Goal: Task Accomplishment & Management: Use online tool/utility

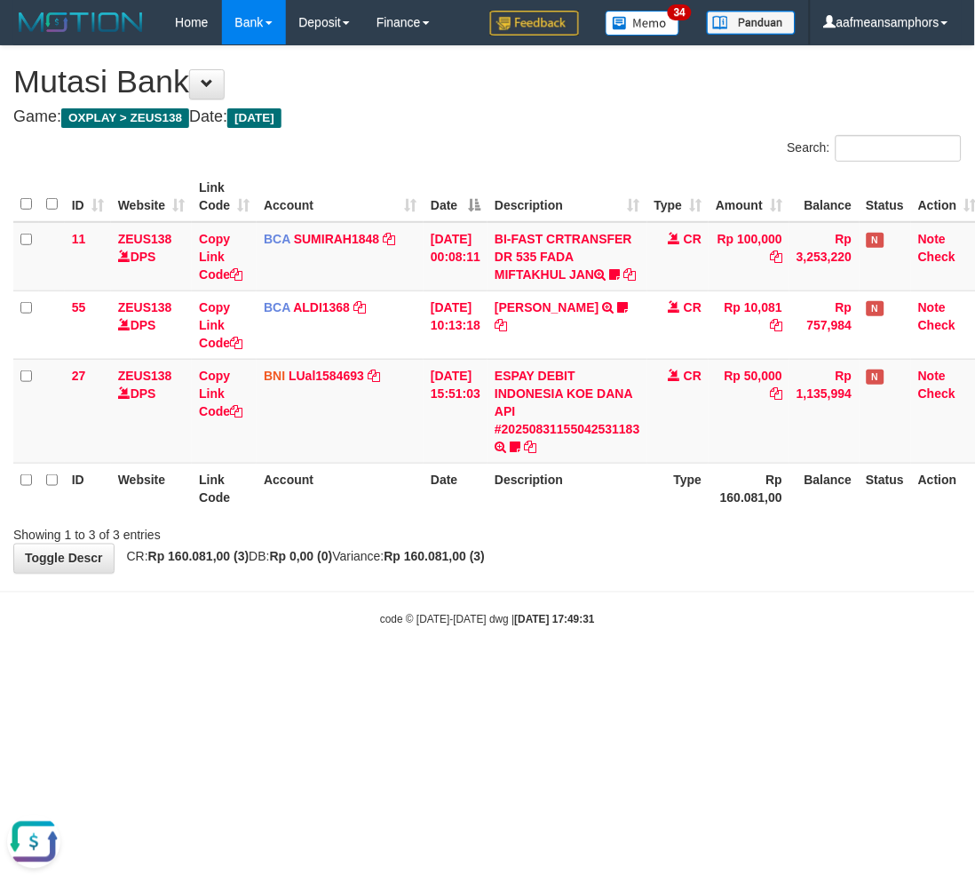
drag, startPoint x: 588, startPoint y: 652, endPoint x: 601, endPoint y: 619, distance: 35.5
click at [587, 653] on body "Toggle navigation Home Bank Account List Load By Website Group [OXPLAY] ZEUS138…" at bounding box center [487, 336] width 975 height 672
click at [597, 611] on body "Toggle navigation Home Bank Account List Load By Website Group [OXPLAY] ZEUS138…" at bounding box center [487, 336] width 975 height 672
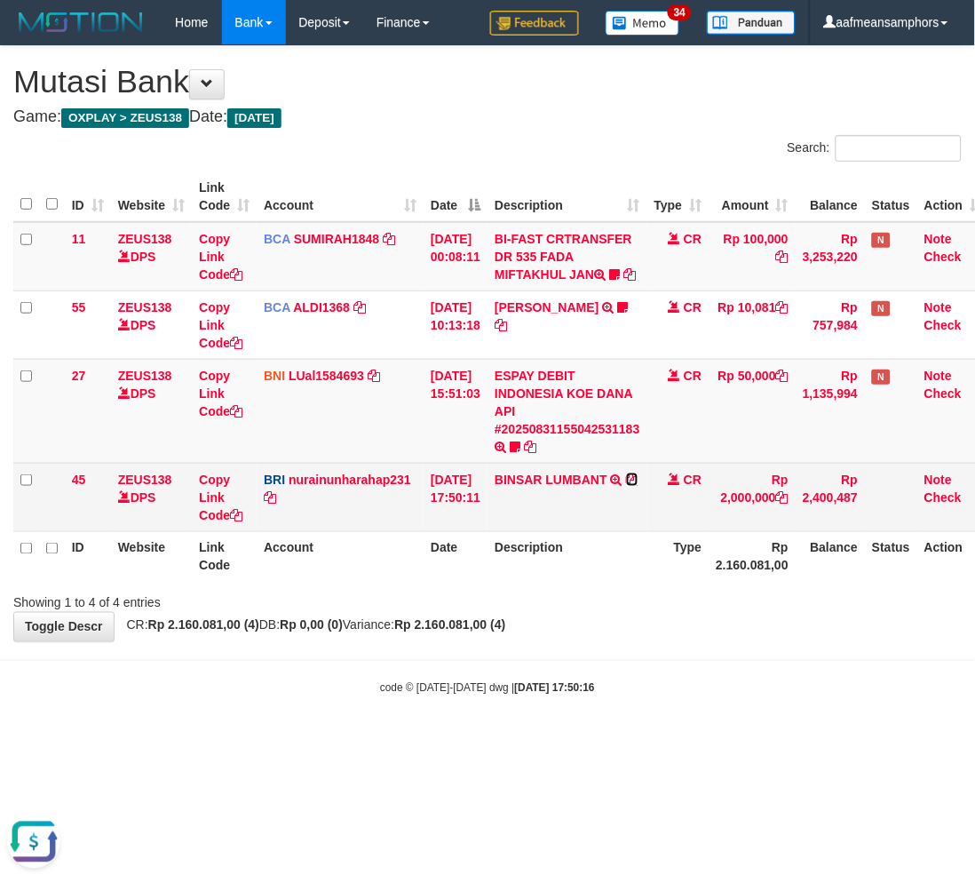
click at [639, 486] on icon at bounding box center [632, 479] width 12 height 12
click at [218, 515] on link "Copy Link Code" at bounding box center [221, 498] width 44 height 50
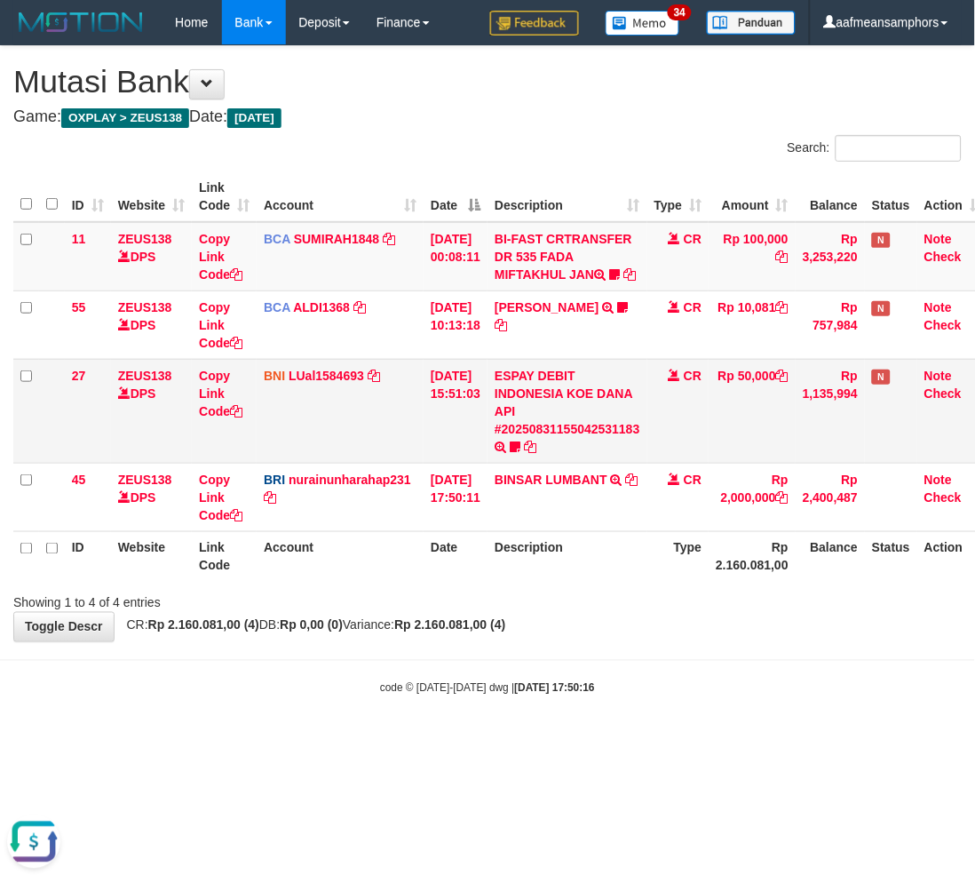
scroll to position [224, 0]
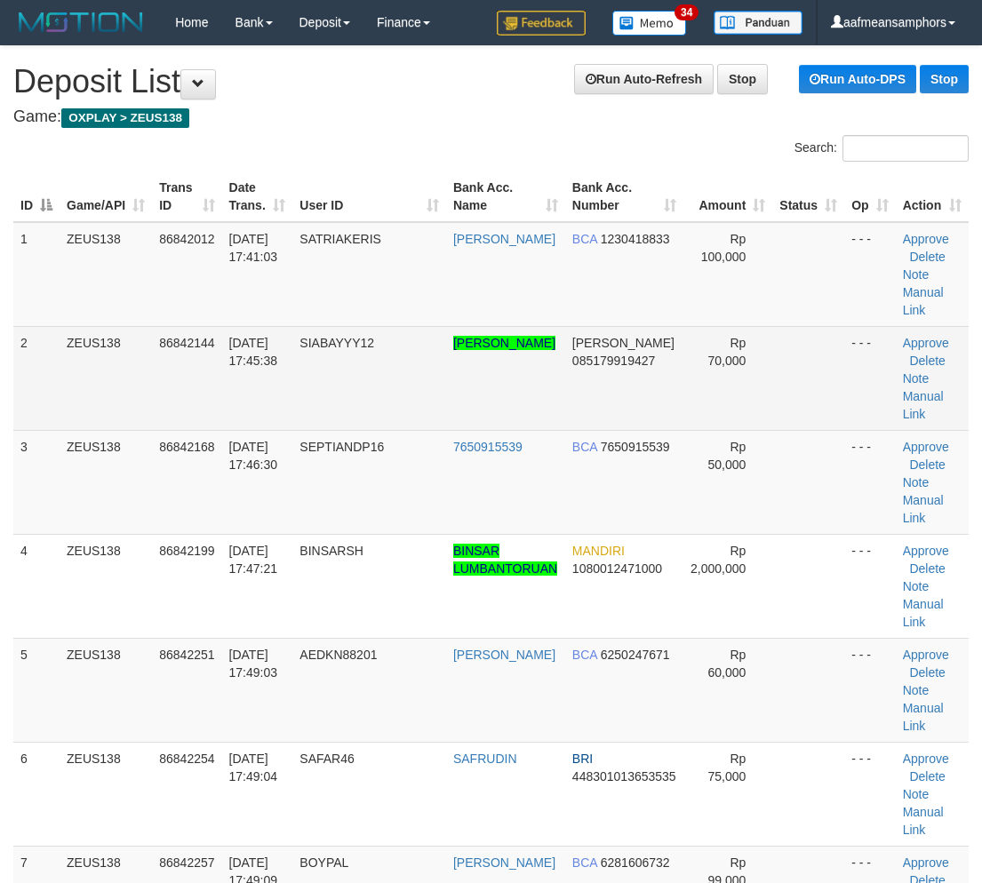
scroll to position [63, 0]
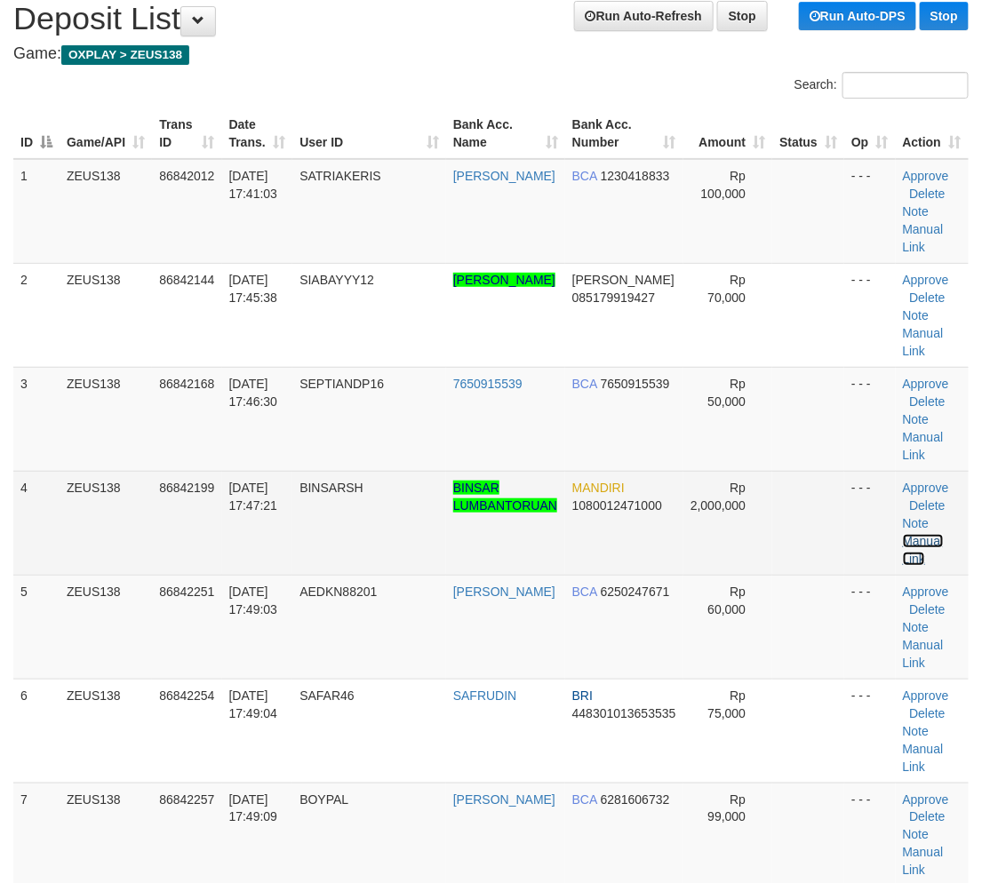
click at [935, 534] on link "Manual Link" at bounding box center [922, 550] width 41 height 32
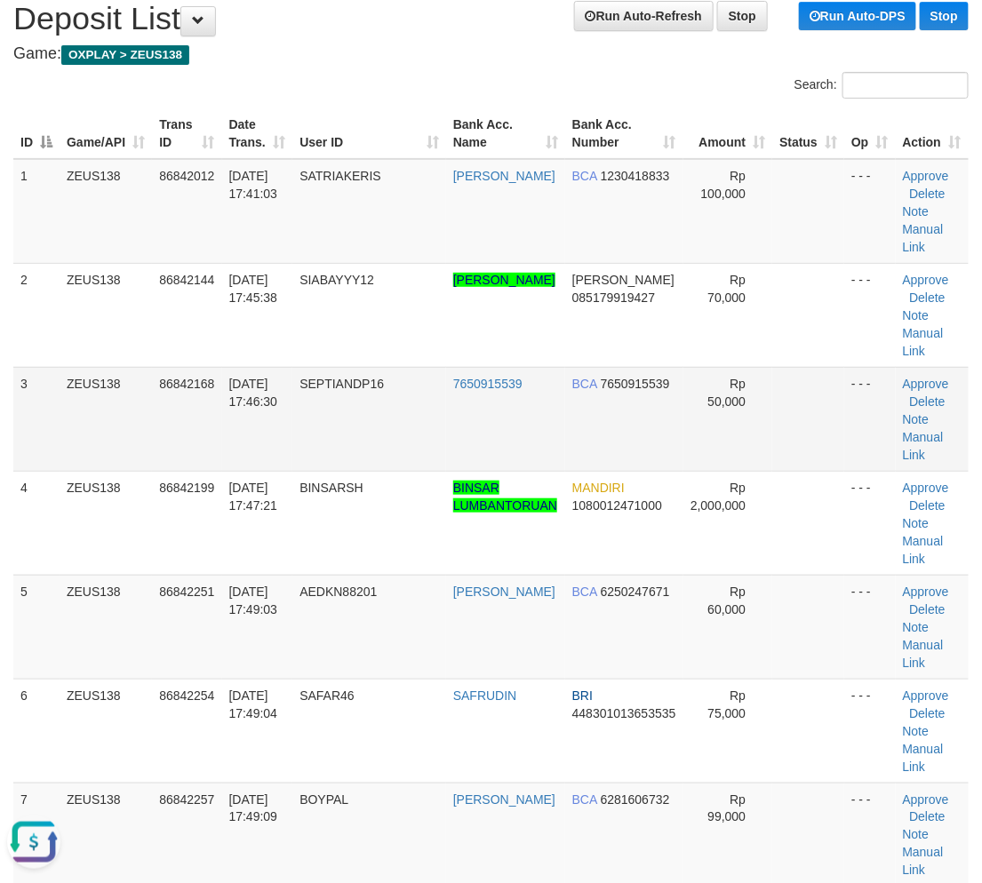
scroll to position [0, 0]
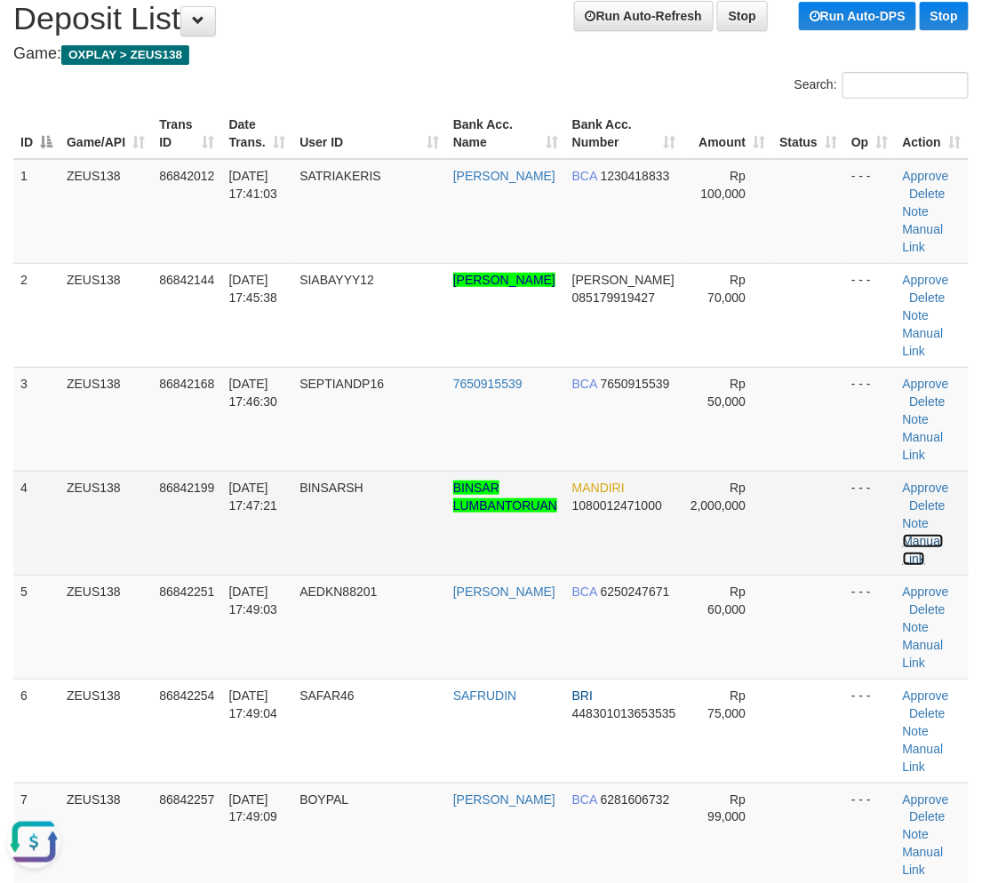
click at [925, 534] on link "Manual Link" at bounding box center [922, 550] width 41 height 32
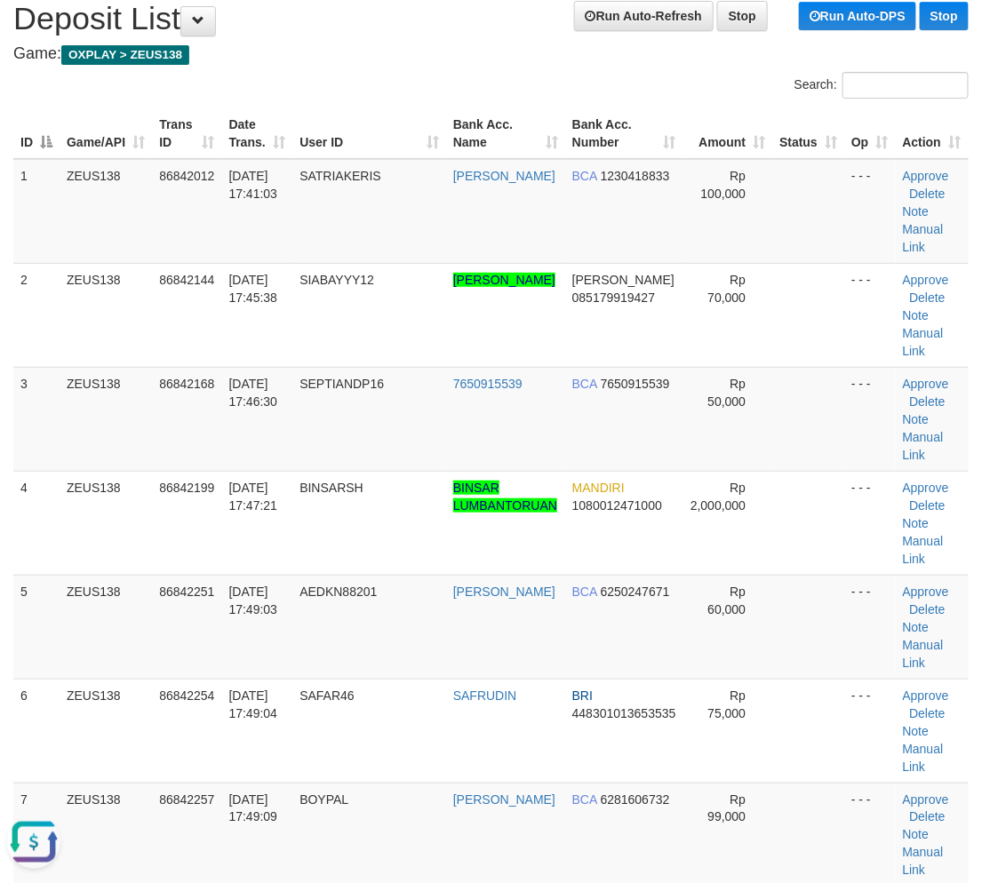
drag, startPoint x: 333, startPoint y: 788, endPoint x: 289, endPoint y: 760, distance: 52.3
drag, startPoint x: 323, startPoint y: 688, endPoint x: 1, endPoint y: 660, distance: 323.6
click at [293, 783] on td "31/08/2025 17:49:09" at bounding box center [257, 835] width 71 height 104
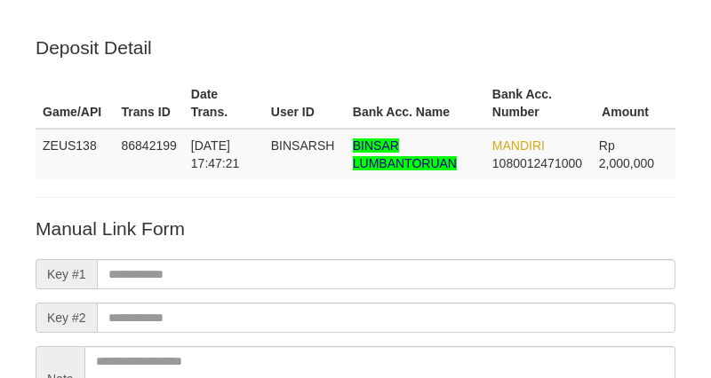
scroll to position [198, 0]
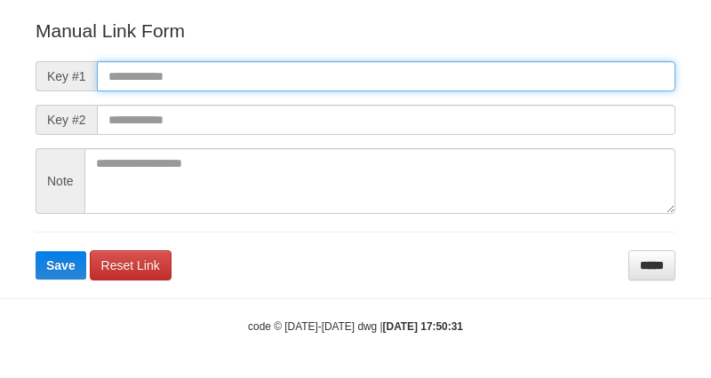
click at [417, 64] on input "text" at bounding box center [386, 76] width 578 height 30
paste input "**********"
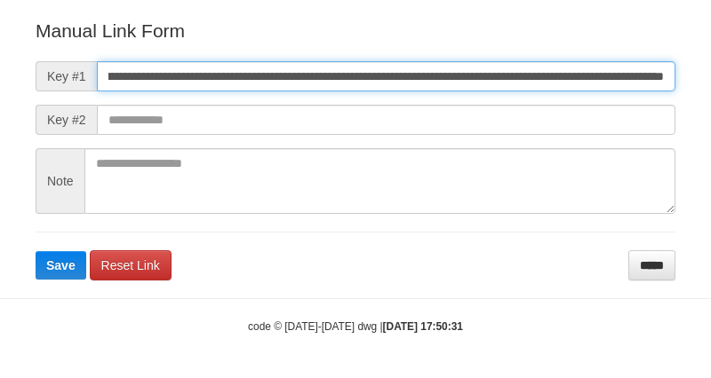
scroll to position [197, 0]
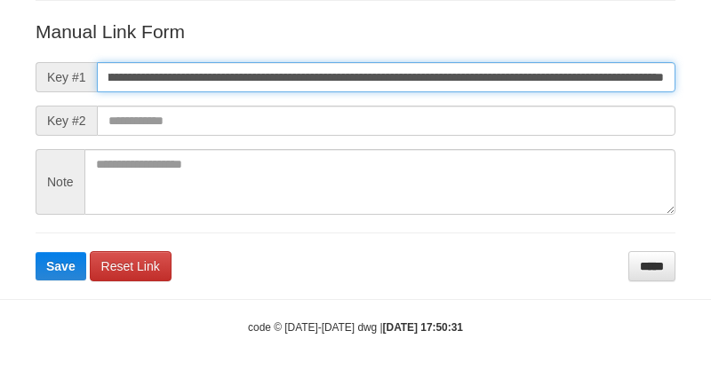
type input "**********"
click at [36, 252] on button "Save" at bounding box center [61, 266] width 51 height 28
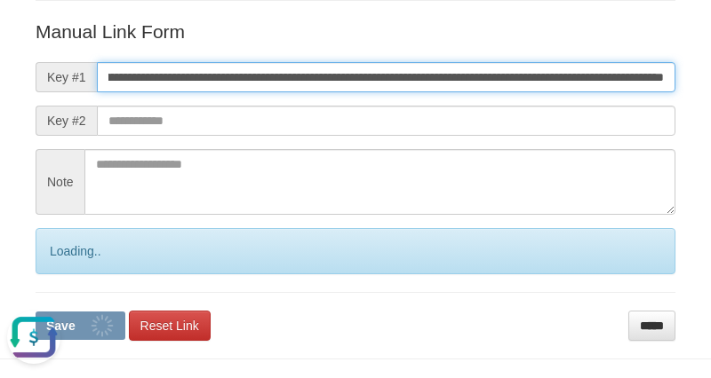
scroll to position [0, 0]
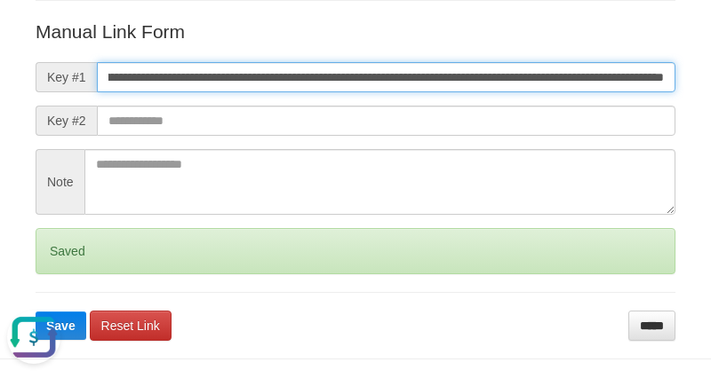
click at [36, 312] on button "Save" at bounding box center [61, 326] width 51 height 28
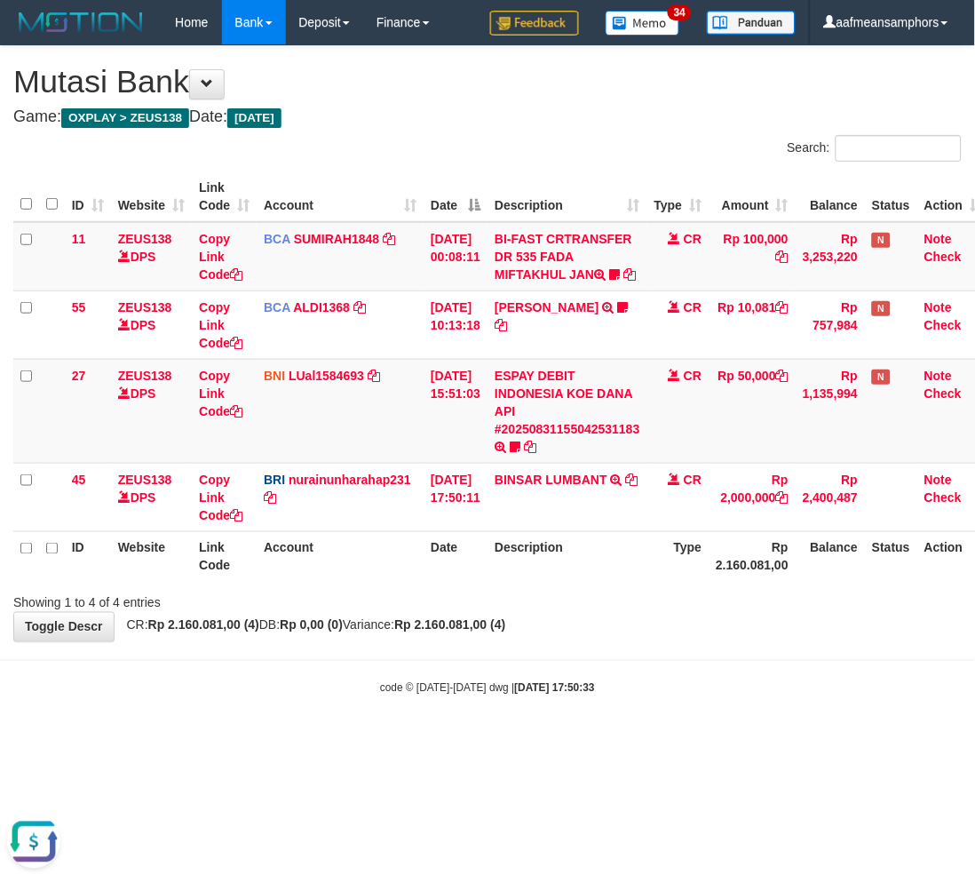
click at [433, 741] on html "Toggle navigation Home Bank Account List Load By Website Group [OXPLAY] ZEUS138…" at bounding box center [487, 370] width 975 height 741
click at [473, 741] on body "Toggle navigation Home Bank Account List Load By Website Group [OXPLAY] ZEUS138…" at bounding box center [487, 370] width 975 height 741
click at [472, 741] on body "Toggle navigation Home Bank Account List Load By Website Group [OXPLAY] ZEUS138…" at bounding box center [487, 370] width 975 height 741
click at [660, 696] on div "code © [DATE]-[DATE] dwg | [DATE] 17:50:33" at bounding box center [487, 688] width 975 height 18
click at [662, 696] on div "code © 2012-2018 dwg | 2025/08/31 17:50:33" at bounding box center [487, 688] width 975 height 18
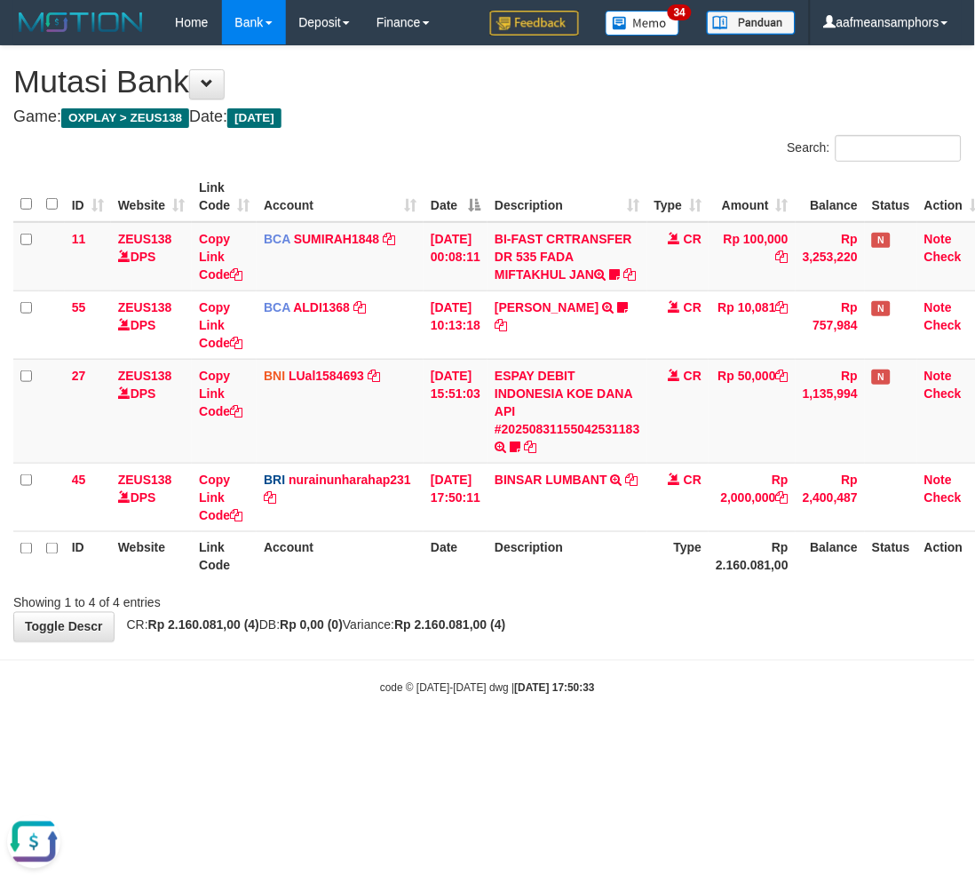
click at [641, 696] on div "code © 2012-2018 dwg | 2025/08/31 17:50:33" at bounding box center [487, 688] width 975 height 18
click at [457, 635] on div "**********" at bounding box center [487, 343] width 975 height 595
click at [440, 624] on div "**********" at bounding box center [487, 343] width 975 height 595
click at [458, 695] on small "code © 2012-2018 dwg | 2025/08/31 17:50:33" at bounding box center [487, 688] width 215 height 12
click at [478, 641] on div "**********" at bounding box center [487, 343] width 975 height 595
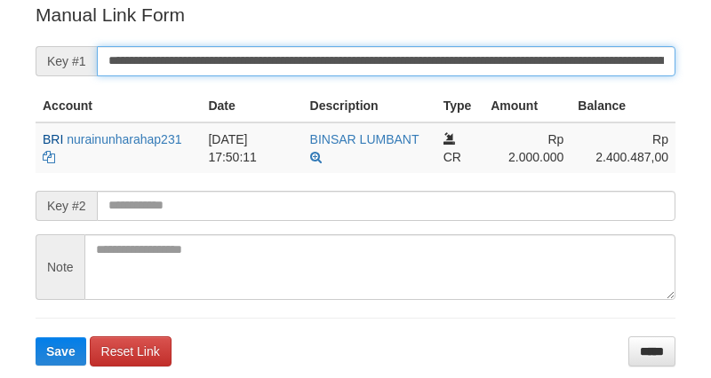
click at [489, 71] on input "**********" at bounding box center [386, 61] width 578 height 30
click at [36, 338] on button "Save" at bounding box center [61, 352] width 51 height 28
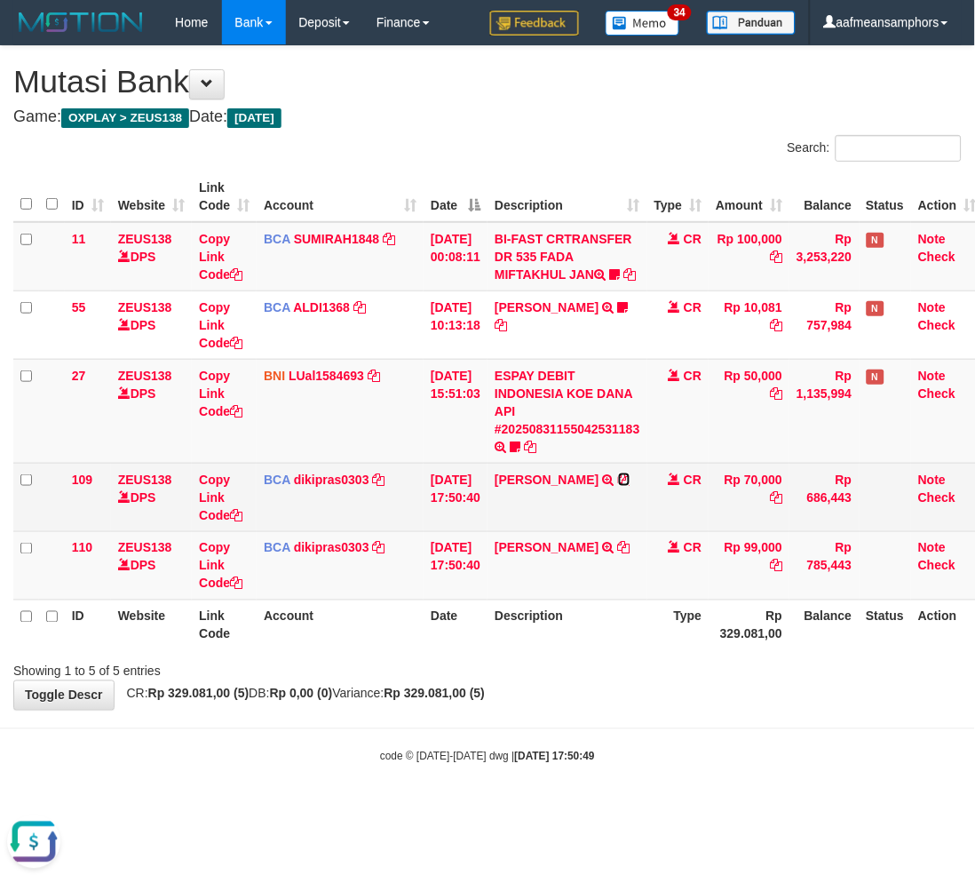
click at [627, 486] on icon at bounding box center [624, 479] width 12 height 12
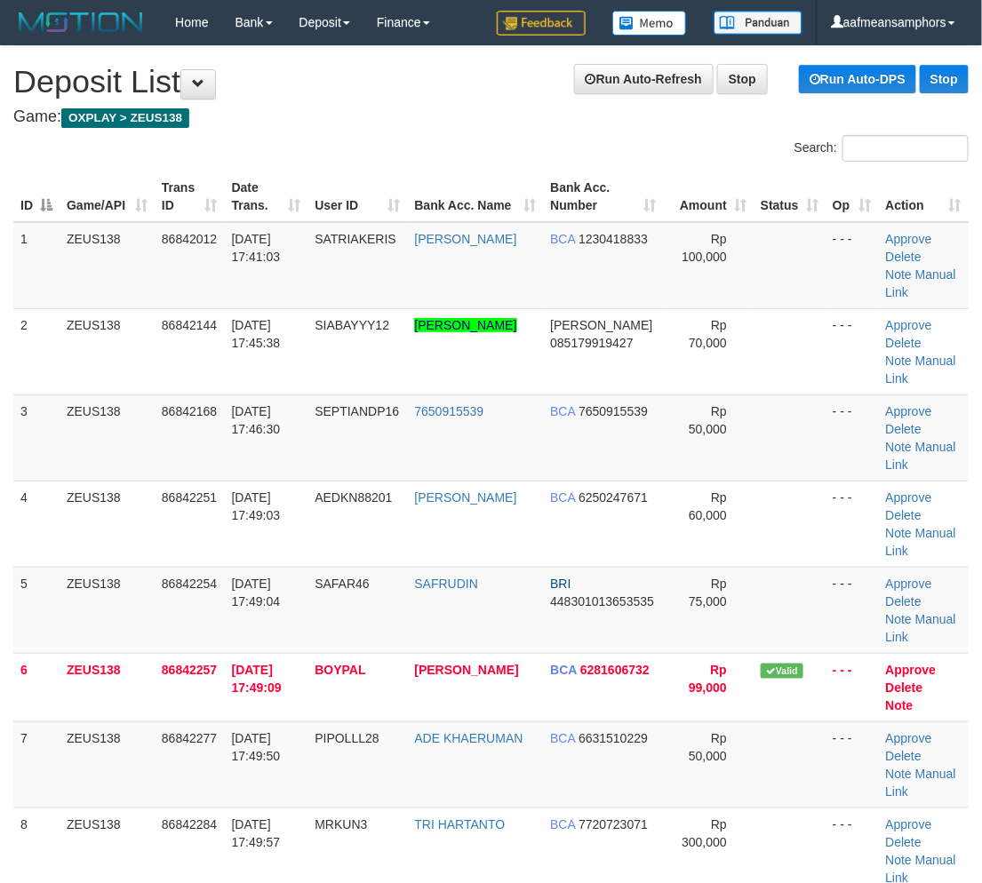
scroll to position [10, 2]
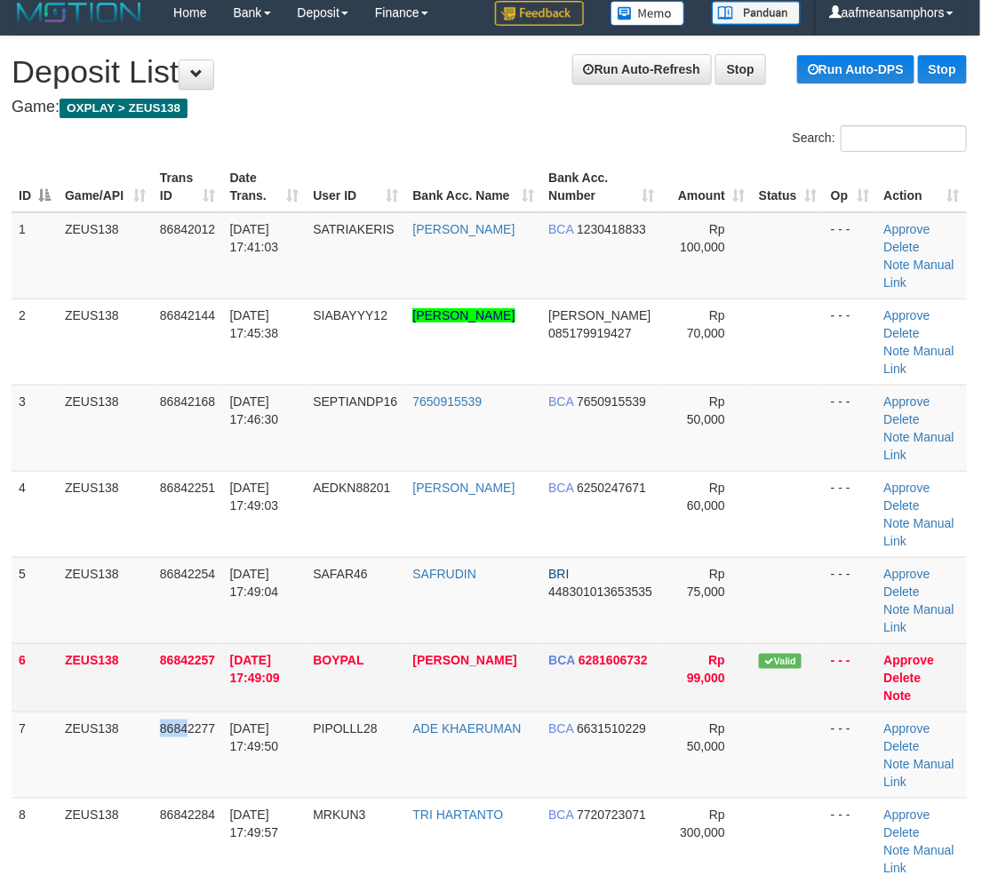
drag, startPoint x: 144, startPoint y: 655, endPoint x: 12, endPoint y: 614, distance: 137.7
click at [183, 711] on tr "7 ZEUS138 86842277 [DATE] 17:49:50 PIPOLLL28 ADE KHAERUMAN BCA 6631510229 Rp 50…" at bounding box center [489, 754] width 955 height 86
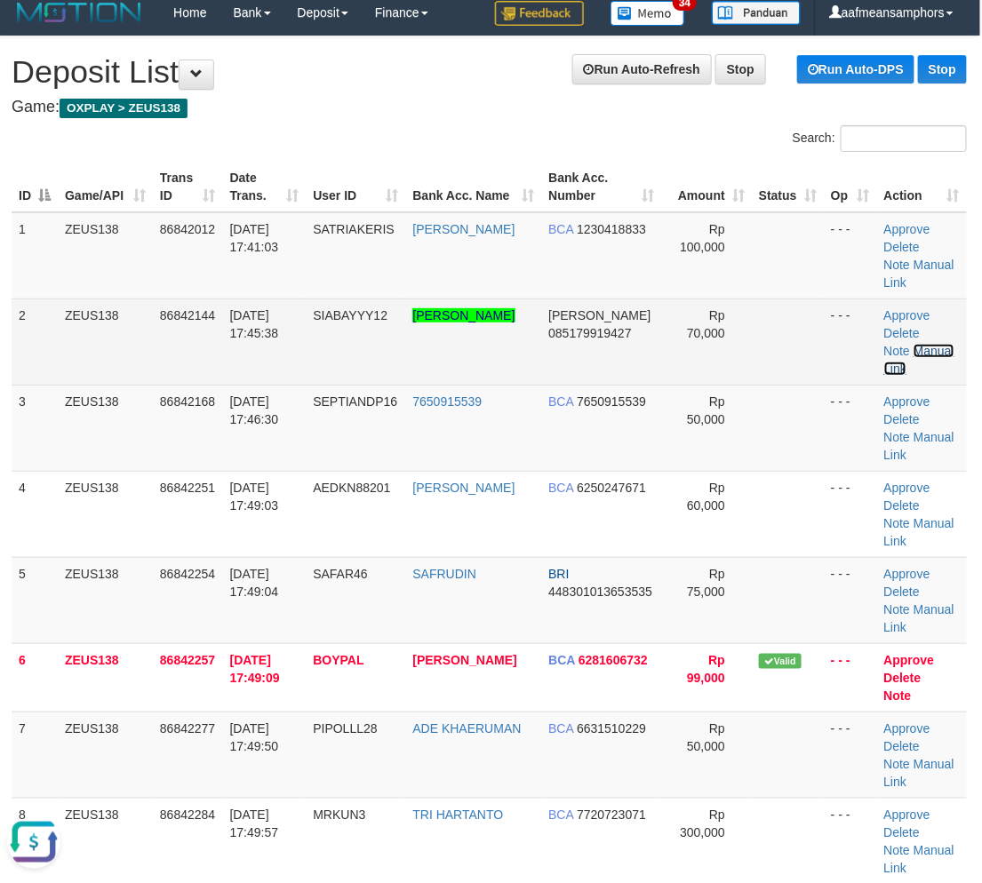
click at [894, 344] on link "Manual Link" at bounding box center [919, 360] width 70 height 32
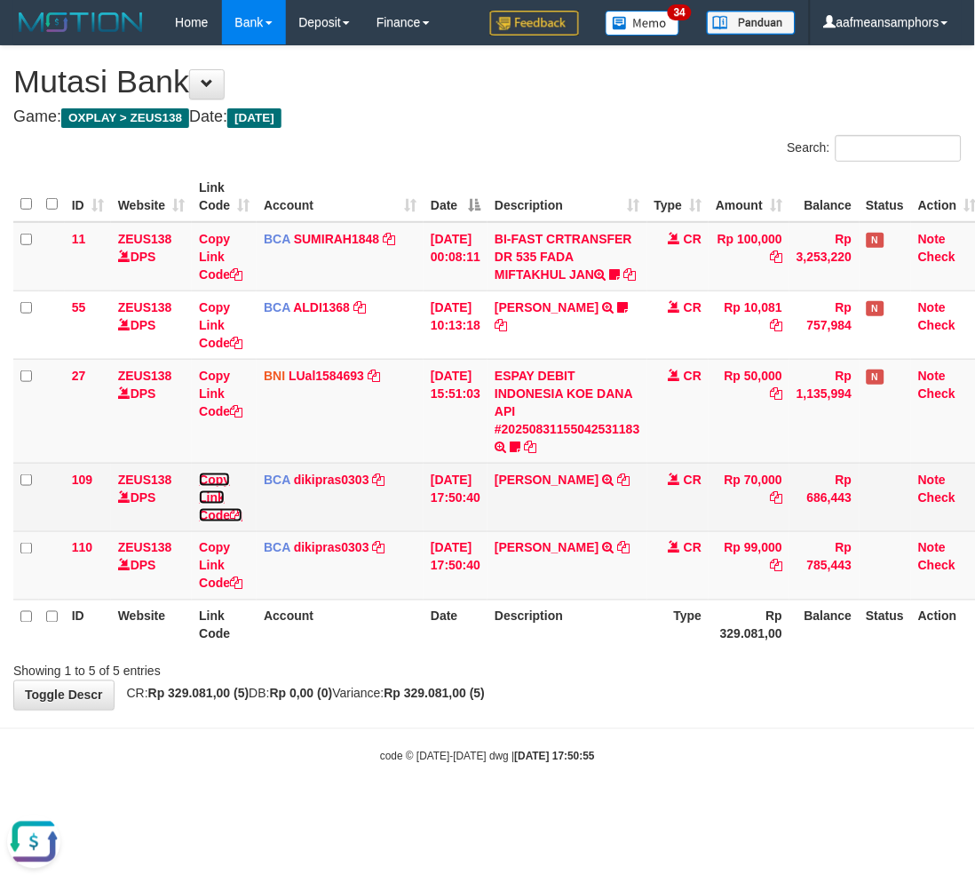
click at [211, 509] on link "Copy Link Code" at bounding box center [221, 498] width 44 height 50
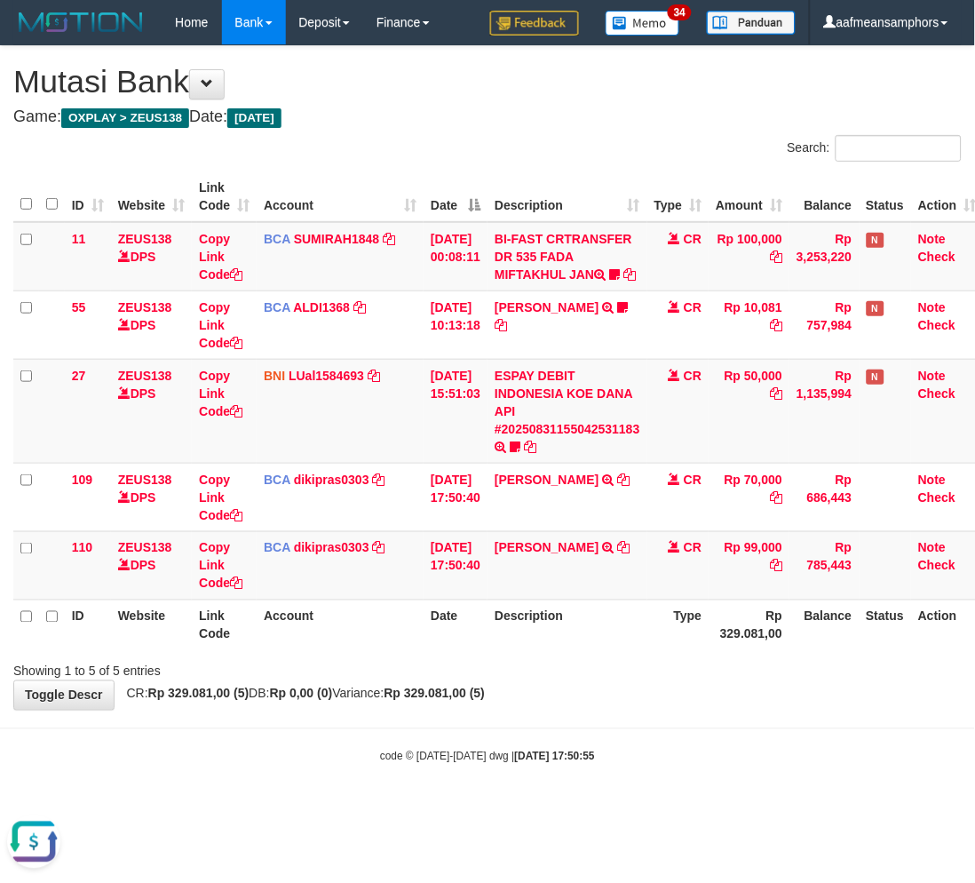
drag, startPoint x: 554, startPoint y: 752, endPoint x: 564, endPoint y: 693, distance: 60.3
click at [554, 752] on body "Toggle navigation Home Bank Account List Load By Website Group [OXPLAY] ZEUS138…" at bounding box center [487, 404] width 975 height 809
click at [624, 554] on icon at bounding box center [624, 548] width 12 height 12
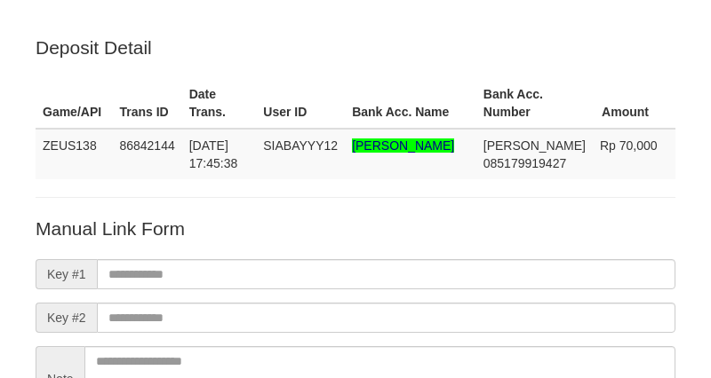
scroll to position [198, 0]
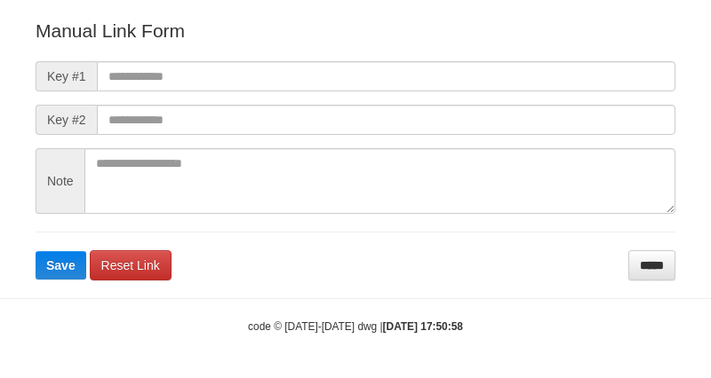
click at [472, 69] on input "text" at bounding box center [386, 76] width 578 height 30
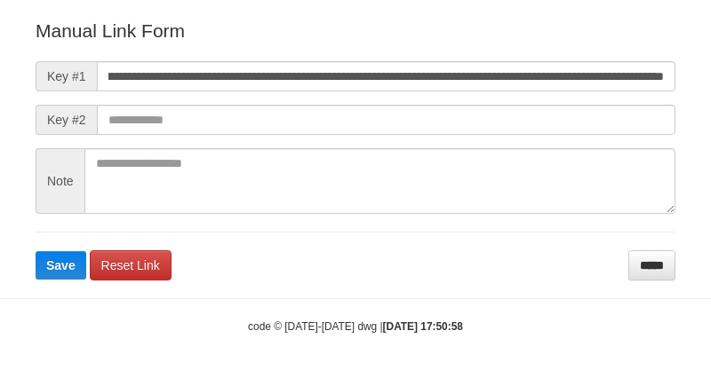
scroll to position [197, 0]
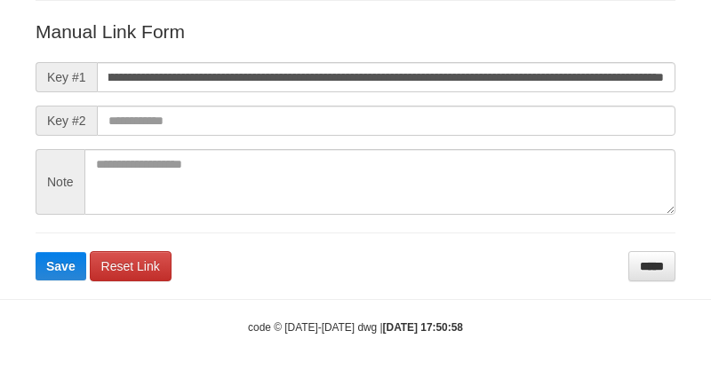
type input "**********"
click at [36, 252] on button "Save" at bounding box center [61, 266] width 51 height 28
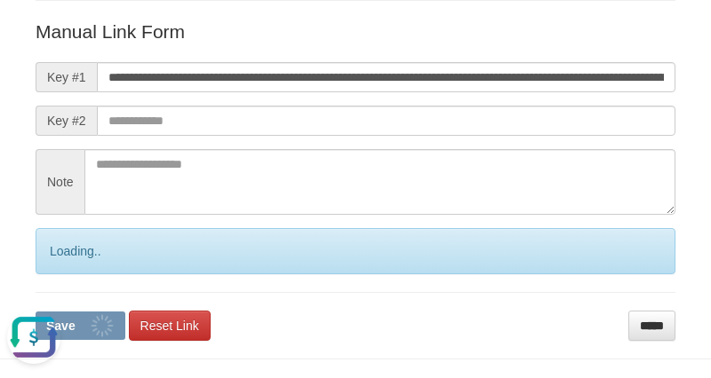
scroll to position [0, 0]
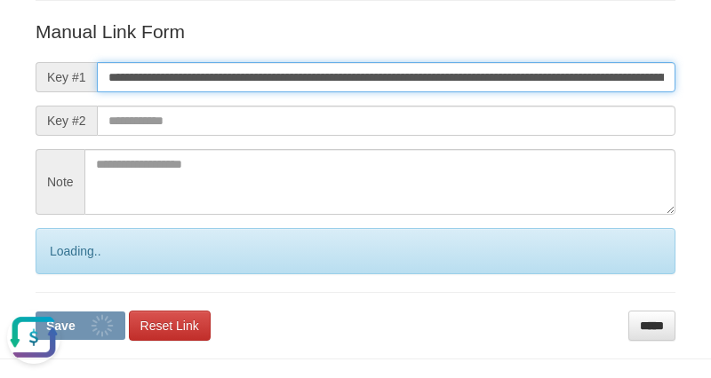
click at [254, 78] on input "**********" at bounding box center [386, 77] width 578 height 30
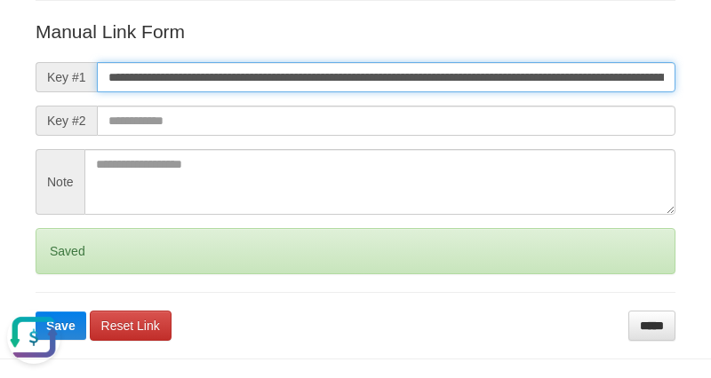
click at [36, 312] on button "Save" at bounding box center [61, 326] width 51 height 28
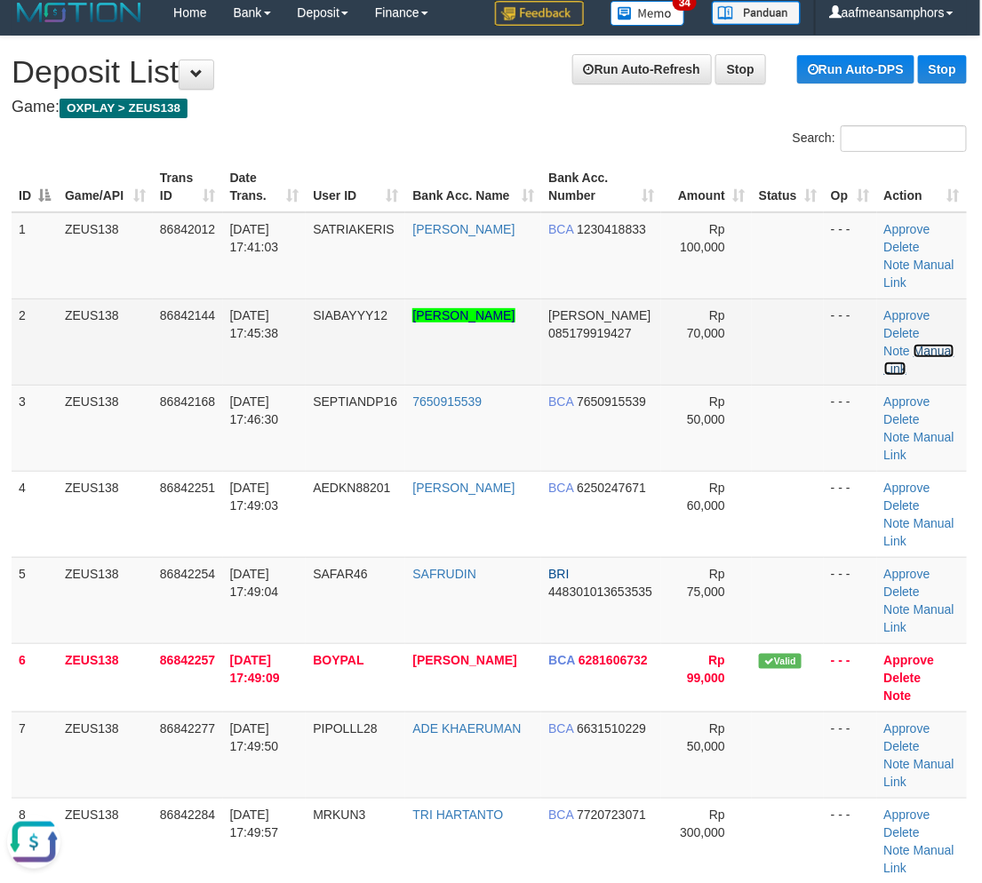
click at [904, 344] on link "Manual Link" at bounding box center [919, 360] width 70 height 32
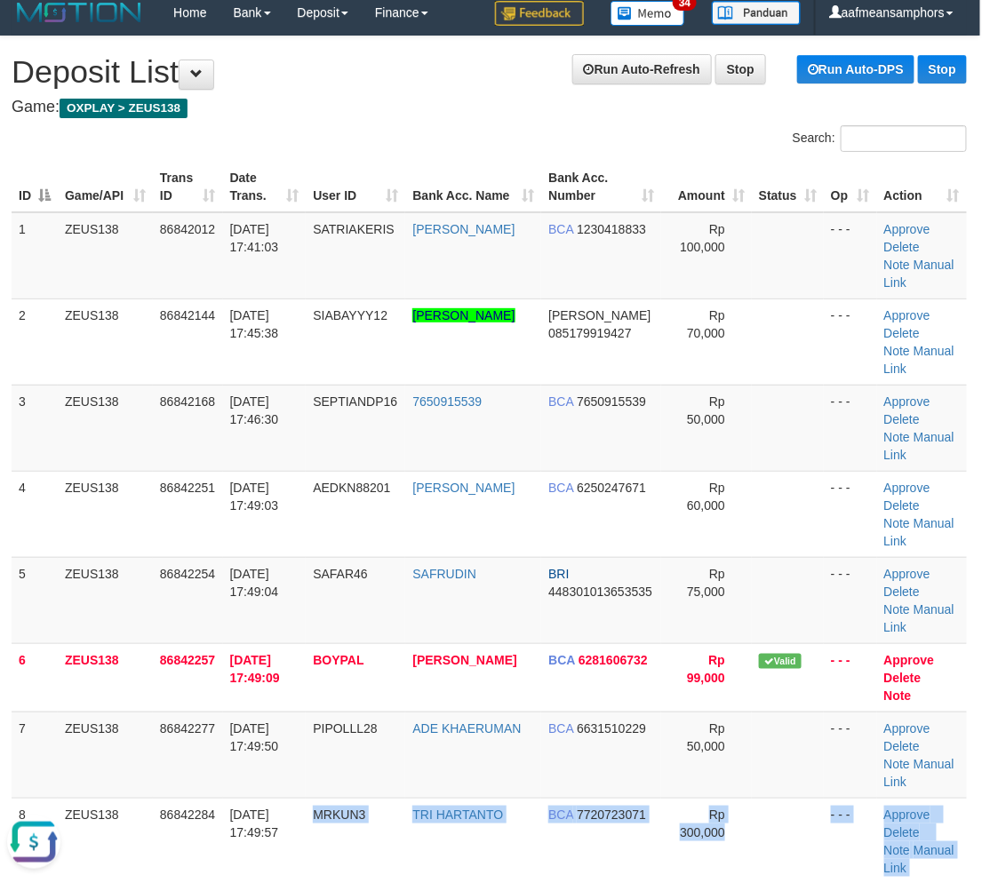
click at [386, 775] on tbody "1 ZEUS138 86842012 31/08/2025 17:41:03 SATRIAKERIS DEDI KRISTANTO BCA 123041883…" at bounding box center [489, 634] width 955 height 845
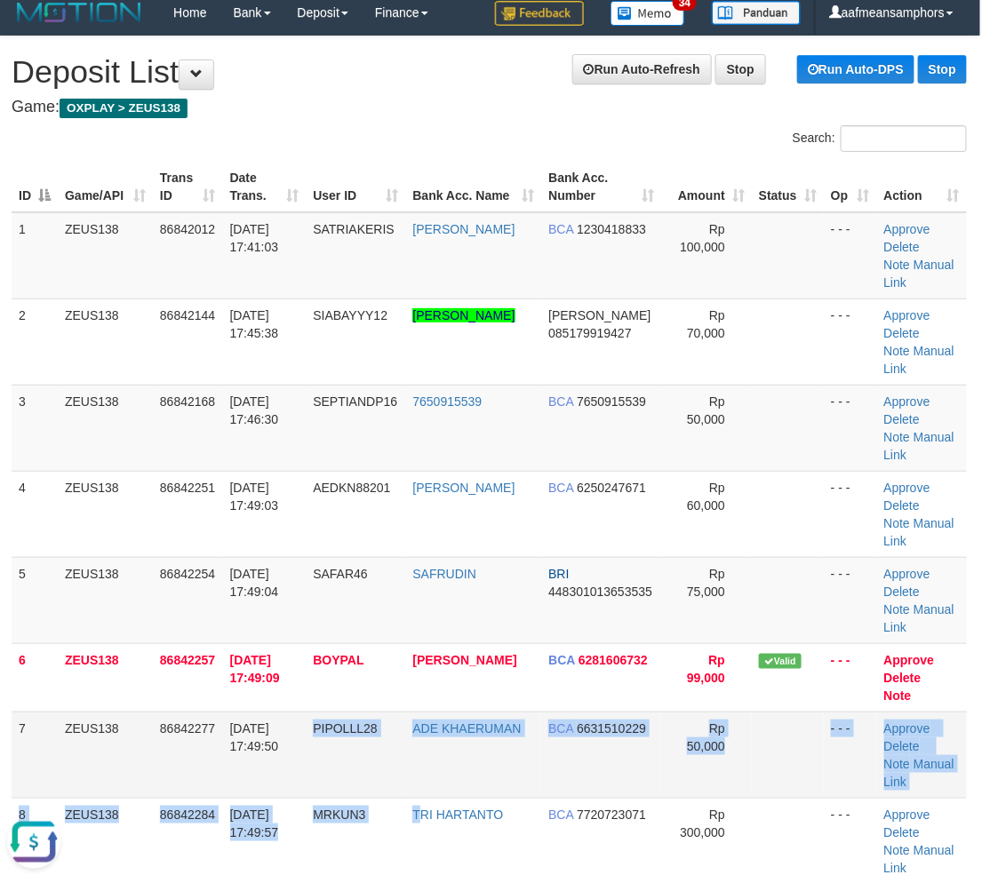
click at [416, 711] on tr "7 ZEUS138 86842277 31/08/2025 17:49:50 PIPOLLL28 ADE KHAERUMAN BCA 6631510229 R…" at bounding box center [489, 754] width 955 height 86
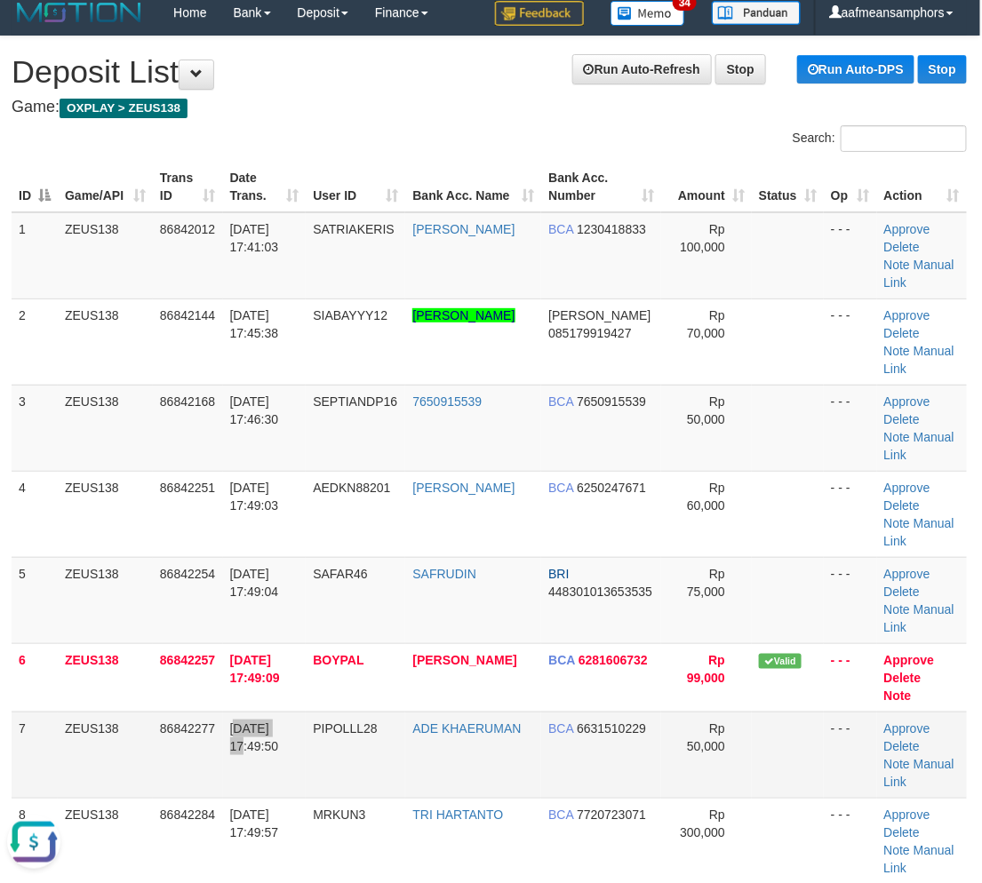
click at [279, 721] on span "31/08/2025 17:49:50" at bounding box center [254, 737] width 49 height 32
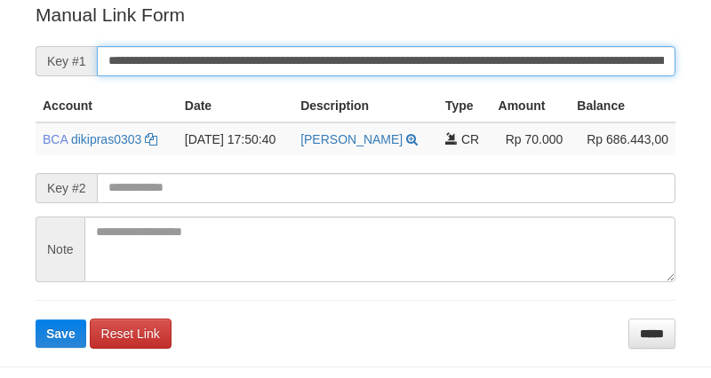
click at [297, 53] on input "**********" at bounding box center [386, 61] width 578 height 30
click at [36, 320] on button "Save" at bounding box center [61, 334] width 51 height 28
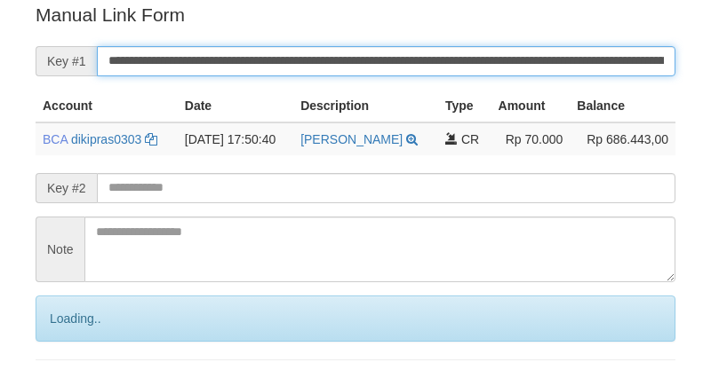
click at [297, 53] on input "**********" at bounding box center [386, 61] width 578 height 30
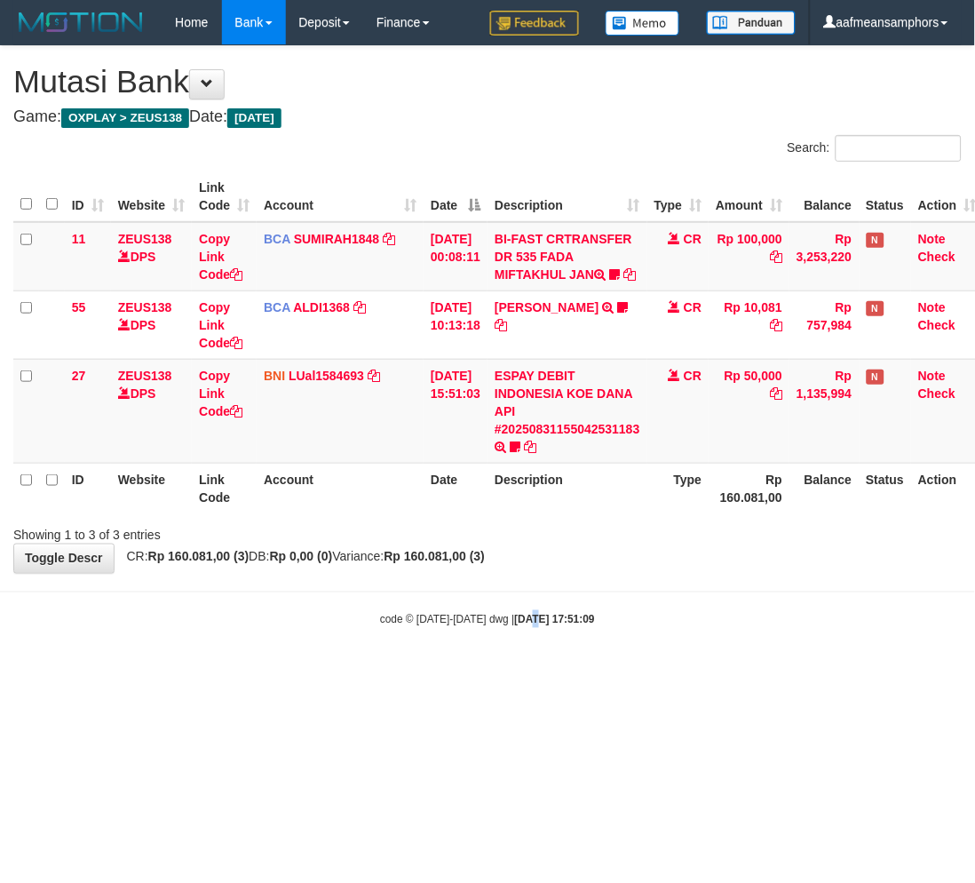
click at [545, 672] on html "Toggle navigation Home Bank Account List Load By Website Group [OXPLAY] ZEUS138…" at bounding box center [487, 336] width 975 height 672
click at [543, 672] on html "Toggle navigation Home Bank Account List Load By Website Group [OXPLAY] ZEUS138…" at bounding box center [487, 336] width 975 height 672
drag, startPoint x: 557, startPoint y: 449, endPoint x: 552, endPoint y: 466, distance: 18.5
click at [557, 436] on link "ESPAY DEBIT INDONESIA KOE DANA API #20250831155042531183" at bounding box center [568, 403] width 146 height 68
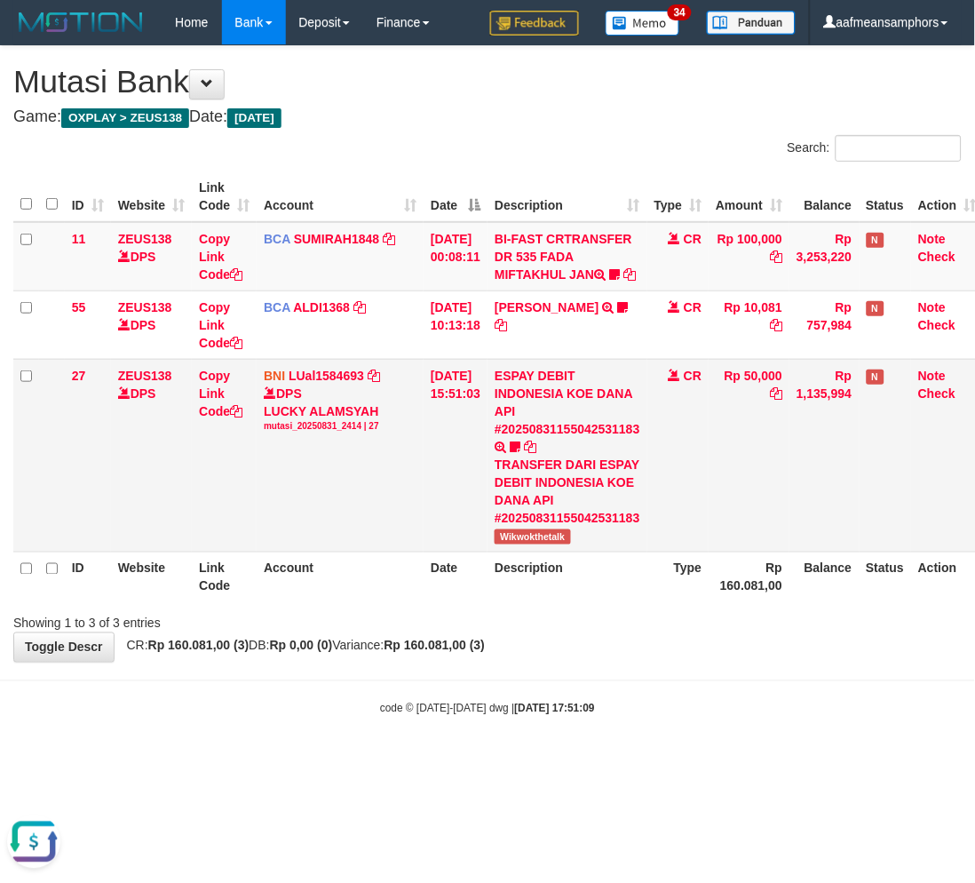
click at [521, 545] on span "Wikwokthetalk" at bounding box center [533, 536] width 76 height 15
copy span "Wikwokthetalk"
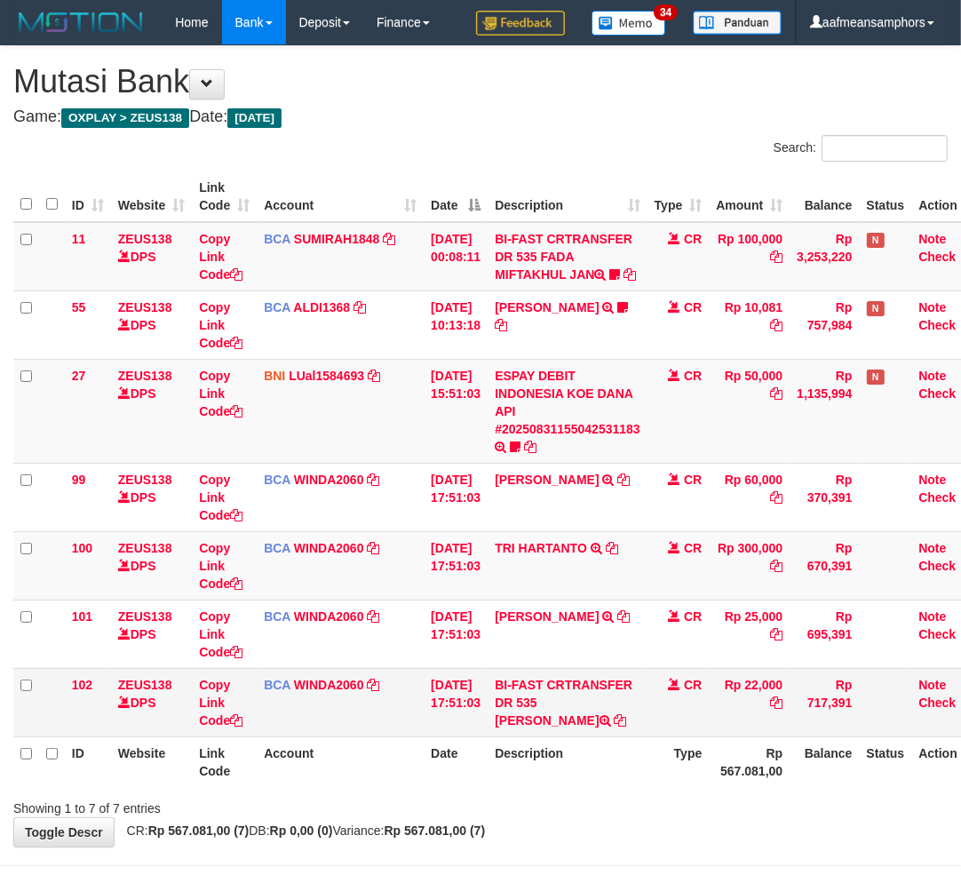
click at [547, 735] on td "BI-FAST CRTRANSFER DR 535 [PERSON_NAME]" at bounding box center [568, 702] width 160 height 68
copy td "RAHMAT FITRA"
click at [206, 722] on link "Copy Link Code" at bounding box center [221, 703] width 44 height 50
copy td "RAHMAT FITRA"
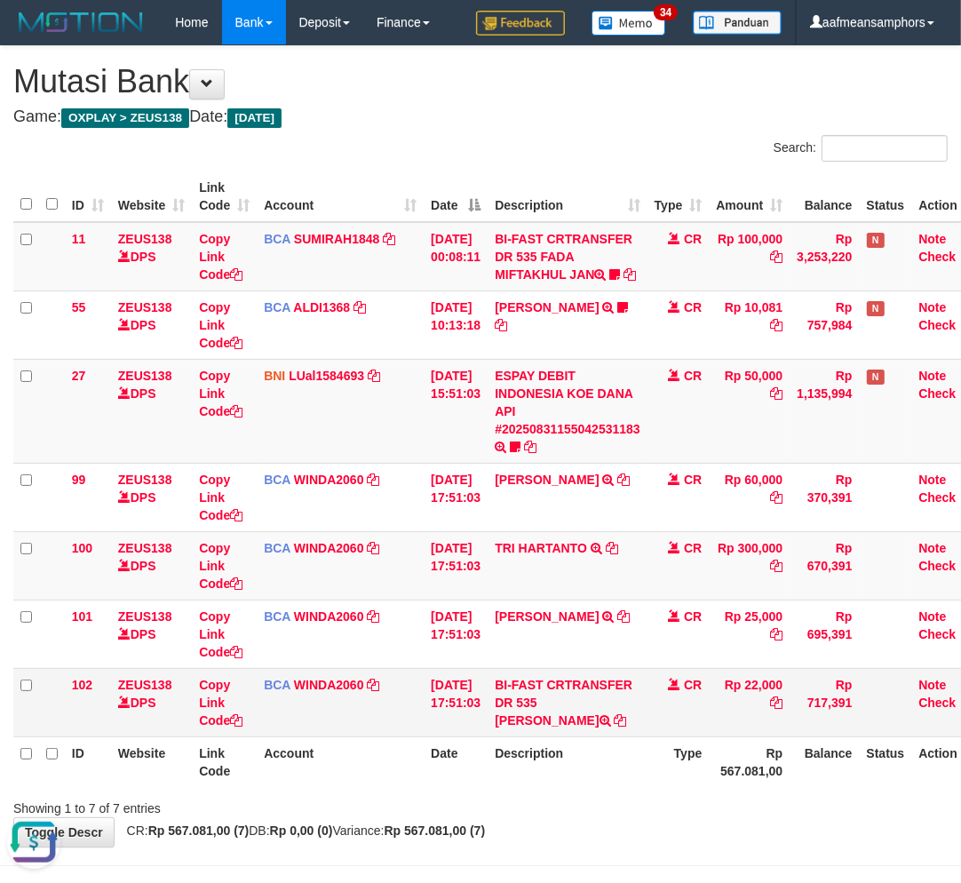
click at [591, 759] on th "Description" at bounding box center [568, 761] width 160 height 51
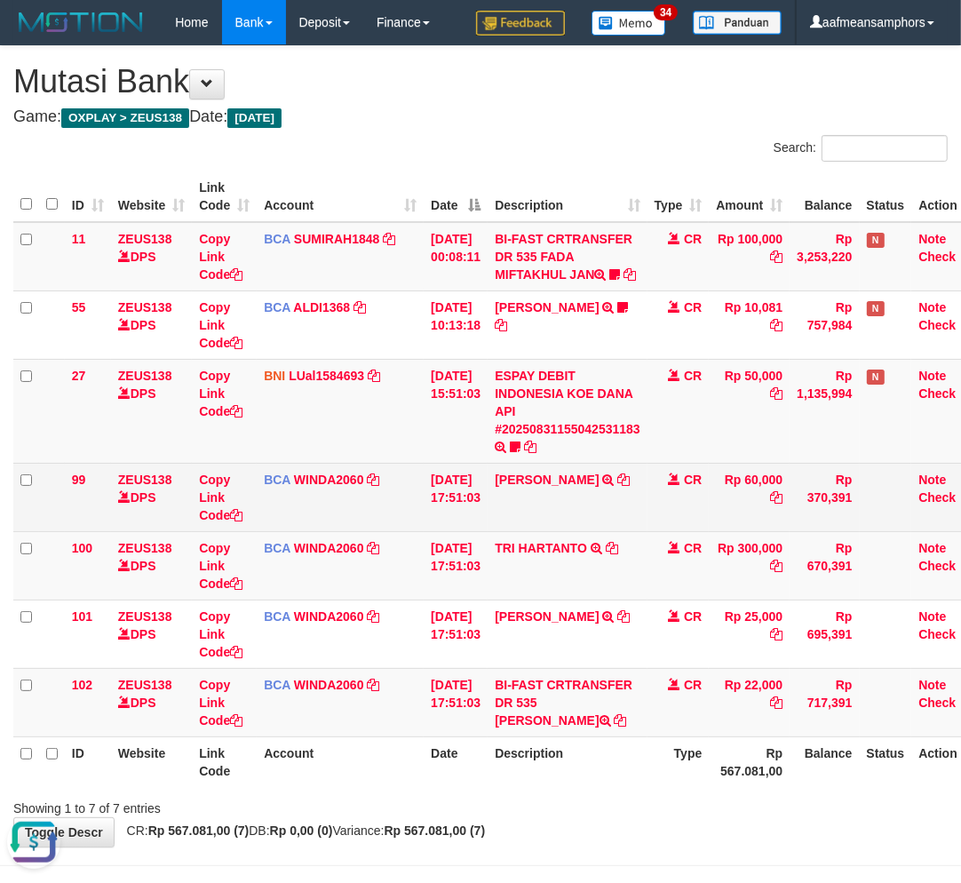
click at [573, 516] on td "ABDUL AZIS TRSF E-BANKING CR 3108/FTSCY/WS95031 60000.00ABDUL AZIS" at bounding box center [568, 497] width 160 height 68
click at [580, 520] on td "ABDUL AZIS TRSF E-BANKING CR 3108/FTSCY/WS95031 60000.00ABDUL AZIS" at bounding box center [568, 497] width 160 height 68
drag, startPoint x: 577, startPoint y: 521, endPoint x: 566, endPoint y: 528, distance: 13.1
click at [578, 521] on td "ABDUL AZIS TRSF E-BANKING CR 3108/FTSCY/WS95031 60000.00ABDUL AZIS" at bounding box center [568, 497] width 160 height 68
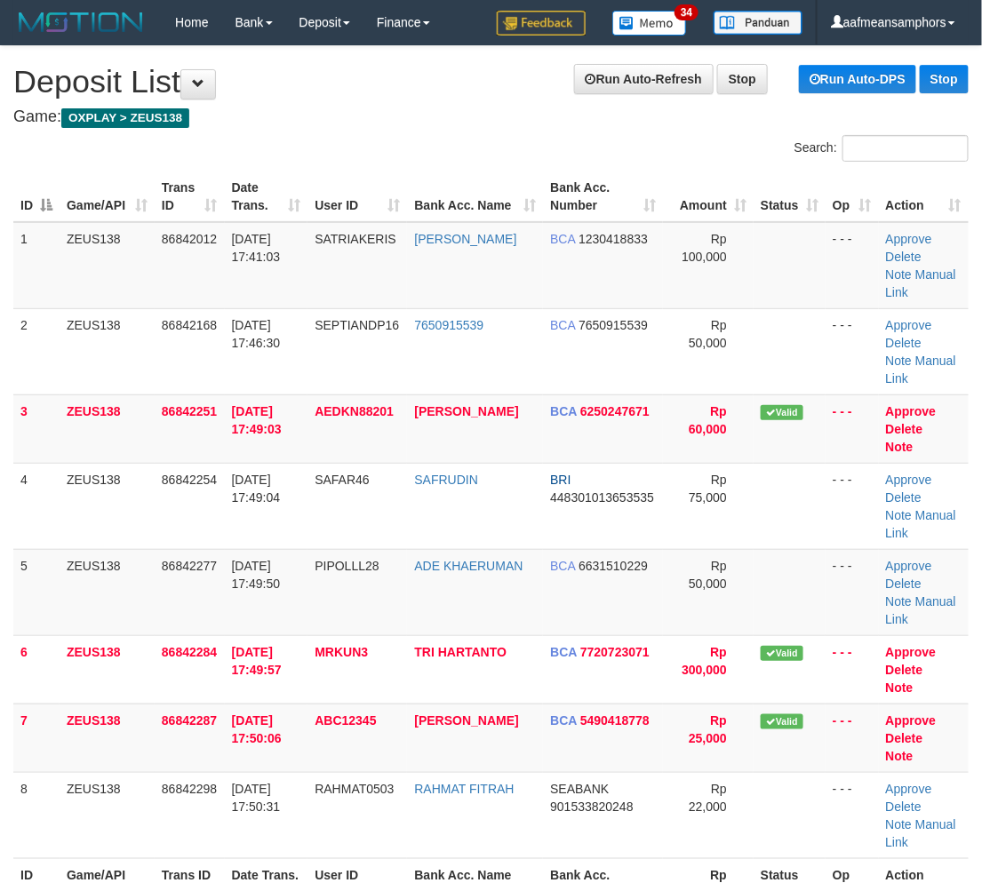
scroll to position [0, 2]
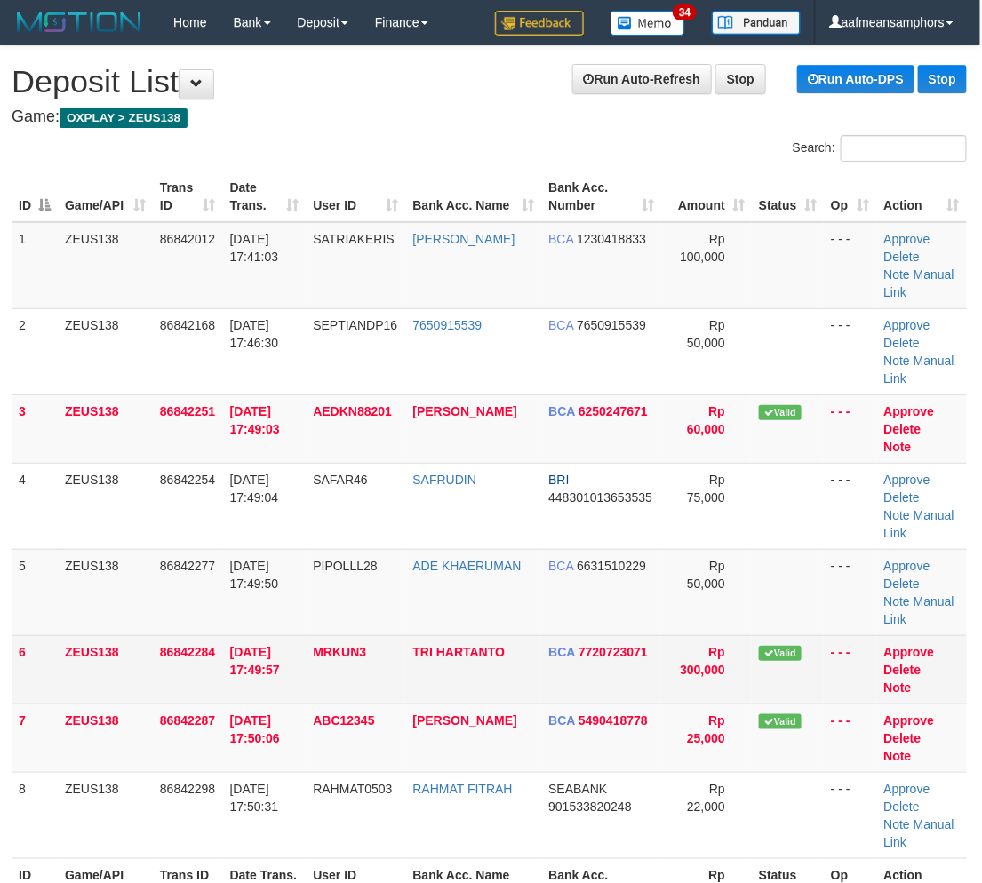
drag, startPoint x: 498, startPoint y: 823, endPoint x: 571, endPoint y: 567, distance: 266.0
click at [512, 858] on tr "ID Game/API Trans ID Date Trans. User ID Bank Acc. Name Bank Acc. Number Rp 682…" at bounding box center [489, 883] width 955 height 51
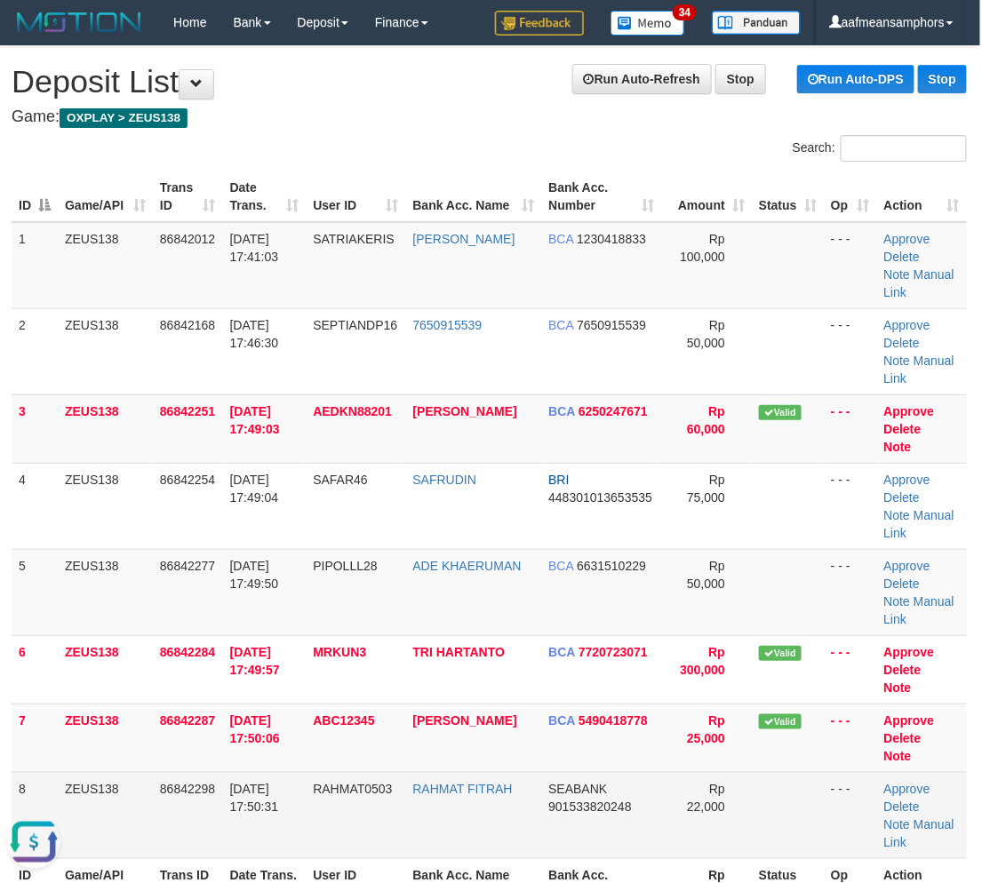
scroll to position [0, 0]
drag, startPoint x: 899, startPoint y: 748, endPoint x: 889, endPoint y: 753, distance: 11.1
click at [899, 817] on link "Manual Link" at bounding box center [919, 833] width 70 height 32
drag, startPoint x: 901, startPoint y: 752, endPoint x: 886, endPoint y: 753, distance: 15.1
click at [901, 817] on link "Manual Link" at bounding box center [919, 833] width 70 height 32
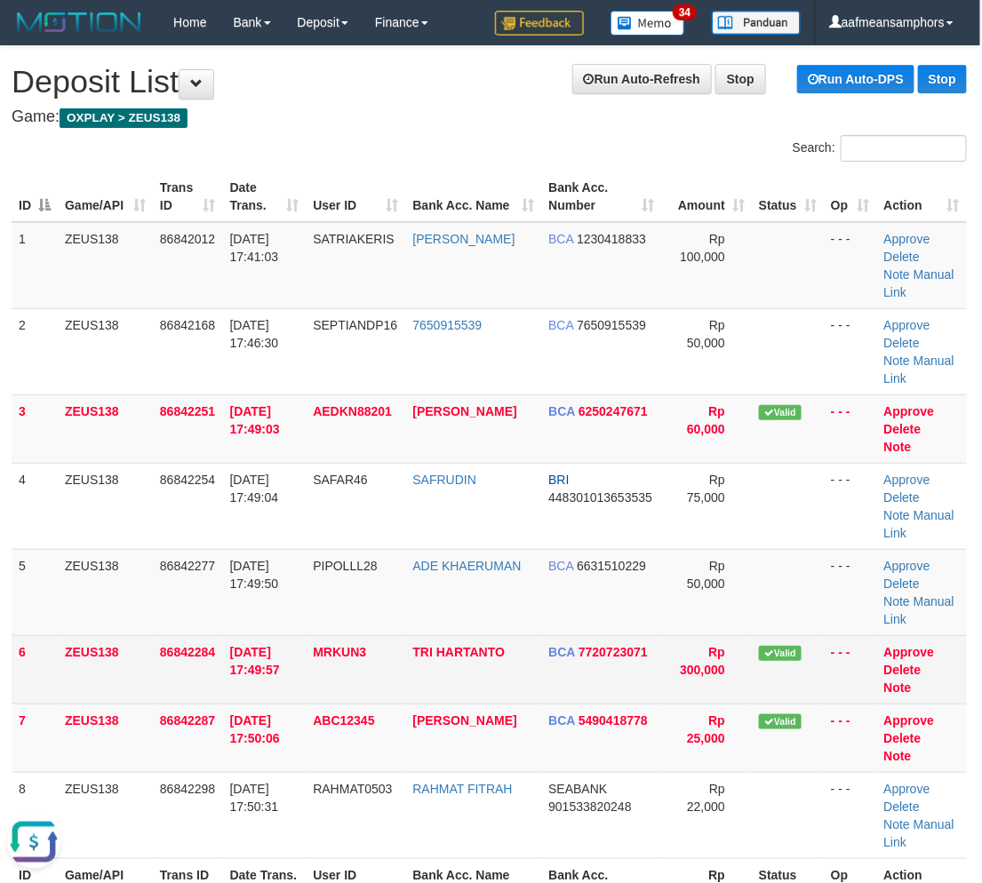
click at [264, 635] on td "31/08/2025 17:49:57" at bounding box center [264, 669] width 83 height 68
click at [279, 645] on span "31/08/2025 17:49:57" at bounding box center [255, 661] width 50 height 32
click at [343, 635] on td "MRKUN3" at bounding box center [355, 669] width 99 height 68
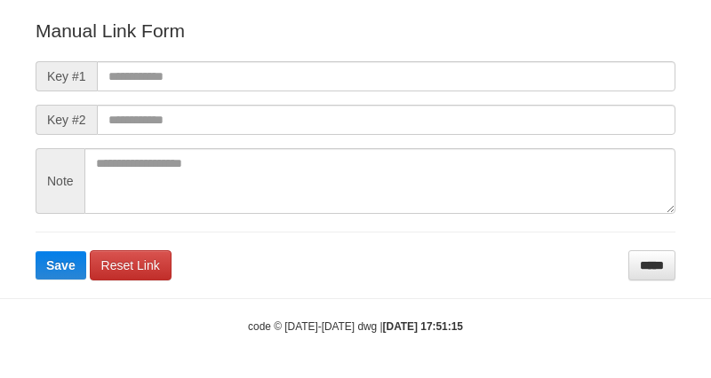
scroll to position [197, 0]
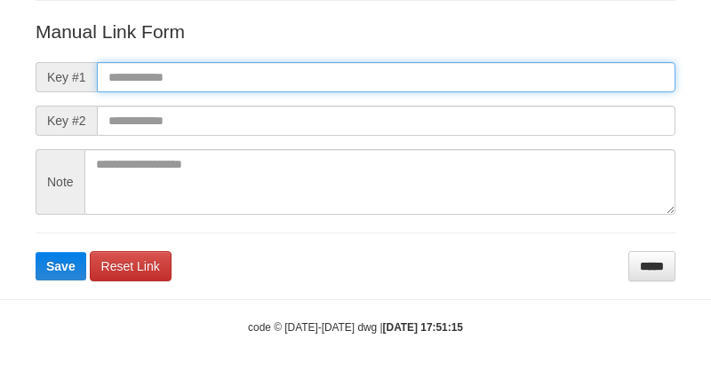
paste input "**********"
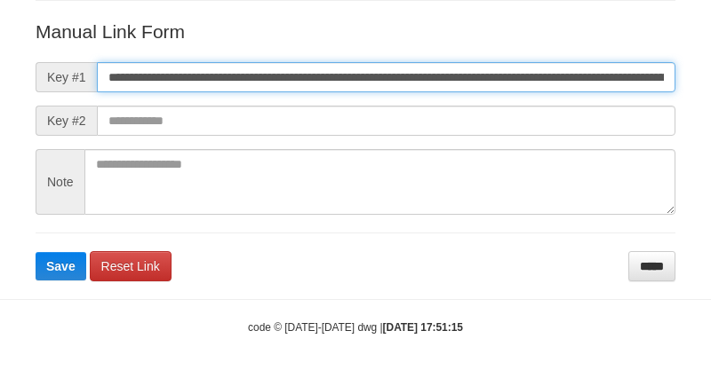
click at [503, 81] on input "**********" at bounding box center [386, 77] width 578 height 30
type input "**********"
click at [36, 252] on button "Save" at bounding box center [61, 266] width 51 height 28
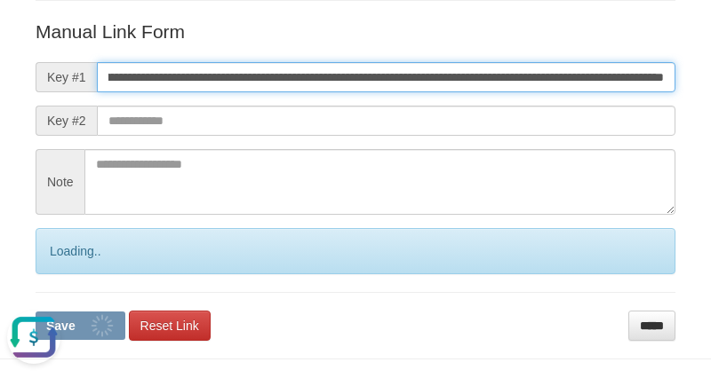
click at [36, 312] on button "Save" at bounding box center [81, 326] width 90 height 28
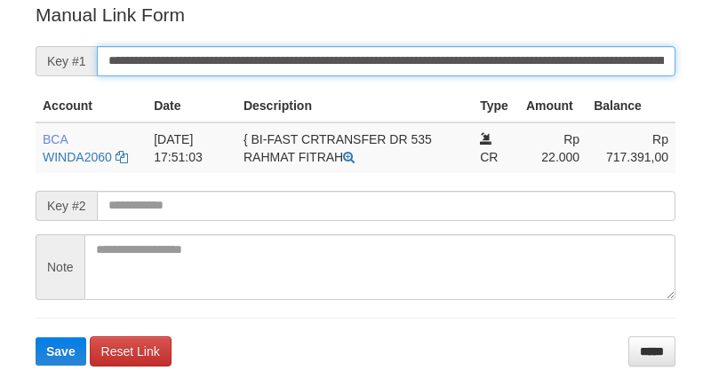
click at [354, 67] on input "**********" at bounding box center [386, 61] width 578 height 30
click at [36, 338] on button "Save" at bounding box center [61, 352] width 51 height 28
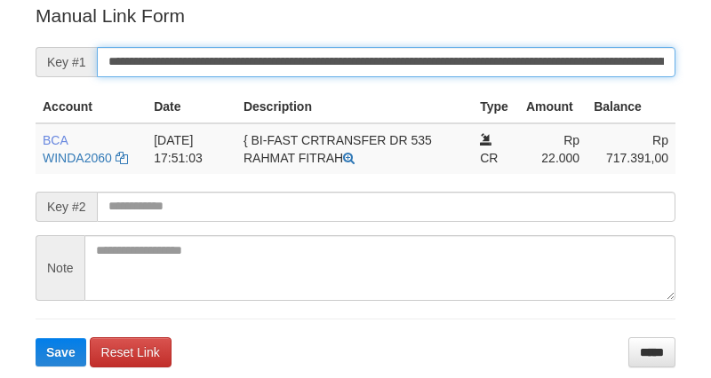
click at [354, 67] on input "**********" at bounding box center [386, 62] width 578 height 30
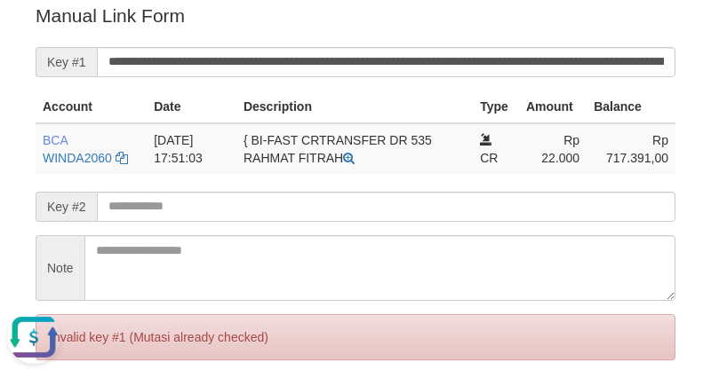
click at [540, 83] on form "**********" at bounding box center [356, 215] width 640 height 424
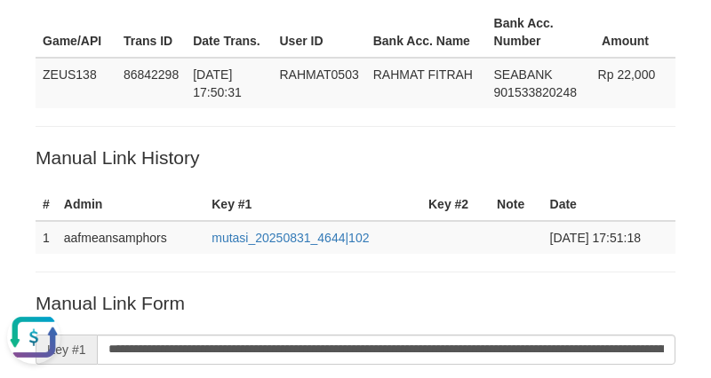
scroll to position [63, 0]
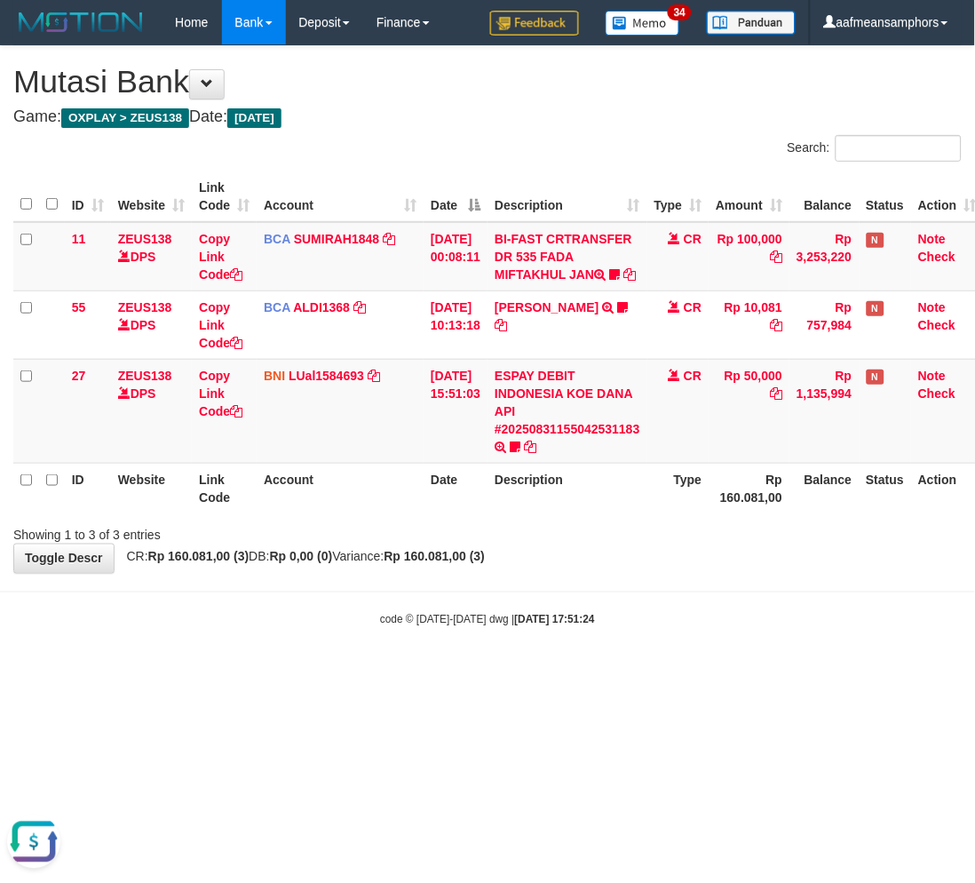
click at [733, 672] on html "Toggle navigation Home Bank Account List Load By Website Group [OXPLAY] ZEUS138…" at bounding box center [487, 336] width 975 height 672
drag, startPoint x: 706, startPoint y: 766, endPoint x: 849, endPoint y: 793, distance: 145.6
click at [705, 672] on html "Toggle navigation Home Bank Account List Load By Website Group [OXPLAY] ZEUS138…" at bounding box center [487, 336] width 975 height 672
drag, startPoint x: 490, startPoint y: 656, endPoint x: 501, endPoint y: 650, distance: 11.9
click at [489, 656] on body "Toggle navigation Home Bank Account List Load By Website Group [OXPLAY] ZEUS138…" at bounding box center [487, 336] width 975 height 672
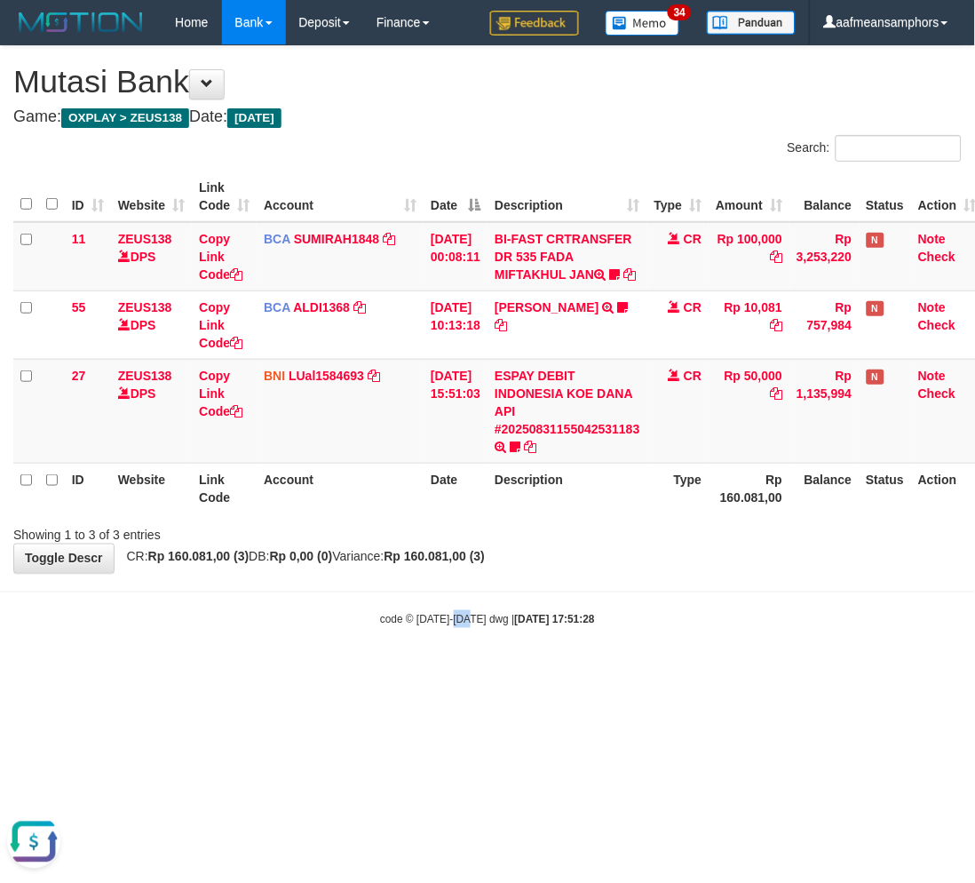
click at [454, 654] on body "Toggle navigation Home Bank Account List Load By Website Group [OXPLAY] ZEUS138…" at bounding box center [487, 336] width 975 height 672
click at [440, 661] on body "Toggle navigation Home Bank Account List Load By Website Group [OXPLAY] ZEUS138…" at bounding box center [487, 336] width 975 height 672
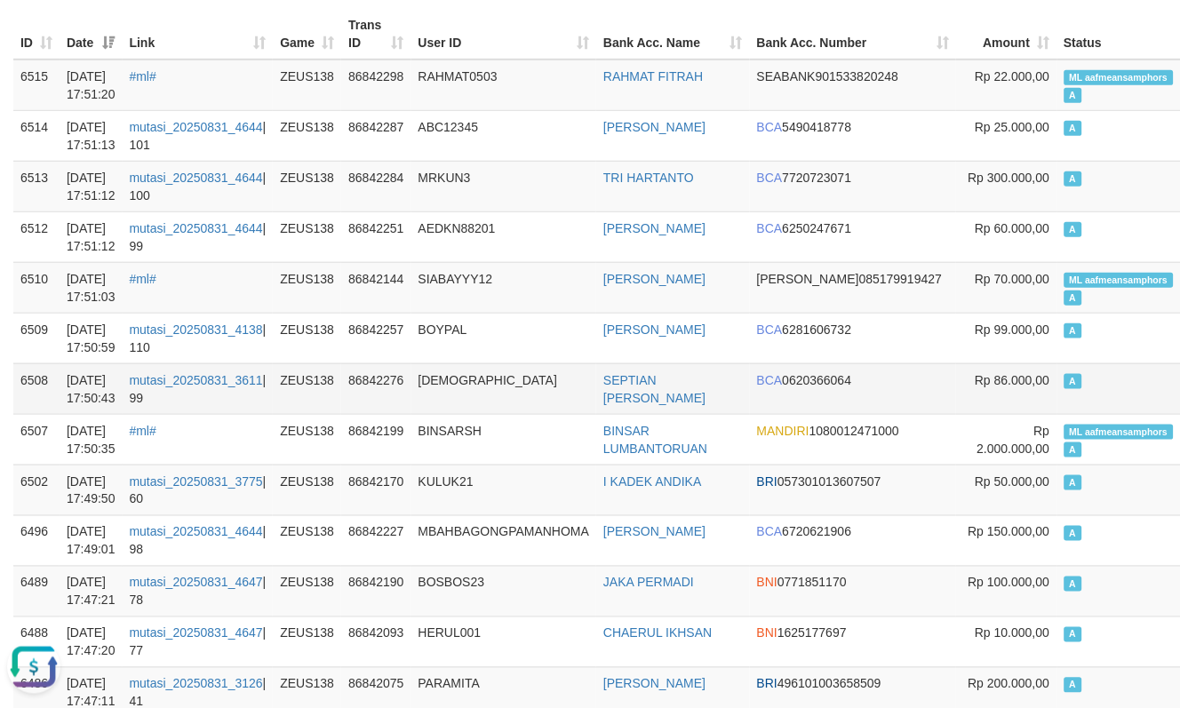
scroll to position [197, 0]
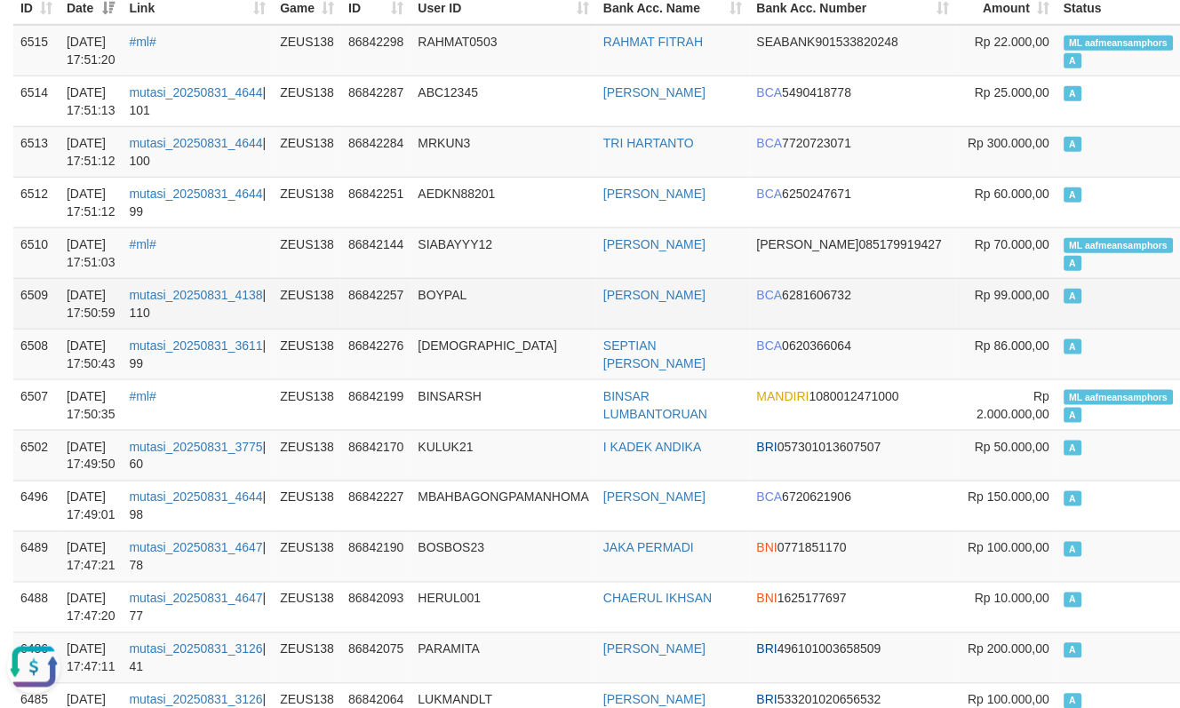
click at [520, 312] on td "BOYPAL" at bounding box center [504, 303] width 186 height 51
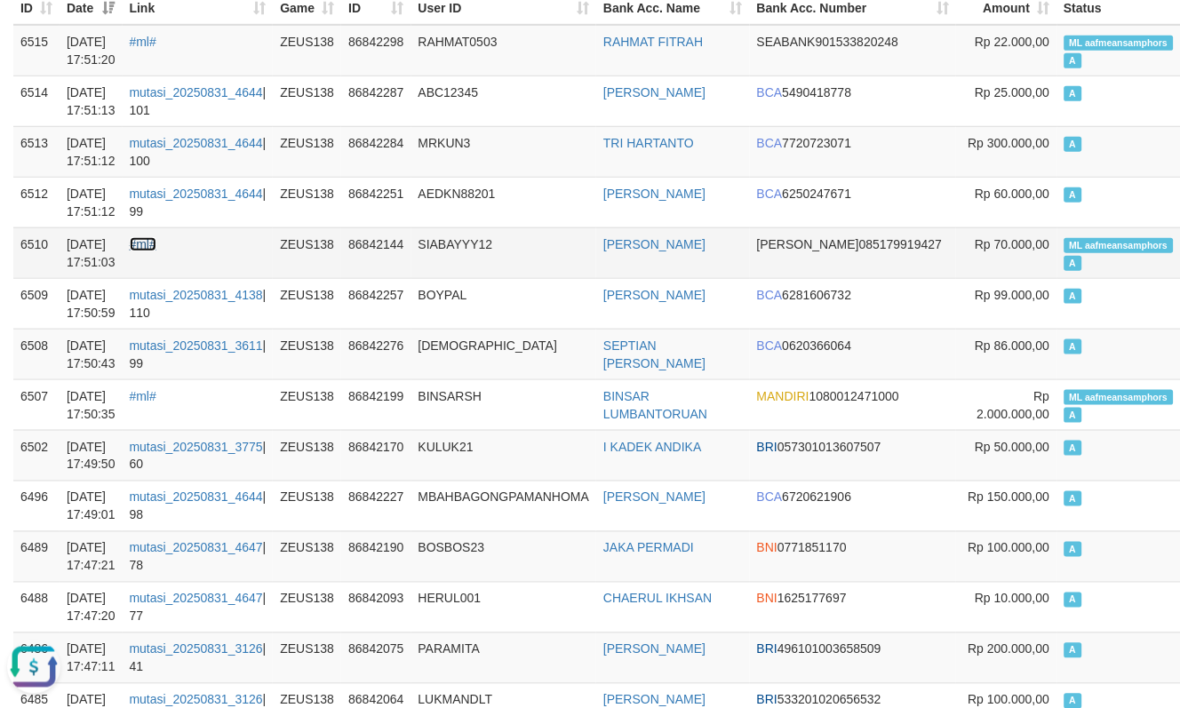
click at [147, 242] on link "#ml#" at bounding box center [143, 244] width 27 height 14
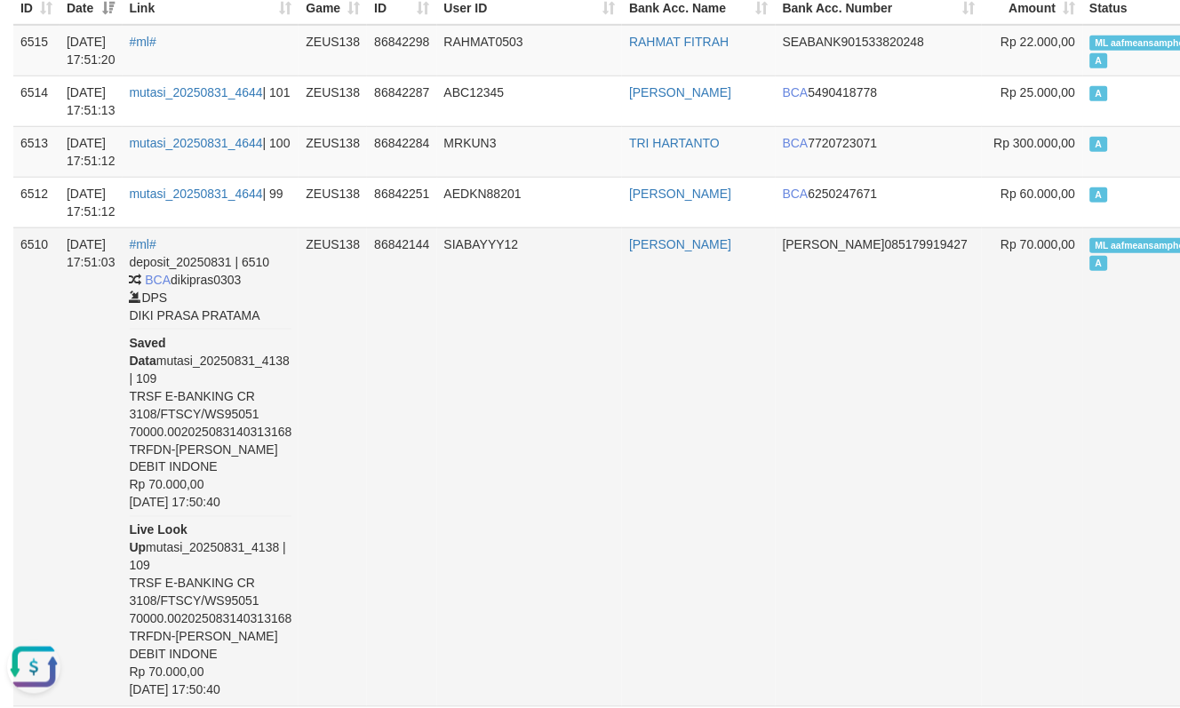
click at [490, 260] on td "SIABAYYY12" at bounding box center [530, 466] width 186 height 479
copy td "SIABAYYY12"
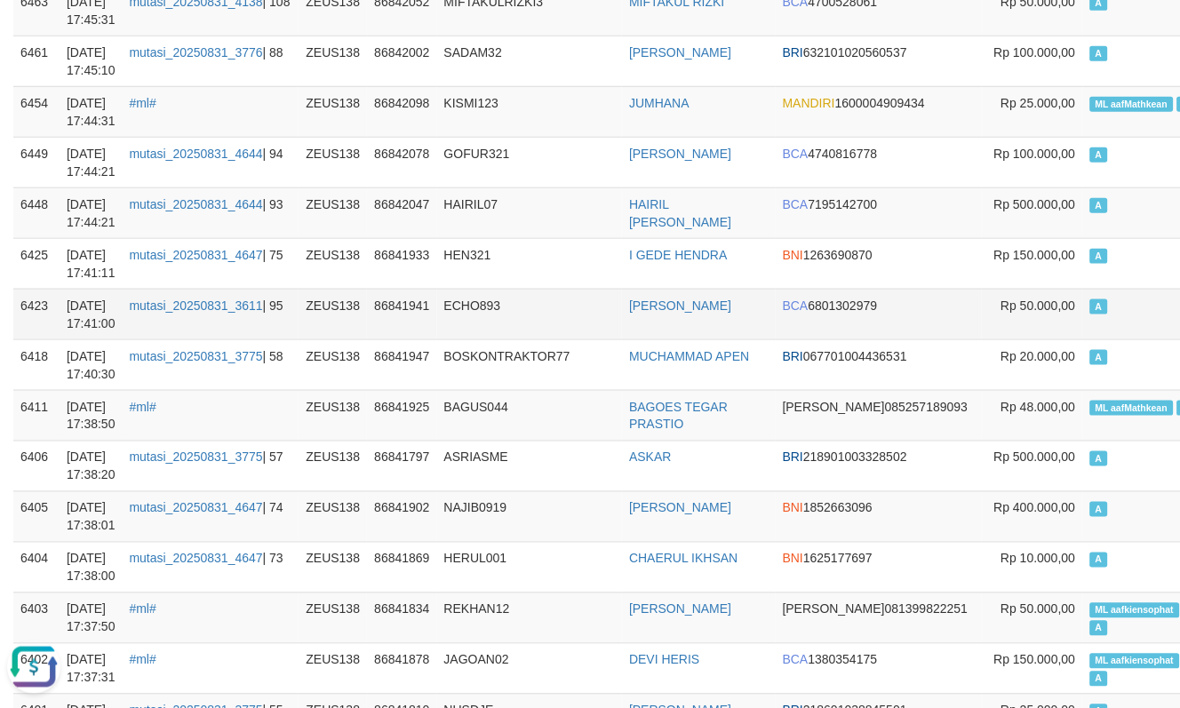
scroll to position [1578, 0]
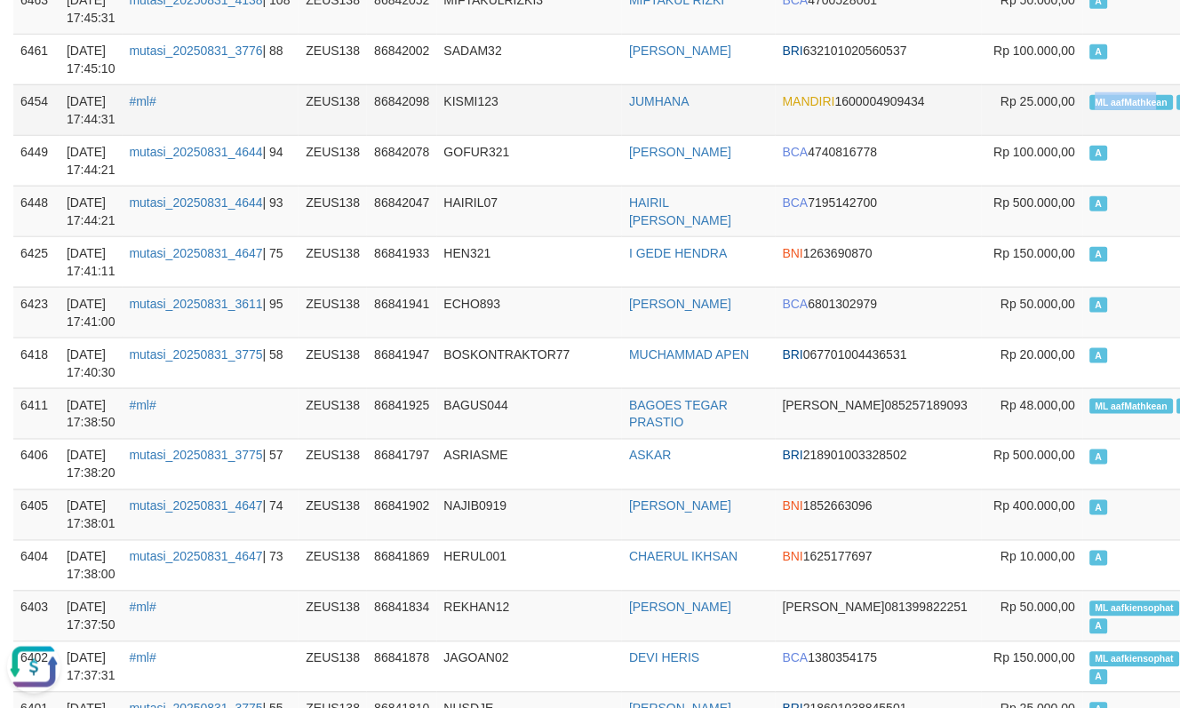
copy span "ML aafMathke"
drag, startPoint x: 1008, startPoint y: 107, endPoint x: 1070, endPoint y: 110, distance: 62.2
click at [1083, 110] on td "ML aafMathkean A" at bounding box center [1144, 109] width 123 height 51
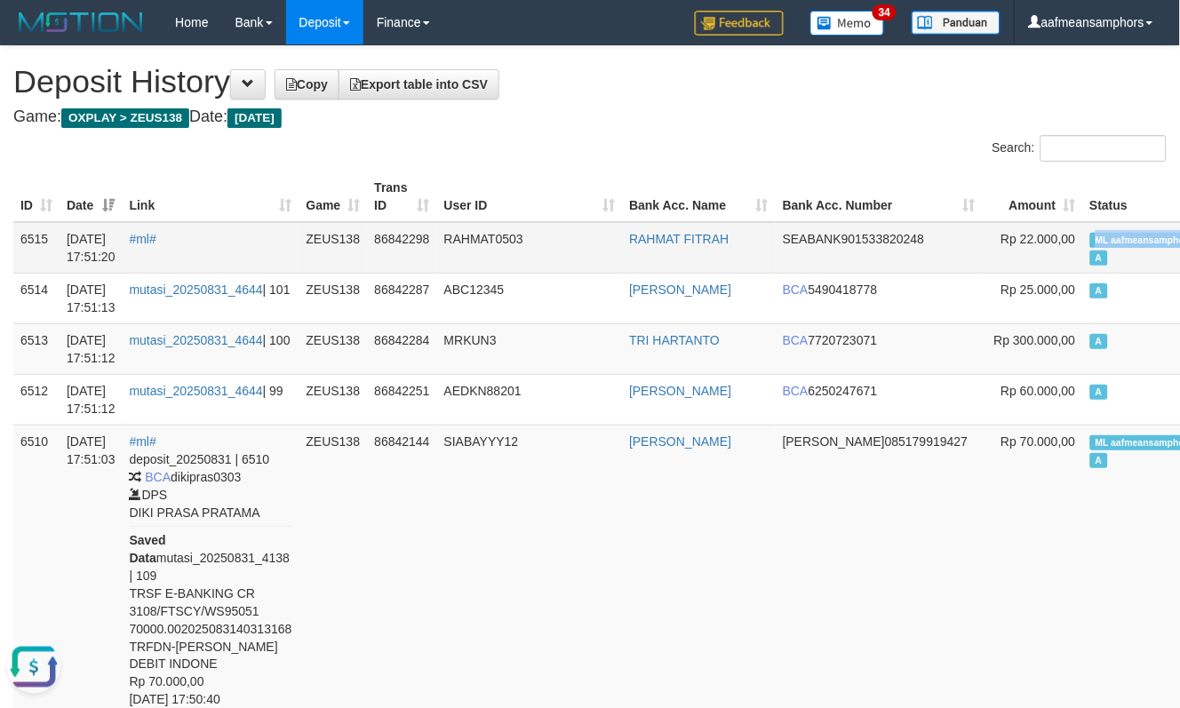
copy span "ML aafmeansampho"
drag, startPoint x: 1073, startPoint y: 231, endPoint x: 1099, endPoint y: 234, distance: 25.9
click at [1099, 234] on span "ML aafmeansamphors" at bounding box center [1144, 240] width 109 height 15
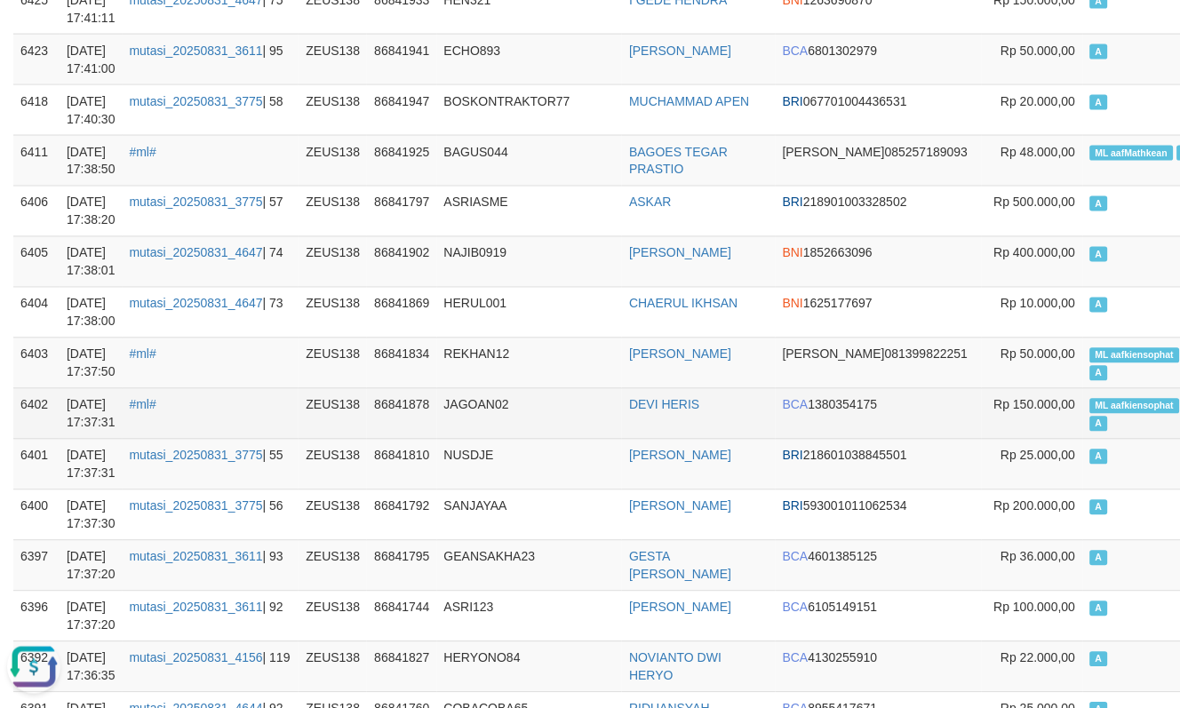
drag, startPoint x: 471, startPoint y: 447, endPoint x: 459, endPoint y: 438, distance: 14.6
click at [467, 442] on td "NUSDJE" at bounding box center [530, 464] width 186 height 51
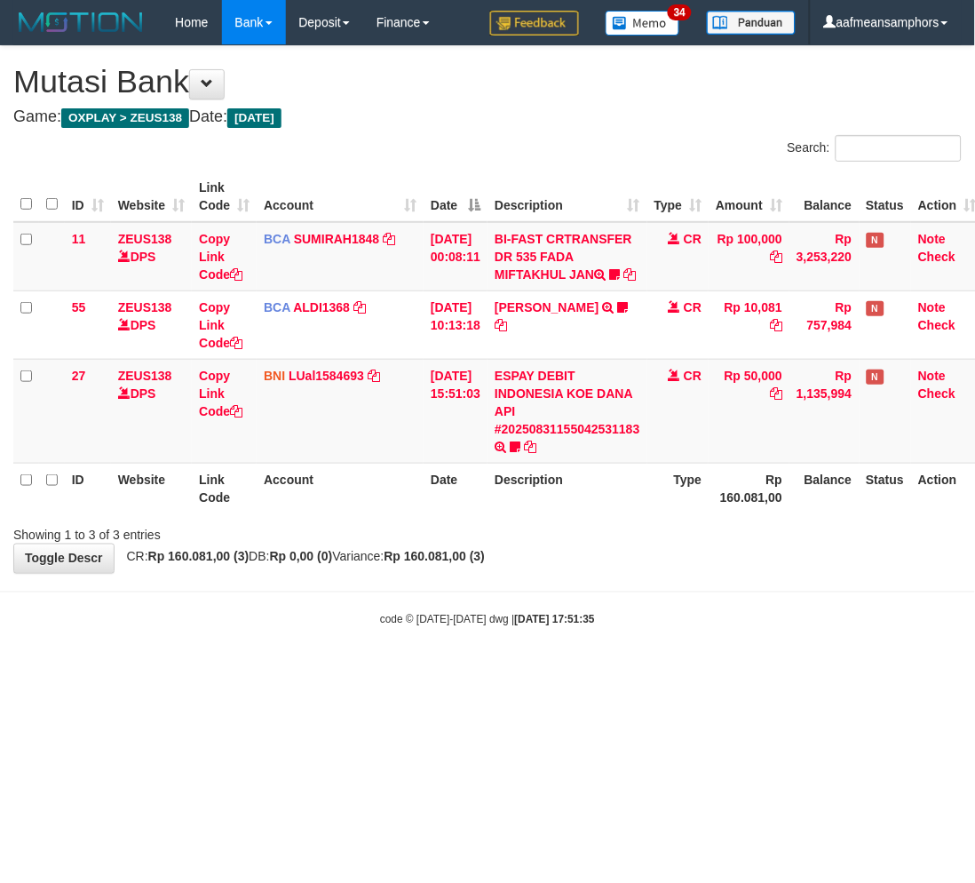
click at [483, 672] on body "Toggle navigation Home Bank Account List Load By Website Group [OXPLAY] ZEUS138…" at bounding box center [487, 336] width 975 height 672
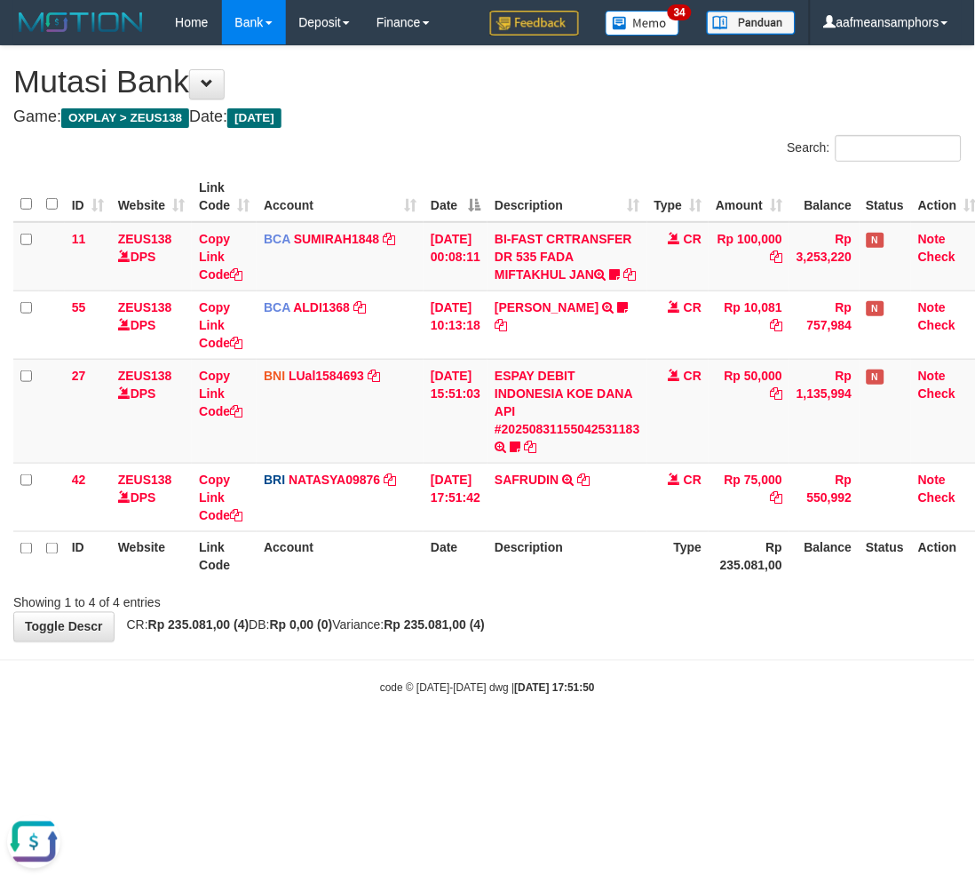
click at [370, 696] on div "code © [DATE]-[DATE] dwg | [DATE] 17:51:50" at bounding box center [487, 688] width 975 height 18
click at [439, 694] on body "Toggle navigation Home Bank Account List Load By Website Group [OXPLAY] ZEUS138…" at bounding box center [487, 370] width 975 height 741
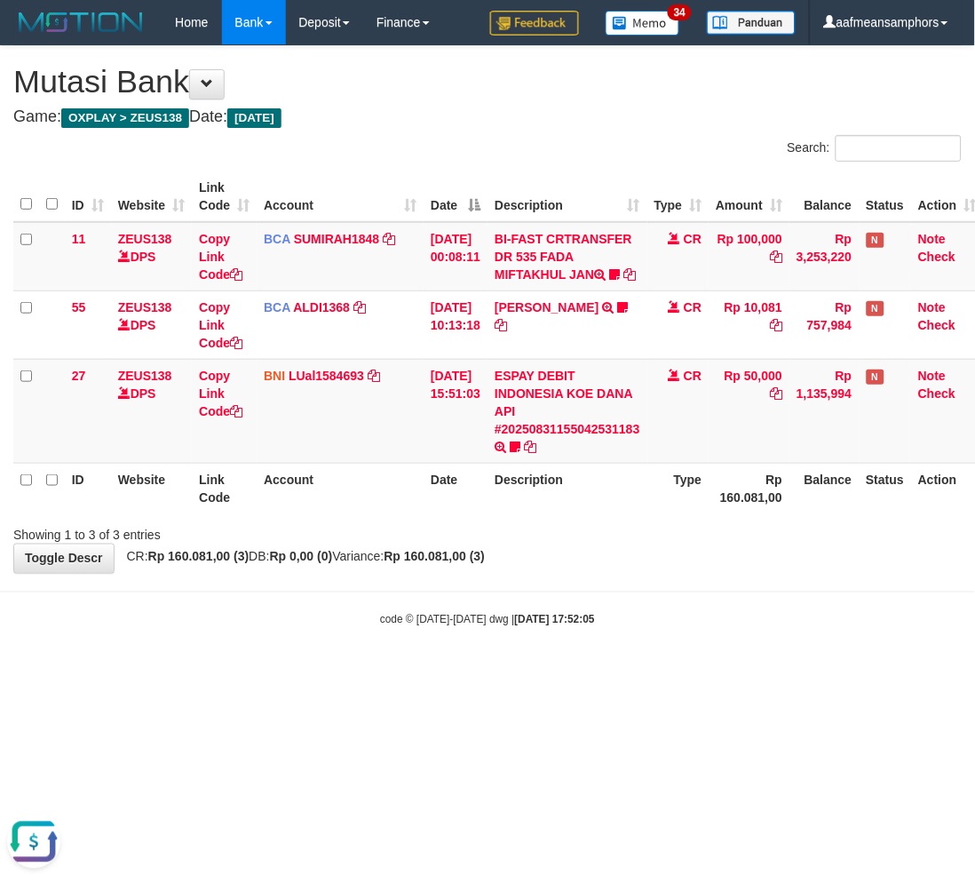
drag, startPoint x: 554, startPoint y: 653, endPoint x: 544, endPoint y: 653, distance: 10.7
click at [546, 653] on body "Toggle navigation Home Bank Account List Load By Website Group [OXPLAY] ZEUS138…" at bounding box center [487, 336] width 975 height 672
click at [538, 653] on body "Toggle navigation Home Bank Account List Load By Website Group [OXPLAY] ZEUS138…" at bounding box center [487, 336] width 975 height 672
drag, startPoint x: 545, startPoint y: 647, endPoint x: 848, endPoint y: 463, distance: 354.3
click at [545, 647] on body "Toggle navigation Home Bank Account List Load By Website Group [OXPLAY] ZEUS138…" at bounding box center [487, 336] width 975 height 672
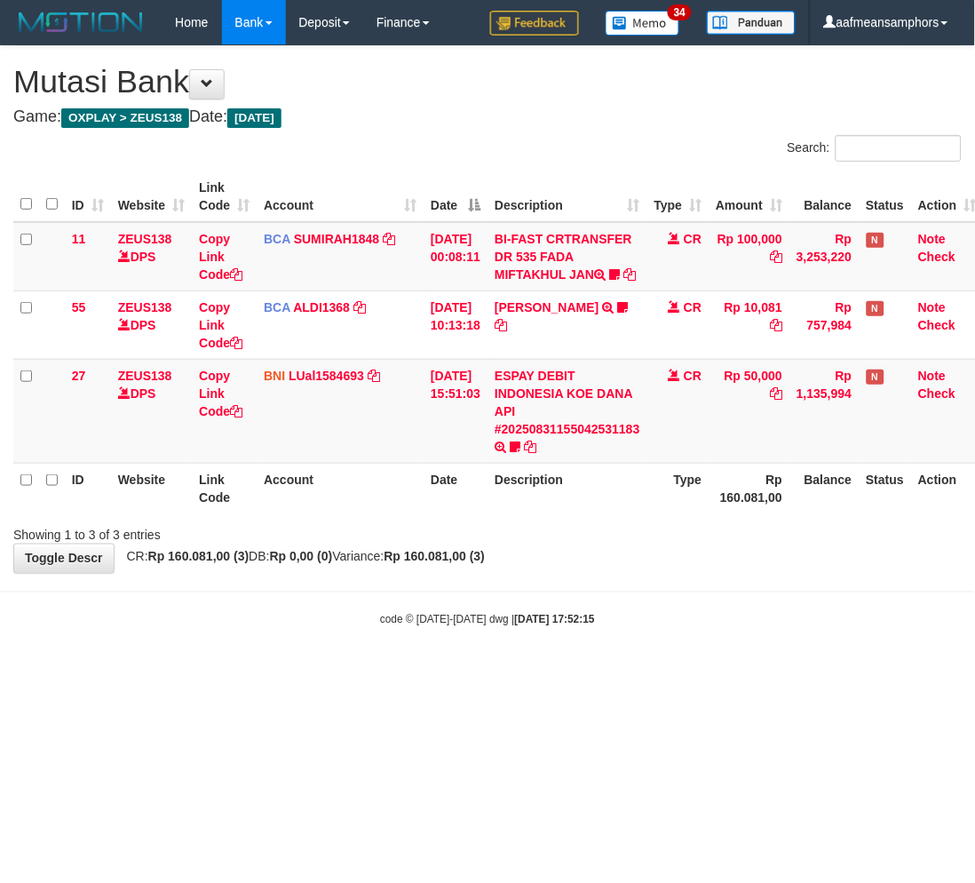
click at [624, 661] on body "Toggle navigation Home Bank Account List Load By Website Group [OXPLAY] ZEUS138…" at bounding box center [487, 336] width 975 height 672
click at [591, 650] on body "Toggle navigation Home Bank Account List Load By Website Group [OXPLAY] ZEUS138…" at bounding box center [487, 336] width 975 height 672
click at [637, 672] on html "Toggle navigation Home Bank Account List Load By Website Group [OXPLAY] ZEUS138…" at bounding box center [487, 336] width 975 height 672
click at [625, 672] on body "Toggle navigation Home Bank Account List Load By Website Group [OXPLAY] ZEUS138…" at bounding box center [487, 336] width 975 height 672
click at [595, 670] on body "Toggle navigation Home Bank Account List Load By Website Group [OXPLAY] ZEUS138…" at bounding box center [487, 336] width 975 height 672
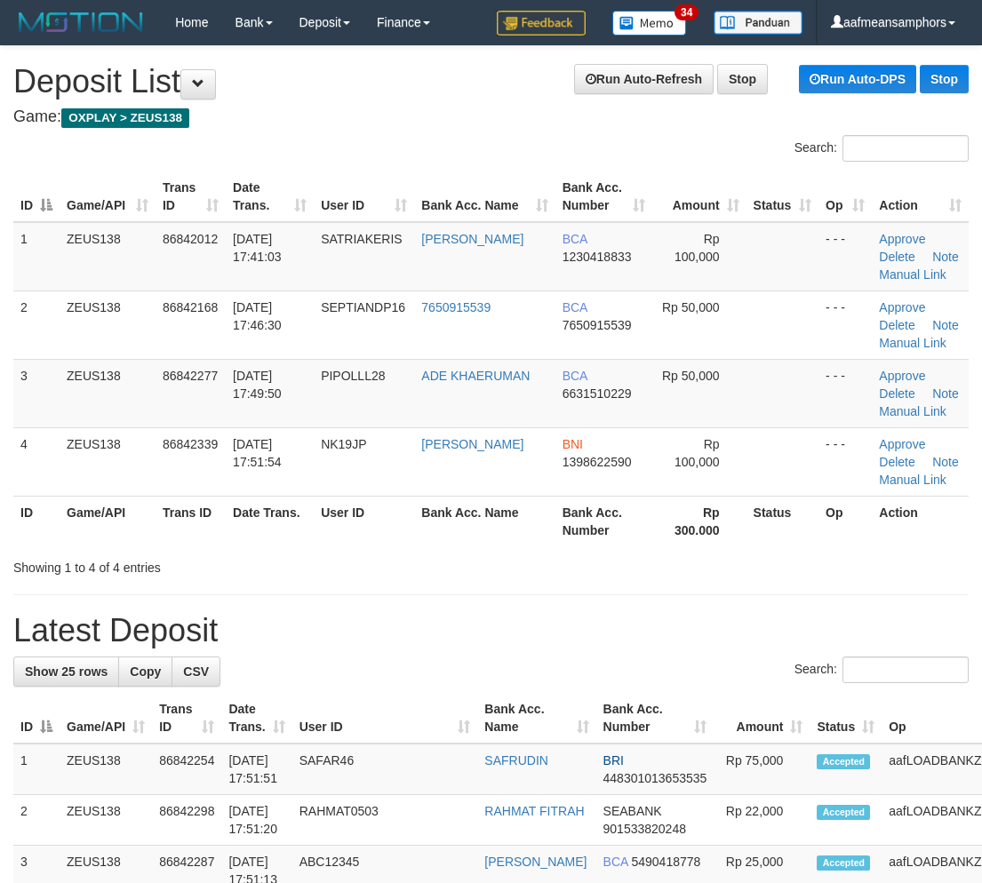
scroll to position [0, 2]
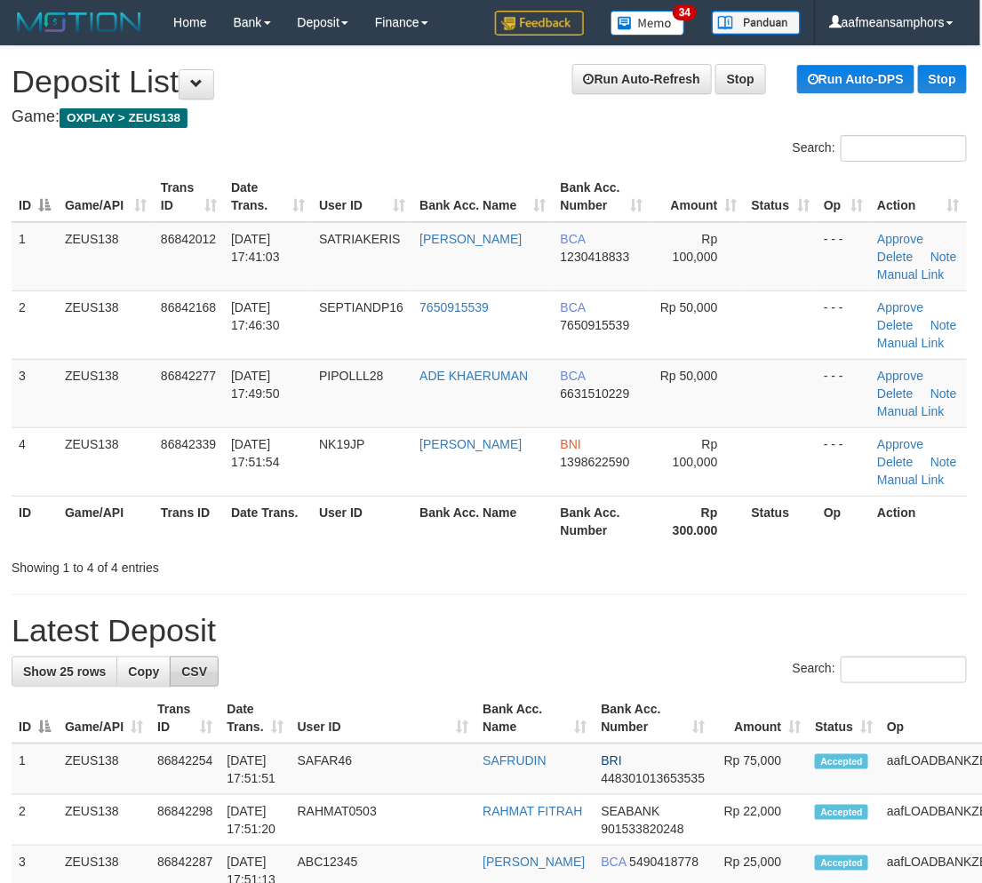
drag, startPoint x: 475, startPoint y: 651, endPoint x: 185, endPoint y: 667, distance: 290.9
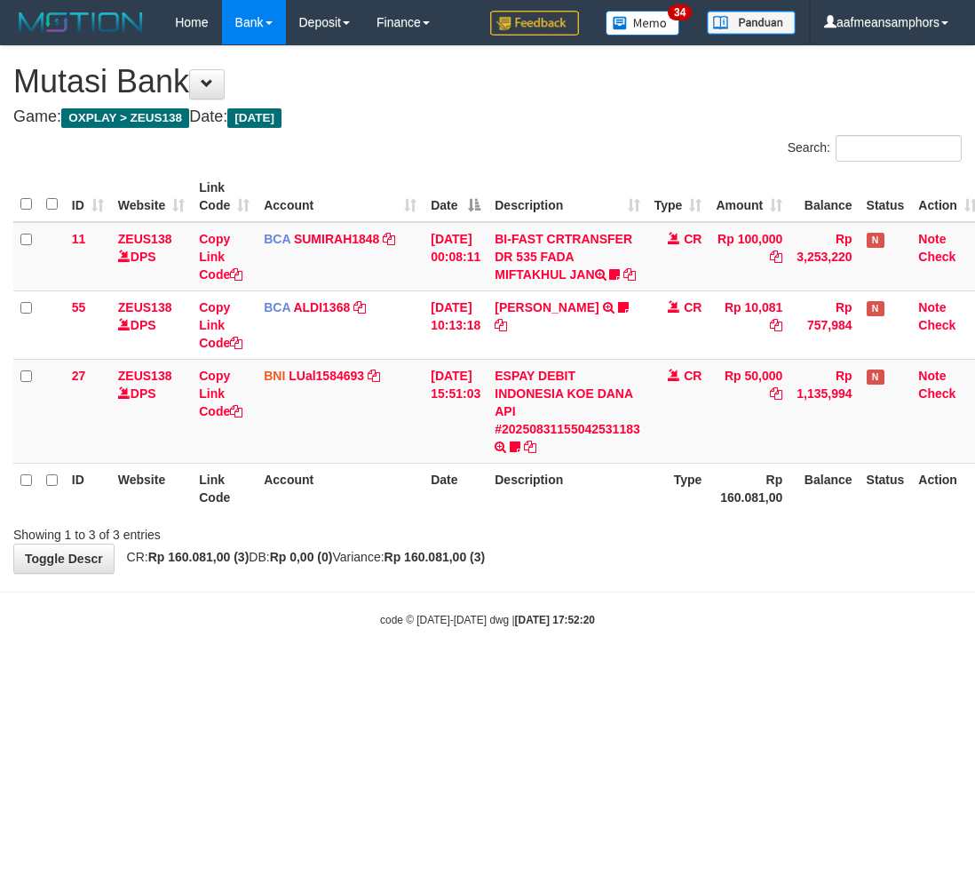
click at [521, 672] on body "Toggle navigation Home Bank Account List Load By Website Group [OXPLAY] ZEUS138…" at bounding box center [487, 336] width 975 height 672
click at [536, 672] on html "Toggle navigation Home Bank Account List Load By Website Group [OXPLAY] ZEUS138…" at bounding box center [487, 336] width 975 height 672
click at [554, 436] on link "ESPAY DEBIT INDONESIA KOE DANA API #20250831155042531183" at bounding box center [568, 403] width 146 height 68
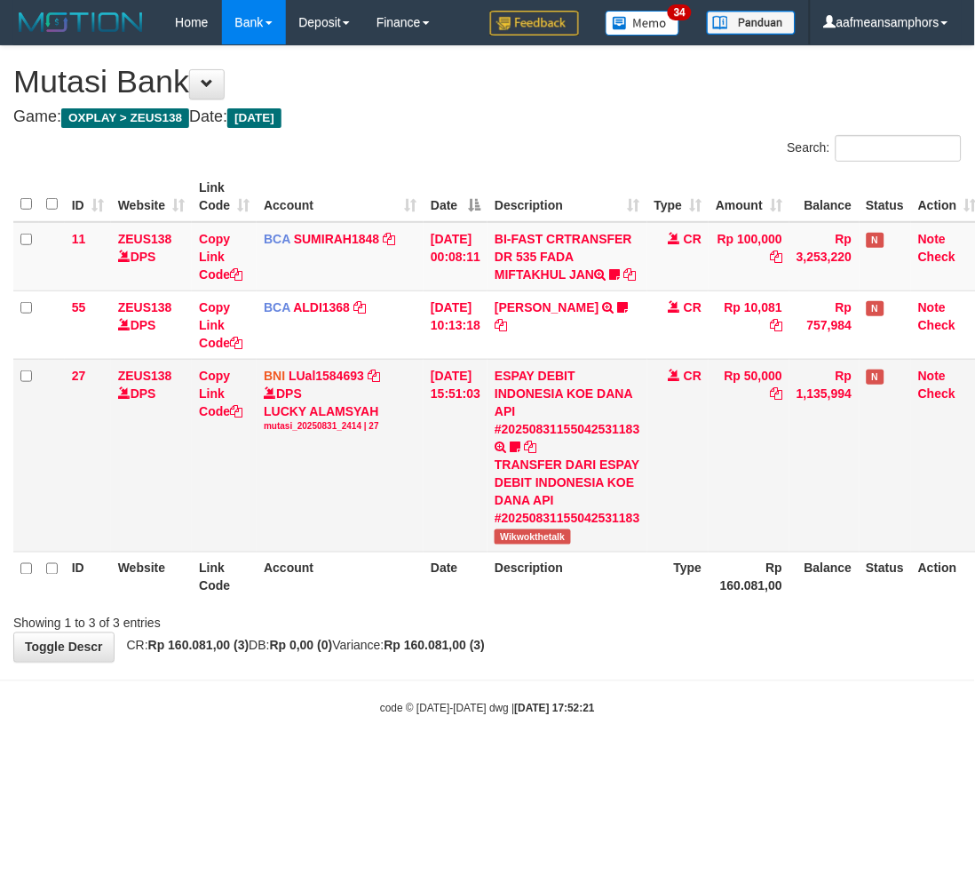
click at [535, 545] on span "Wikwokthetalk" at bounding box center [533, 536] width 76 height 15
copy span "Wikwokthetalk"
click at [600, 709] on body "Toggle navigation Home Bank Account List Load By Website Group [OXPLAY] ZEUS138…" at bounding box center [487, 380] width 975 height 761
click at [563, 719] on body "Toggle navigation Home Bank Account List Load By Website Group [OXPLAY] ZEUS138…" at bounding box center [487, 380] width 975 height 761
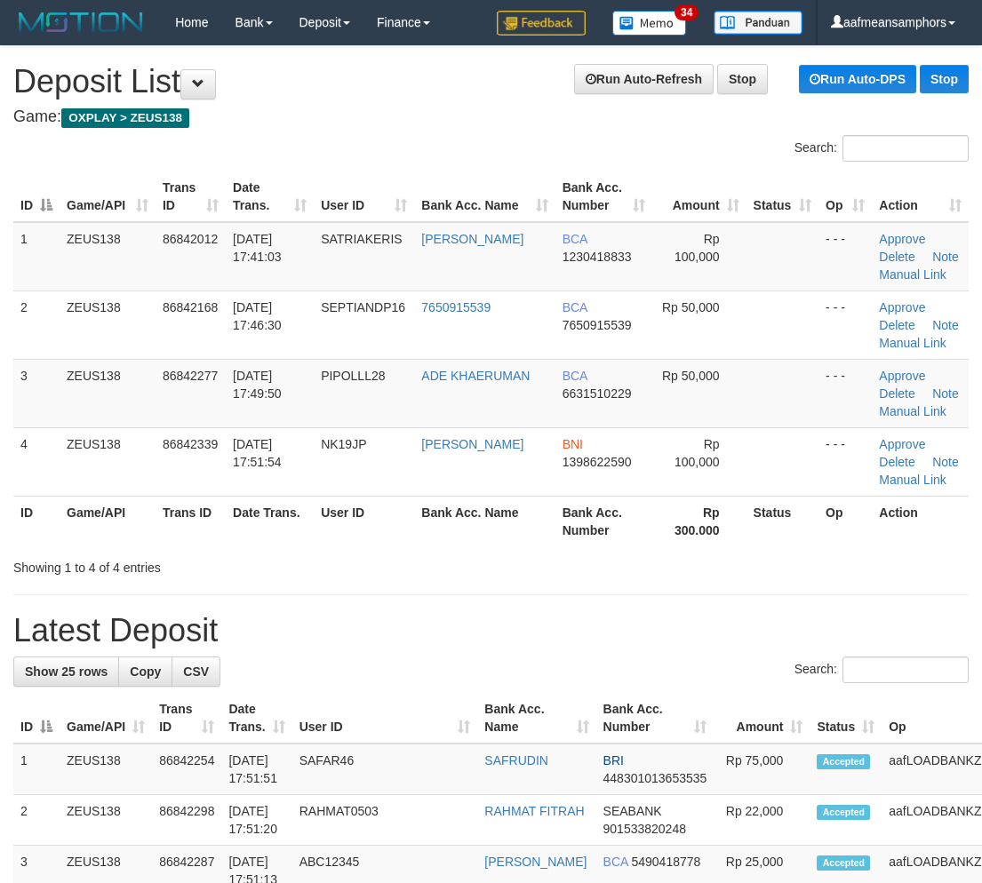
scroll to position [0, 2]
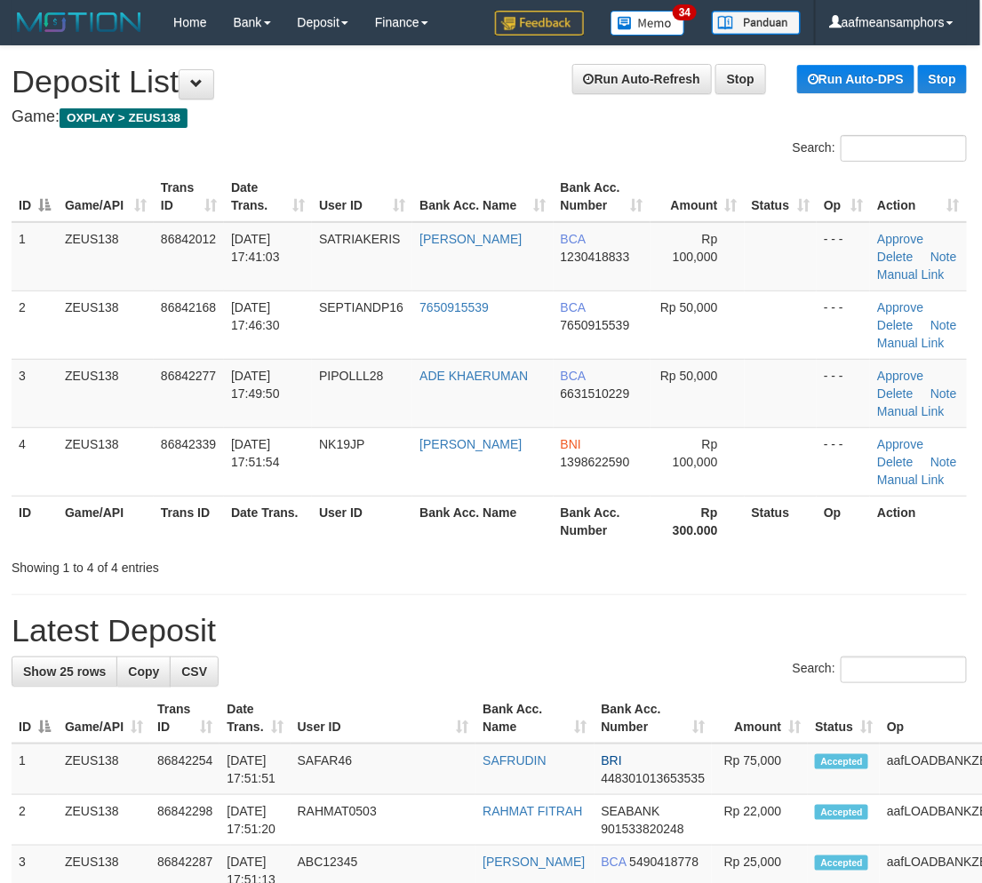
drag, startPoint x: 289, startPoint y: 615, endPoint x: 498, endPoint y: 652, distance: 212.9
click at [510, 570] on div "Showing 1 to 4 of 4 entries" at bounding box center [489, 564] width 982 height 25
click at [516, 572] on div "Showing 1 to 4 of 4 entries" at bounding box center [489, 564] width 982 height 25
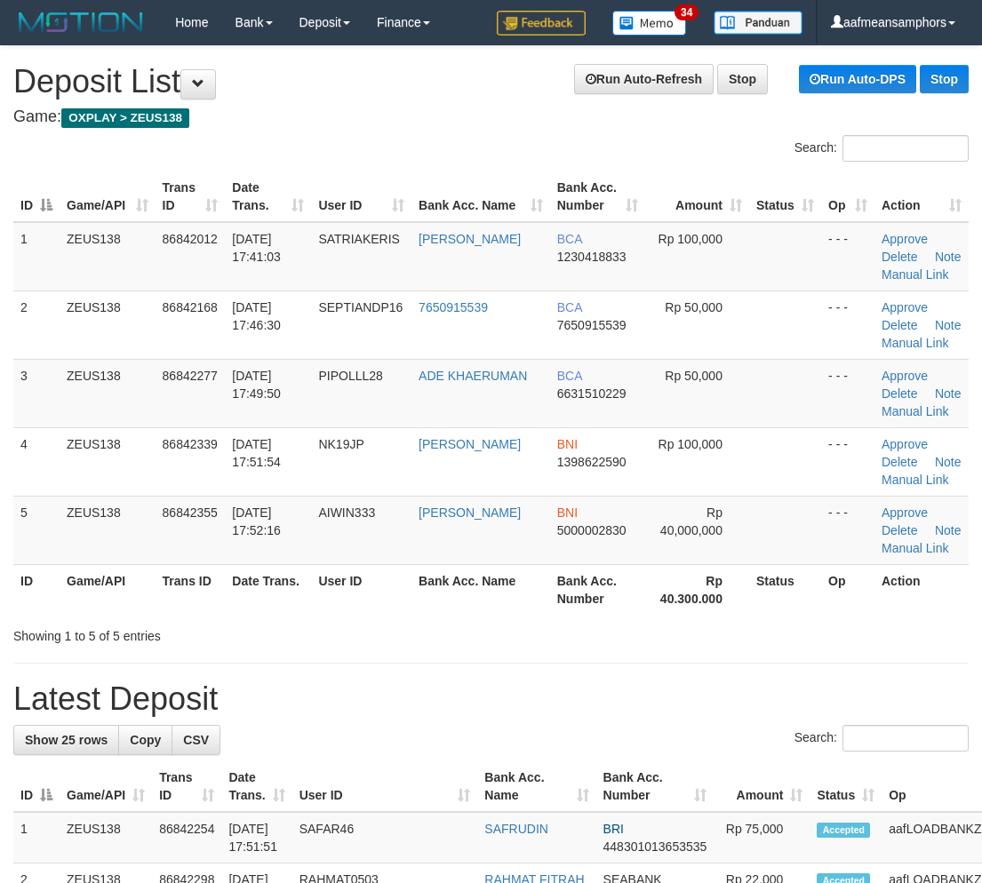
scroll to position [0, 2]
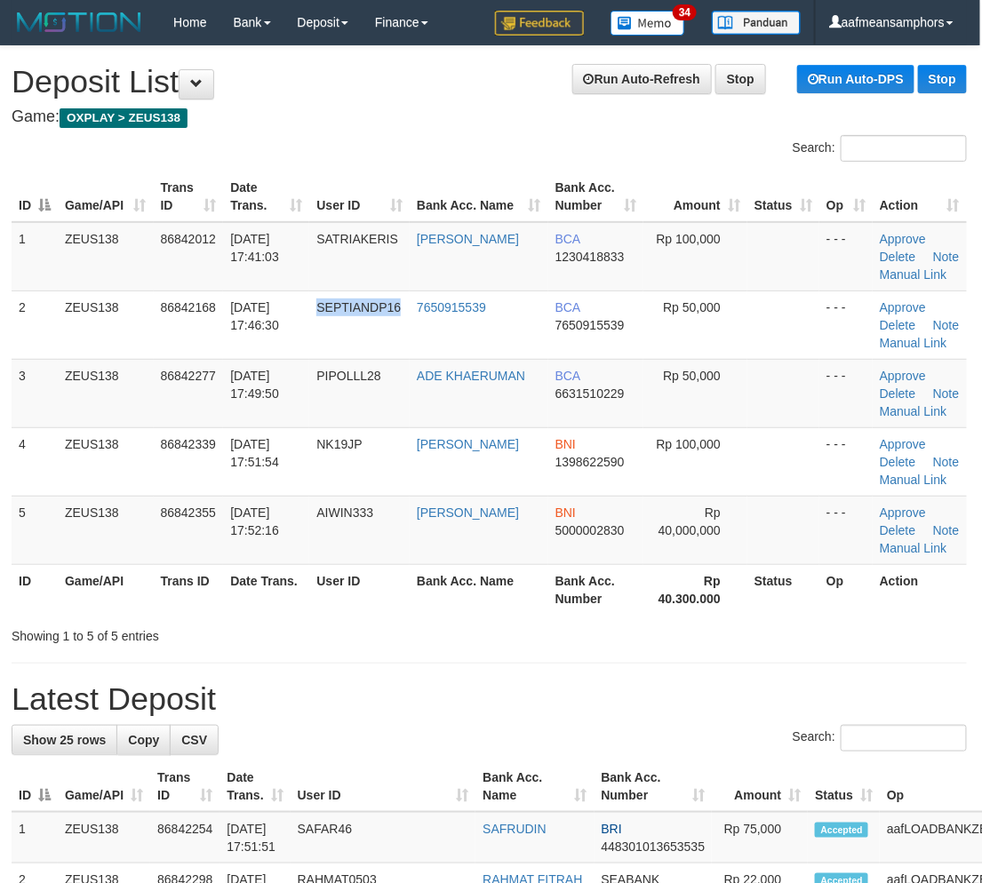
click at [376, 324] on td "SEPTIANDP16" at bounding box center [359, 324] width 100 height 68
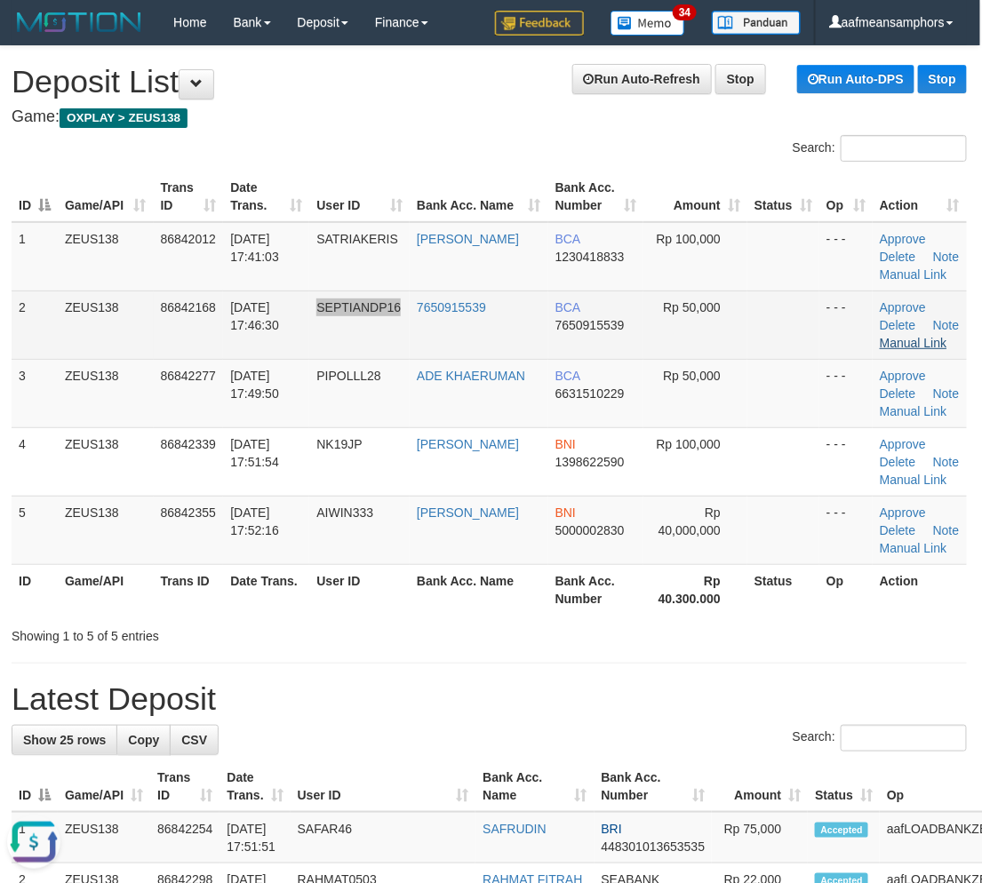
scroll to position [0, 0]
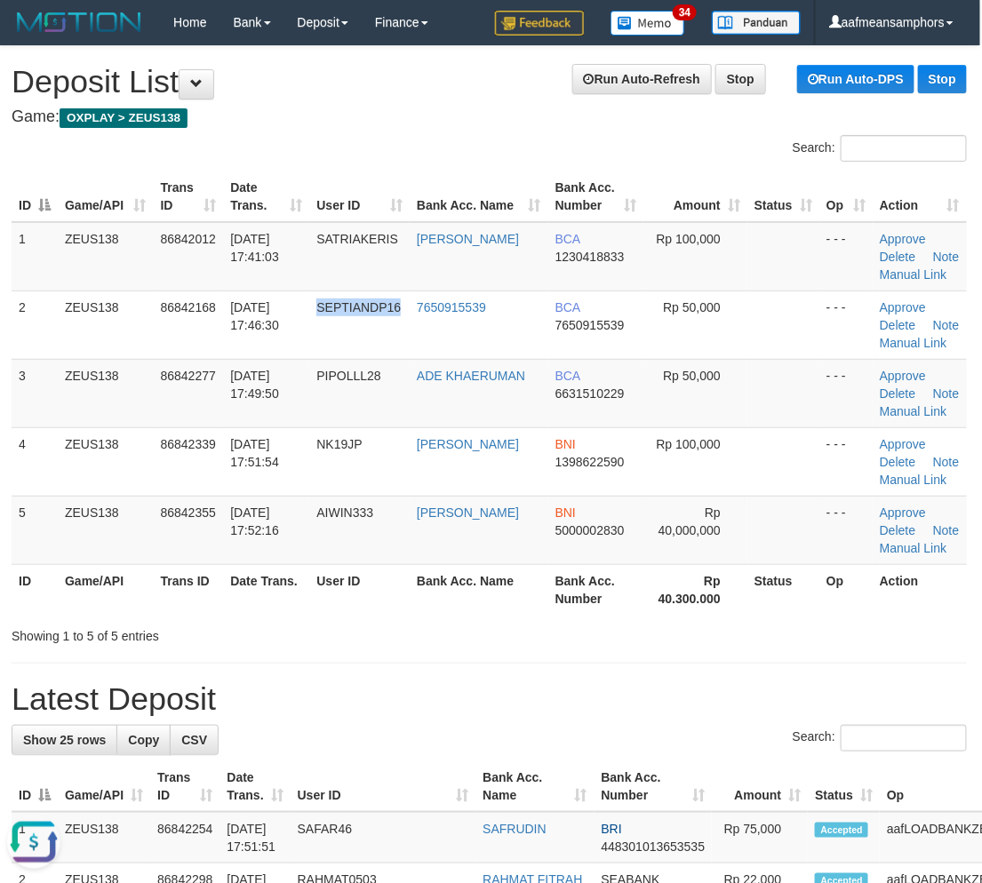
drag, startPoint x: 437, startPoint y: 670, endPoint x: 425, endPoint y: 670, distance: 12.4
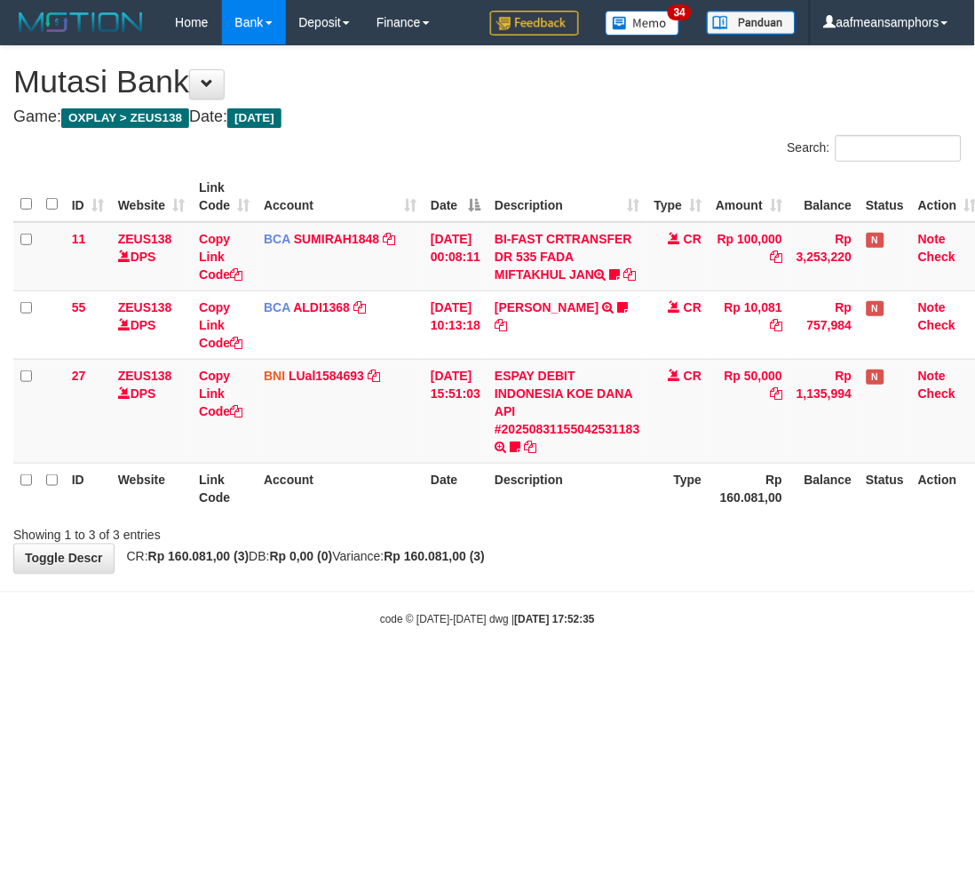
click at [531, 672] on html "Toggle navigation Home Bank Account List Load By Website Group [OXPLAY] ZEUS138…" at bounding box center [487, 336] width 975 height 672
click at [529, 672] on html "Toggle navigation Home Bank Account List Load By Website Group [OXPLAY] ZEUS138…" at bounding box center [487, 336] width 975 height 672
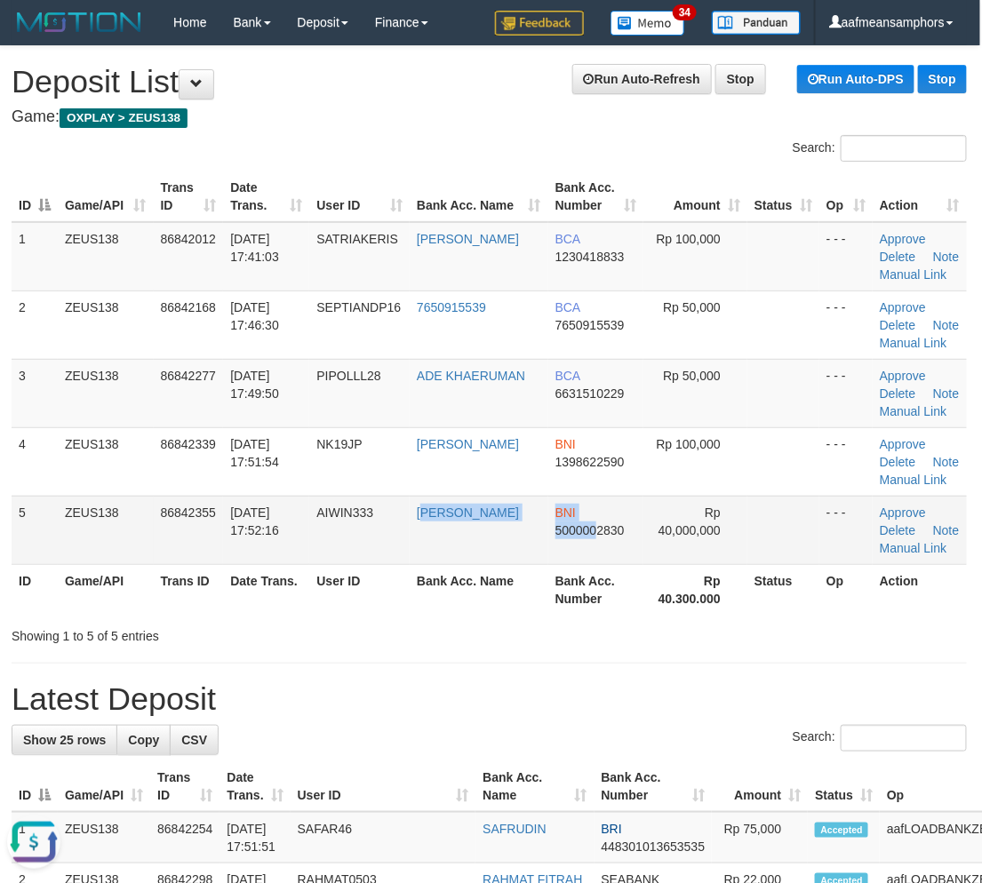
drag, startPoint x: 582, startPoint y: 554, endPoint x: 593, endPoint y: 555, distance: 11.6
click at [593, 555] on tr "5 ZEUS138 86842355 [DATE] 17:52:16 AIWIN333 [PERSON_NAME] BNI 5000002830 Rp 40,…" at bounding box center [489, 530] width 955 height 68
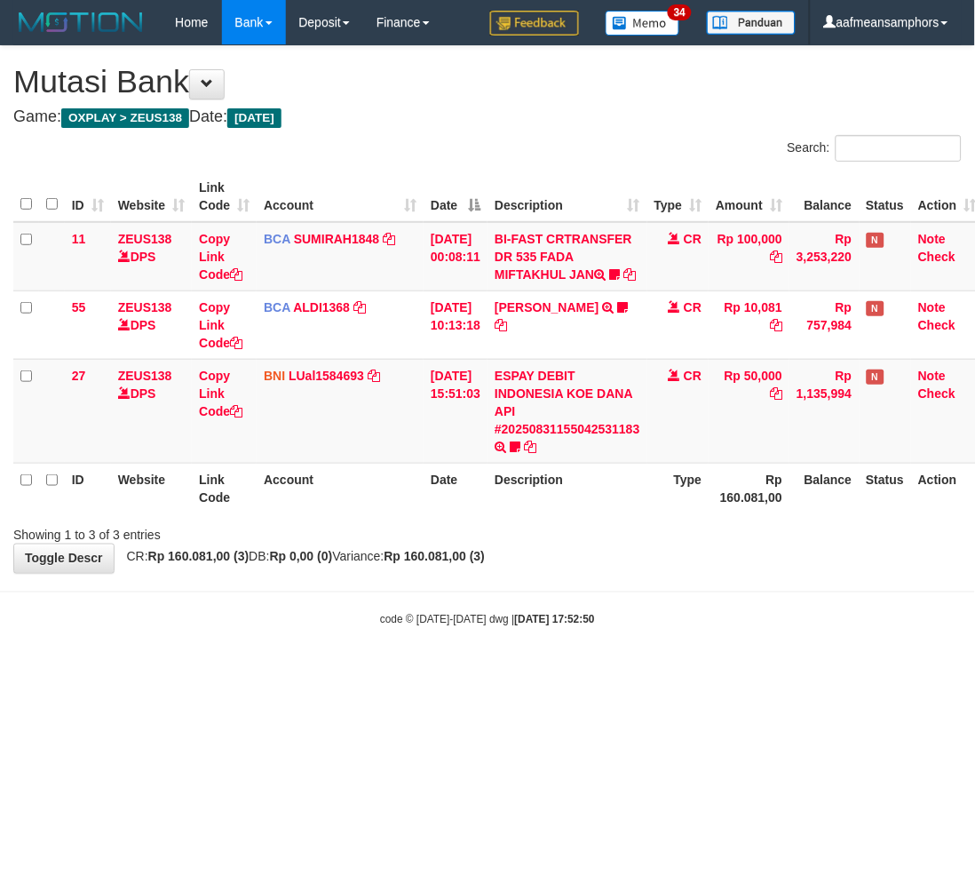
click at [477, 564] on strong "Rp 160.081,00 (3)" at bounding box center [435, 557] width 101 height 14
click at [472, 565] on div "**********" at bounding box center [487, 309] width 975 height 527
click at [468, 565] on div "**********" at bounding box center [487, 309] width 975 height 527
click at [468, 561] on div "**********" at bounding box center [487, 309] width 975 height 527
click at [467, 561] on div "**********" at bounding box center [487, 309] width 975 height 527
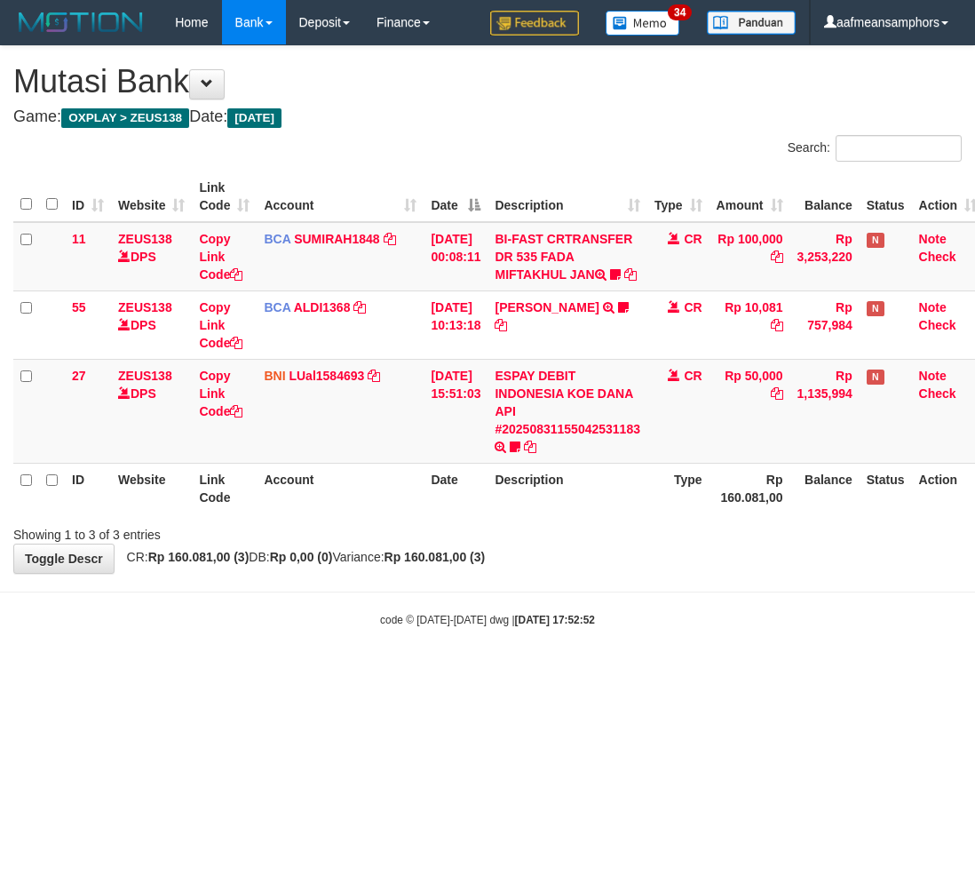
click at [501, 669] on body "Toggle navigation Home Bank Account List Load By Website Group [OXPLAY] ZEUS138…" at bounding box center [487, 336] width 975 height 672
click at [542, 626] on strong "[DATE] 17:52:52" at bounding box center [555, 620] width 80 height 12
click at [545, 436] on link "ESPAY DEBIT INDONESIA KOE DANA API #20250831155042531183" at bounding box center [568, 403] width 146 height 68
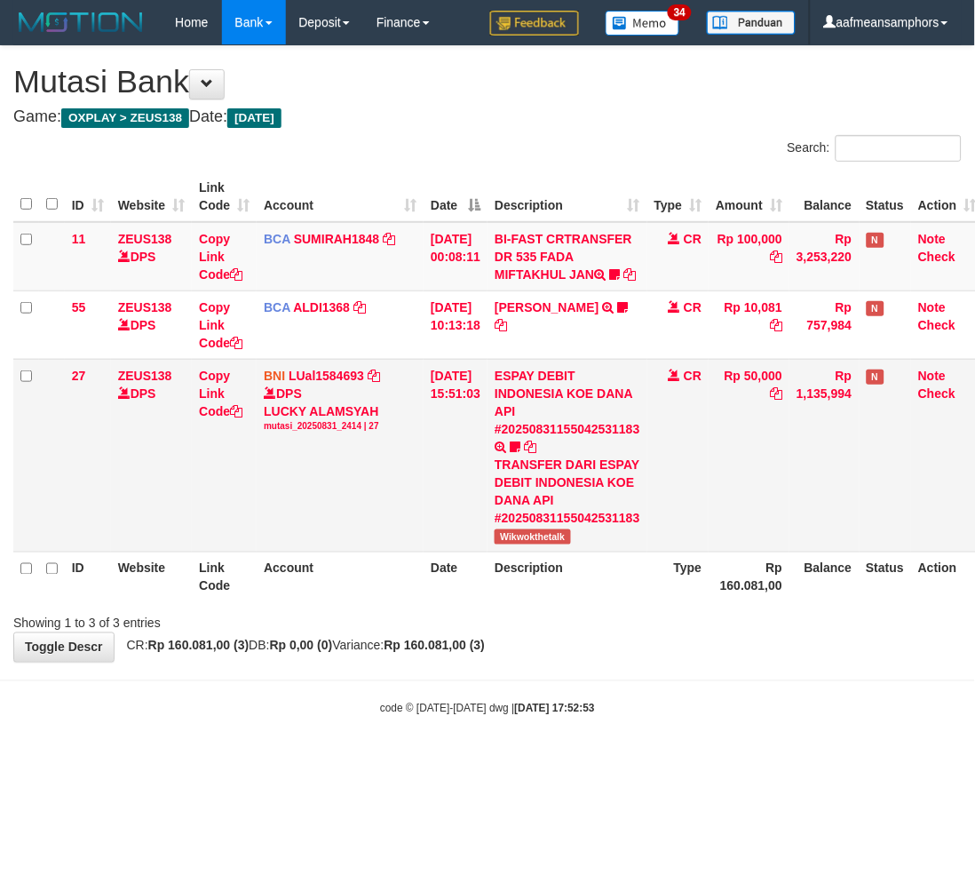
click at [533, 545] on span "Wikwokthetalk" at bounding box center [533, 536] width 76 height 15
copy span "Wikwokthetalk"
click at [647, 758] on body "Toggle navigation Home Bank Account List Load By Website Group [OXPLAY] ZEUS138…" at bounding box center [487, 380] width 975 height 761
click at [637, 732] on body "Toggle navigation Home Bank Account List Load By Website Group [OXPLAY] ZEUS138…" at bounding box center [487, 380] width 975 height 761
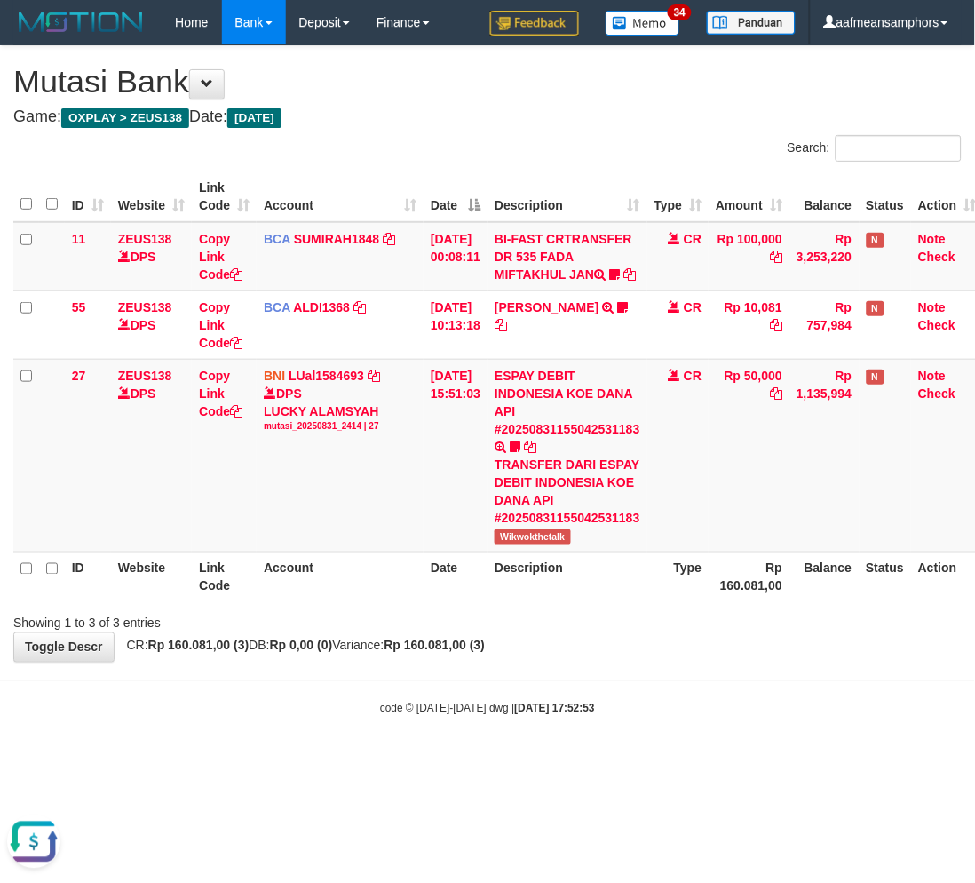
click at [637, 732] on body "Toggle navigation Home Bank Account List Load By Website Group [OXPLAY] ZEUS138…" at bounding box center [487, 380] width 975 height 761
click at [601, 716] on body "Toggle navigation Home Bank Account List Load By Website Group [OXPLAY] ZEUS138…" at bounding box center [487, 380] width 975 height 761
click at [651, 711] on body "Toggle navigation Home Bank Account List Load By Website Group [OXPLAY] ZEUS138…" at bounding box center [487, 380] width 975 height 761
click at [663, 761] on body "Toggle navigation Home Bank Account List Load By Website Group [OXPLAY] ZEUS138…" at bounding box center [487, 380] width 975 height 761
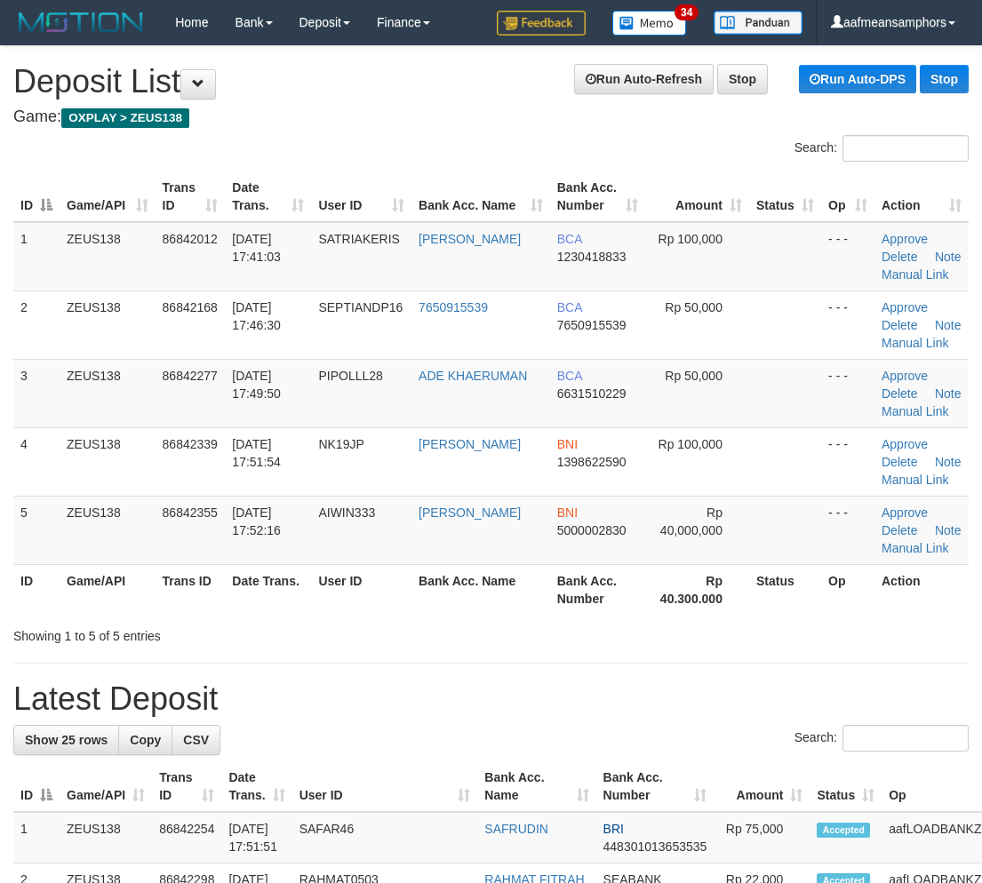
scroll to position [0, 2]
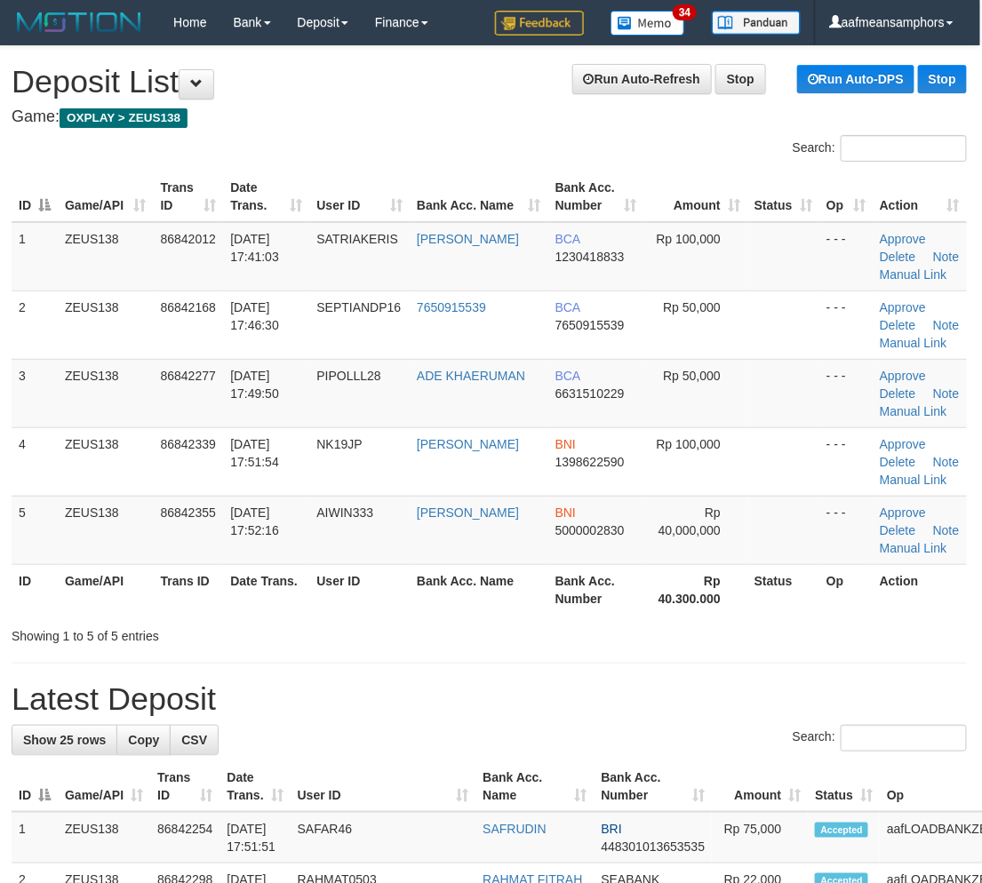
click at [544, 663] on hr at bounding box center [489, 663] width 955 height 1
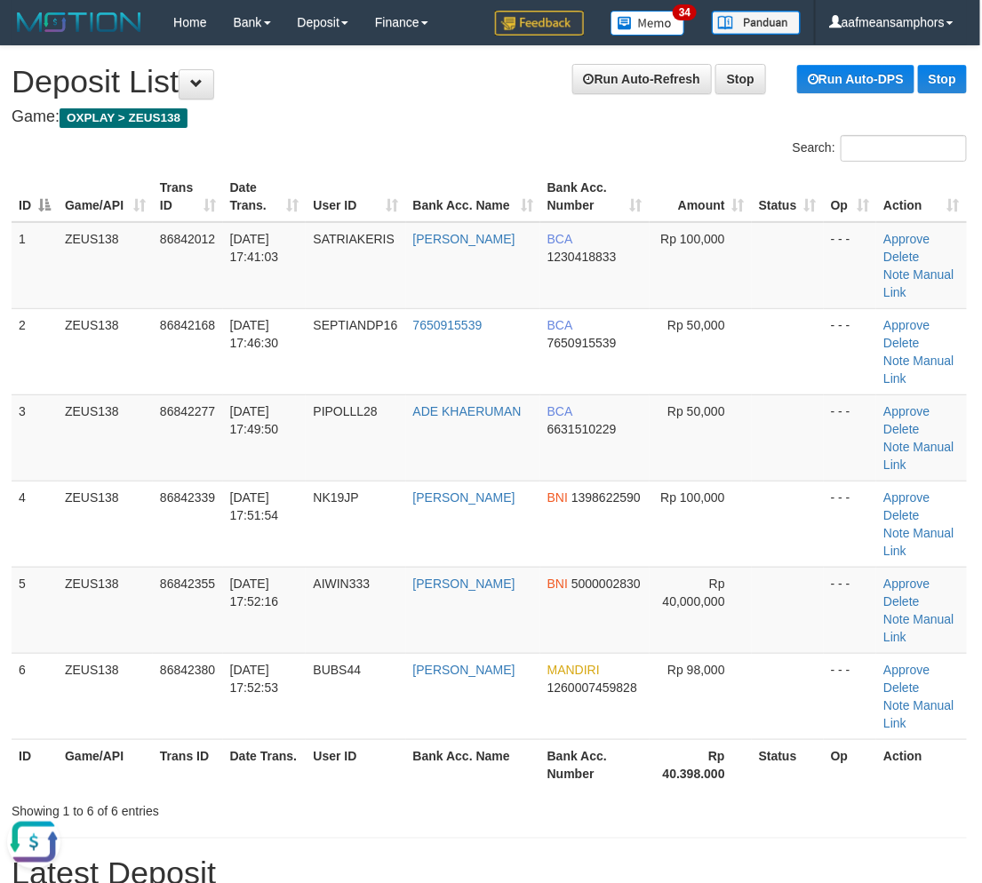
click at [466, 856] on h1 "Latest Deposit" at bounding box center [489, 874] width 955 height 36
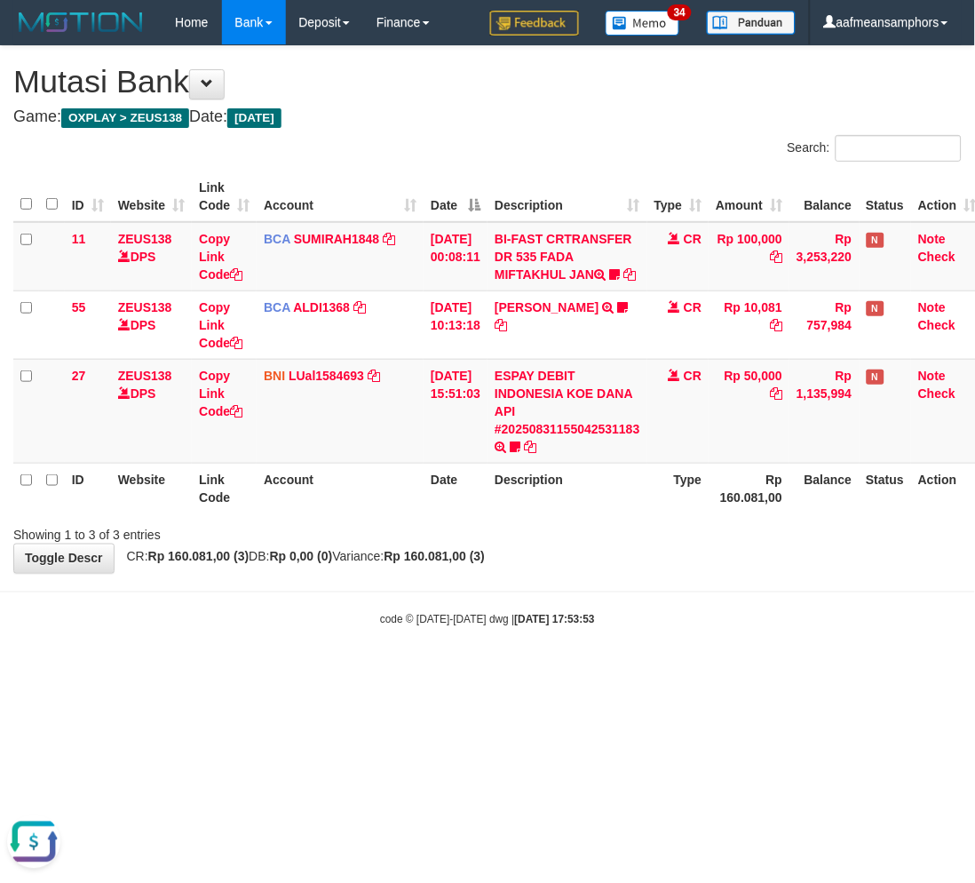
drag, startPoint x: 567, startPoint y: 659, endPoint x: 562, endPoint y: 651, distance: 9.1
click at [567, 659] on body "Toggle navigation Home Bank Account List Load By Website Group [OXPLAY] ZEUS138…" at bounding box center [487, 336] width 975 height 672
click at [562, 651] on body "Toggle navigation Home Bank Account List Load By Website Group [OXPLAY] ZEUS138…" at bounding box center [487, 336] width 975 height 672
click at [528, 626] on strong "[DATE] 17:53:53" at bounding box center [555, 620] width 80 height 12
drag, startPoint x: 535, startPoint y: 646, endPoint x: 545, endPoint y: 648, distance: 10.1
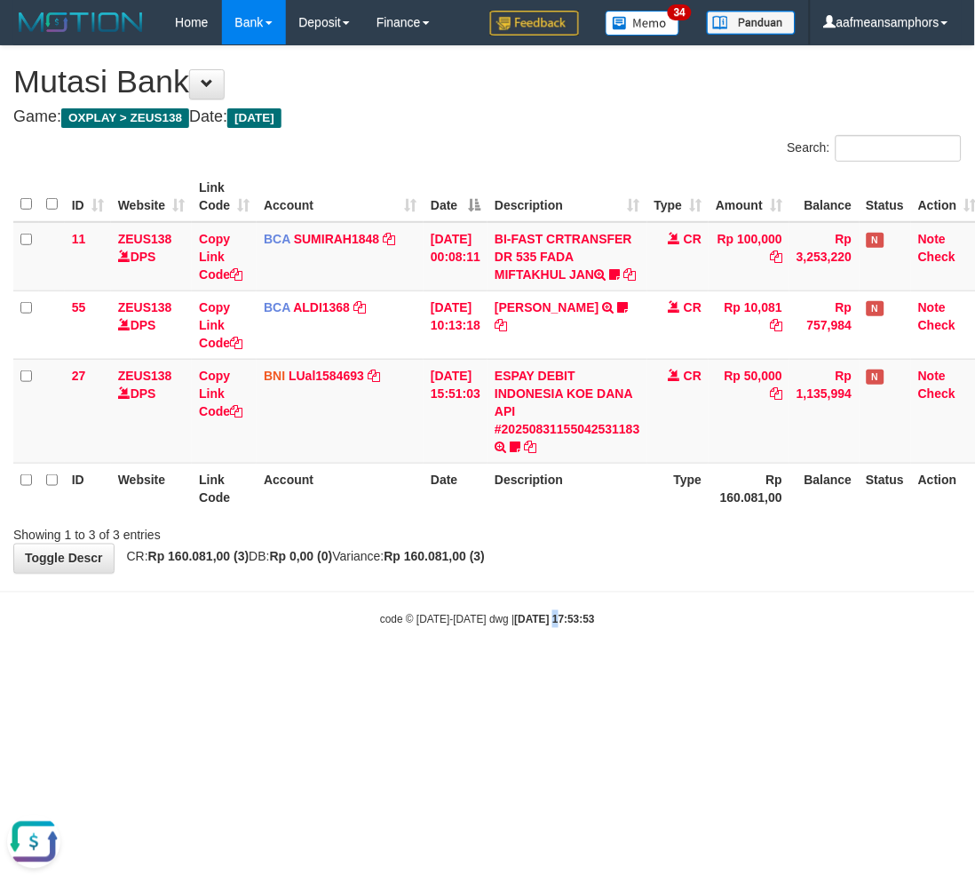
click at [534, 648] on body "Toggle navigation Home Bank Account List Load By Website Group [OXPLAY] ZEUS138…" at bounding box center [487, 336] width 975 height 672
click at [534, 649] on body "Toggle navigation Home Bank Account List Load By Website Group [OXPLAY] ZEUS138…" at bounding box center [487, 336] width 975 height 672
click at [536, 648] on body "Toggle navigation Home Bank Account List Load By Website Group [OXPLAY] ZEUS138…" at bounding box center [487, 336] width 975 height 672
click at [520, 653] on body "Toggle navigation Home Bank Account List Load By Website Group [OXPLAY] ZEUS138…" at bounding box center [487, 336] width 975 height 672
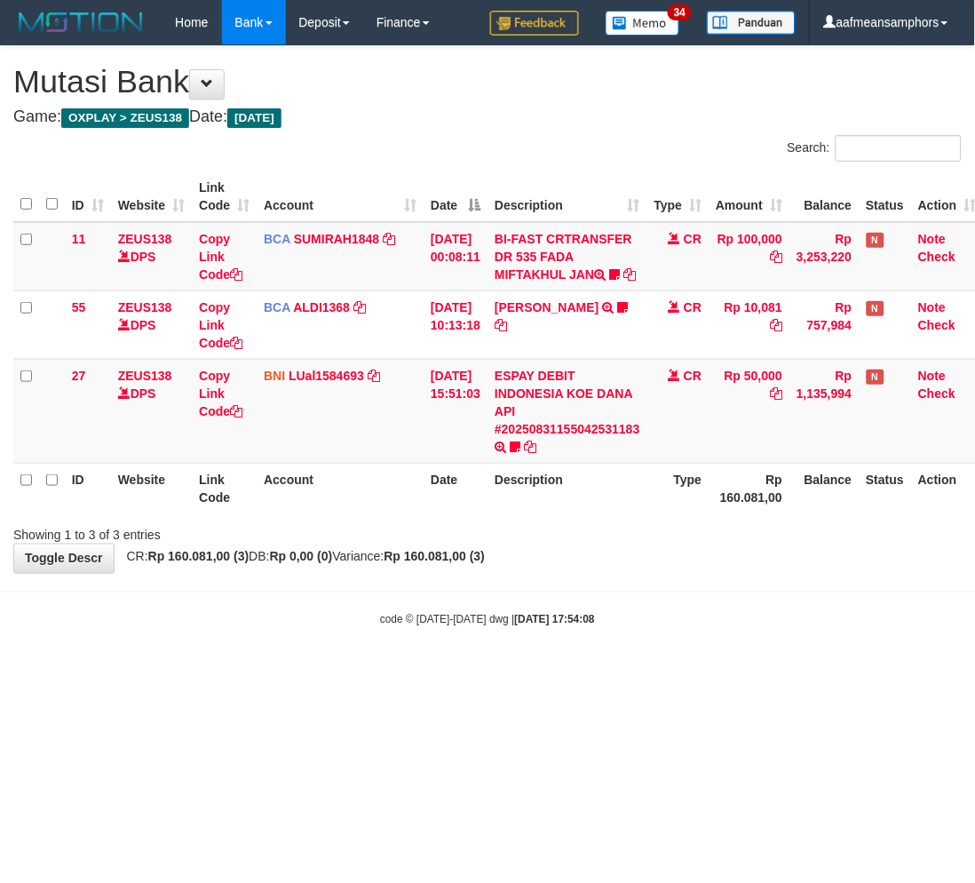
click at [573, 672] on body "Toggle navigation Home Bank Account List Load By Website Group [OXPLAY] ZEUS138…" at bounding box center [487, 336] width 975 height 672
drag, startPoint x: 572, startPoint y: 688, endPoint x: 584, endPoint y: 675, distance: 17.6
click at [571, 672] on body "Toggle navigation Home Bank Account List Load By Website Group [OXPLAY] ZEUS138…" at bounding box center [487, 336] width 975 height 672
click at [592, 657] on body "Toggle navigation Home Bank Account List Load By Website Group [OXPLAY] ZEUS138…" at bounding box center [487, 336] width 975 height 672
drag, startPoint x: 553, startPoint y: 648, endPoint x: 546, endPoint y: 663, distance: 15.9
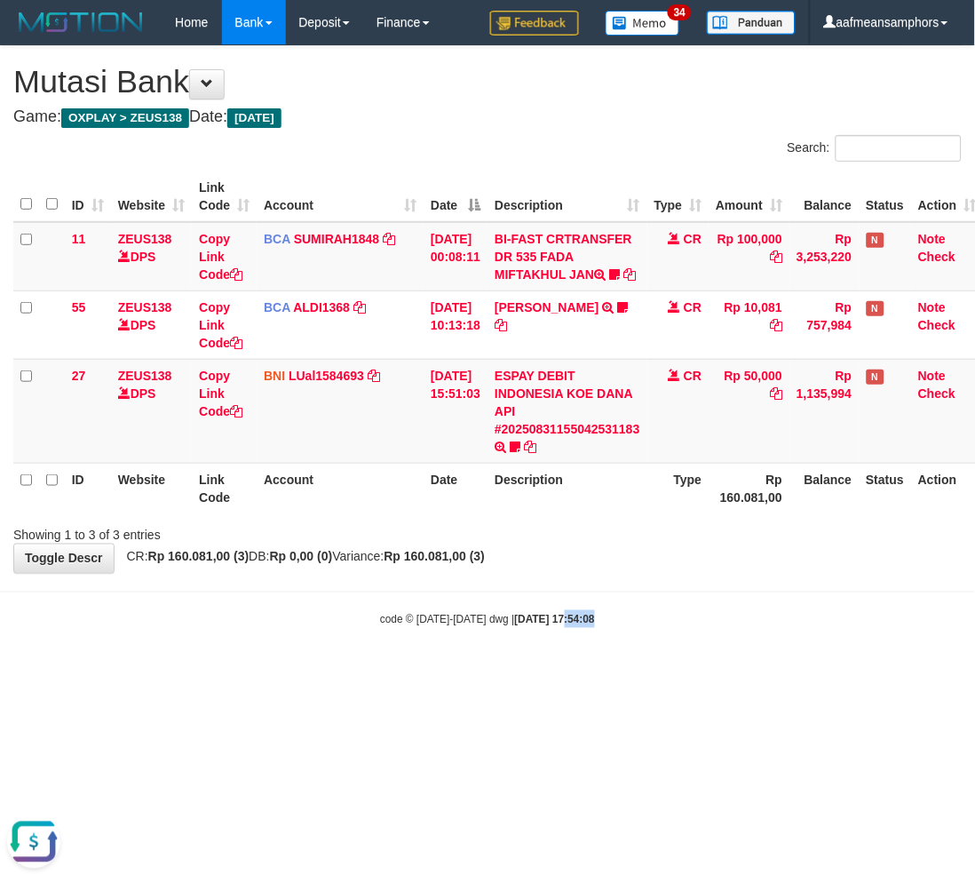
click at [545, 663] on body "Toggle navigation Home Bank Account List Load By Website Group [OXPLAY] ZEUS138…" at bounding box center [487, 336] width 975 height 672
click at [580, 661] on body "Toggle navigation Home Bank Account List Load By Website Group [OXPLAY] ZEUS138…" at bounding box center [487, 336] width 975 height 672
click at [579, 661] on body "Toggle navigation Home Bank Account List Load By Website Group [OXPLAY] ZEUS138…" at bounding box center [487, 336] width 975 height 672
click at [582, 660] on body "Toggle navigation Home Bank Account List Load By Website Group [OXPLAY] ZEUS138…" at bounding box center [487, 336] width 975 height 672
click at [654, 607] on body "Toggle navigation Home Bank Account List Load By Website Group [OXPLAY] ZEUS138…" at bounding box center [487, 336] width 975 height 672
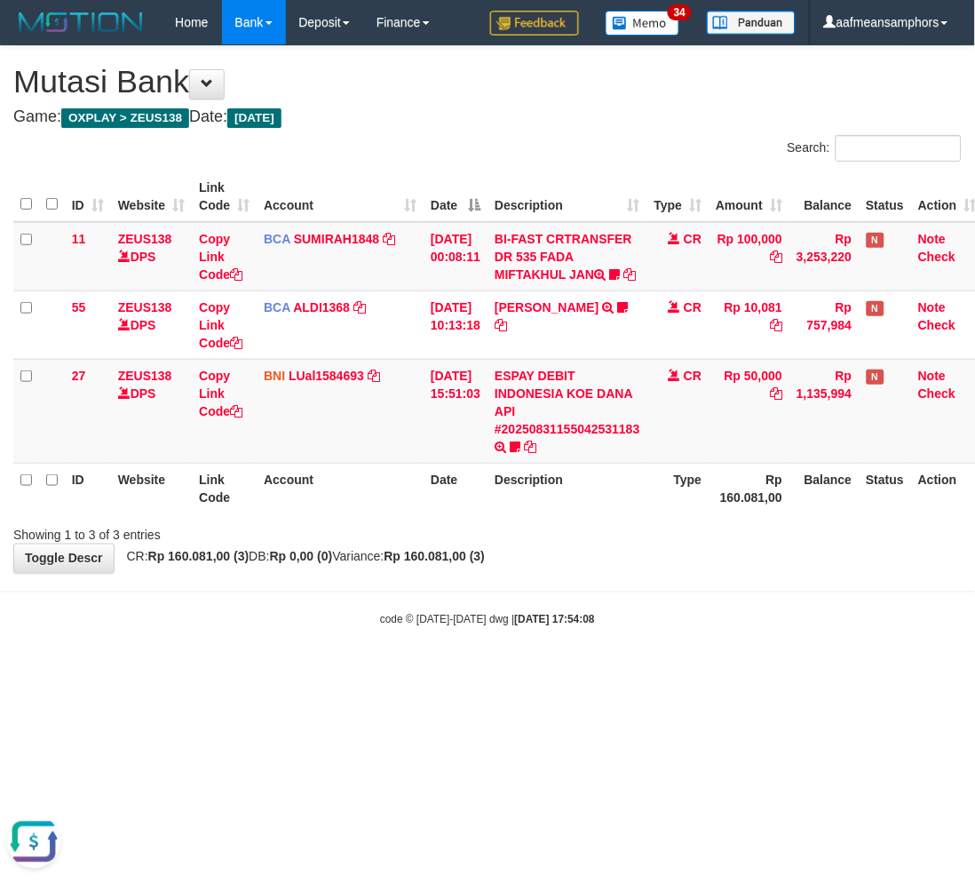
click at [635, 607] on body "Toggle navigation Home Bank Account List Load By Website Group [OXPLAY] ZEUS138…" at bounding box center [487, 336] width 975 height 672
click at [640, 649] on body "Toggle navigation Home Bank Account List Load By Website Group [OXPLAY] ZEUS138…" at bounding box center [487, 336] width 975 height 672
click at [558, 436] on link "ESPAY DEBIT INDONESIA KOE DANA API #20250831155042531183" at bounding box center [568, 403] width 146 height 68
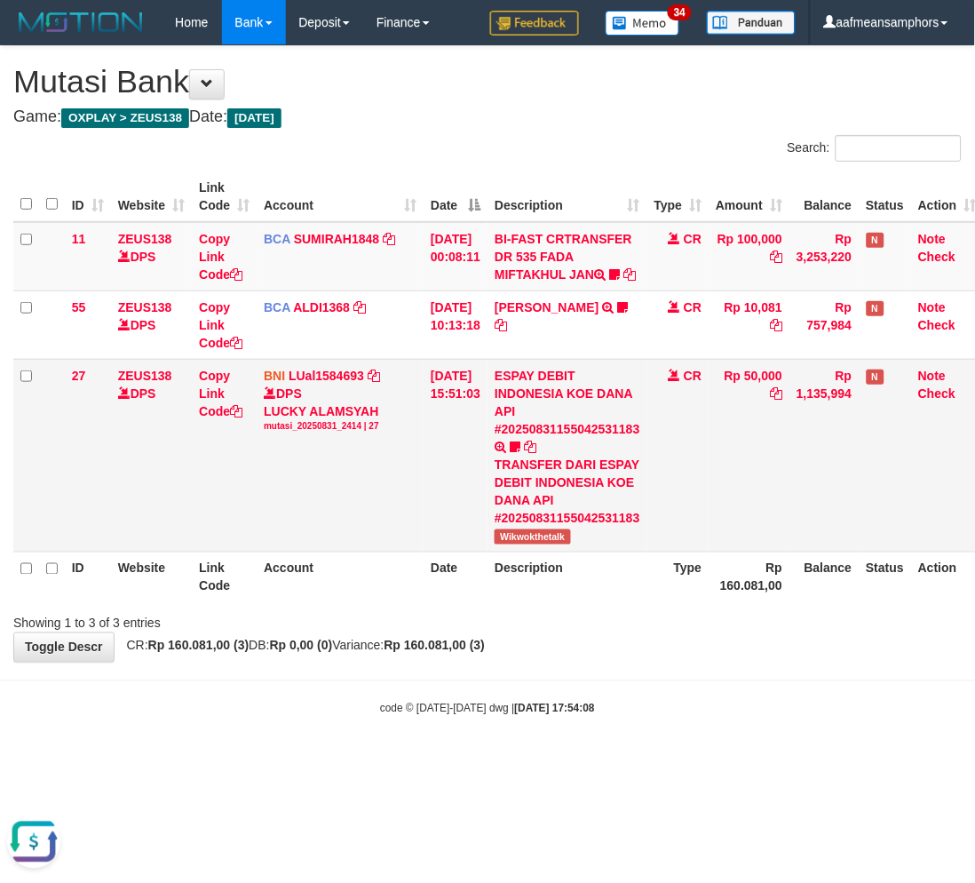
click at [551, 552] on td "ESPAY DEBIT INDONESIA KOE DANA API #20250831155042531183 TRANSFER DARI ESPAY DE…" at bounding box center [568, 455] width 160 height 193
copy span "Wikwokthetalk"
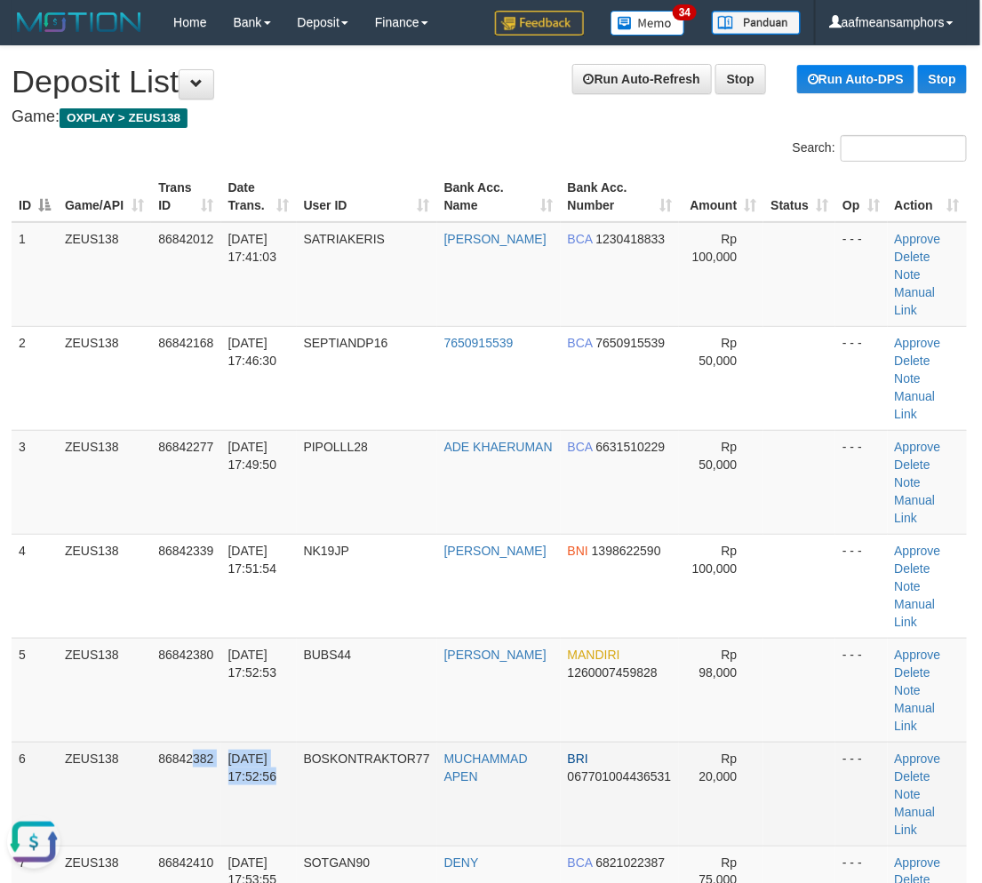
drag, startPoint x: 193, startPoint y: 723, endPoint x: 256, endPoint y: 724, distance: 63.1
click at [256, 742] on tr "6 ZEUS138 86842382 [DATE] 17:52:56 BOSKONTRAKTOR77 MUCHAMMAD APEN BRI 067701004…" at bounding box center [489, 794] width 955 height 104
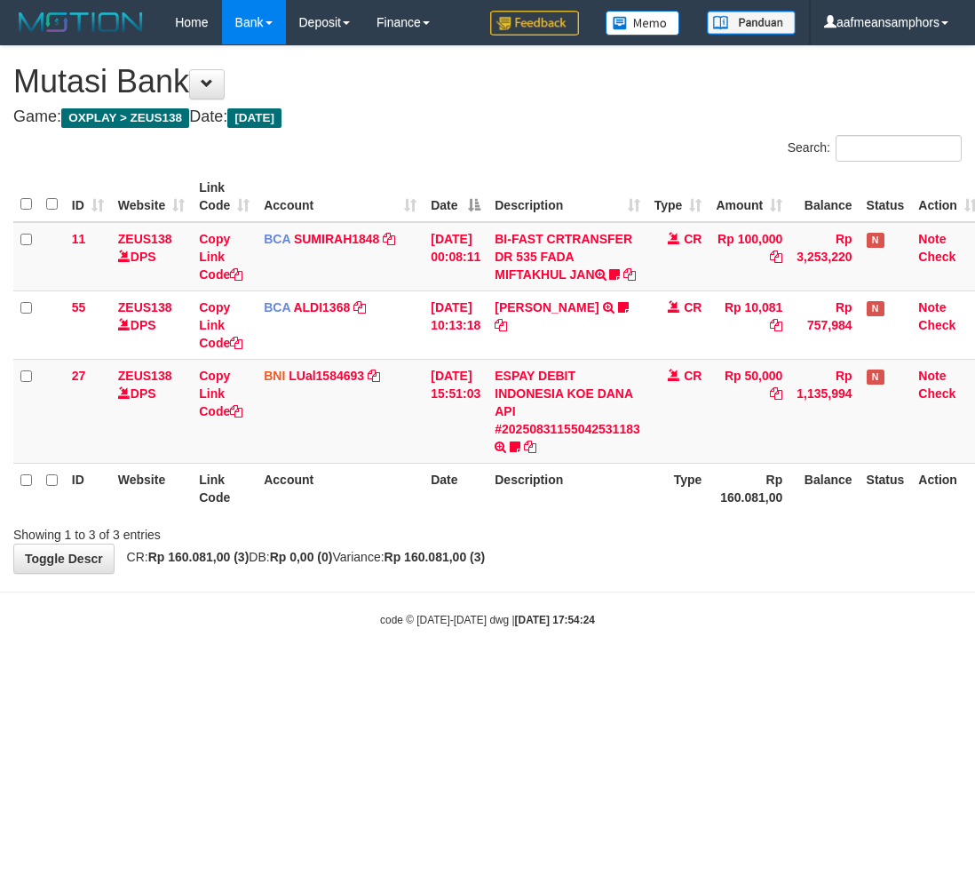
click at [564, 672] on html "Toggle navigation Home Bank Account List Load By Website Group [OXPLAY] ZEUS138…" at bounding box center [487, 336] width 975 height 672
click at [449, 672] on html "Toggle navigation Home Bank Account List Load By Website Group [OXPLAY] ZEUS138…" at bounding box center [487, 336] width 975 height 672
click at [493, 672] on html "Toggle navigation Home Bank Account List Load By Website Group [OXPLAY] ZEUS138…" at bounding box center [487, 336] width 975 height 672
click at [712, 672] on body "Toggle navigation Home Bank Account List Load By Website Group [OXPLAY] ZEUS138…" at bounding box center [487, 336] width 975 height 672
click at [680, 672] on body "Toggle navigation Home Bank Account List Load By Website Group [OXPLAY] ZEUS138…" at bounding box center [487, 336] width 975 height 672
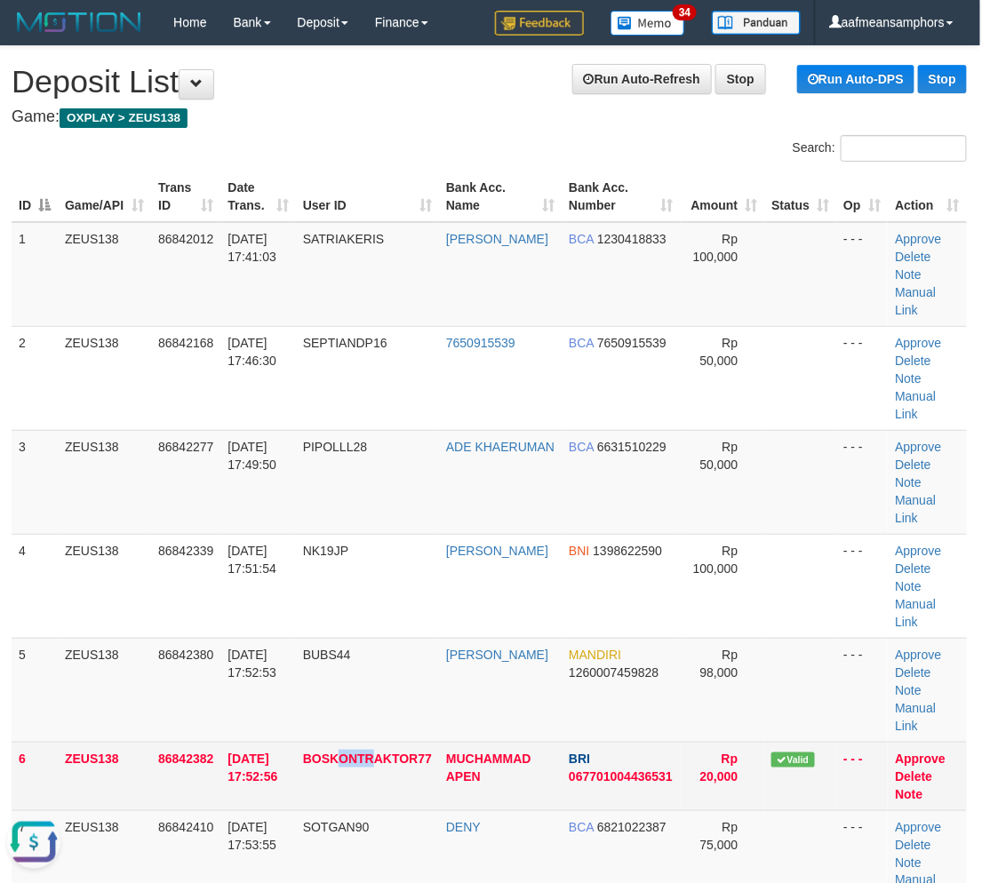
click at [384, 742] on td "BOSKONTRAKTOR77" at bounding box center [367, 776] width 143 height 68
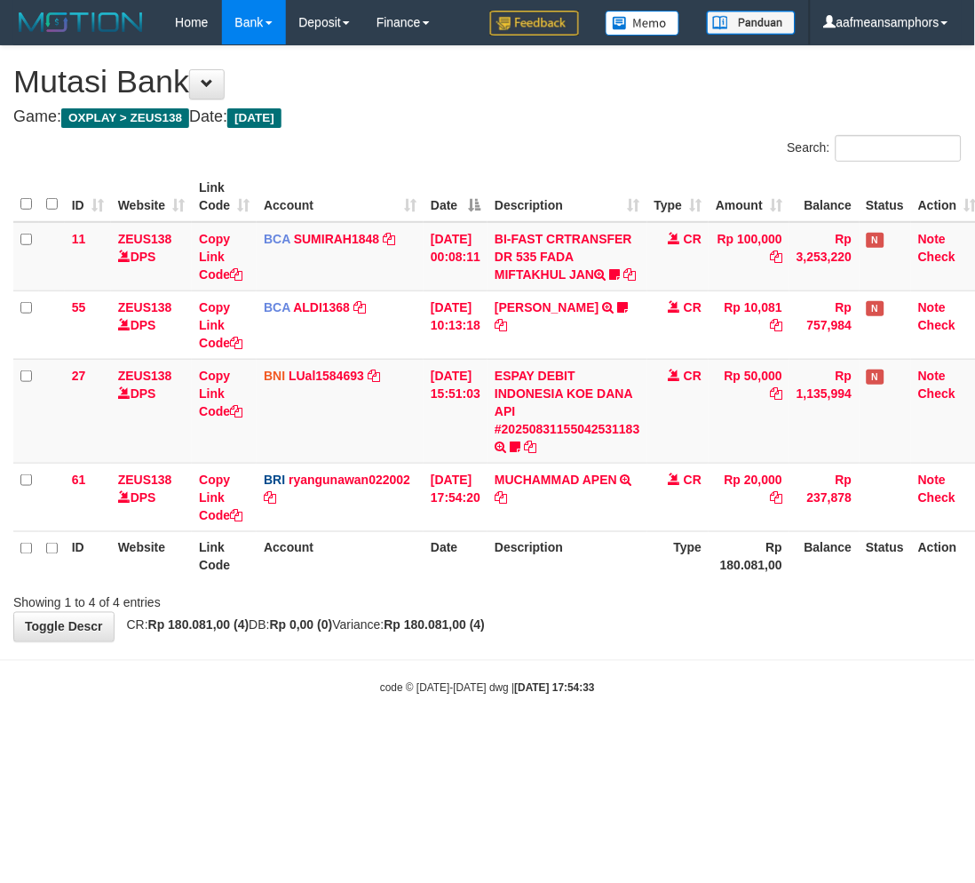
click at [609, 628] on div "**********" at bounding box center [487, 343] width 975 height 595
click at [595, 688] on body "Toggle navigation Home Bank Account List Load By Website Group [OXPLAY] ZEUS138…" at bounding box center [487, 370] width 975 height 741
click at [608, 679] on body "Toggle navigation Home Bank Account List Load By Website Group [OXPLAY] ZEUS138…" at bounding box center [487, 370] width 975 height 741
click at [637, 675] on body "Toggle navigation Home Bank Account List Load By Website Group [OXPLAY] ZEUS138…" at bounding box center [487, 370] width 975 height 741
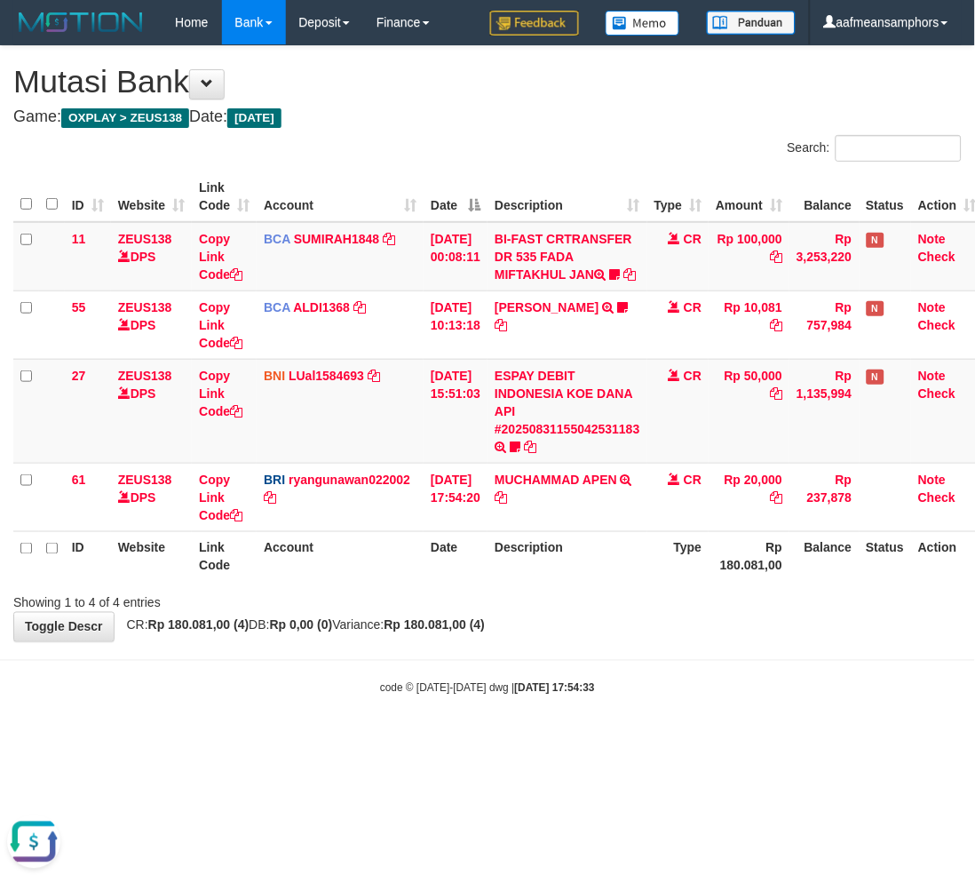
click at [637, 675] on body "Toggle navigation Home Bank Account List Load By Website Group [OXPLAY] ZEUS138…" at bounding box center [487, 370] width 975 height 741
click at [565, 737] on body "Toggle navigation Home Bank Account List Load By Website Group [OXPLAY] ZEUS138…" at bounding box center [487, 370] width 975 height 741
click at [662, 729] on body "Toggle navigation Home Bank Account List Load By Website Group [OXPLAY] ZEUS138…" at bounding box center [487, 370] width 975 height 741
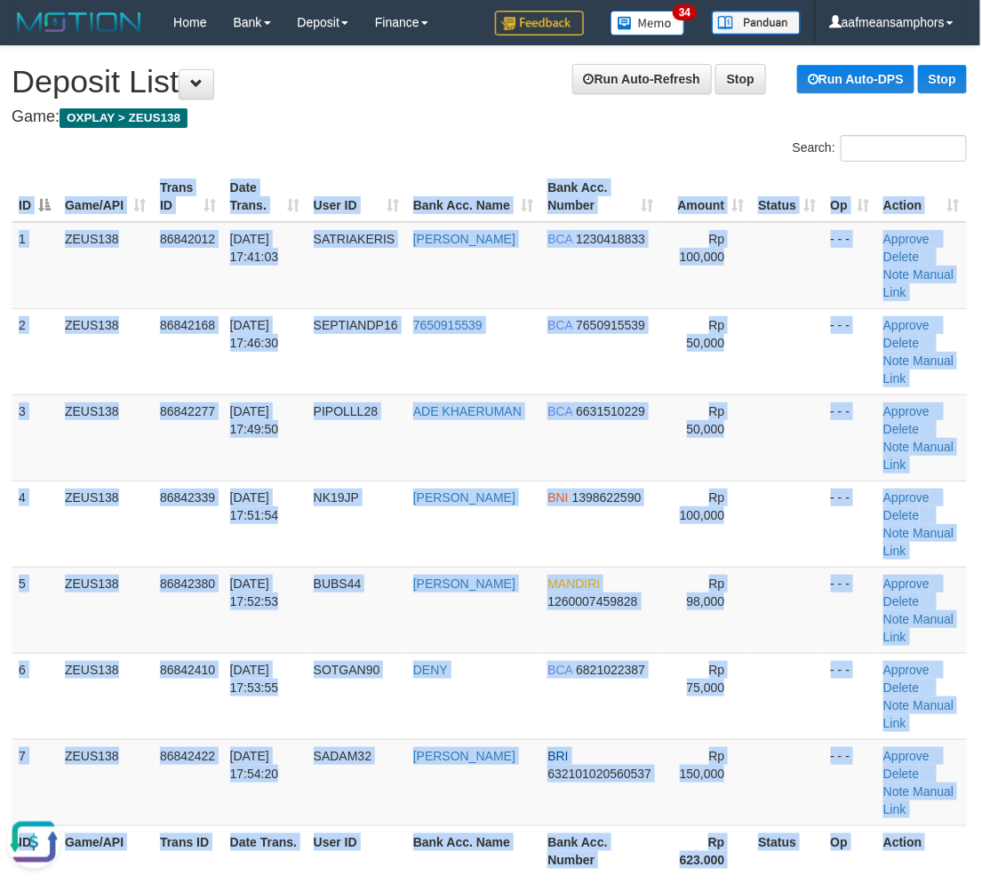
click at [353, 755] on div "Search: ID Game/API Trans ID Date Trans. User ID Bank Acc. Name Bank Acc. Numbe…" at bounding box center [489, 520] width 955 height 771
drag, startPoint x: 353, startPoint y: 755, endPoint x: 235, endPoint y: 735, distance: 119.9
click at [355, 753] on div "Search: ID Game/API Trans ID Date Trans. User ID Bank Acc. Name Bank Acc. Numbe…" at bounding box center [489, 520] width 955 height 771
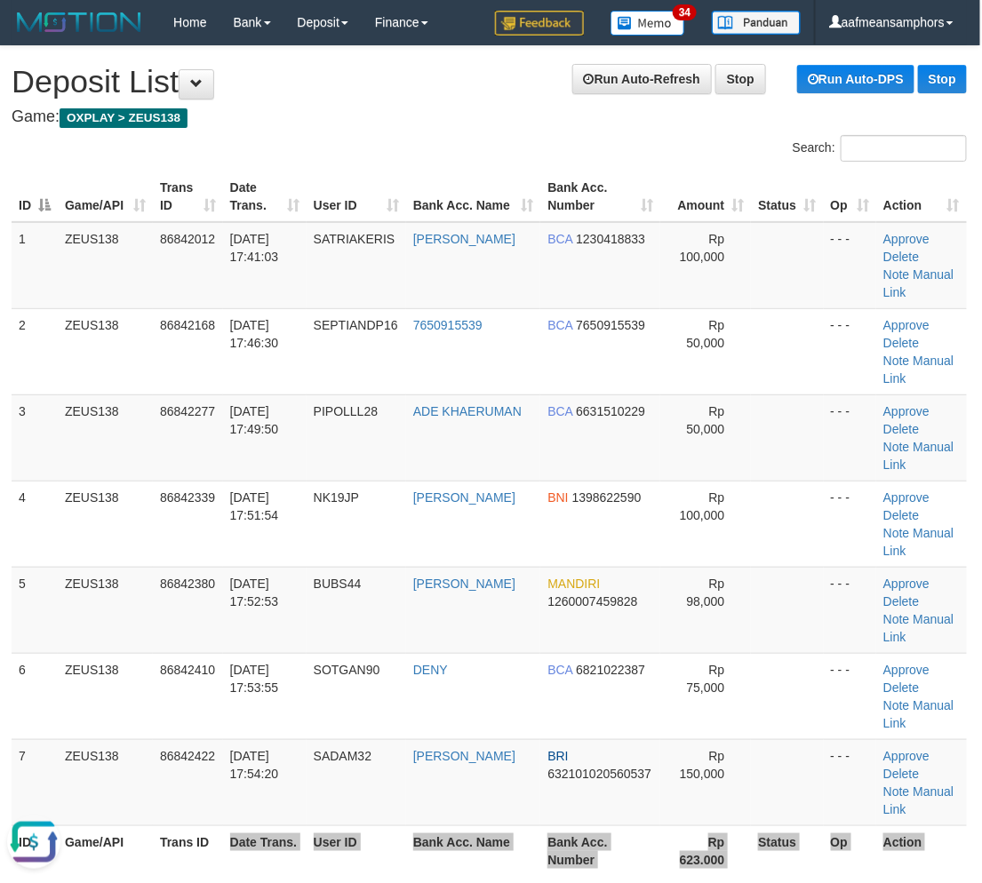
drag, startPoint x: 216, startPoint y: 711, endPoint x: 350, endPoint y: 759, distance: 142.4
click at [350, 759] on div "Search: ID Game/API Trans ID Date Trans. User ID Bank Acc. Name Bank Acc. Numbe…" at bounding box center [489, 520] width 955 height 771
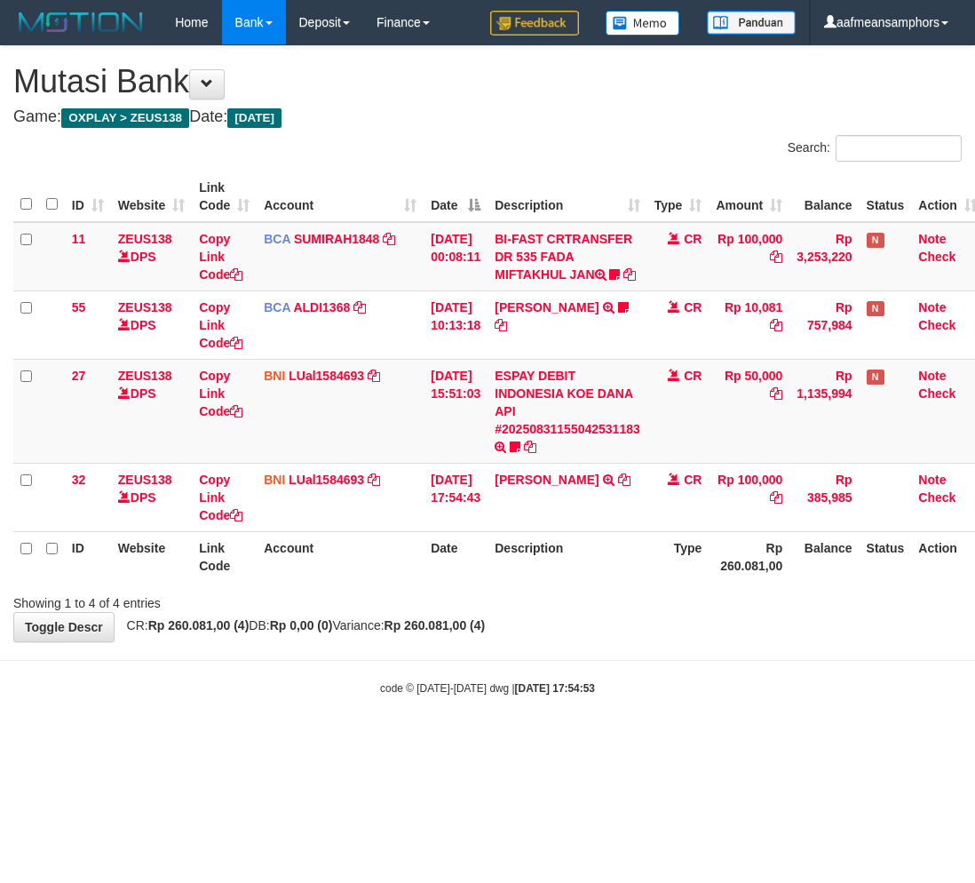
click at [675, 641] on div "**********" at bounding box center [487, 343] width 975 height 595
click at [672, 640] on div "**********" at bounding box center [487, 343] width 975 height 595
click at [486, 632] on strong "Rp 260.081,00 (4)" at bounding box center [435, 625] width 101 height 14
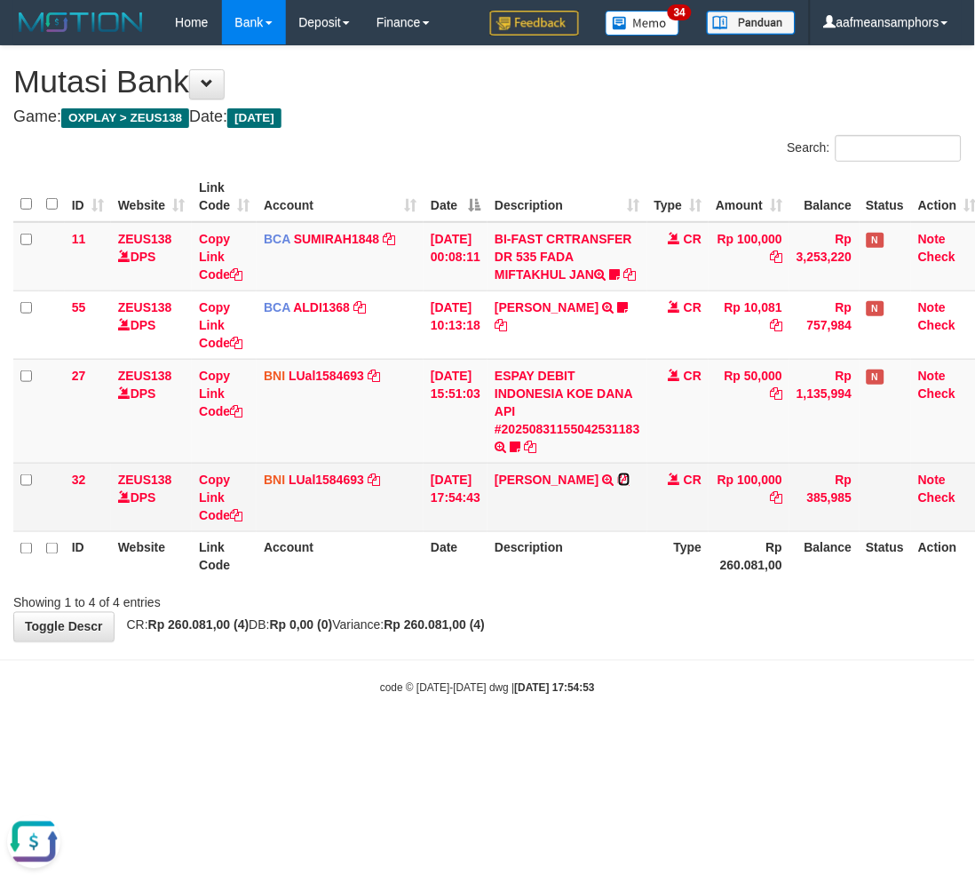
drag, startPoint x: 618, startPoint y: 497, endPoint x: 668, endPoint y: 540, distance: 65.5
click at [618, 486] on icon at bounding box center [624, 479] width 12 height 12
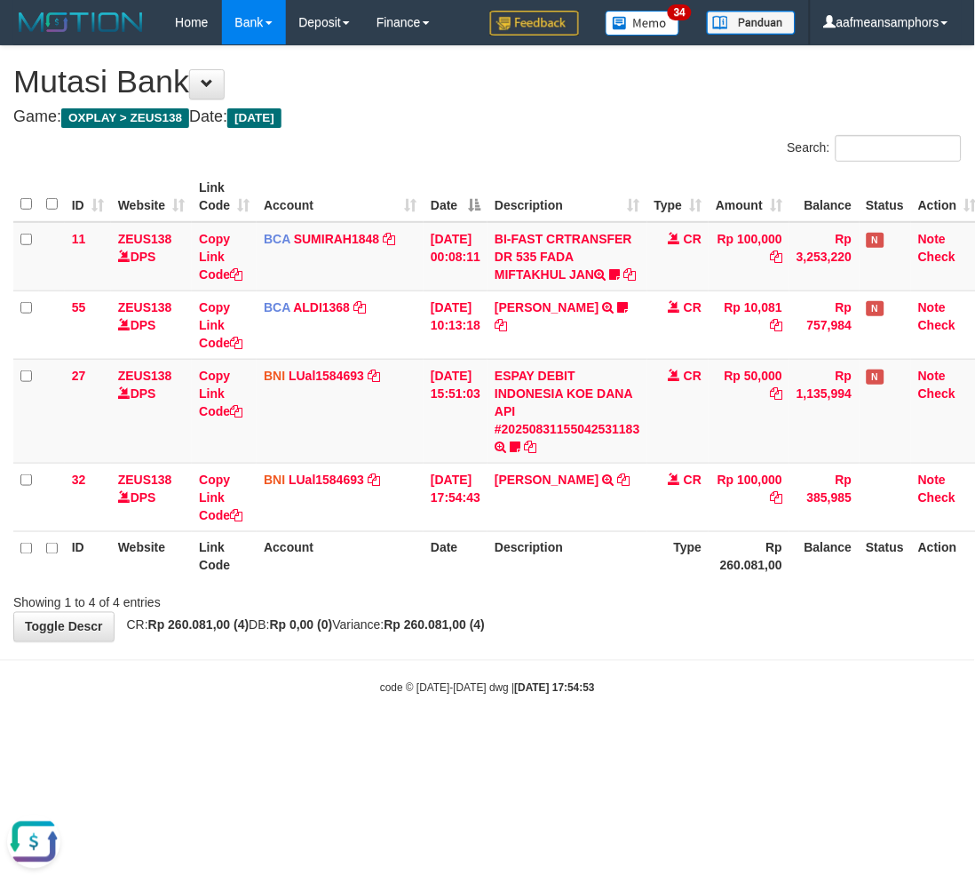
click at [707, 696] on div "code © 2012-2018 dwg | 2025/08/31 17:54:53" at bounding box center [487, 688] width 975 height 18
click at [684, 694] on body "Toggle navigation Home Bank Account List Load By Website Group [OXPLAY] ZEUS138…" at bounding box center [487, 370] width 975 height 741
click at [664, 659] on body "Toggle navigation Home Bank Account List Load By Website Group [OXPLAY] ZEUS138…" at bounding box center [487, 370] width 975 height 741
click at [669, 641] on div "**********" at bounding box center [487, 343] width 975 height 595
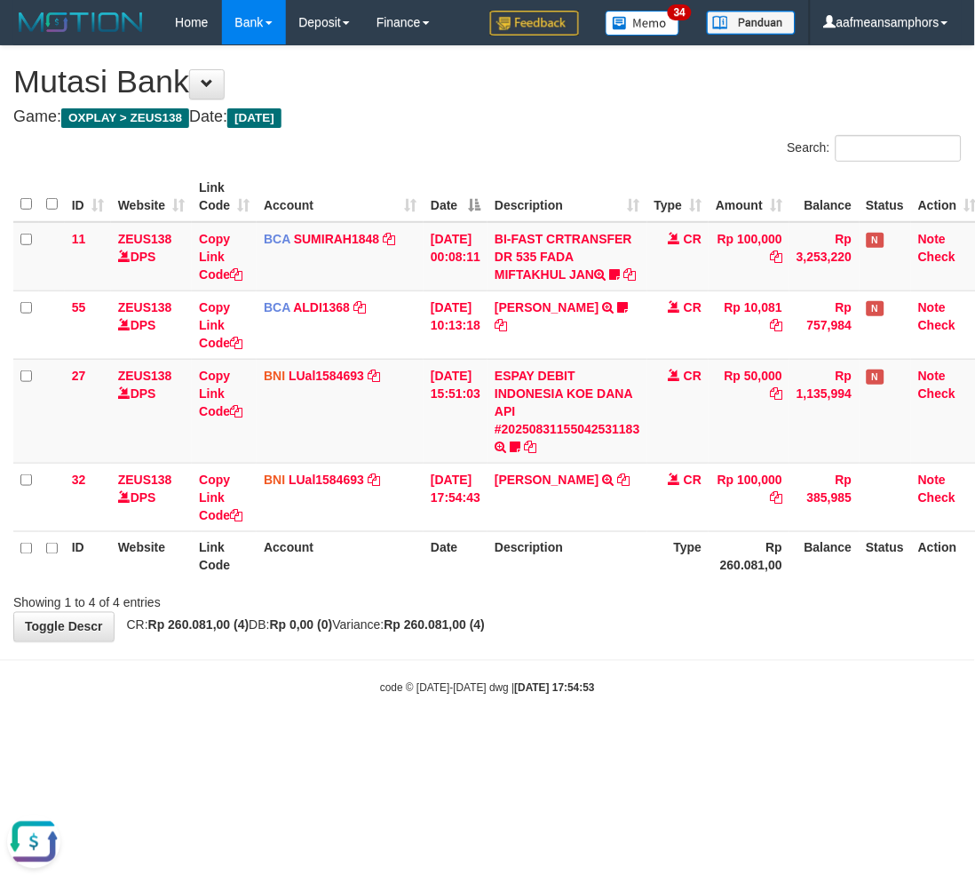
click at [669, 641] on div "**********" at bounding box center [487, 343] width 975 height 595
click at [651, 641] on div "**********" at bounding box center [487, 343] width 975 height 595
click at [654, 641] on div "**********" at bounding box center [487, 343] width 975 height 595
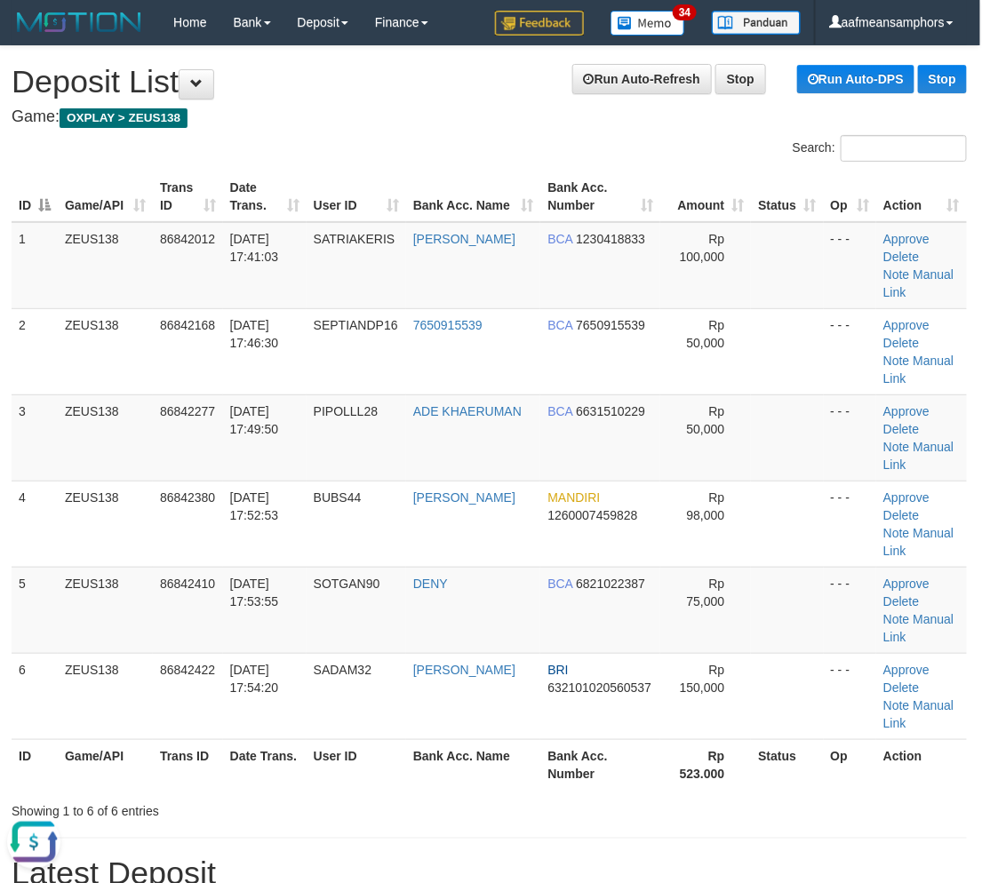
drag, startPoint x: 444, startPoint y: 696, endPoint x: 354, endPoint y: 684, distance: 91.5
click at [442, 795] on div "Showing 1 to 6 of 6 entries" at bounding box center [489, 807] width 982 height 25
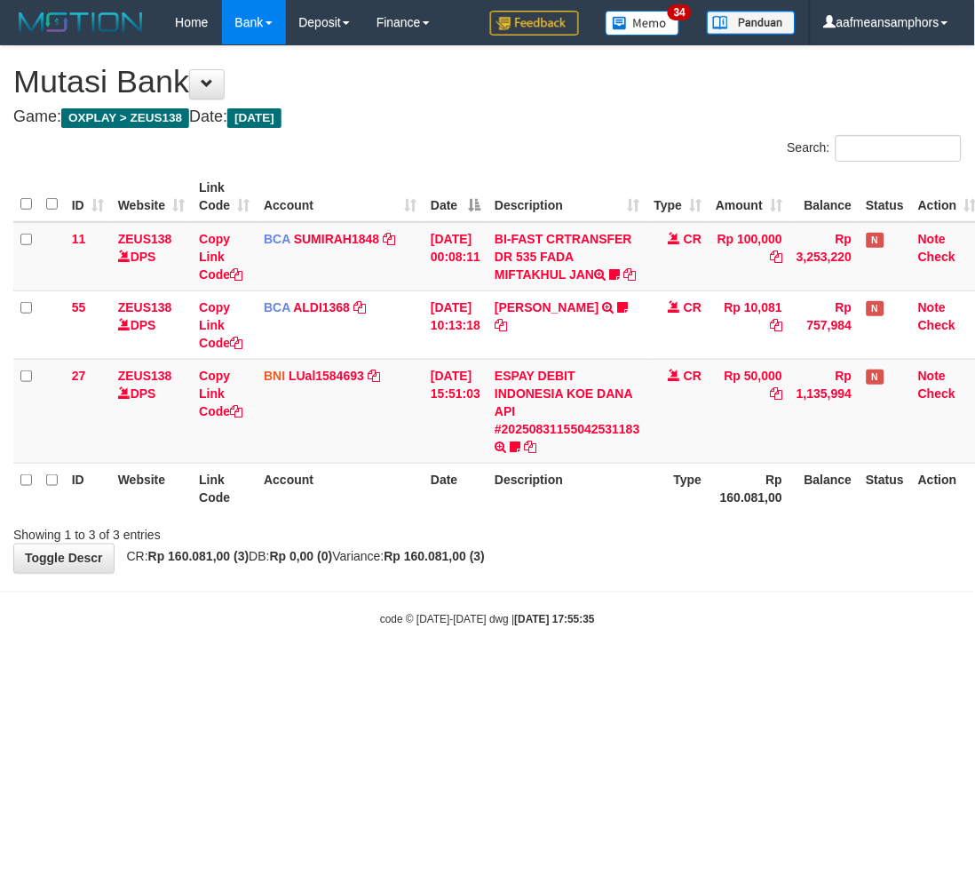
click at [672, 648] on body "Toggle navigation Home Bank Account List Load By Website Group [OXPLAY] ZEUS138…" at bounding box center [487, 336] width 975 height 672
click at [715, 623] on body "Toggle navigation Home Bank Account List Load By Website Group [OXPLAY] ZEUS138…" at bounding box center [487, 336] width 975 height 672
click at [604, 672] on body "Toggle navigation Home Bank Account List Load By Website Group [OXPLAY] ZEUS138…" at bounding box center [487, 336] width 975 height 672
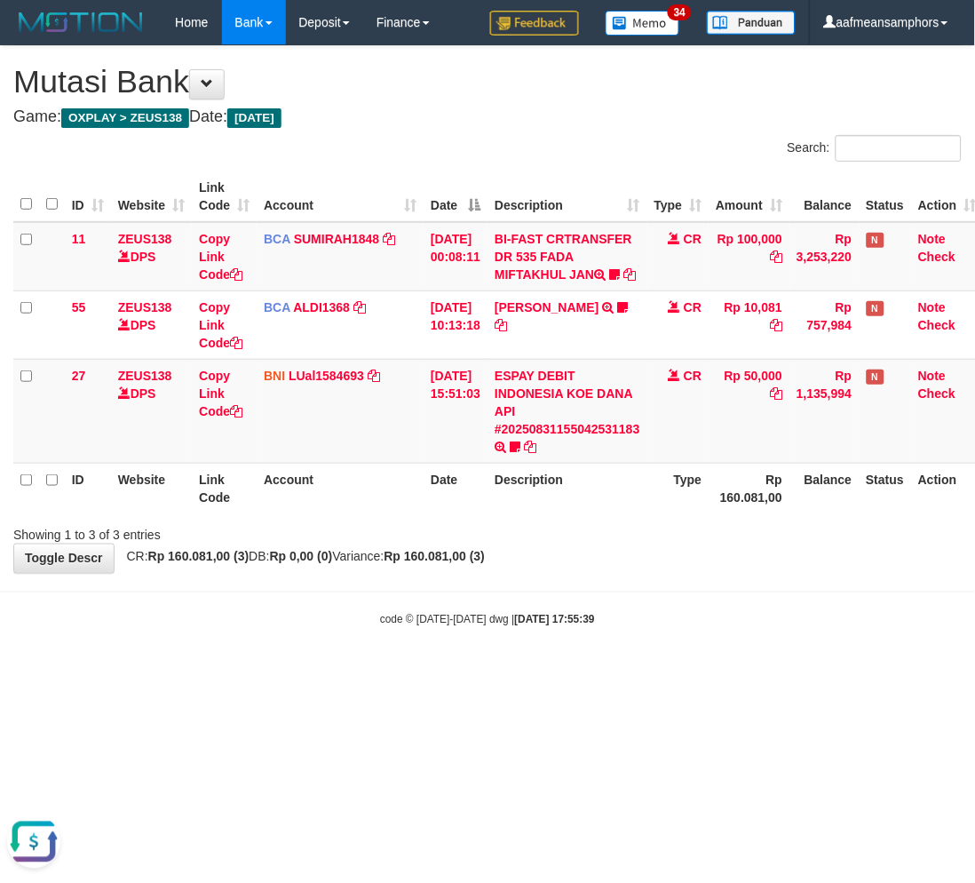
click at [598, 666] on body "Toggle navigation Home Bank Account List Load By Website Group [OXPLAY] ZEUS138…" at bounding box center [487, 336] width 975 height 672
click at [587, 664] on body "Toggle navigation Home Bank Account List Load By Website Group [OXPLAY] ZEUS138…" at bounding box center [487, 336] width 975 height 672
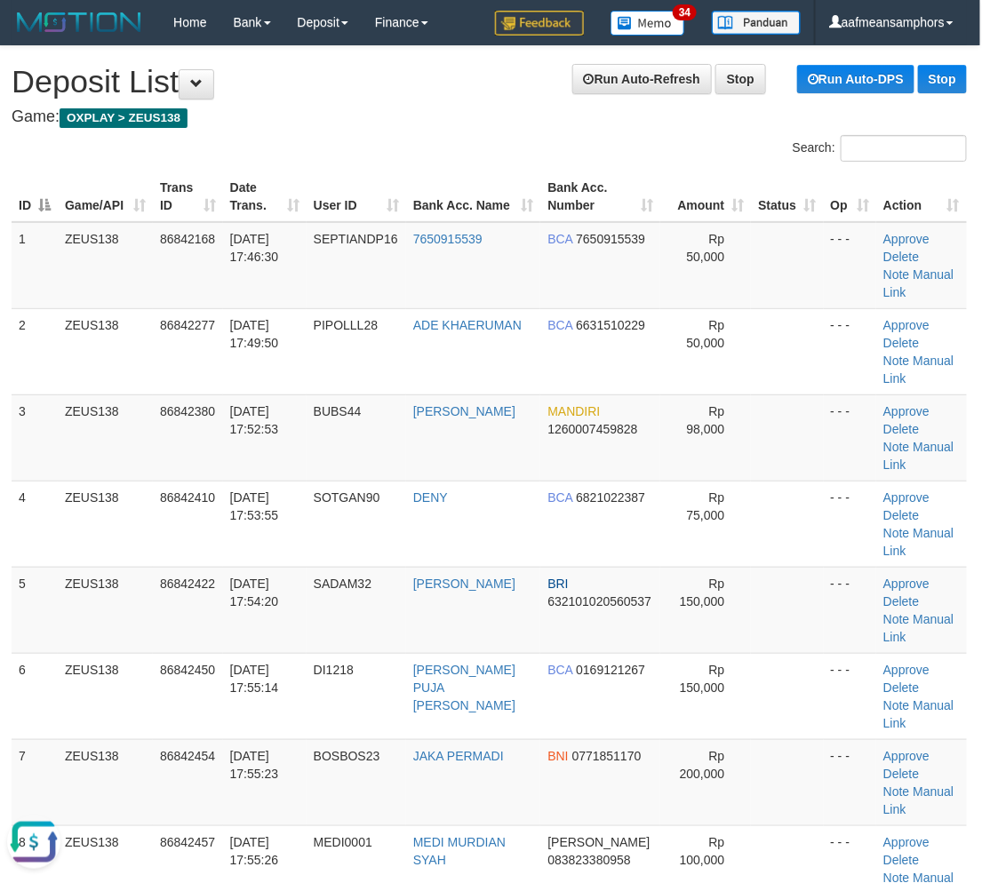
click at [760, 822] on div "ID Game/API Trans ID Date Trans. User ID Bank Acc. Name Bank Acc. Number Amount…" at bounding box center [489, 566] width 982 height 801
click at [760, 821] on div "ID Game/API Trans ID Date Trans. User ID Bank Acc. Name Bank Acc. Number Amount…" at bounding box center [489, 566] width 982 height 801
drag, startPoint x: 750, startPoint y: 811, endPoint x: 608, endPoint y: 777, distance: 145.2
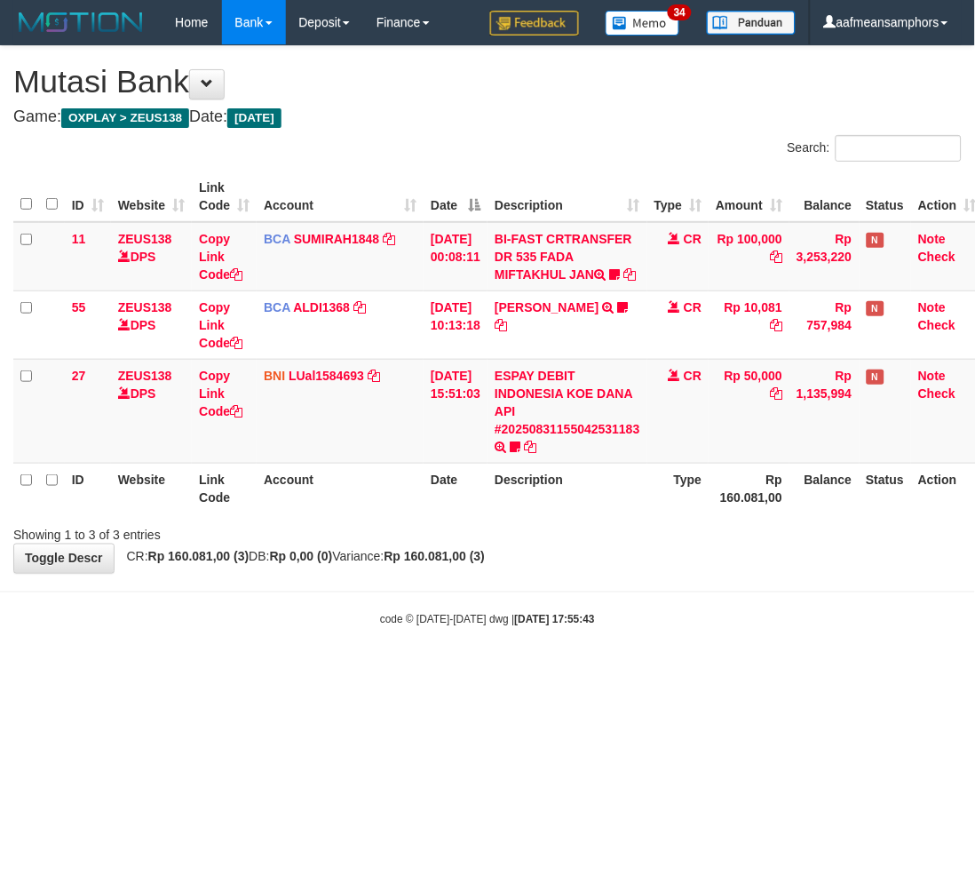
click at [538, 672] on html "Toggle navigation Home Bank Account List Load By Website Group [OXPLAY] ZEUS138…" at bounding box center [487, 336] width 975 height 672
drag, startPoint x: 529, startPoint y: 696, endPoint x: 972, endPoint y: 673, distance: 443.8
click at [526, 672] on html "Toggle navigation Home Bank Account List Load By Website Group [OXPLAY] ZEUS138…" at bounding box center [487, 336] width 975 height 672
click at [583, 672] on html "Toggle navigation Home Bank Account List Load By Website Group [OXPLAY] ZEUS138…" at bounding box center [487, 336] width 975 height 672
drag, startPoint x: 632, startPoint y: 607, endPoint x: 626, endPoint y: 614, distance: 9.4
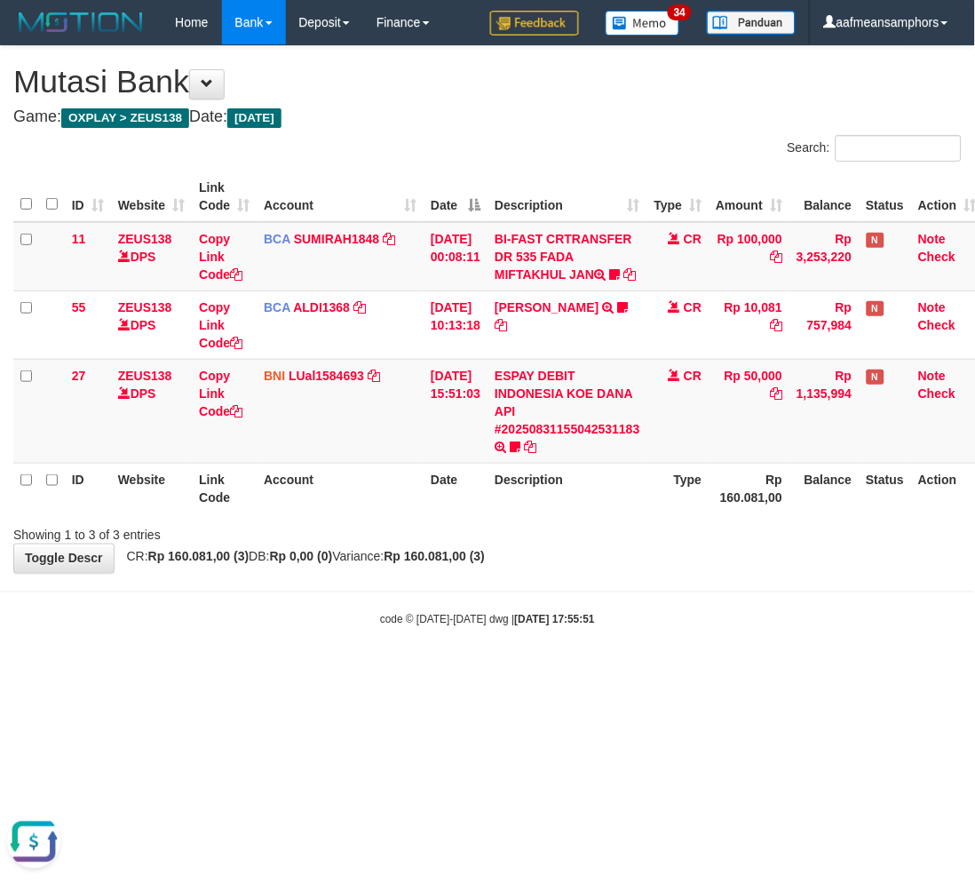
click at [627, 614] on body "Toggle navigation Home Bank Account List Load By Website Group [OXPLAY] ZEUS138…" at bounding box center [487, 336] width 975 height 672
click at [645, 616] on body "Toggle navigation Home Bank Account List Load By Website Group [OXPLAY] ZEUS138…" at bounding box center [487, 336] width 975 height 672
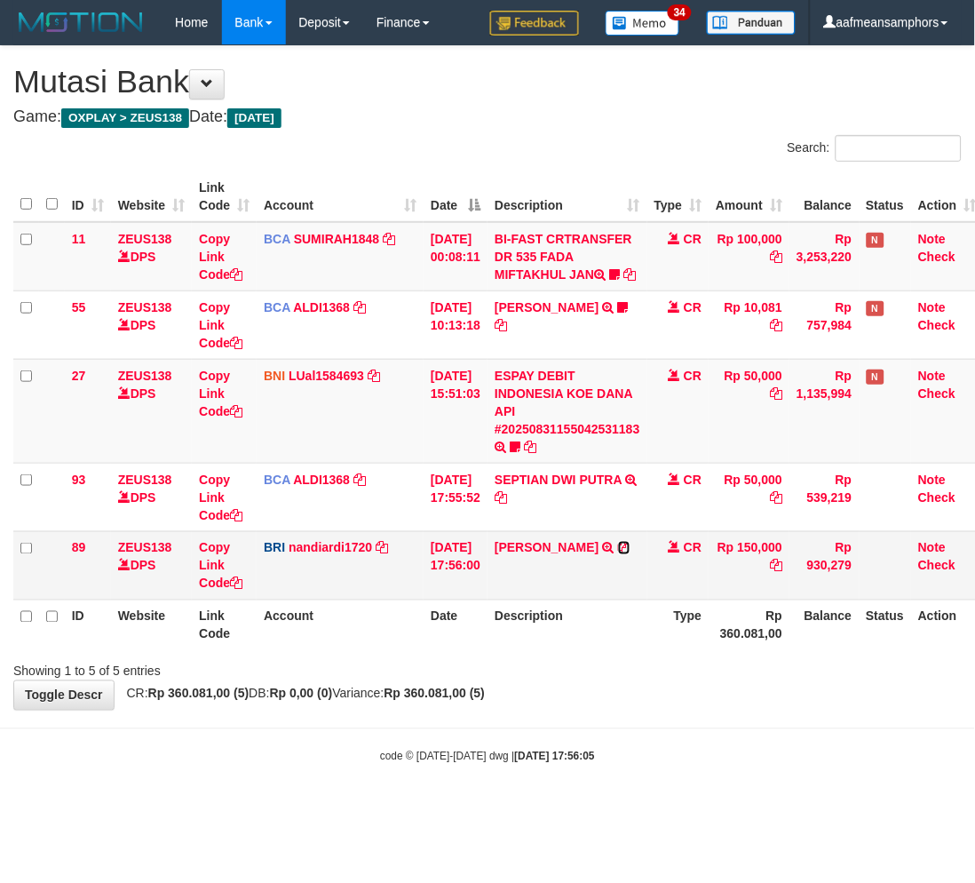
click at [624, 554] on icon at bounding box center [624, 548] width 12 height 12
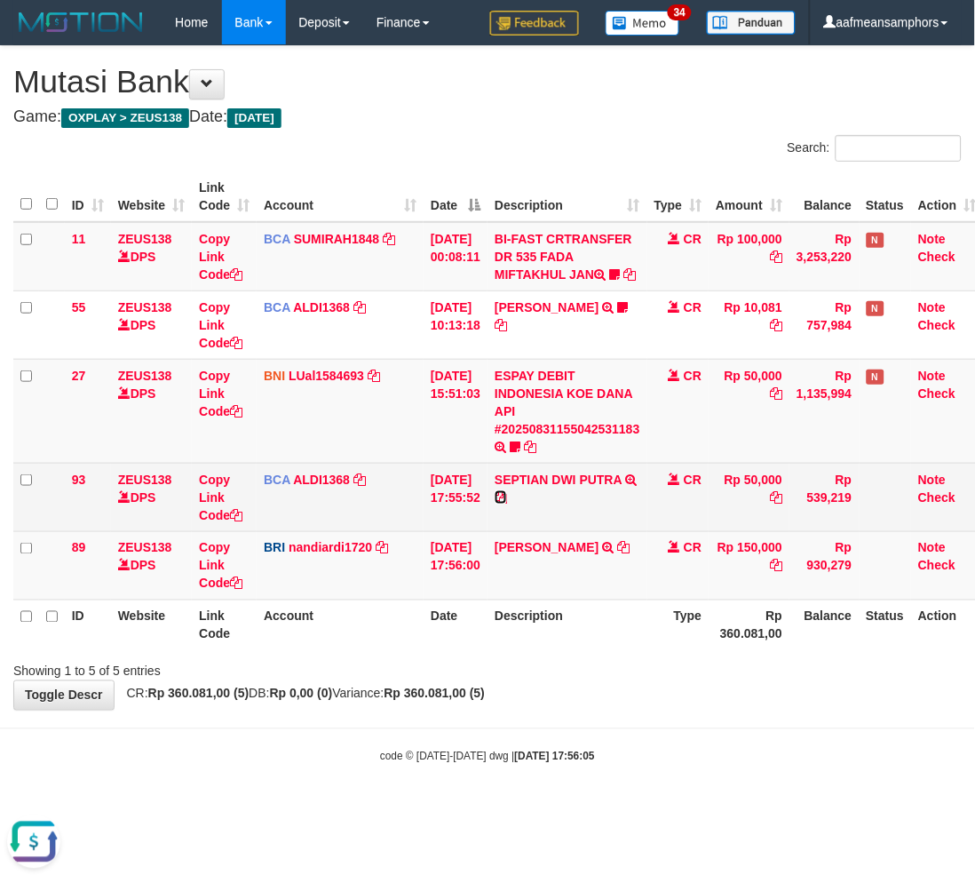
click at [507, 504] on icon at bounding box center [501, 497] width 12 height 12
drag, startPoint x: 565, startPoint y: 489, endPoint x: 646, endPoint y: 493, distance: 80.9
click at [565, 487] on link "SEPTIAN DWI PUTRA" at bounding box center [558, 480] width 127 height 14
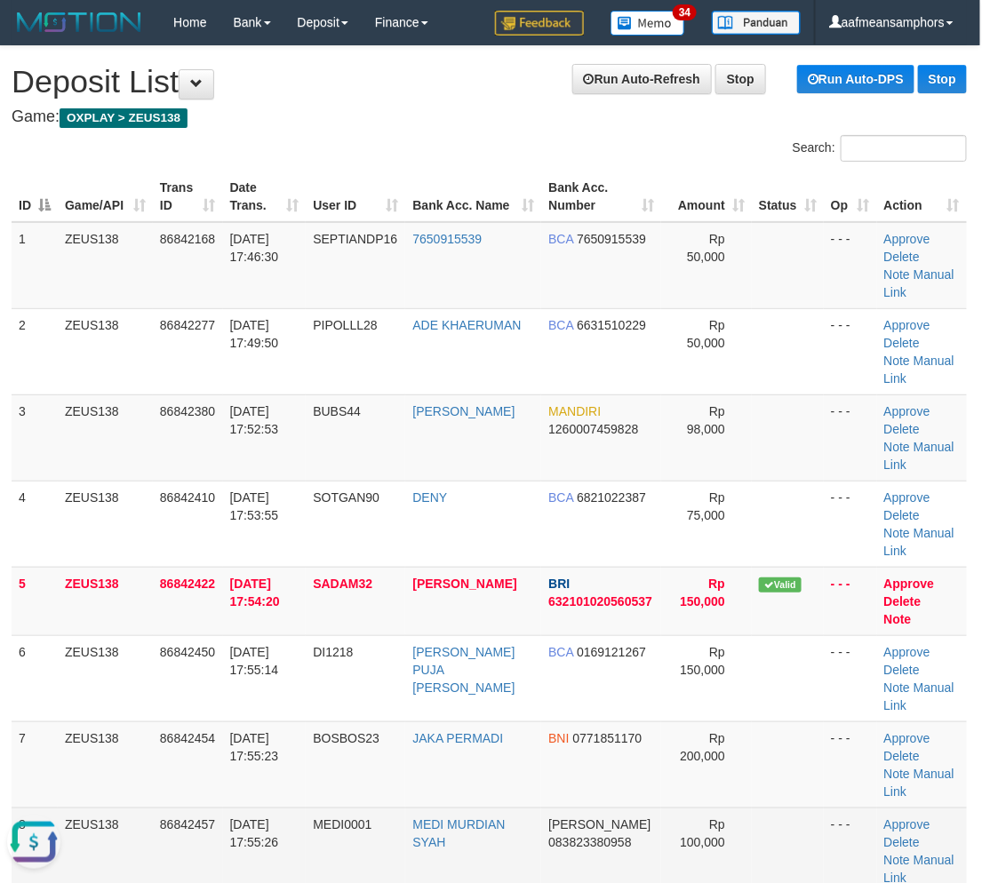
click at [256, 817] on span "31/08/2025 17:55:26" at bounding box center [254, 833] width 49 height 32
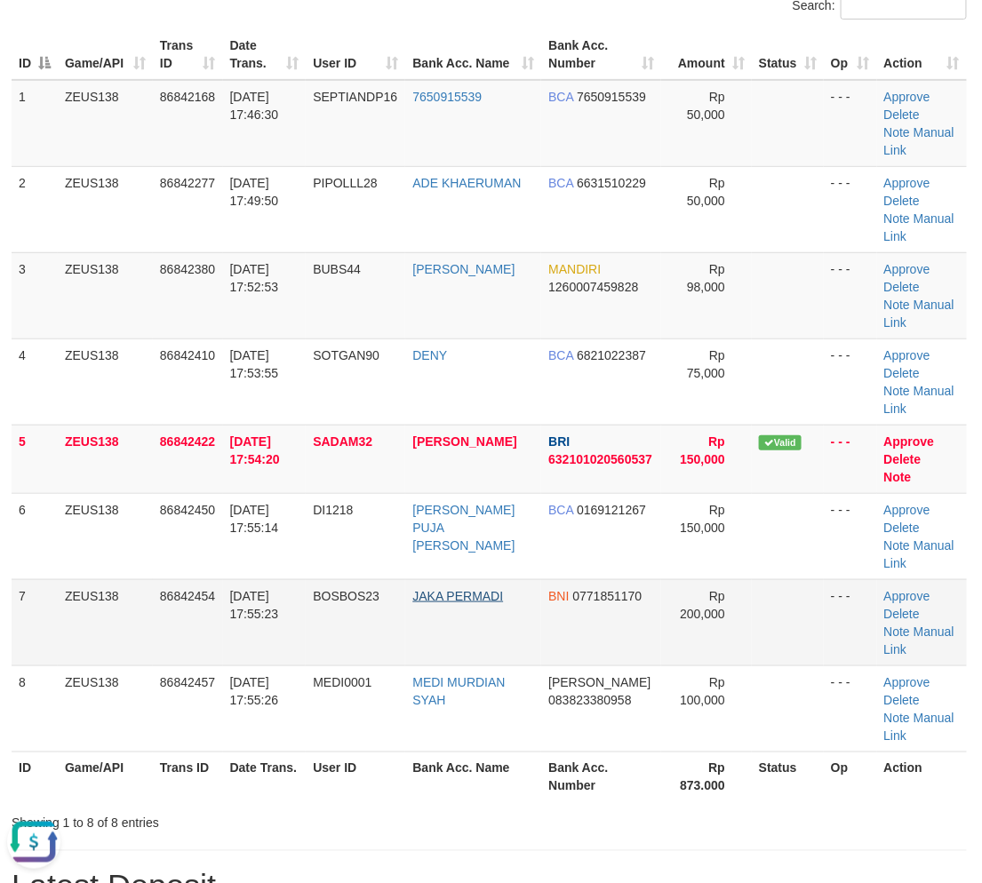
scroll to position [0, 2]
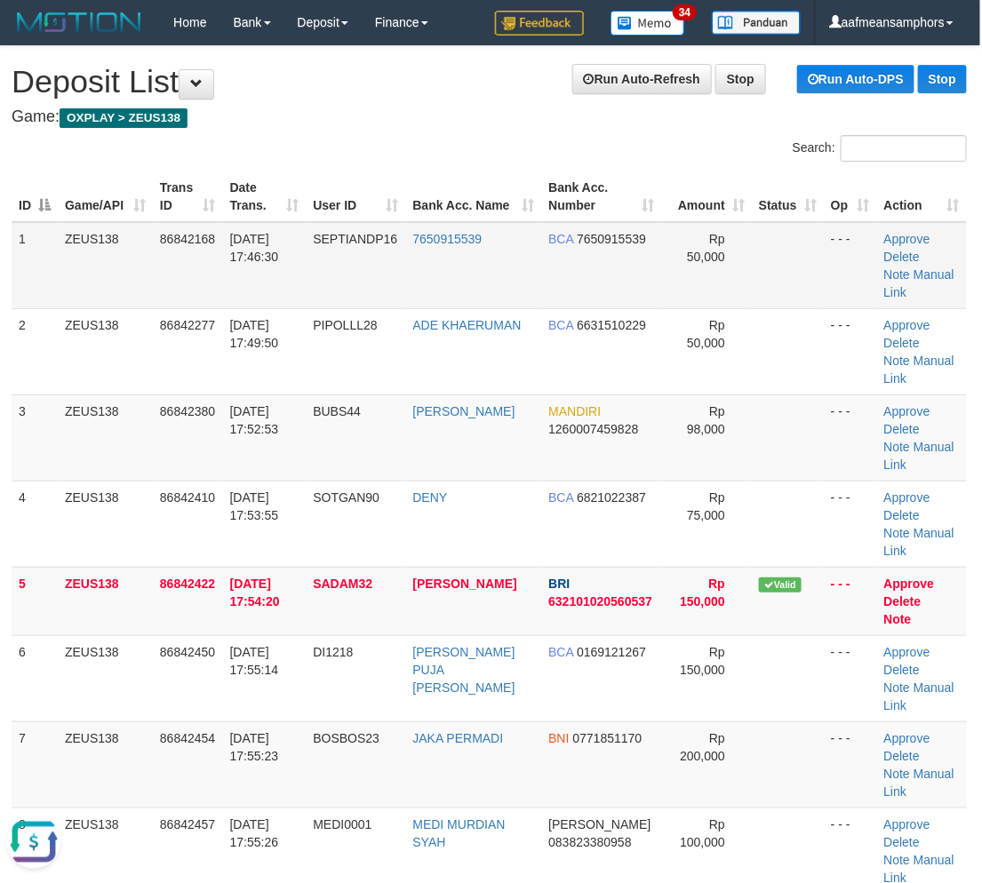
click at [351, 258] on td "SEPTIANDP16" at bounding box center [355, 265] width 99 height 87
copy span "SEPTIANDP16"
click at [384, 254] on td "SEPTIANDP16" at bounding box center [355, 265] width 99 height 87
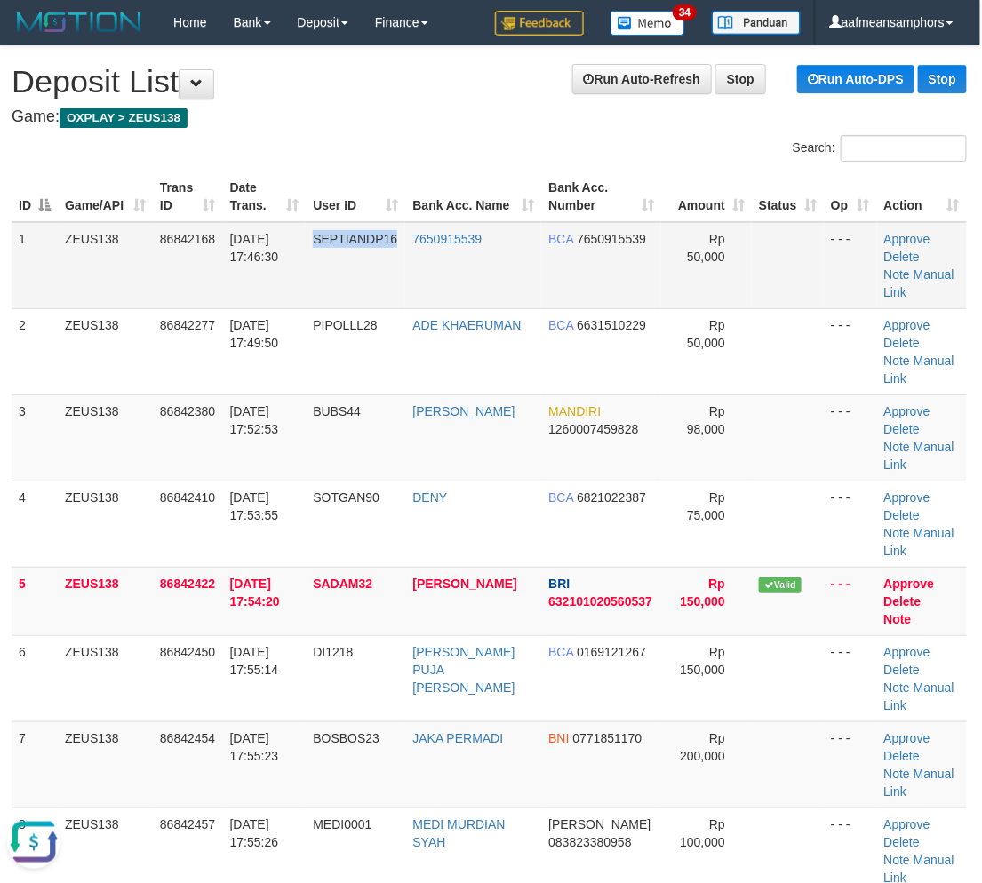
click at [384, 254] on td "SEPTIANDP16" at bounding box center [355, 265] width 99 height 87
copy span "SEPTIANDP16"
click at [335, 731] on span "BOSBOS23" at bounding box center [346, 738] width 67 height 14
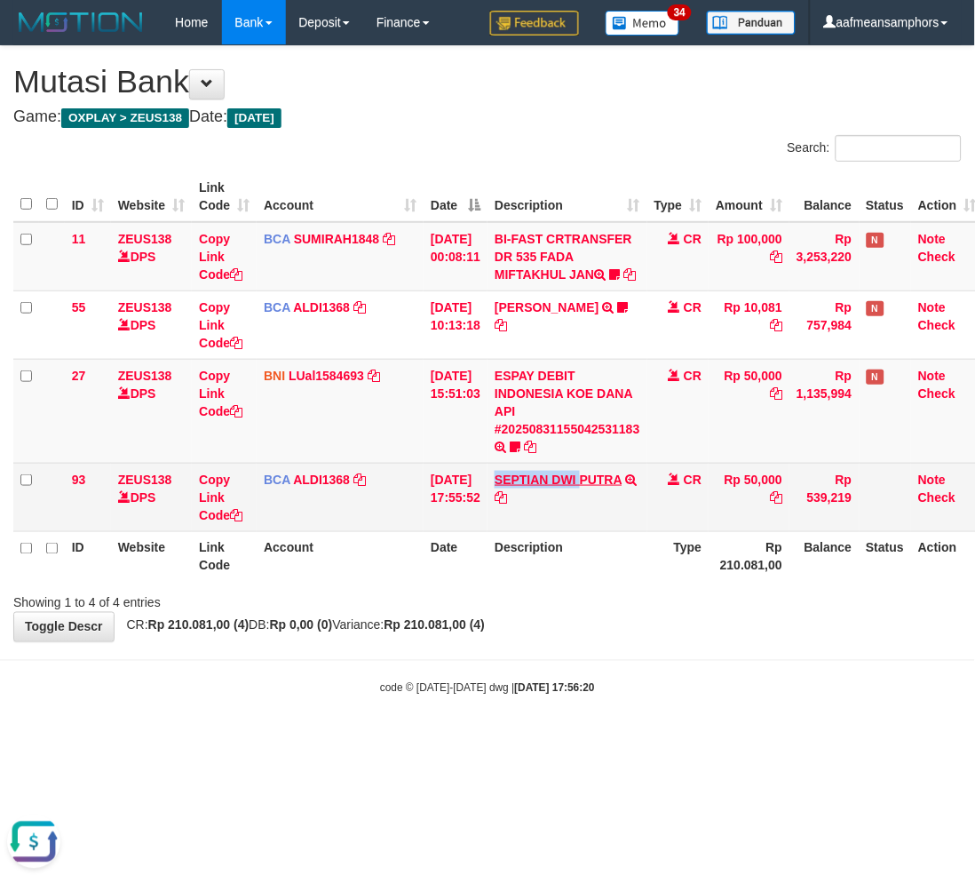
drag, startPoint x: 508, startPoint y: 485, endPoint x: 591, endPoint y: 492, distance: 82.9
click at [591, 492] on td "SEPTIAN DWI PUTRA TRSF E-BANKING CR 3108/FTSCY/WS95271 50000.00SEPTIAN DWI PUTRA" at bounding box center [568, 497] width 160 height 68
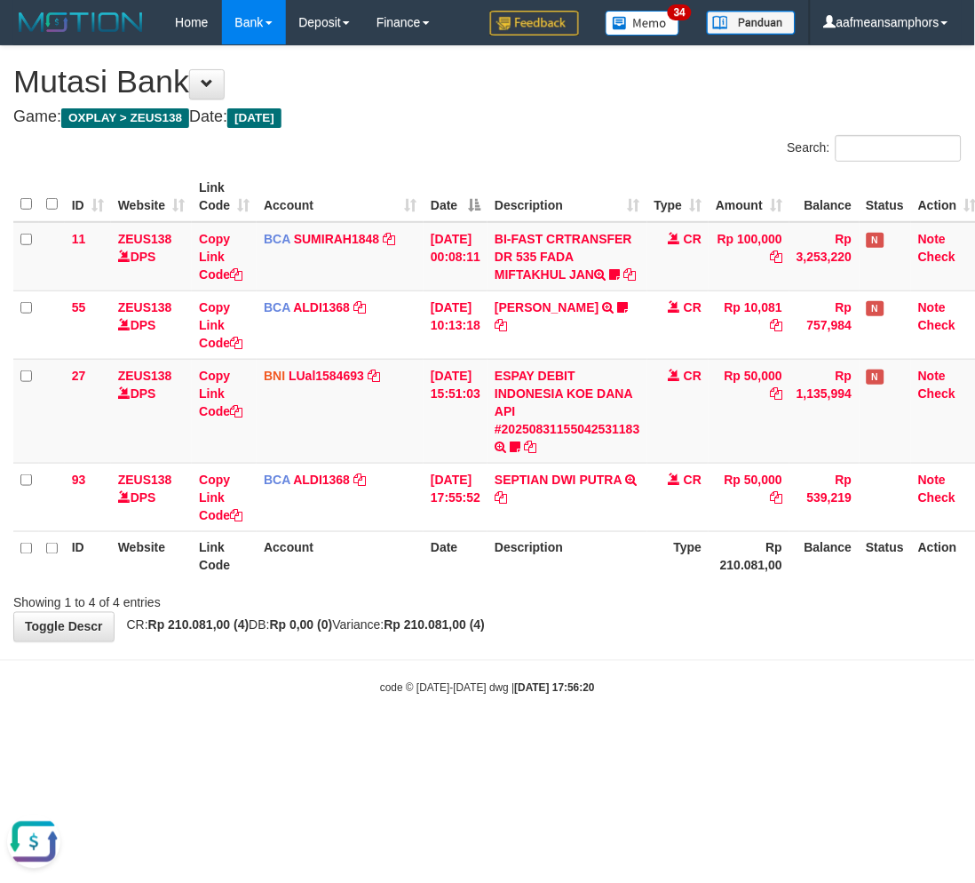
click at [568, 668] on body "Toggle navigation Home Bank Account List Load By Website Group [OXPLAY] ZEUS138…" at bounding box center [487, 370] width 975 height 741
click at [727, 631] on div "**********" at bounding box center [487, 343] width 975 height 595
drag, startPoint x: 465, startPoint y: 627, endPoint x: 512, endPoint y: 624, distance: 47.2
click at [457, 631] on div "**********" at bounding box center [487, 343] width 975 height 595
click at [510, 612] on div "Showing 1 to 4 of 4 entries" at bounding box center [487, 599] width 975 height 25
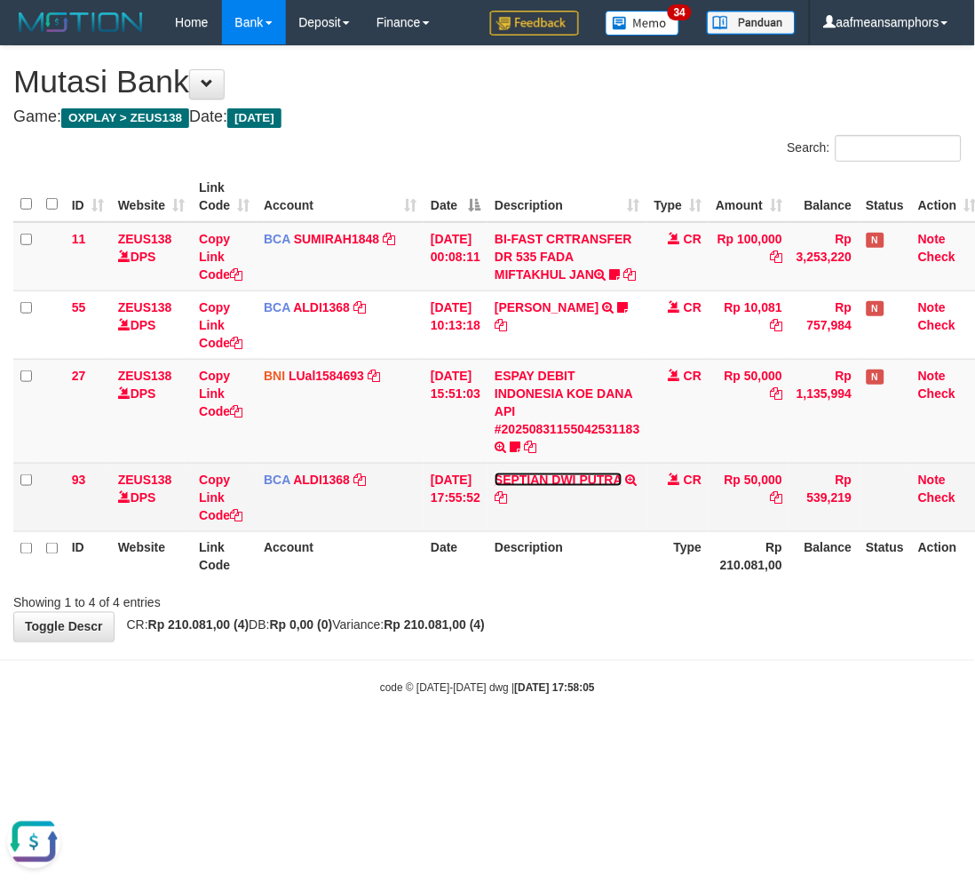
click at [579, 487] on link "SEPTIAN DWI PUTRA" at bounding box center [558, 480] width 127 height 14
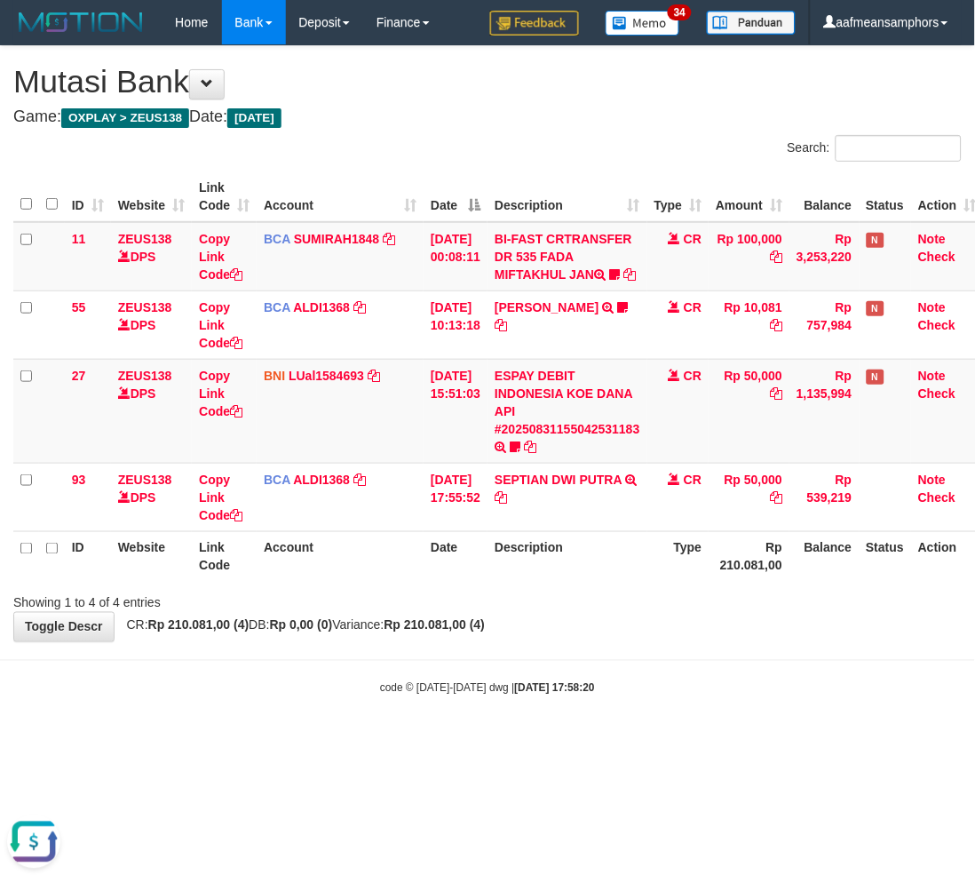
click at [586, 732] on body "Toggle navigation Home Bank Account List Load By Website Group [OXPLAY] ZEUS138…" at bounding box center [487, 370] width 975 height 741
click at [590, 732] on body "Toggle navigation Home Bank Account List Load By Website Group [OXPLAY] ZEUS138…" at bounding box center [487, 370] width 975 height 741
click at [591, 731] on body "Toggle navigation Home Bank Account List Load By Website Group [OXPLAY] ZEUS138…" at bounding box center [487, 370] width 975 height 741
click at [592, 730] on body "Toggle navigation Home Bank Account List Load By Website Group [OXPLAY] ZEUS138…" at bounding box center [487, 370] width 975 height 741
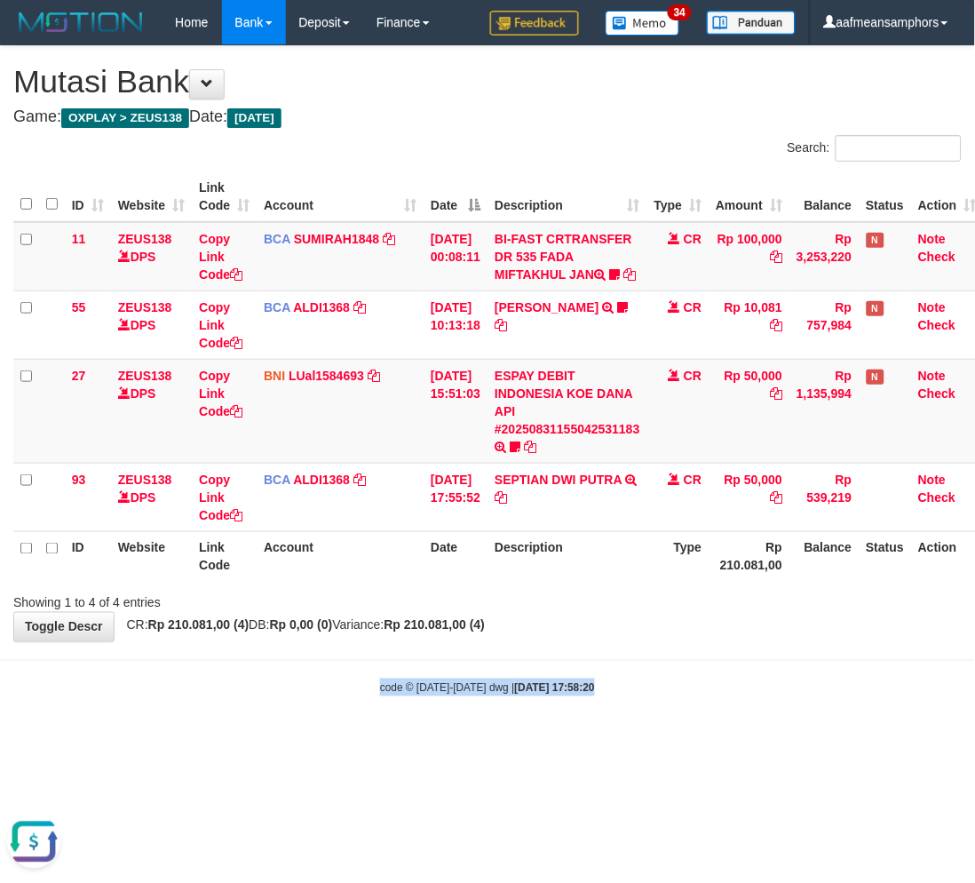
click at [633, 696] on div "code © 2012-2018 dwg | 2025/08/31 17:58:20" at bounding box center [487, 688] width 975 height 18
click at [640, 696] on div "code © 2012-2018 dwg | 2025/08/31 17:58:20" at bounding box center [487, 688] width 975 height 18
click at [642, 696] on div "code © 2012-2018 dwg | 2025/08/31 17:58:20" at bounding box center [487, 688] width 975 height 18
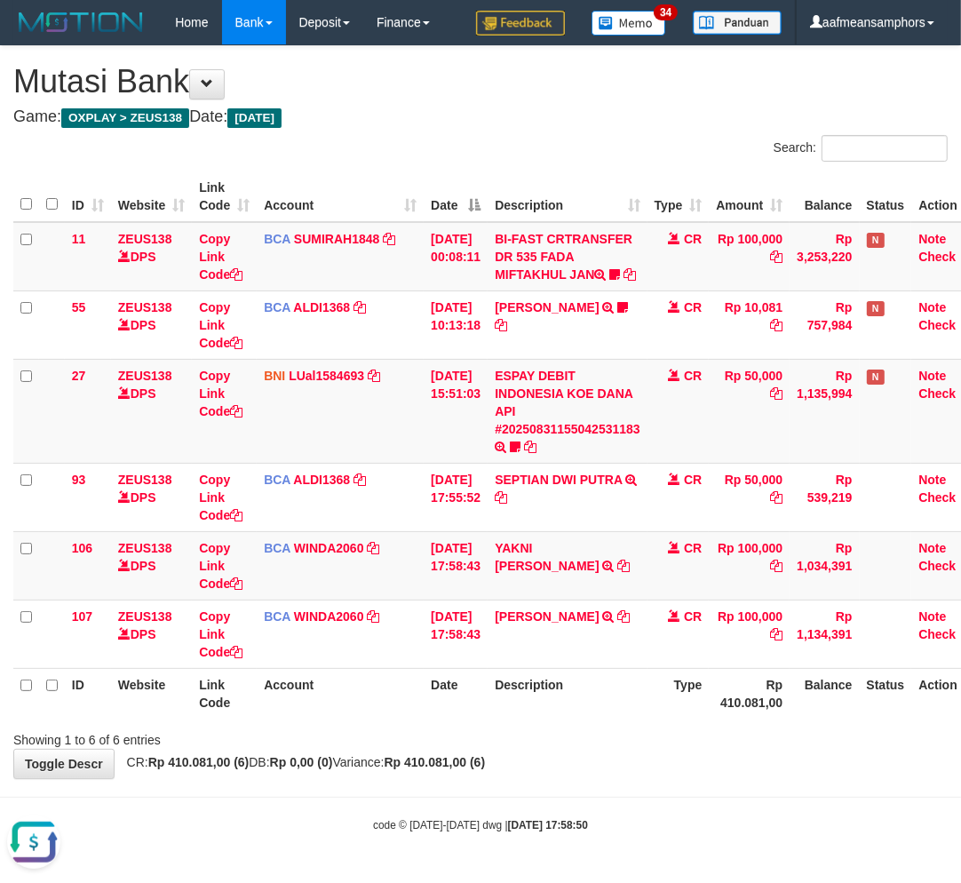
click at [644, 749] on div "Showing 1 to 6 of 6 entries" at bounding box center [480, 736] width 961 height 25
click at [491, 711] on tr "ID Website Link Code Account Date Description Type Rp 410.081,00 Balance Status…" at bounding box center [498, 693] width 971 height 51
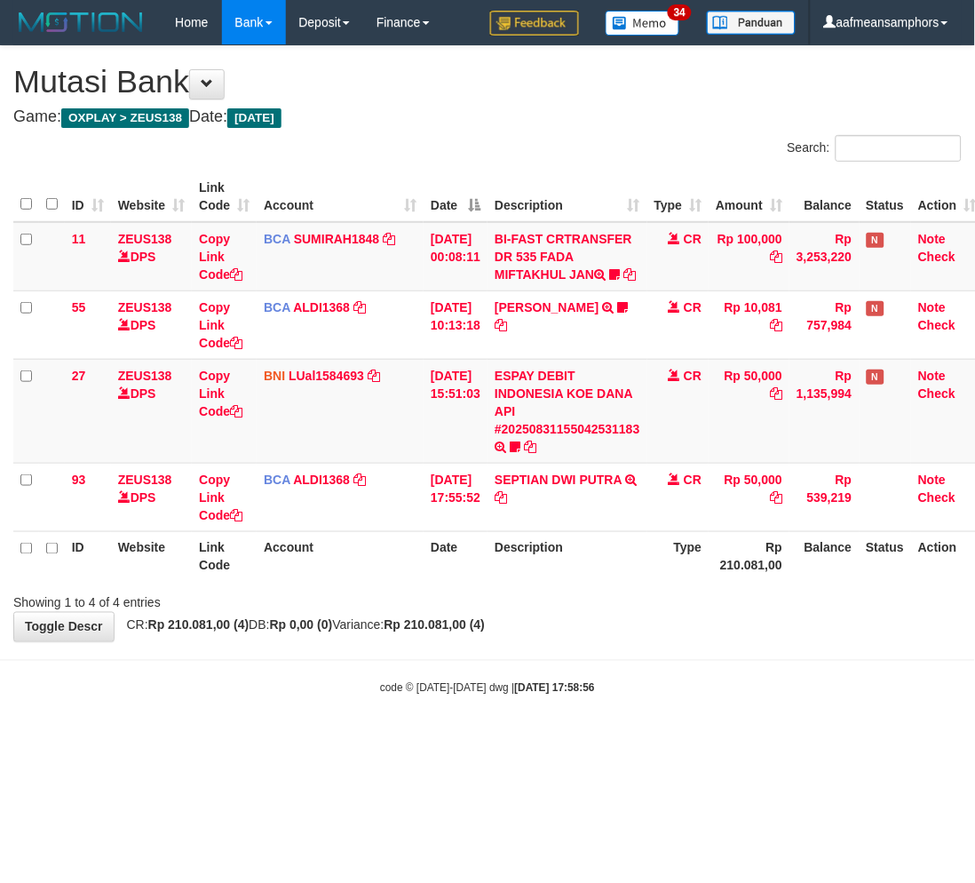
drag, startPoint x: 632, startPoint y: 735, endPoint x: 649, endPoint y: 724, distance: 21.2
click at [631, 735] on body "Toggle navigation Home Bank Account List Load By Website Group [OXPLAY] ZEUS138…" at bounding box center [487, 370] width 975 height 741
drag, startPoint x: 649, startPoint y: 724, endPoint x: 679, endPoint y: 544, distance: 182.7
click at [649, 724] on body "Toggle navigation Home Bank Account List Load By Website Group [OXPLAY] ZEUS138…" at bounding box center [487, 370] width 975 height 741
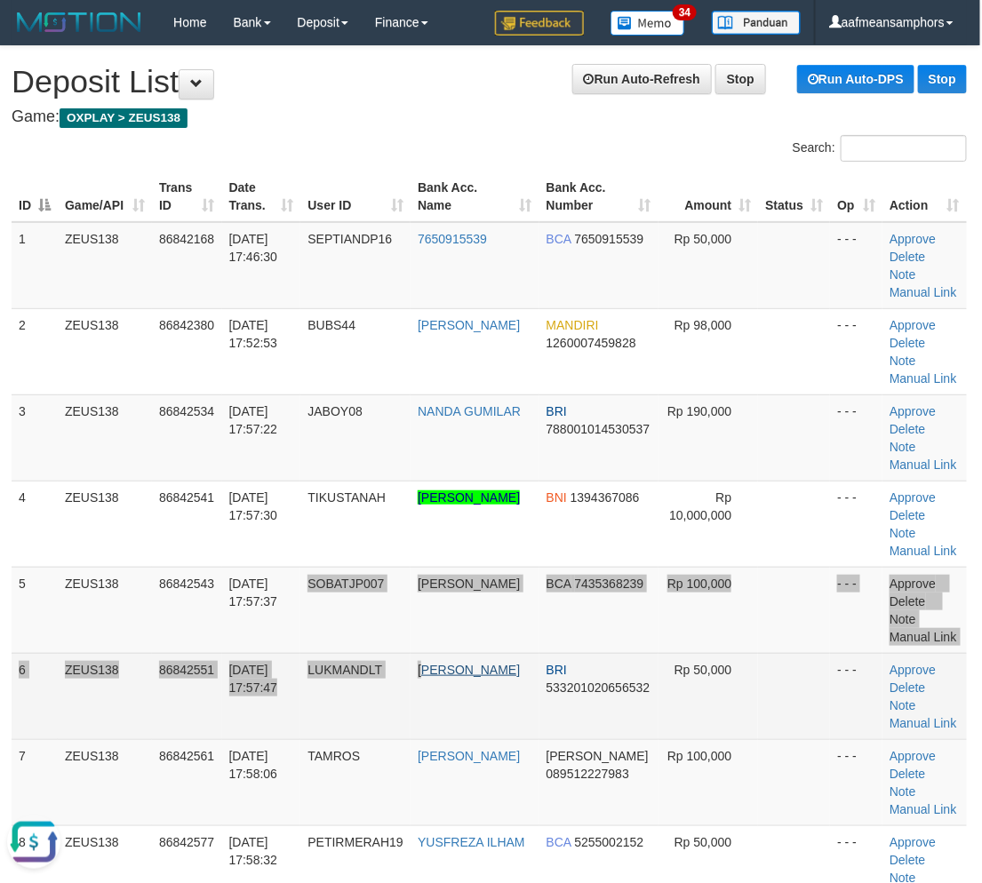
click at [431, 660] on tbody "1 ZEUS138 86842168 [DATE] 17:46:30 SEPTIANDP16 7650915539 BCA 7650915539 Rp 50,…" at bounding box center [489, 653] width 955 height 862
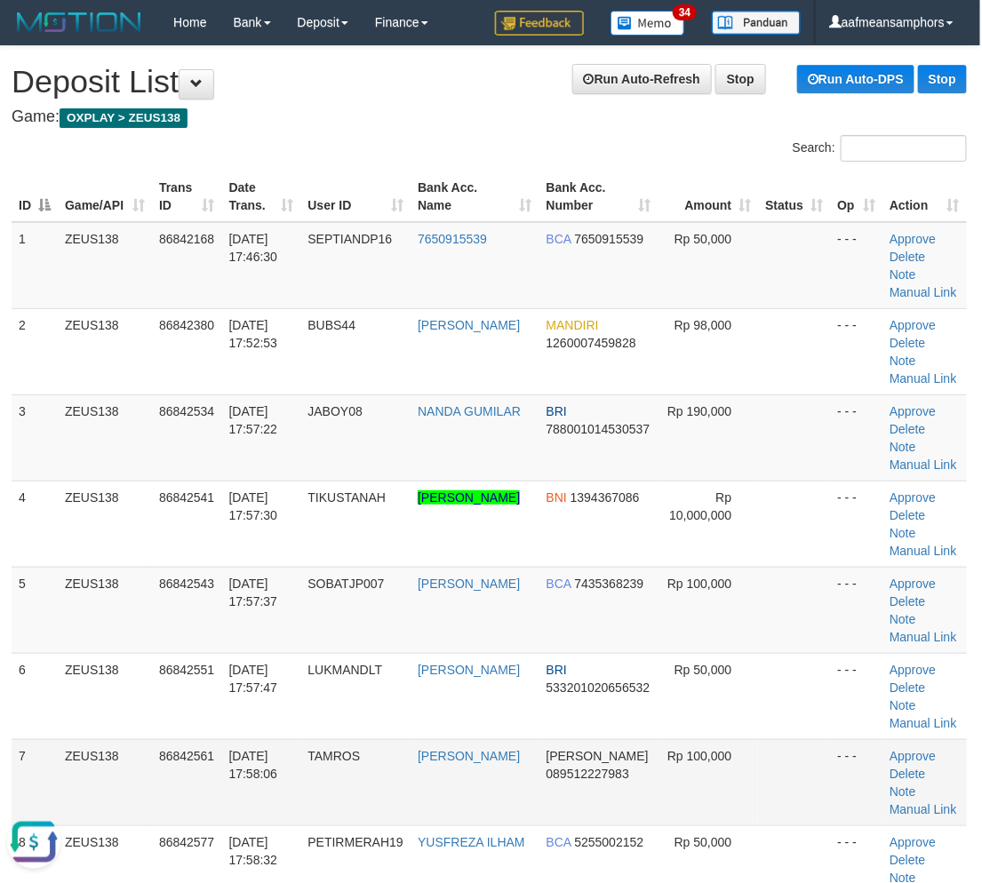
drag, startPoint x: 505, startPoint y: 797, endPoint x: 405, endPoint y: 757, distance: 107.2
click at [491, 799] on td "AHMAD MARZUK" at bounding box center [474, 782] width 128 height 86
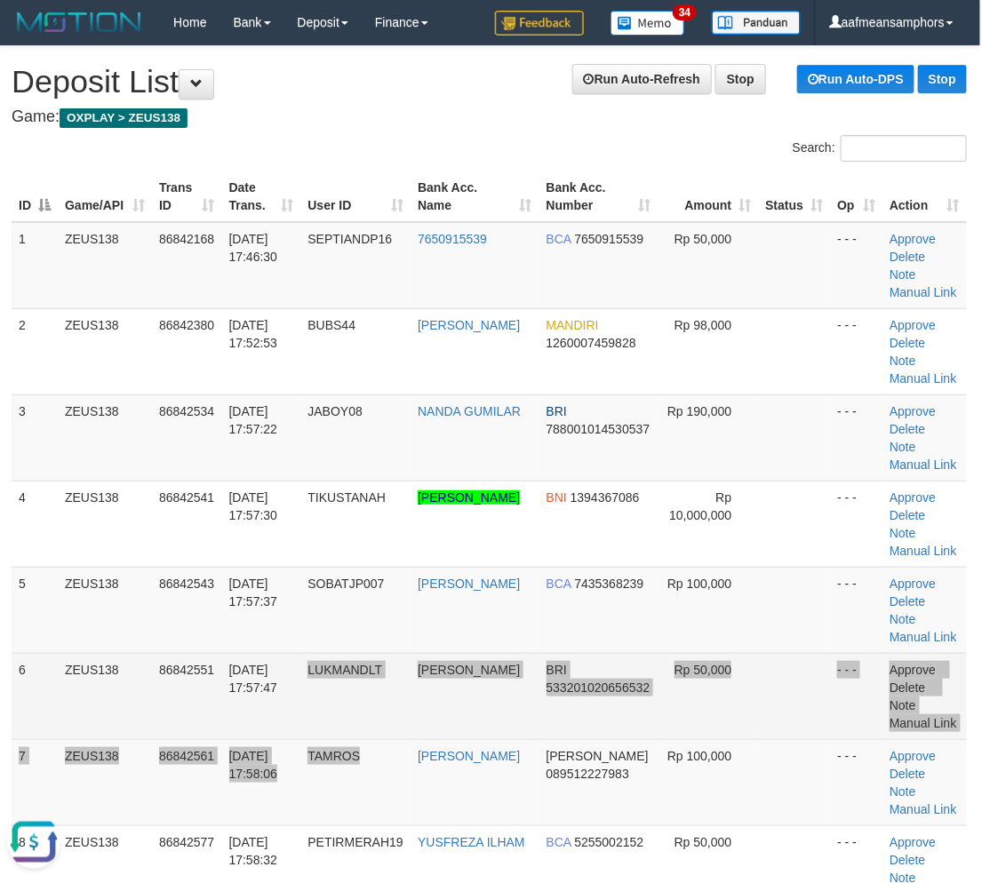
drag, startPoint x: 373, startPoint y: 746, endPoint x: 413, endPoint y: 700, distance: 61.1
click at [402, 719] on tr "6 ZEUS138 86842551 31/08/2025 17:57:47 LUKMANDLT LUKMAN HAKIM D BRI 53320102065…" at bounding box center [489, 696] width 955 height 86
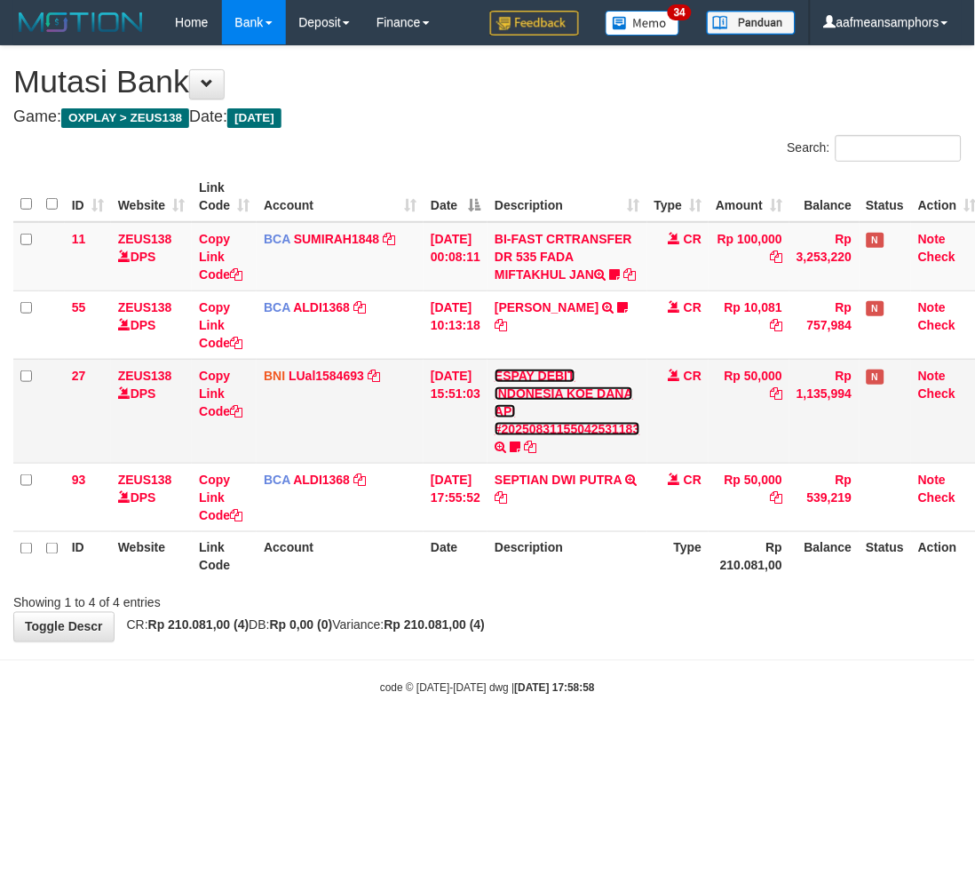
click at [555, 436] on link "ESPAY DEBIT INDONESIA KOE DANA API #20250831155042531183" at bounding box center [568, 403] width 146 height 68
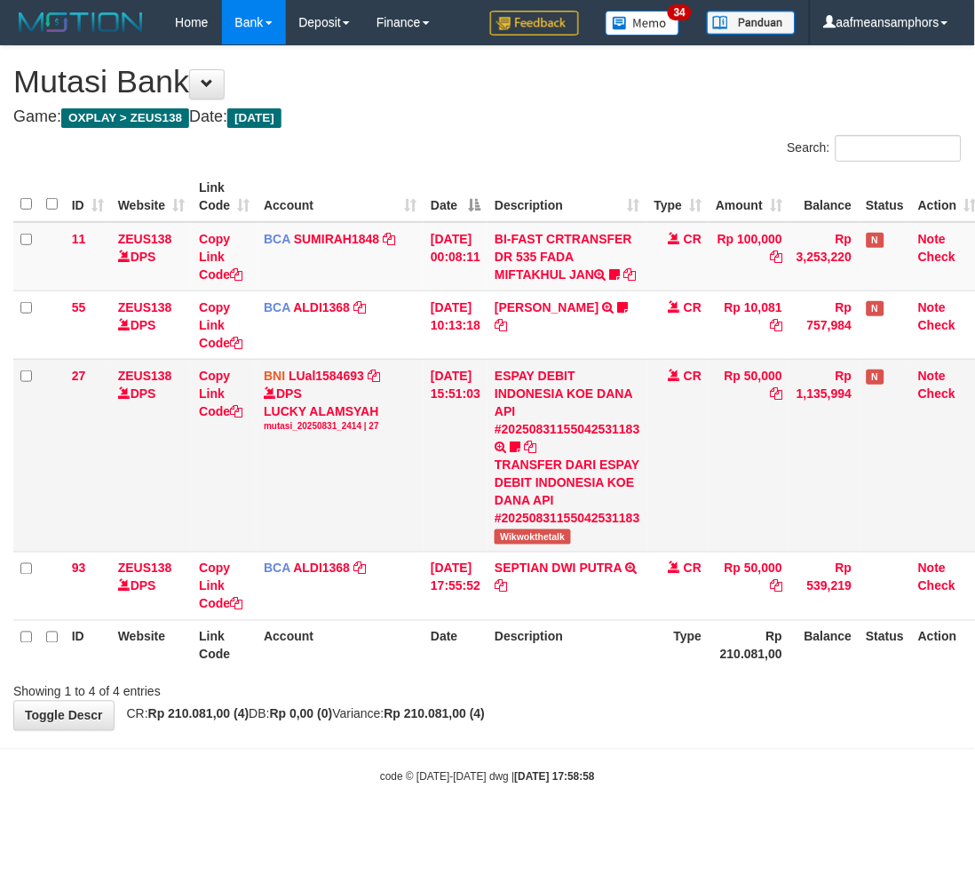
click at [537, 545] on span "Wikwokthetalk" at bounding box center [533, 536] width 76 height 15
copy span "Wikwokthetalk"
click at [605, 768] on body "Toggle navigation Home Bank Account List Load By Website Group [OXPLAY] ZEUS138…" at bounding box center [487, 415] width 975 height 830
click at [604, 730] on div "**********" at bounding box center [487, 388] width 975 height 684
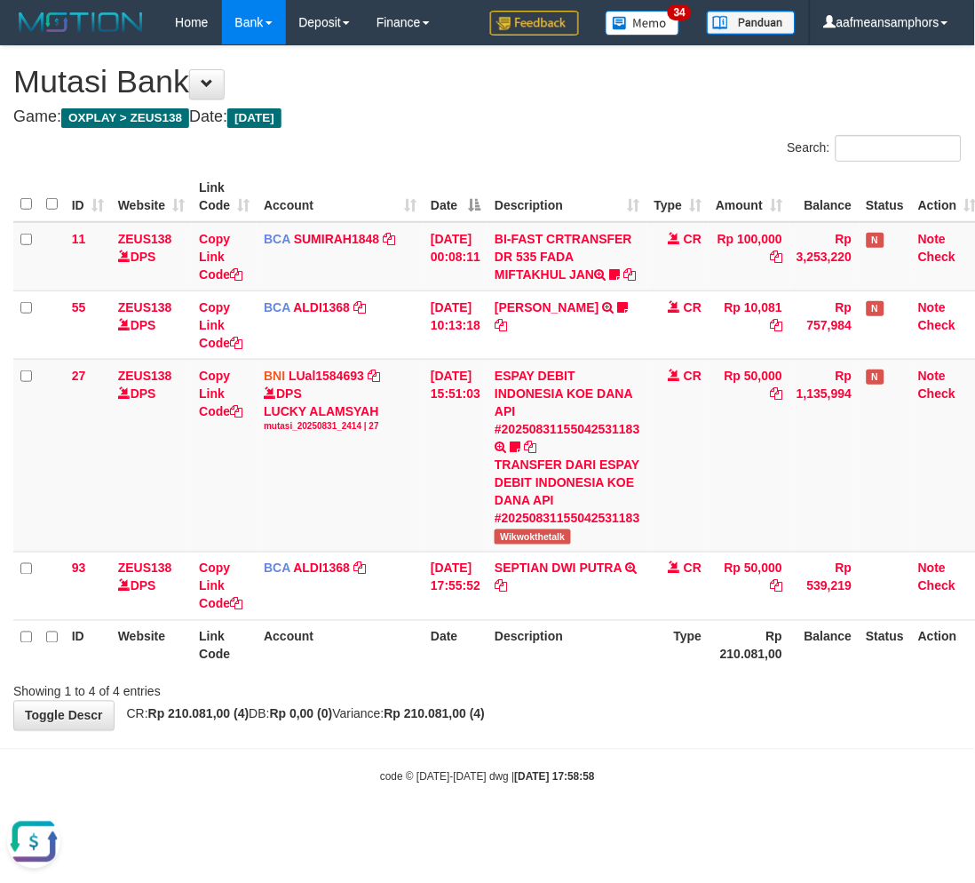
click at [604, 730] on div "**********" at bounding box center [487, 388] width 975 height 684
click at [611, 730] on div "**********" at bounding box center [487, 388] width 975 height 684
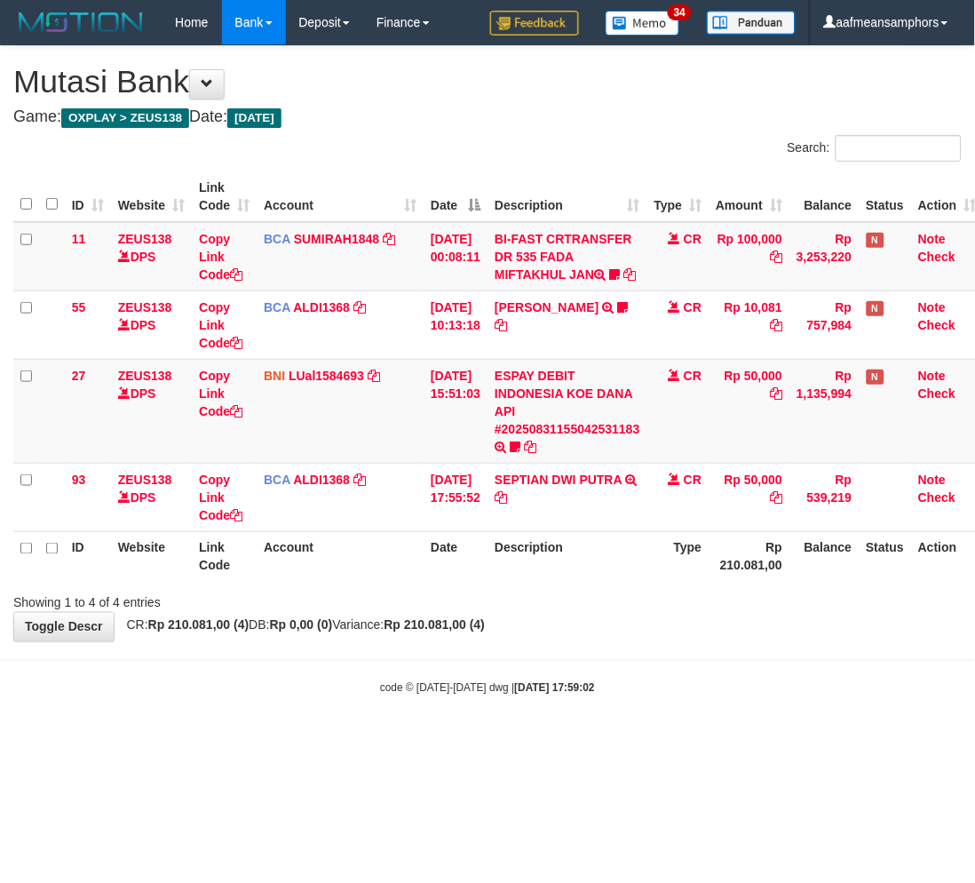
click at [723, 632] on div "**********" at bounding box center [487, 343] width 975 height 595
click at [724, 612] on div "Showing 1 to 4 of 4 entries" at bounding box center [487, 599] width 975 height 25
click at [617, 687] on body "Toggle navigation Home Bank Account List Load By Website Group [OXPLAY] ZEUS138…" at bounding box center [487, 370] width 975 height 741
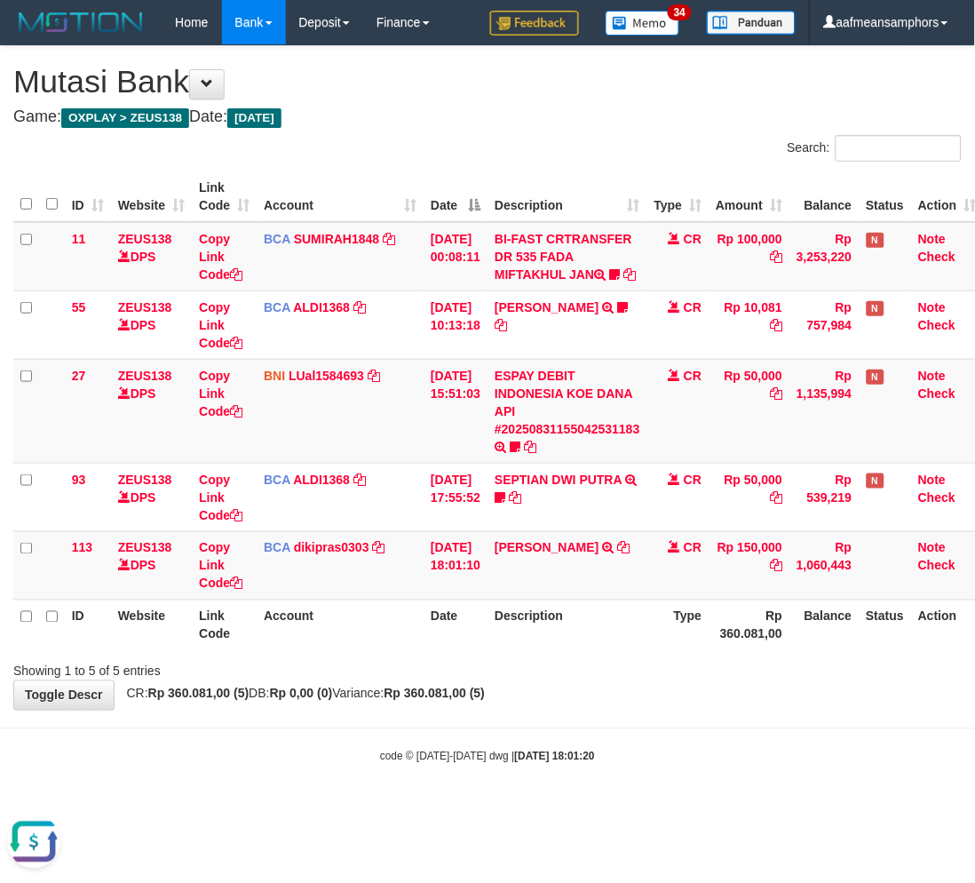
click at [657, 735] on body "Toggle navigation Home Bank Account List Load By Website Group [OXPLAY] ZEUS138…" at bounding box center [487, 404] width 975 height 809
click at [680, 734] on body "Toggle navigation Home Bank Account List Load By Website Group [OXPLAY] ZEUS138…" at bounding box center [487, 404] width 975 height 809
click at [687, 734] on body "Toggle navigation Home Bank Account List Load By Website Group [OXPLAY] ZEUS138…" at bounding box center [487, 404] width 975 height 809
click at [610, 762] on body "Toggle navigation Home Bank Account List Load By Website Group [OXPLAY] ZEUS138…" at bounding box center [487, 404] width 975 height 809
click at [611, 748] on body "Toggle navigation Home Bank Account List Load By Website Group [OXPLAY] ZEUS138…" at bounding box center [487, 404] width 975 height 809
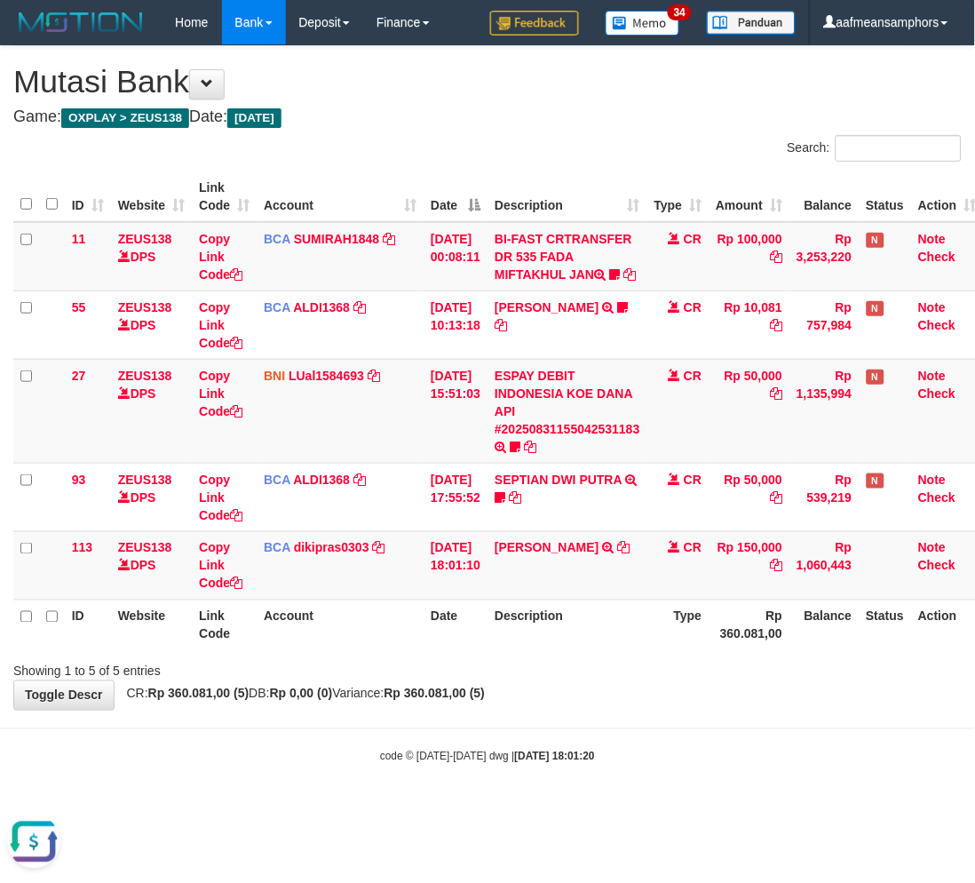
click at [549, 748] on body "Toggle navigation Home Bank Account List Load By Website Group [OXPLAY] ZEUS138…" at bounding box center [487, 404] width 975 height 809
drag, startPoint x: 554, startPoint y: 739, endPoint x: 657, endPoint y: 813, distance: 126.7
click at [539, 744] on body "Toggle navigation Home Bank Account List Load By Website Group [OXPLAY] ZEUS138…" at bounding box center [487, 404] width 975 height 809
drag, startPoint x: 614, startPoint y: 743, endPoint x: 602, endPoint y: 739, distance: 12.1
click at [604, 750] on body "Toggle navigation Home Bank Account List Load By Website Group [OXPLAY] ZEUS138…" at bounding box center [487, 404] width 975 height 809
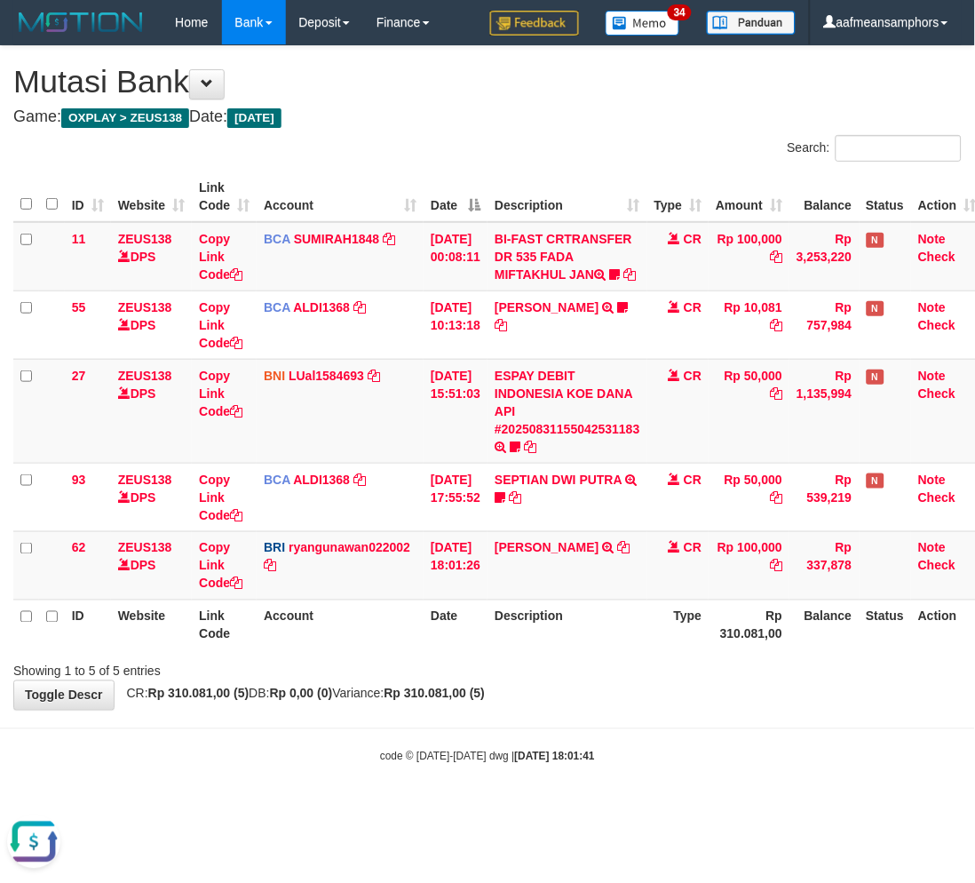
click at [595, 710] on div "**********" at bounding box center [487, 378] width 975 height 664
click at [592, 548] on td "DANA AHMADMARZUKI TRANSFER NBMB DANA AHMADMARZUKI TO RYAN GUNAWAN" at bounding box center [568, 565] width 160 height 68
copy td "AHMADMARZUKI"
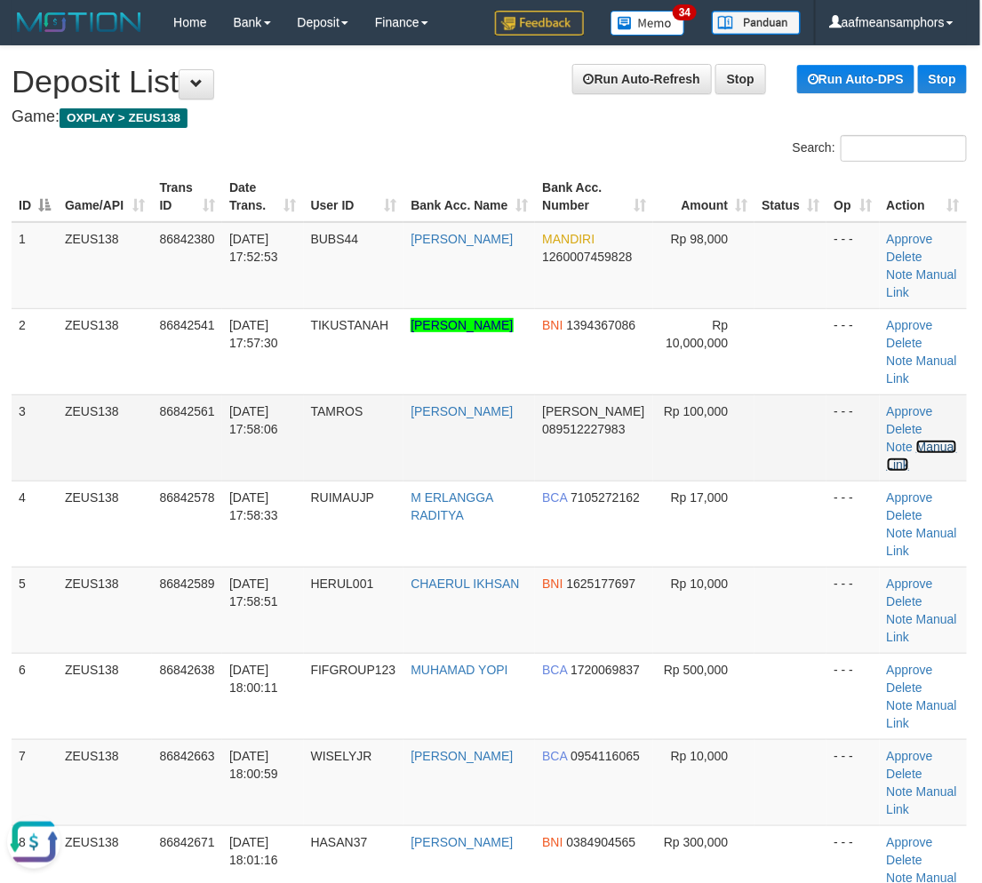
click at [903, 440] on link "Manual Link" at bounding box center [921, 456] width 70 height 32
click at [890, 440] on link "Manual Link" at bounding box center [921, 456] width 70 height 32
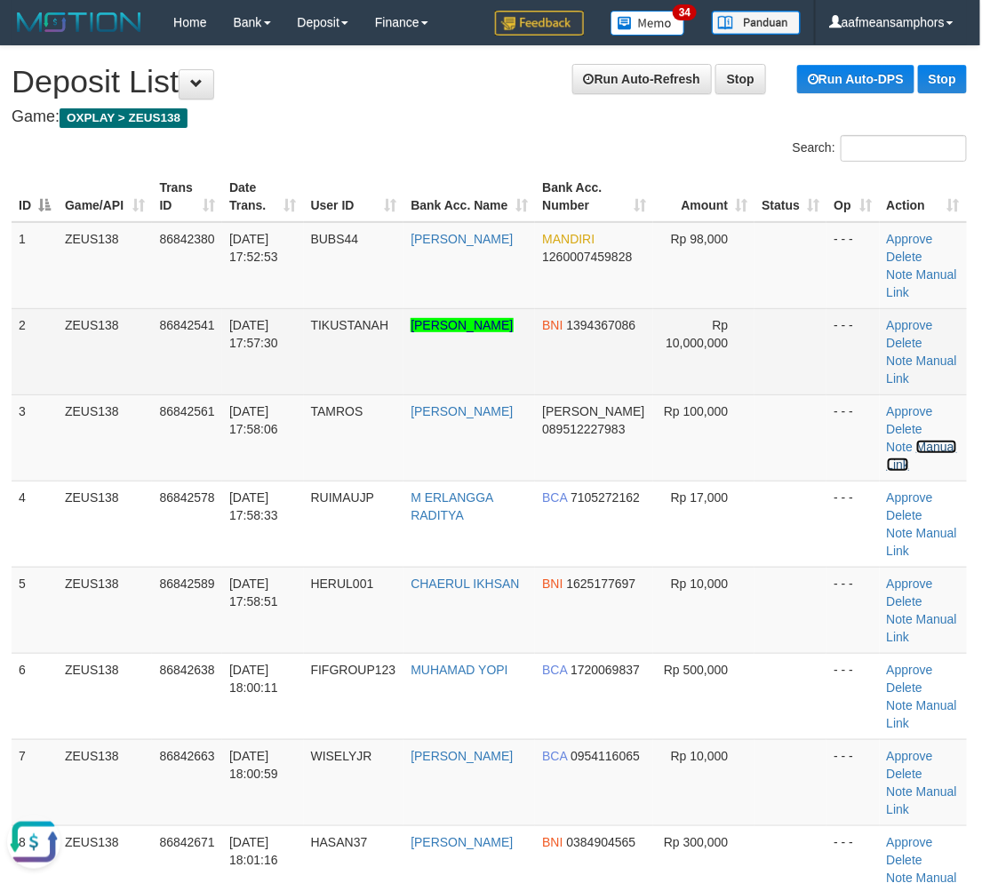
click at [886, 440] on link "Manual Link" at bounding box center [921, 456] width 70 height 32
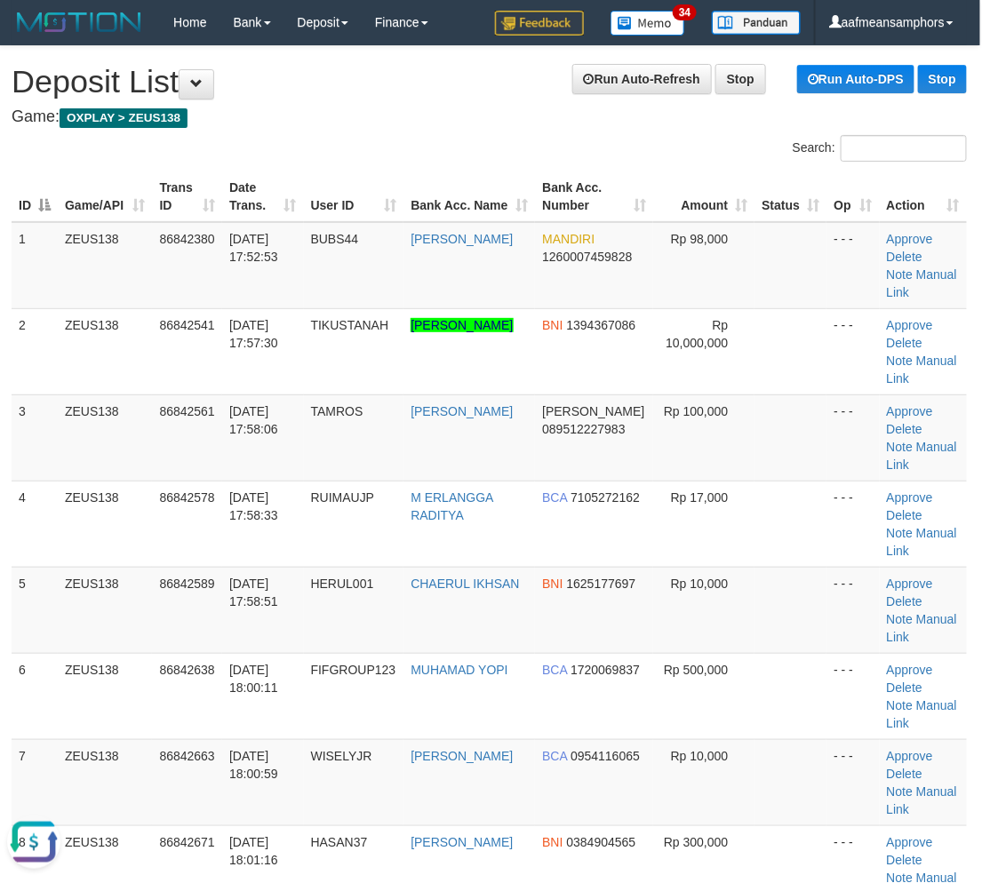
drag, startPoint x: 323, startPoint y: 814, endPoint x: 326, endPoint y: 801, distance: 12.7
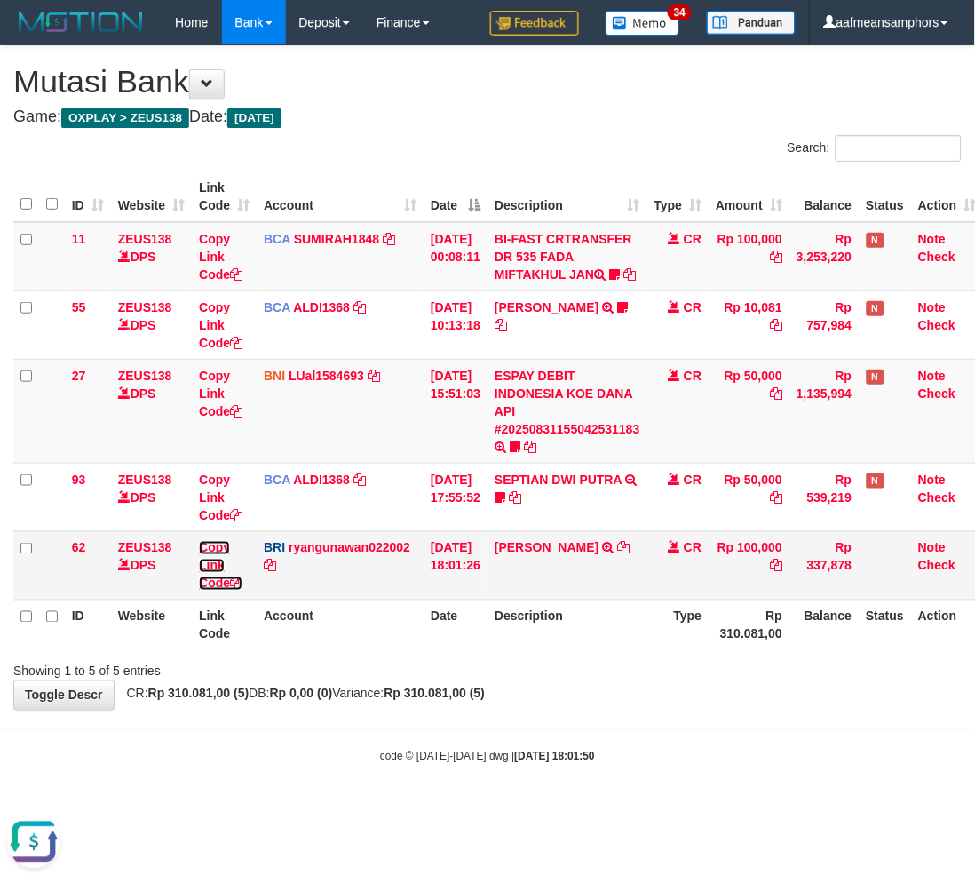
click at [210, 578] on link "Copy Link Code" at bounding box center [221, 566] width 44 height 50
click at [208, 578] on link "Copy Link Code" at bounding box center [221, 566] width 44 height 50
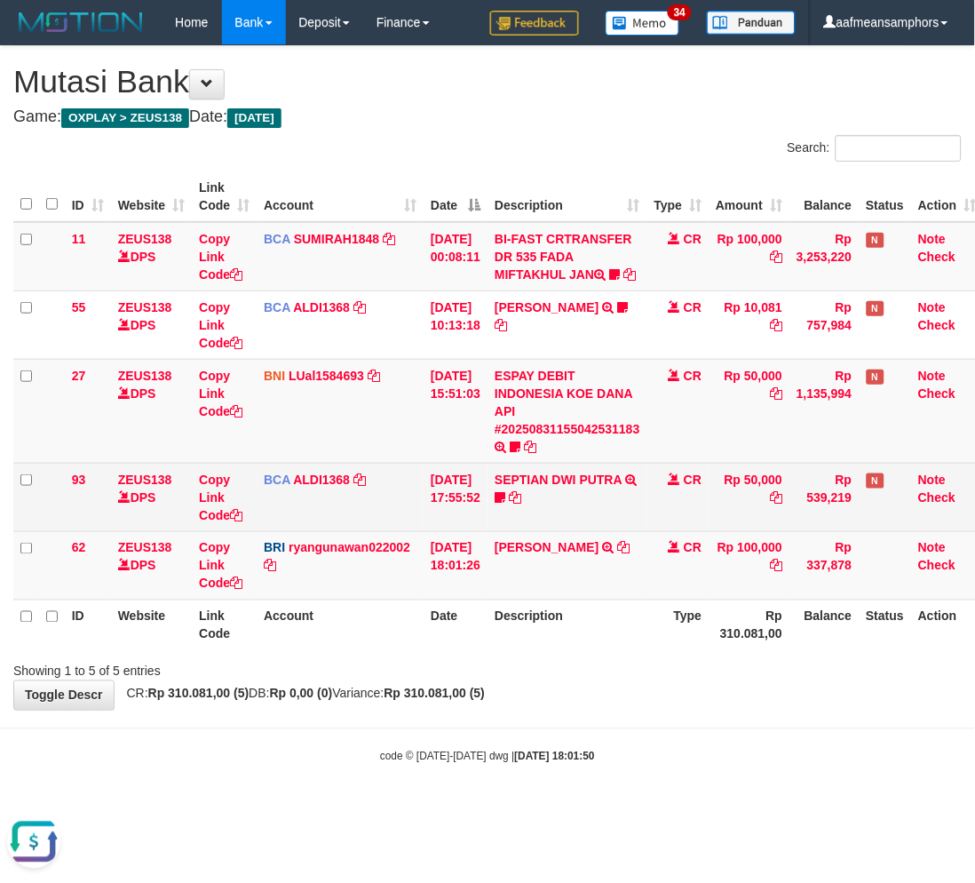
scroll to position [243, 0]
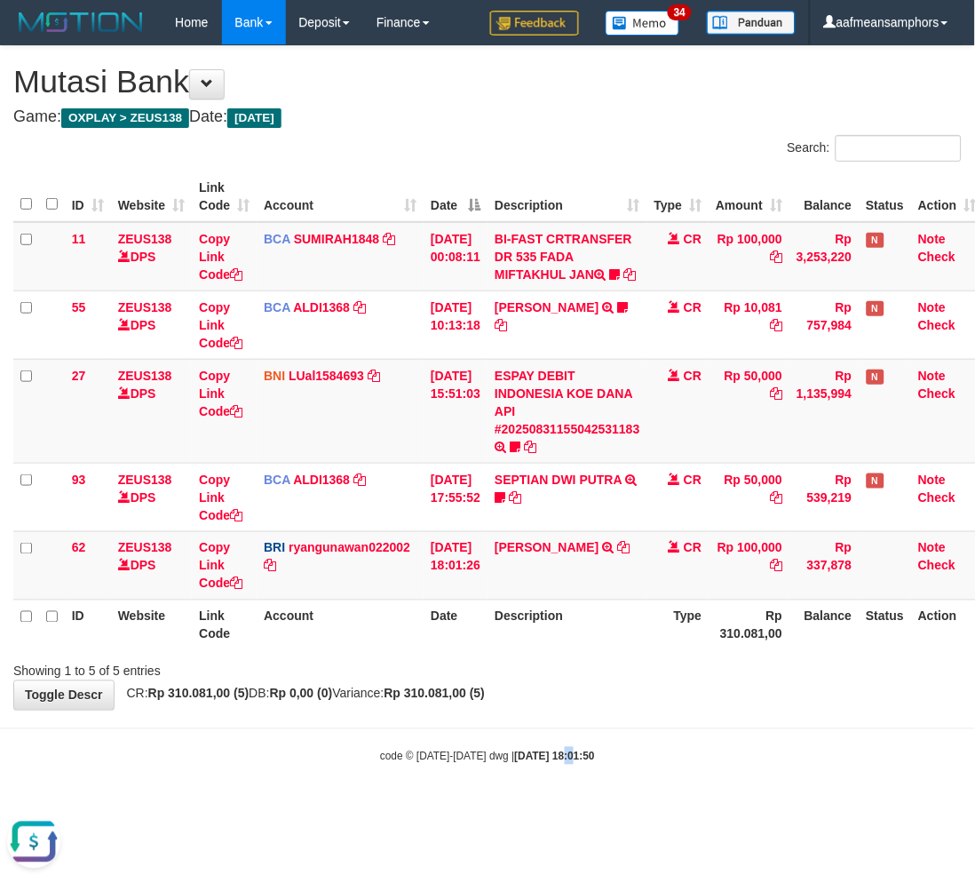
click at [544, 765] on div "code © 2012-2018 dwg | 2025/08/31 18:01:50" at bounding box center [487, 756] width 975 height 18
click at [537, 763] on strong "2025/08/31 18:01:50" at bounding box center [555, 757] width 80 height 12
click at [599, 696] on div "**********" at bounding box center [487, 378] width 975 height 664
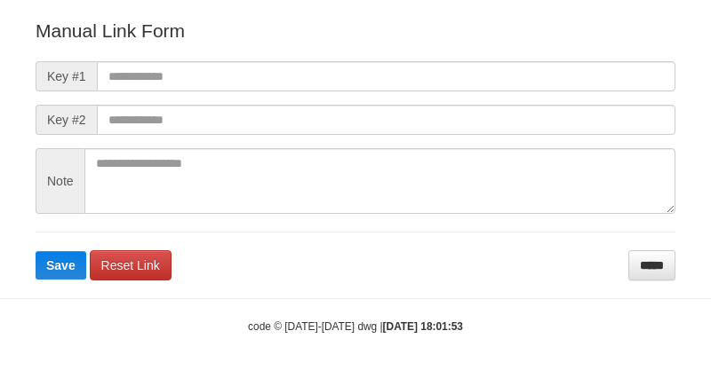
scroll to position [197, 0]
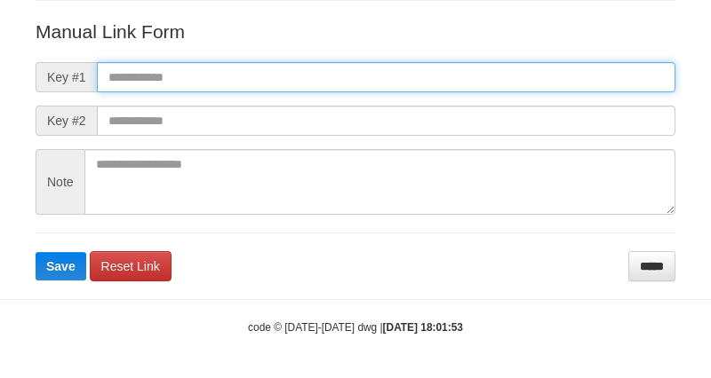
click at [486, 80] on input "text" at bounding box center [386, 77] width 578 height 30
paste input "**********"
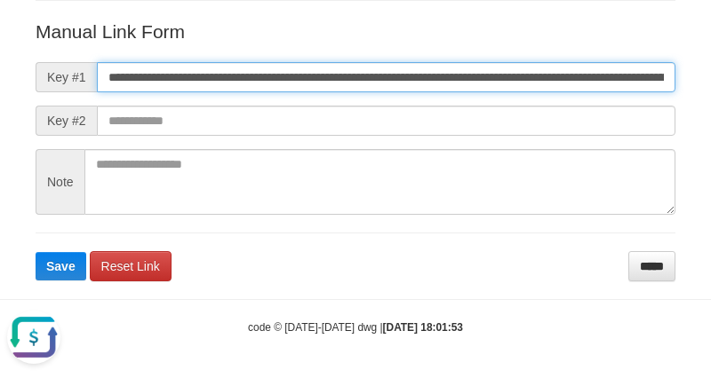
scroll to position [0, 1054]
type input "**********"
click at [36, 252] on button "Save" at bounding box center [61, 266] width 51 height 28
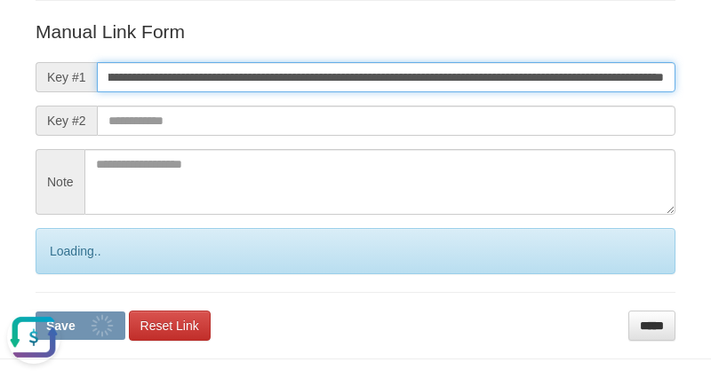
click at [36, 312] on button "Save" at bounding box center [81, 326] width 90 height 28
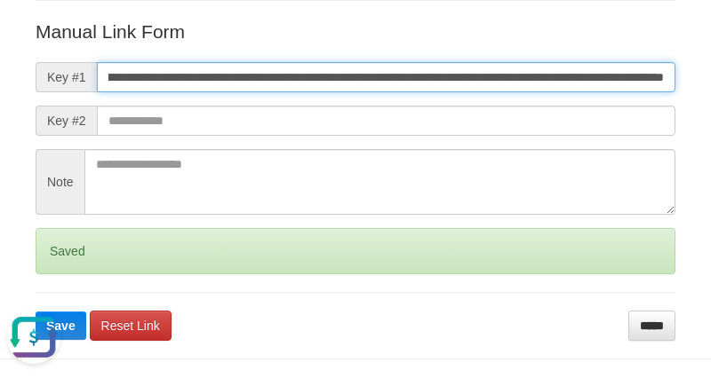
click at [36, 312] on button "Save" at bounding box center [61, 326] width 51 height 28
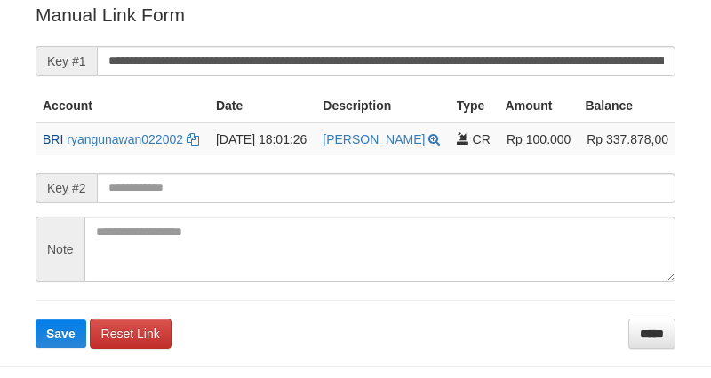
click at [513, 64] on input "**********" at bounding box center [386, 61] width 578 height 30
click at [36, 320] on button "Save" at bounding box center [61, 334] width 51 height 28
click at [513, 64] on input "**********" at bounding box center [386, 61] width 578 height 30
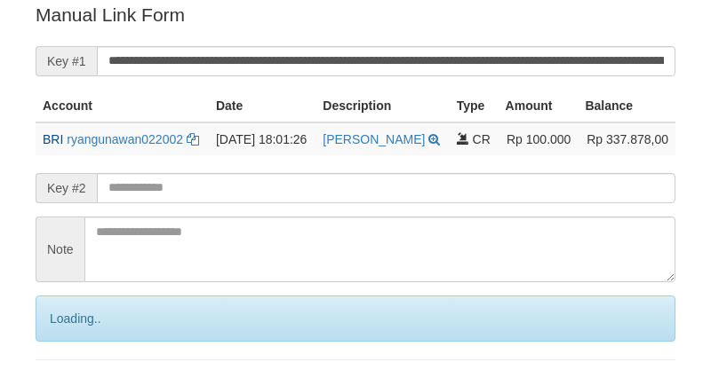
scroll to position [359, 0]
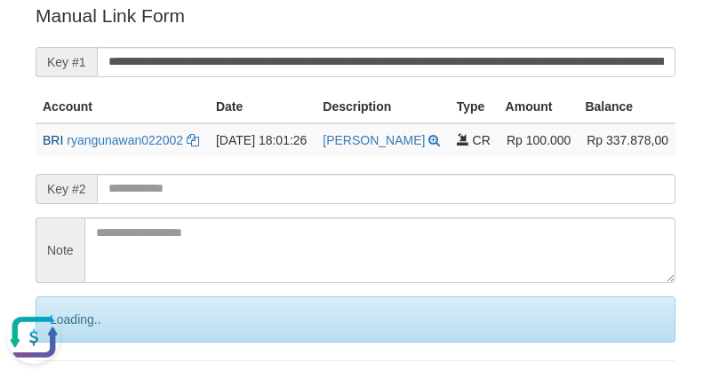
scroll to position [0, 0]
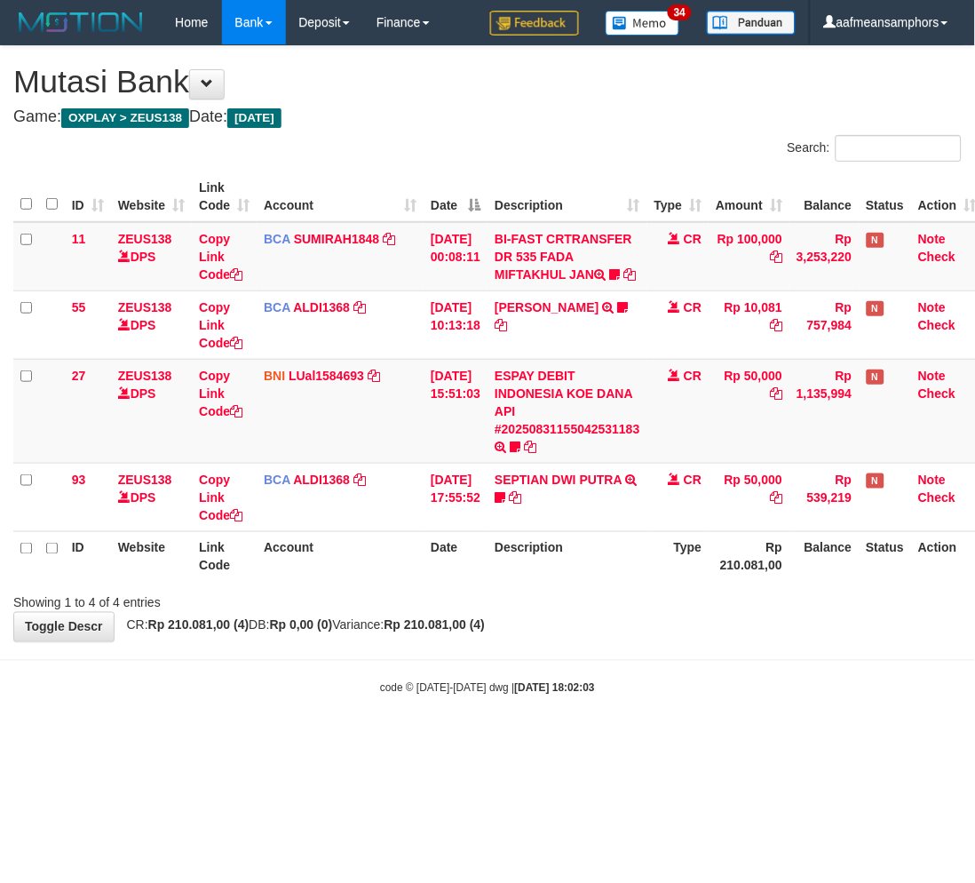
click at [604, 696] on div "code © 2012-2018 dwg | 2025/08/31 18:02:03" at bounding box center [487, 688] width 975 height 18
click at [659, 641] on div "**********" at bounding box center [487, 343] width 975 height 595
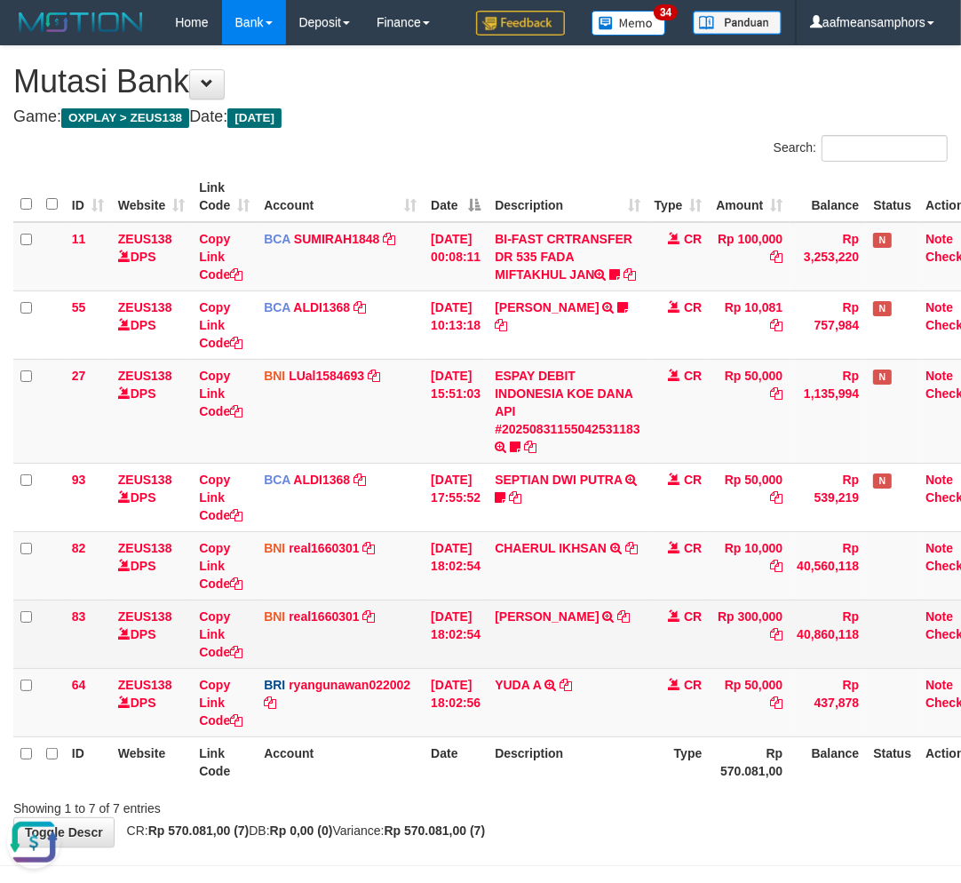
click at [619, 633] on td "HASAN IDRIS TRANSFER DARI SDR HASAN IDRIS" at bounding box center [568, 634] width 160 height 68
click at [618, 623] on icon at bounding box center [624, 616] width 12 height 12
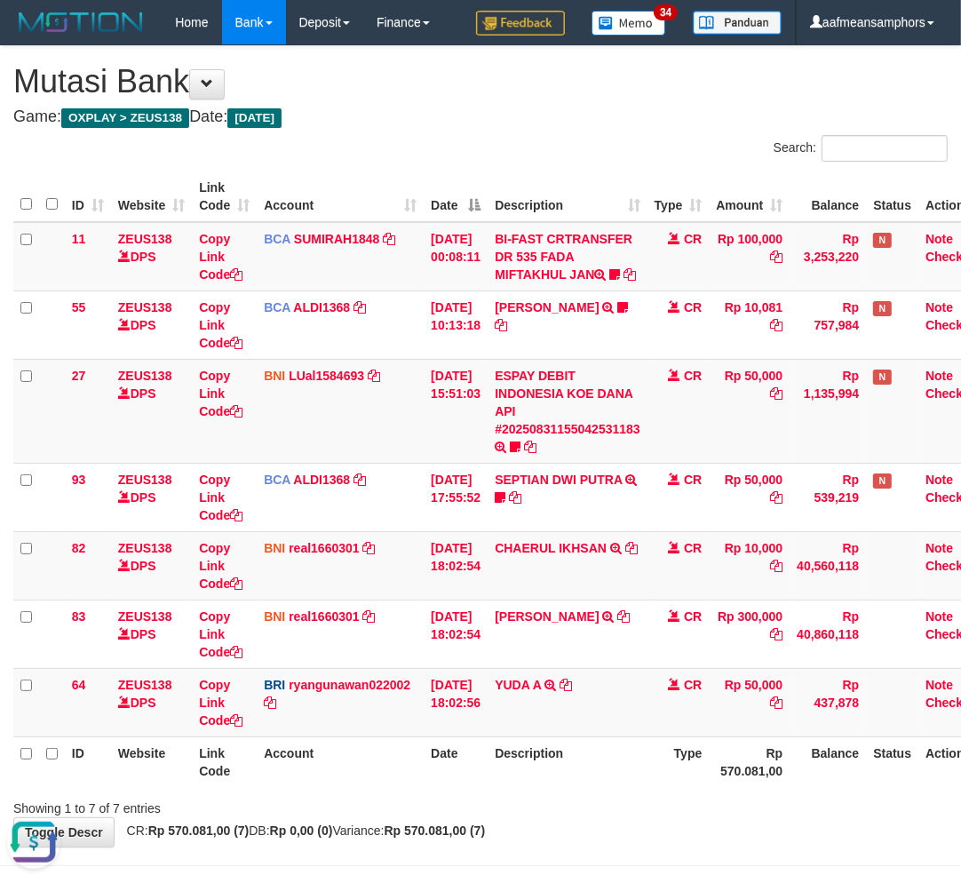
click at [593, 817] on div "Showing 1 to 7 of 7 entries" at bounding box center [480, 804] width 961 height 25
click at [584, 787] on th "Description" at bounding box center [568, 761] width 160 height 51
click at [556, 787] on th "Description" at bounding box center [568, 761] width 160 height 51
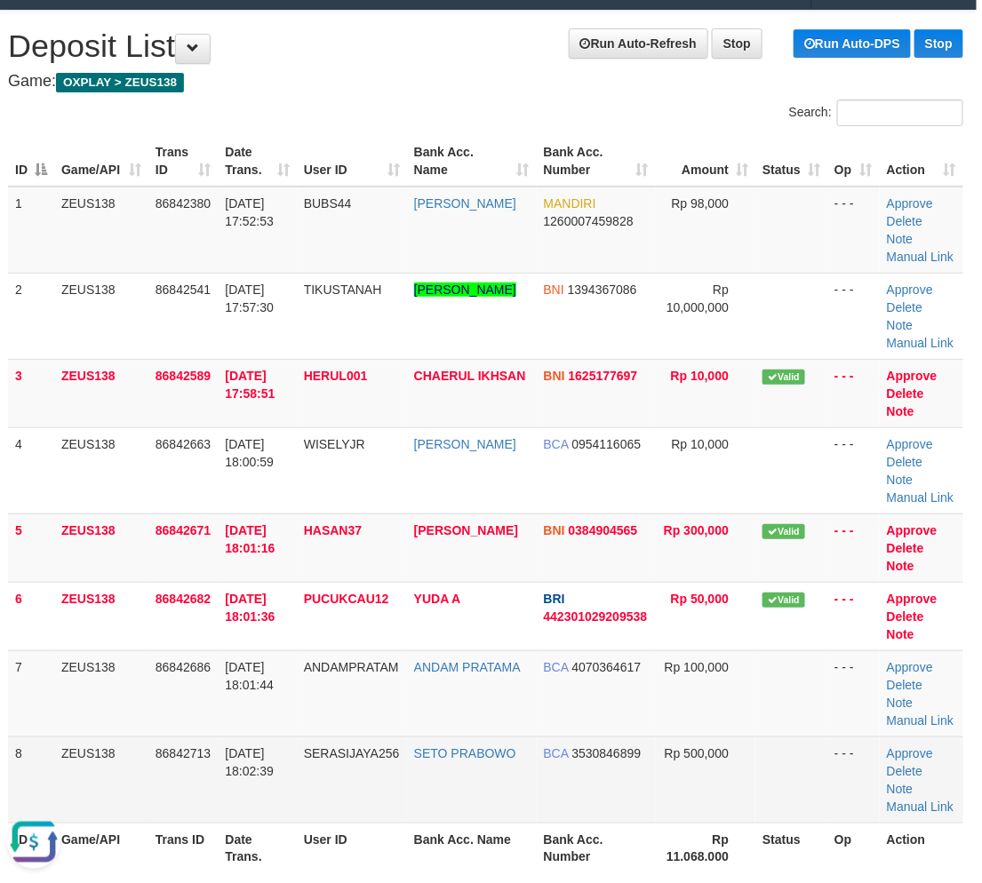
drag, startPoint x: 266, startPoint y: 751, endPoint x: 276, endPoint y: 747, distance: 10.4
click at [274, 749] on span "31/08/2025 18:02:39" at bounding box center [249, 762] width 49 height 32
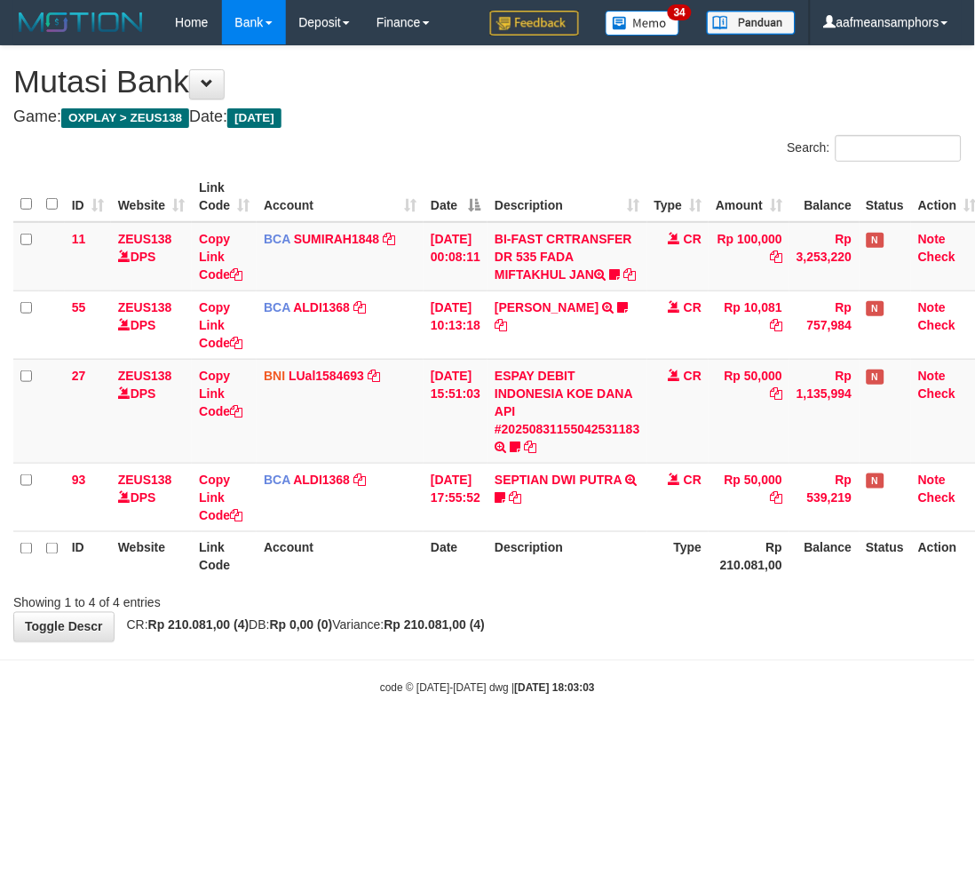
click at [596, 741] on html "Toggle navigation Home Bank Account List Load By Website Group [OXPLAY] ZEUS138…" at bounding box center [487, 370] width 975 height 741
click at [617, 723] on body "Toggle navigation Home Bank Account List Load By Website Group [OXPLAY] ZEUS138…" at bounding box center [487, 370] width 975 height 741
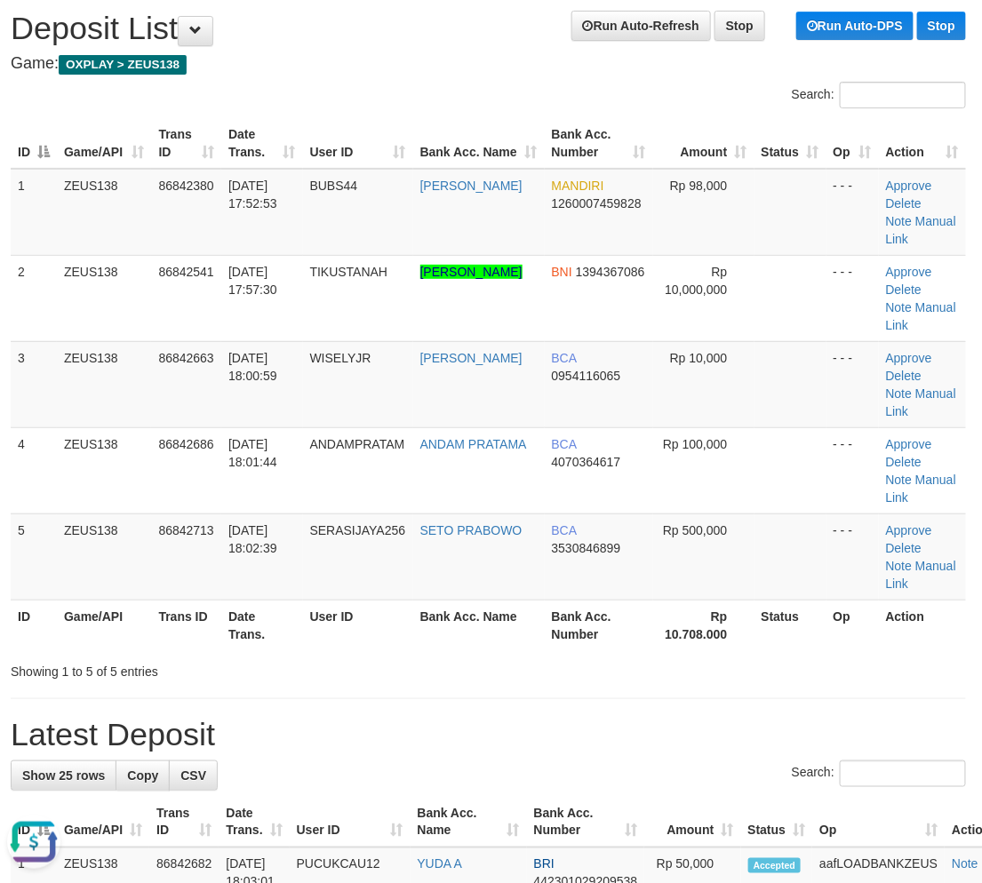
click at [367, 656] on div "Showing 1 to 5 of 5 entries" at bounding box center [202, 668] width 382 height 25
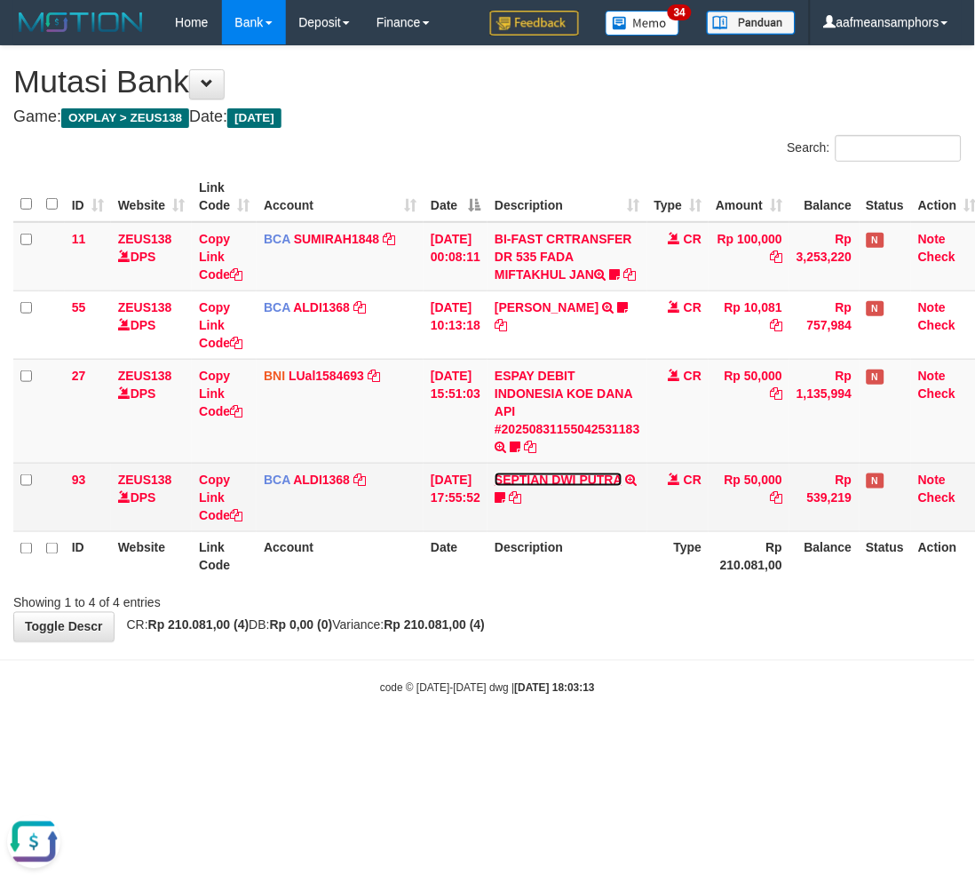
click at [560, 487] on link "SEPTIAN DWI PUTRA" at bounding box center [558, 480] width 127 height 14
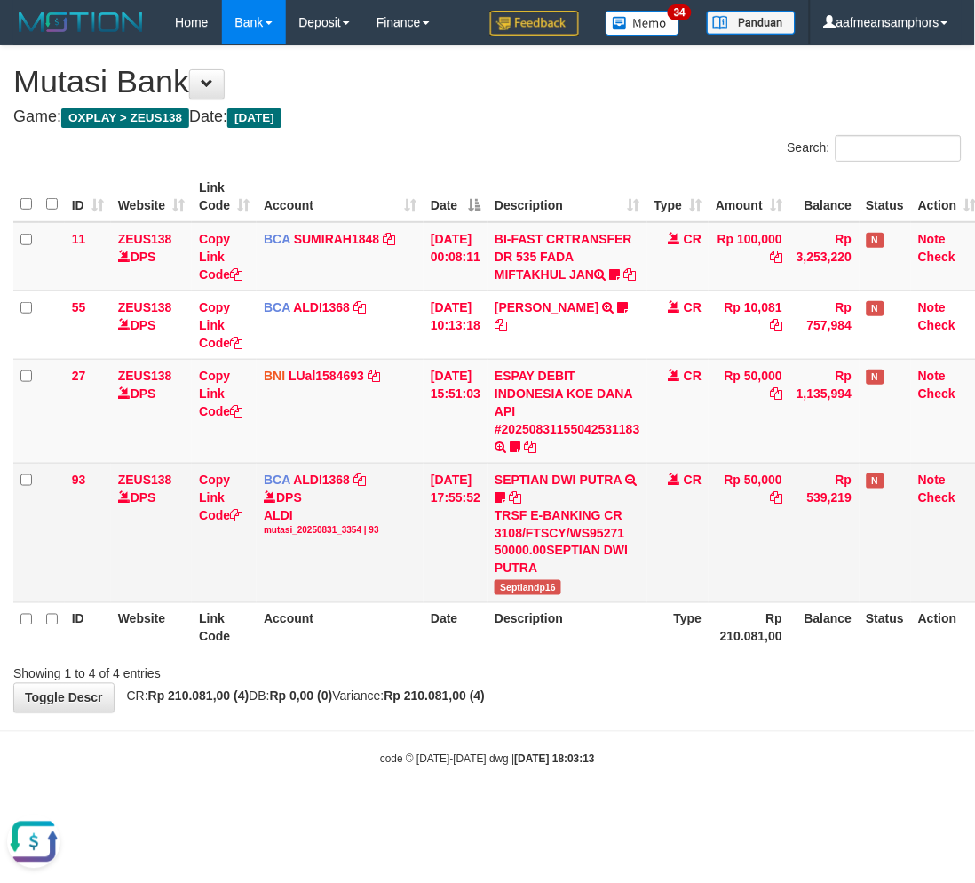
click at [537, 602] on td "SEPTIAN DWI PUTRA TRSF E-BANKING CR 3108/FTSCY/WS95271 50000.00SEPTIAN DWI PUTR…" at bounding box center [568, 532] width 160 height 139
copy span "Septiandp16"
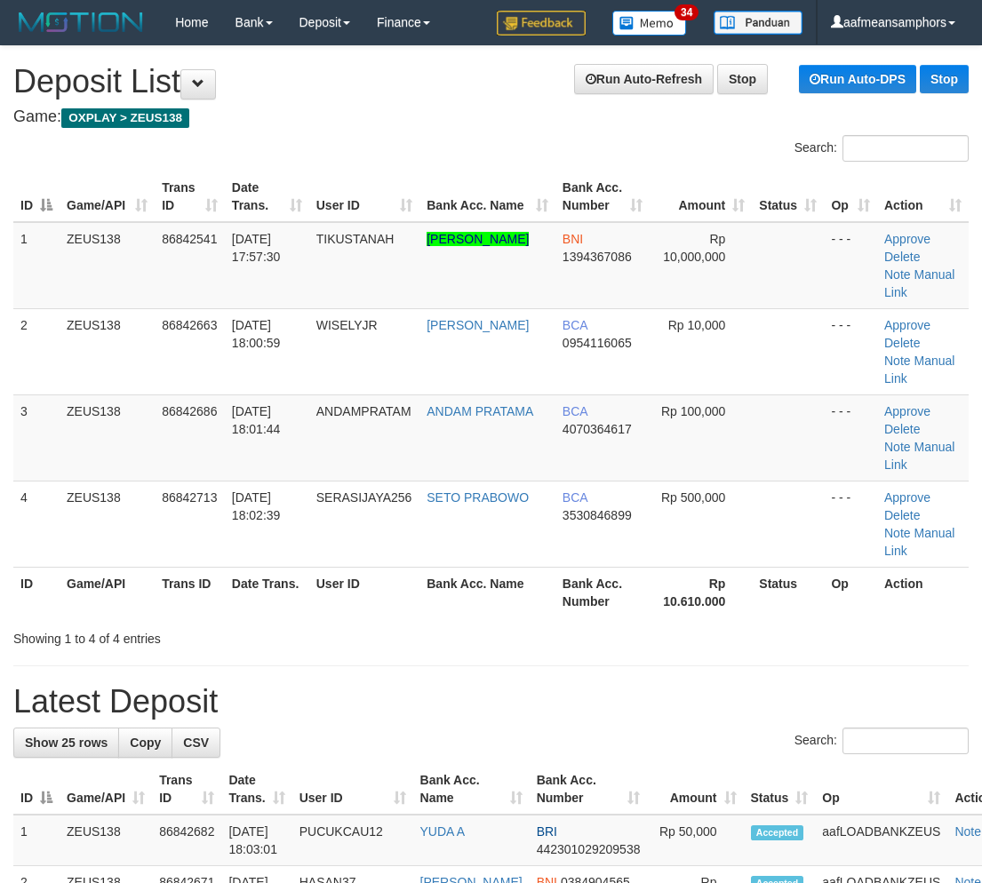
scroll to position [53, 3]
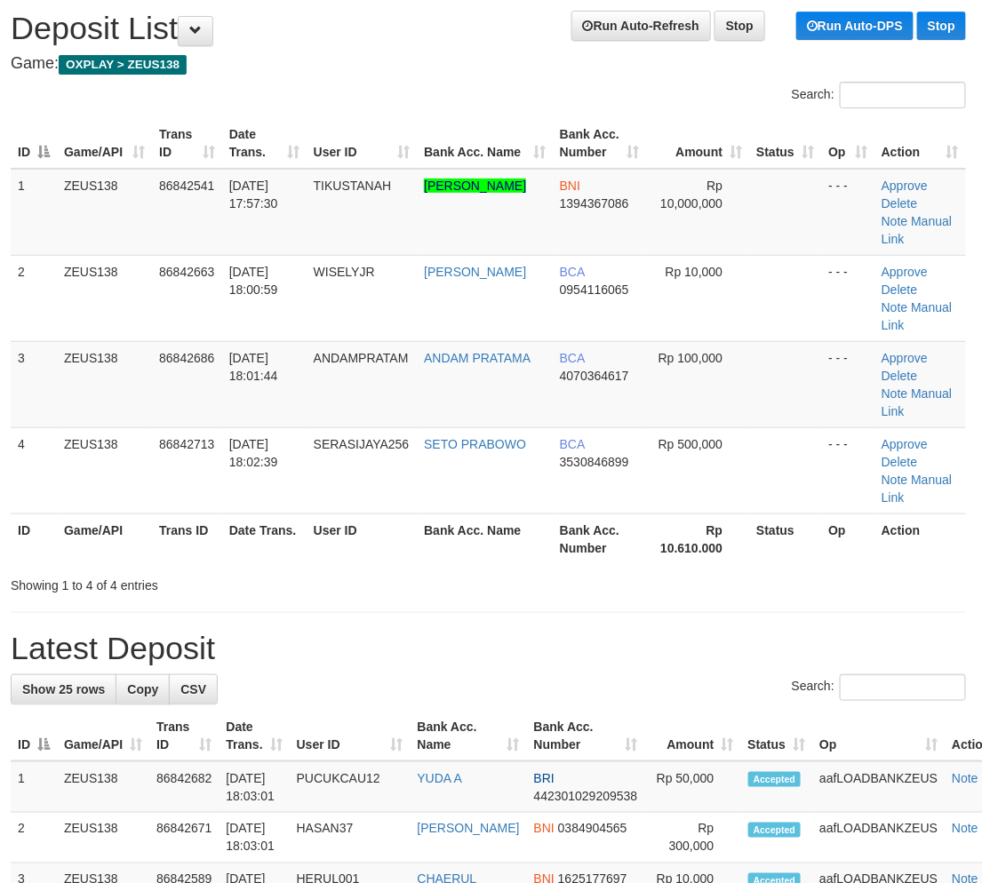
click at [517, 711] on tr "ID Game/API Trans ID Date Trans. User ID Bank Acc. Name Bank Acc. Number Amount…" at bounding box center [514, 736] width 1006 height 51
click at [578, 569] on div "Showing 1 to 4 of 4 entries" at bounding box center [488, 581] width 982 height 25
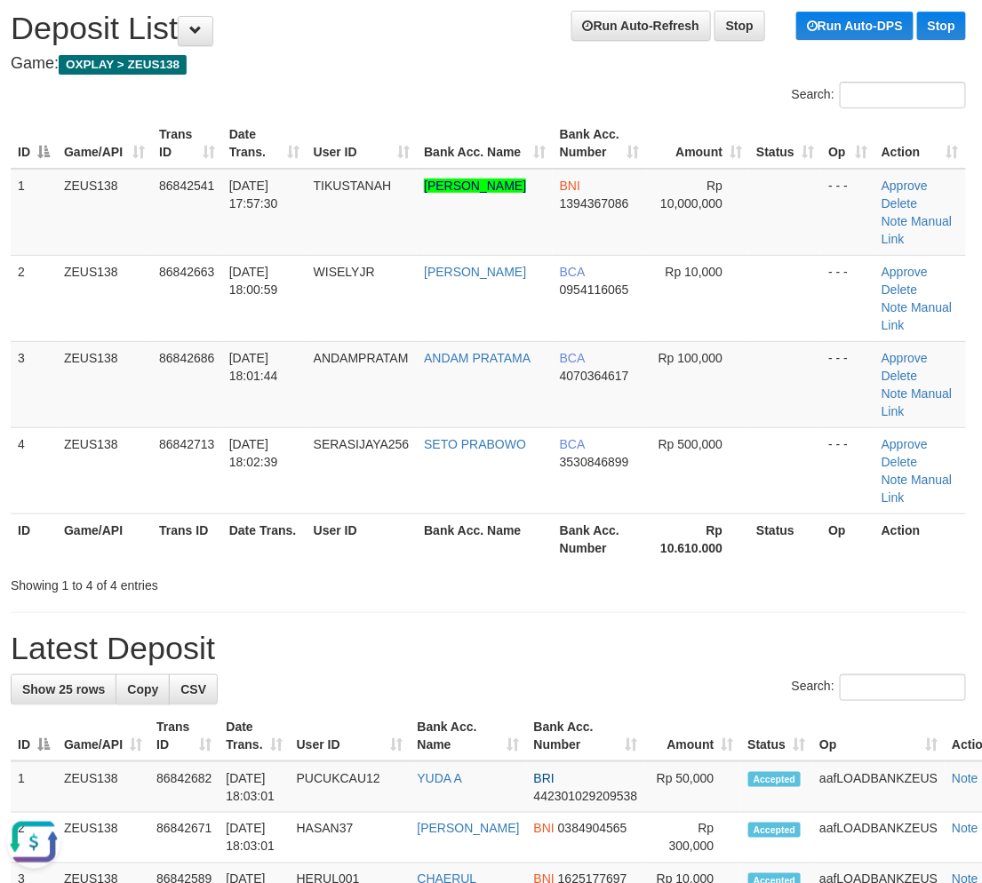
drag, startPoint x: 663, startPoint y: 560, endPoint x: 3, endPoint y: 653, distance: 666.4
click at [624, 631] on h1 "Latest Deposit" at bounding box center [488, 649] width 955 height 36
drag, startPoint x: 671, startPoint y: 575, endPoint x: 1, endPoint y: 534, distance: 671.0
click at [616, 631] on h1 "Latest Deposit" at bounding box center [488, 649] width 955 height 36
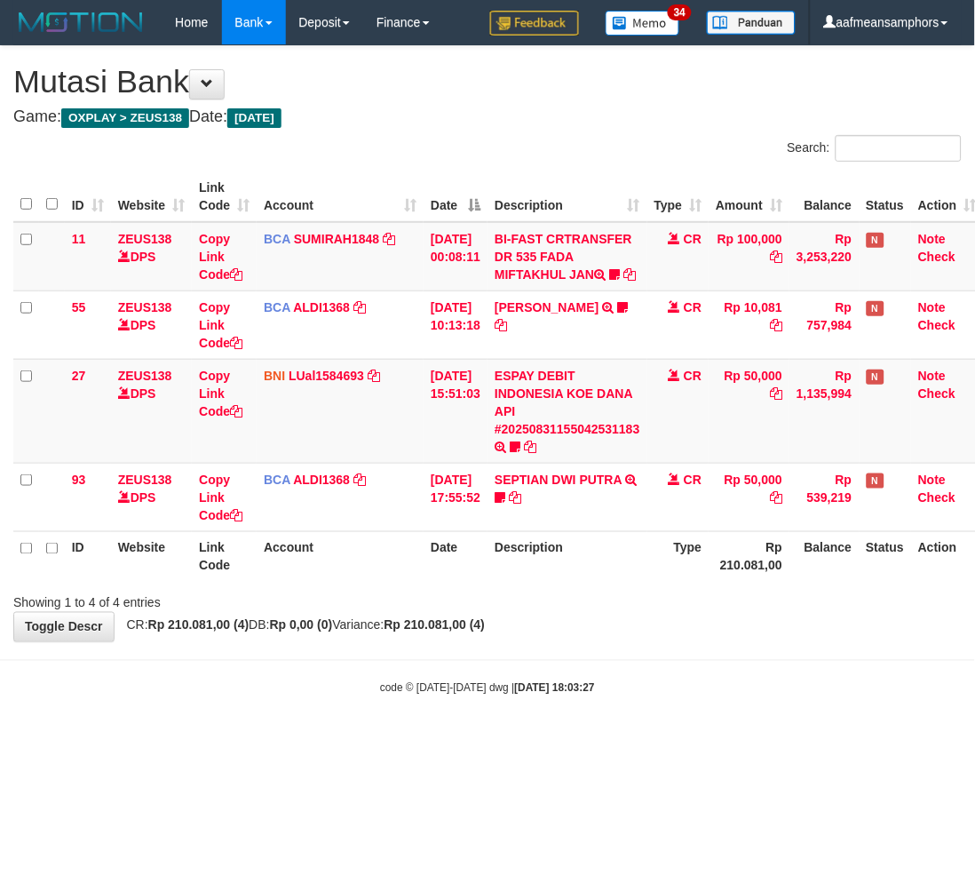
click at [721, 713] on body "Toggle navigation Home Bank Account List Load By Website Group [OXPLAY] ZEUS138…" at bounding box center [487, 370] width 975 height 741
click at [720, 713] on body "Toggle navigation Home Bank Account List Load By Website Group [OXPLAY] ZEUS138…" at bounding box center [487, 370] width 975 height 741
drag, startPoint x: 714, startPoint y: 687, endPoint x: 725, endPoint y: 688, distance: 10.8
click at [725, 688] on body "Toggle navigation Home Bank Account List Load By Website Group [OXPLAY] ZEUS138…" at bounding box center [487, 370] width 975 height 741
drag, startPoint x: 661, startPoint y: 691, endPoint x: 670, endPoint y: 699, distance: 12.0
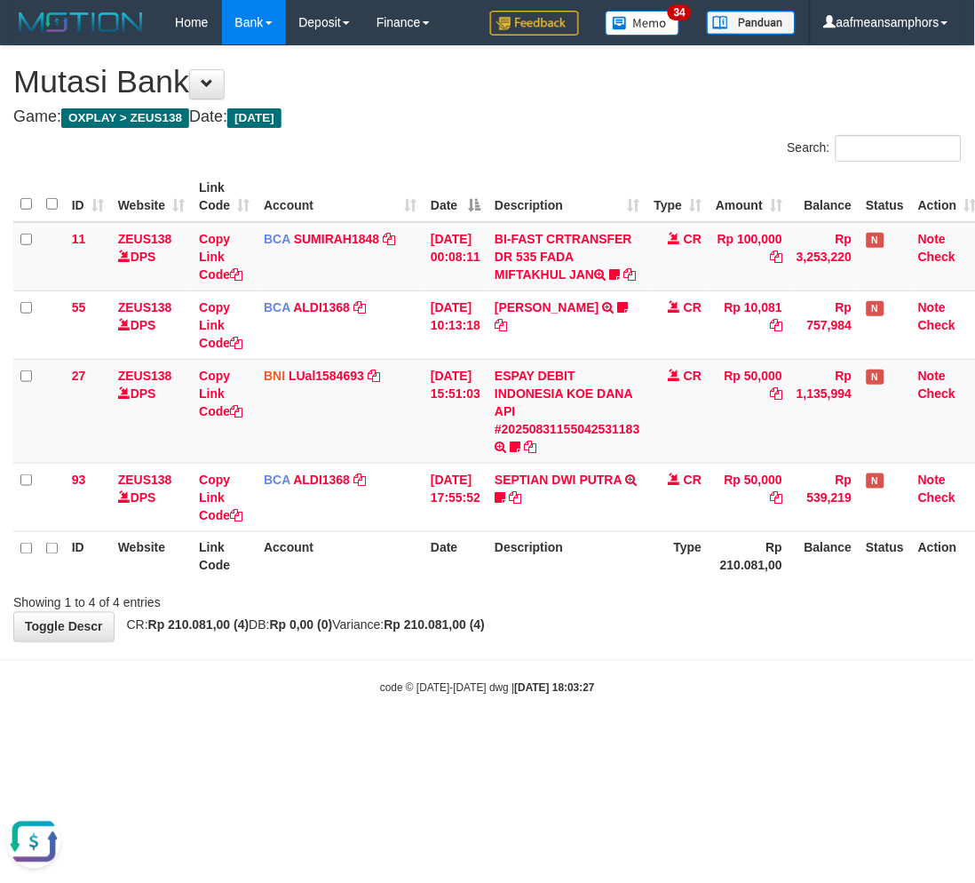
click at [670, 699] on body "Toggle navigation Home Bank Account List Load By Website Group [OXPLAY] ZEUS138…" at bounding box center [487, 370] width 975 height 741
drag, startPoint x: 652, startPoint y: 705, endPoint x: 963, endPoint y: 618, distance: 322.8
click at [640, 718] on body "Toggle navigation Home Bank Account List Load By Website Group [OXPLAY] ZEUS138…" at bounding box center [487, 370] width 975 height 741
click at [587, 436] on link "ESPAY DEBIT INDONESIA KOE DANA API #20250831155042531183" at bounding box center [568, 403] width 146 height 68
click at [536, 578] on th "Description" at bounding box center [568, 556] width 160 height 51
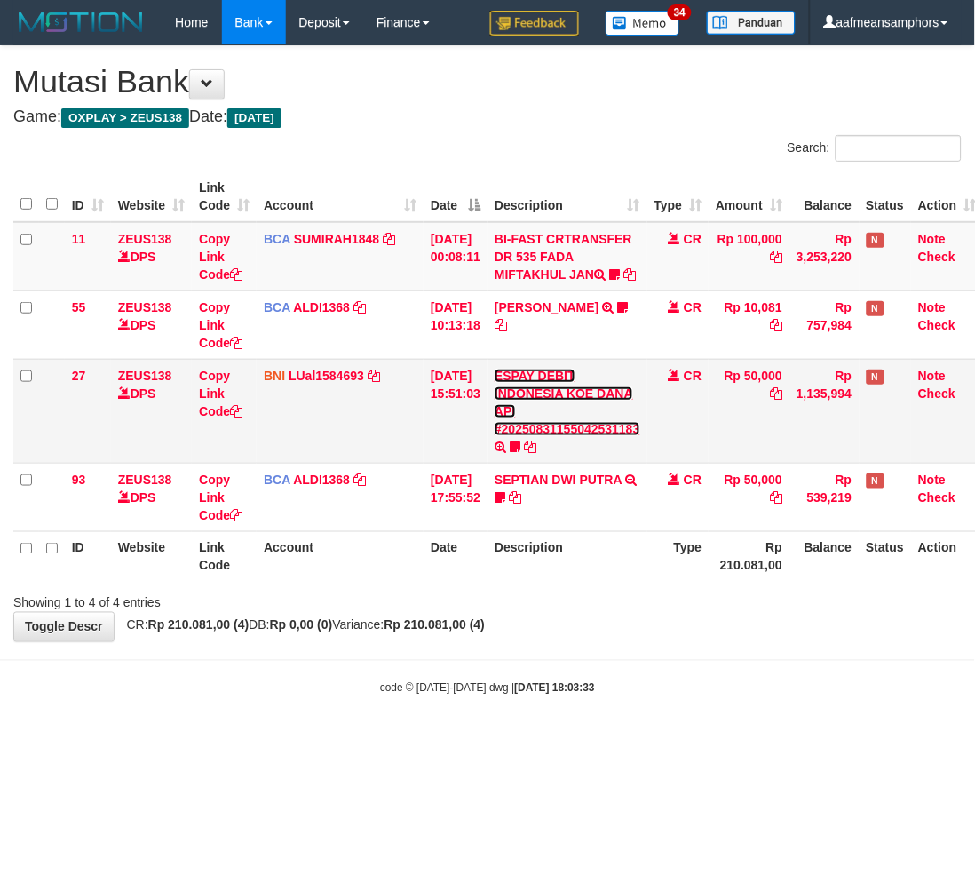
drag, startPoint x: 558, startPoint y: 442, endPoint x: 556, endPoint y: 478, distance: 35.6
click at [558, 436] on link "ESPAY DEBIT INDONESIA KOE DANA API #20250831155042531183" at bounding box center [568, 403] width 146 height 68
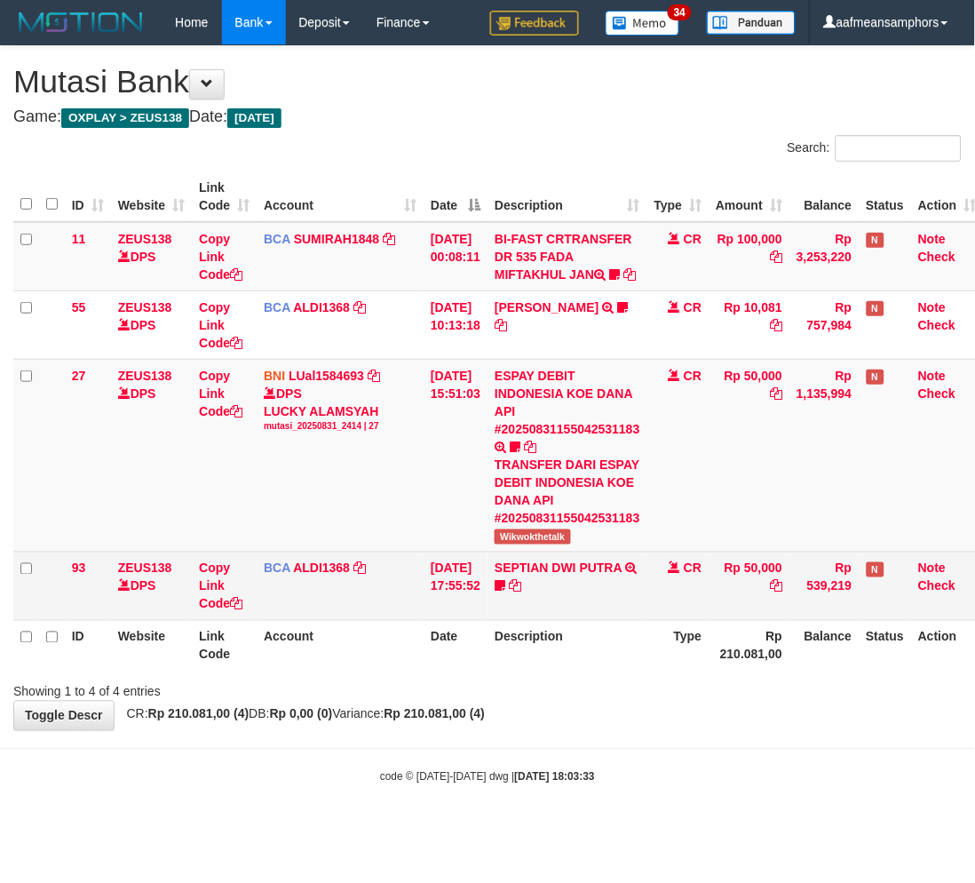
click at [526, 586] on td "SEPTIAN DWI PUTRA TRSF E-BANKING CR 3108/FTSCY/WS95271 50000.00SEPTIAN DWI PUTR…" at bounding box center [568, 586] width 160 height 68
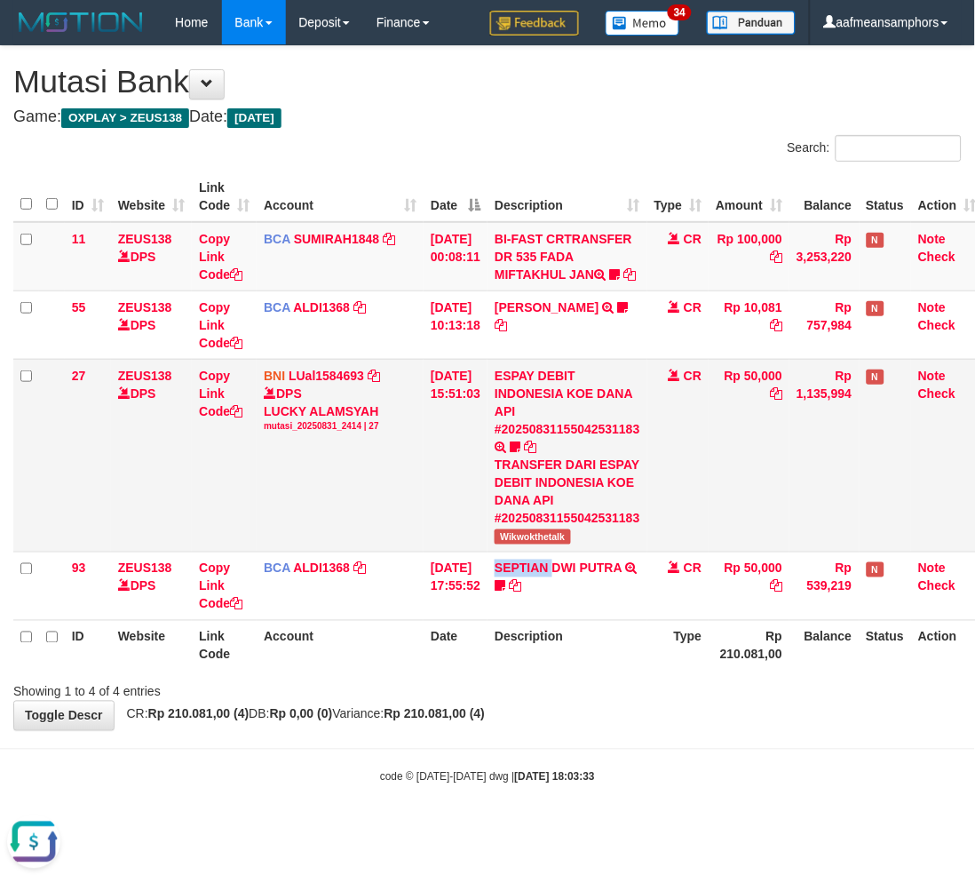
copy link "SEPTIAN"
click at [539, 545] on span "Wikwokthetalk" at bounding box center [533, 536] width 76 height 15
copy span "Wikwokthetalk"
click at [635, 671] on th "Description" at bounding box center [568, 645] width 160 height 51
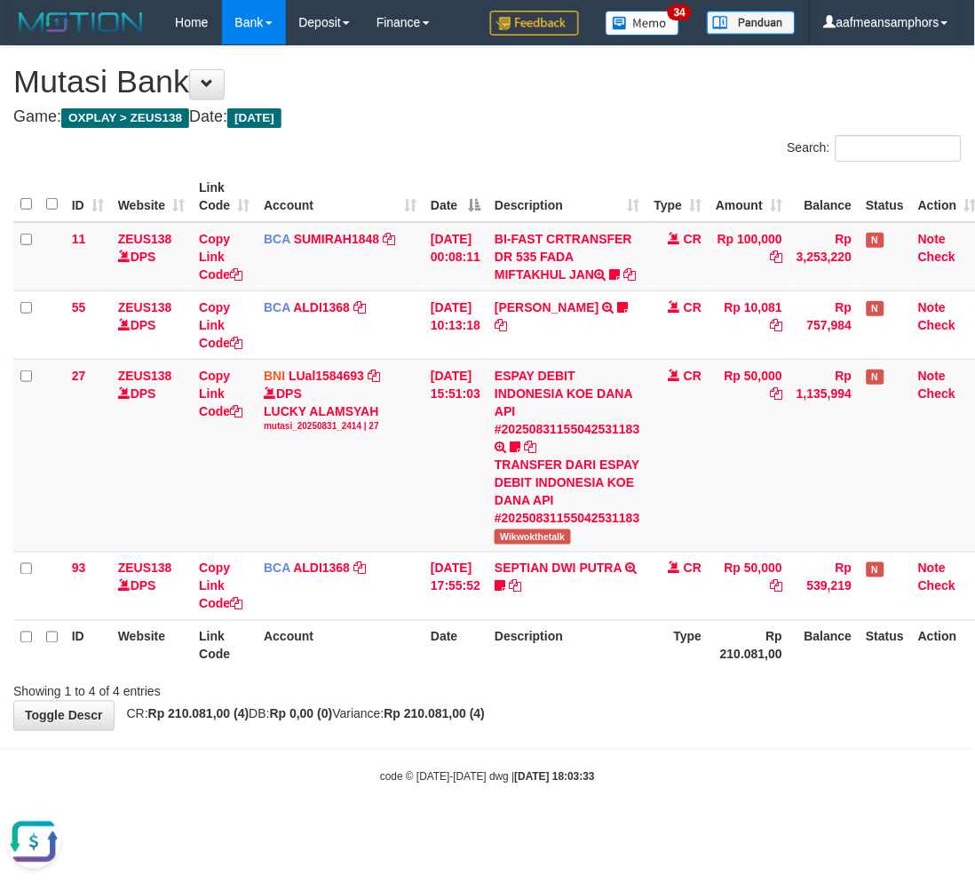
click at [644, 671] on th "Description" at bounding box center [568, 645] width 160 height 51
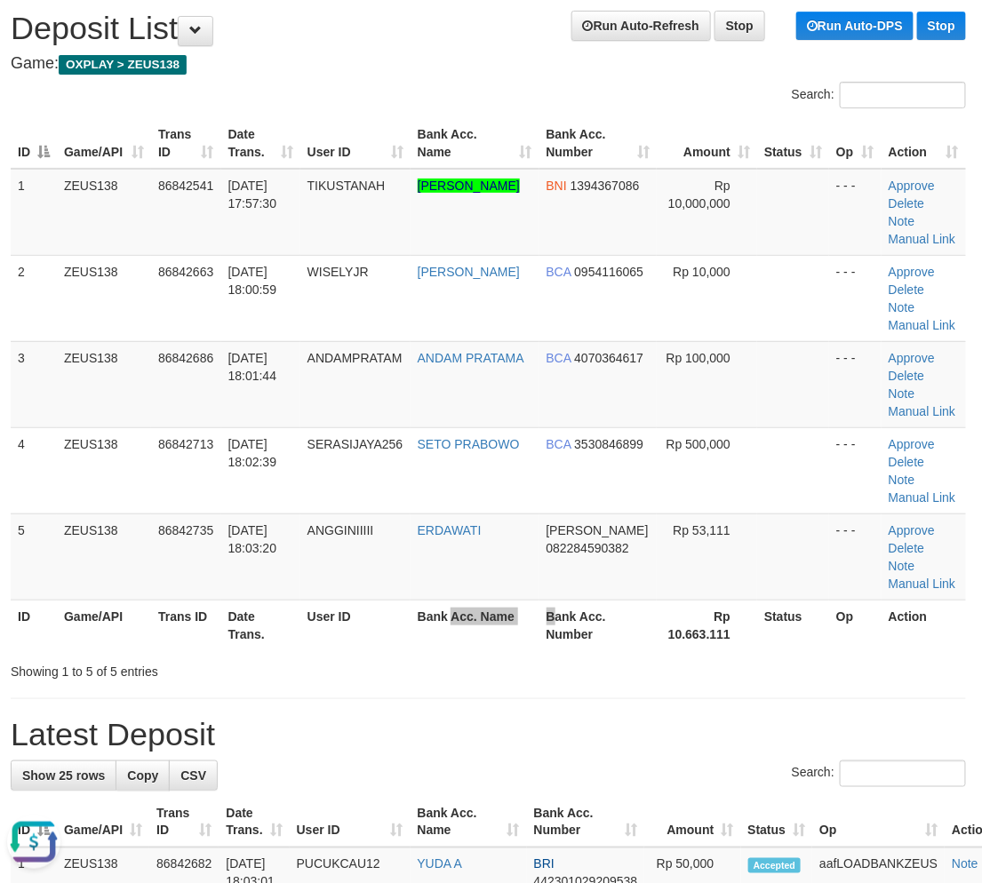
click at [552, 613] on tr "ID Game/API Trans ID Date Trans. User ID Bank Acc. Name Bank Acc. Number Rp 10.…" at bounding box center [488, 625] width 955 height 51
drag, startPoint x: 503, startPoint y: 742, endPoint x: 3, endPoint y: 574, distance: 527.5
click at [510, 734] on h1 "Latest Deposit" at bounding box center [488, 735] width 955 height 36
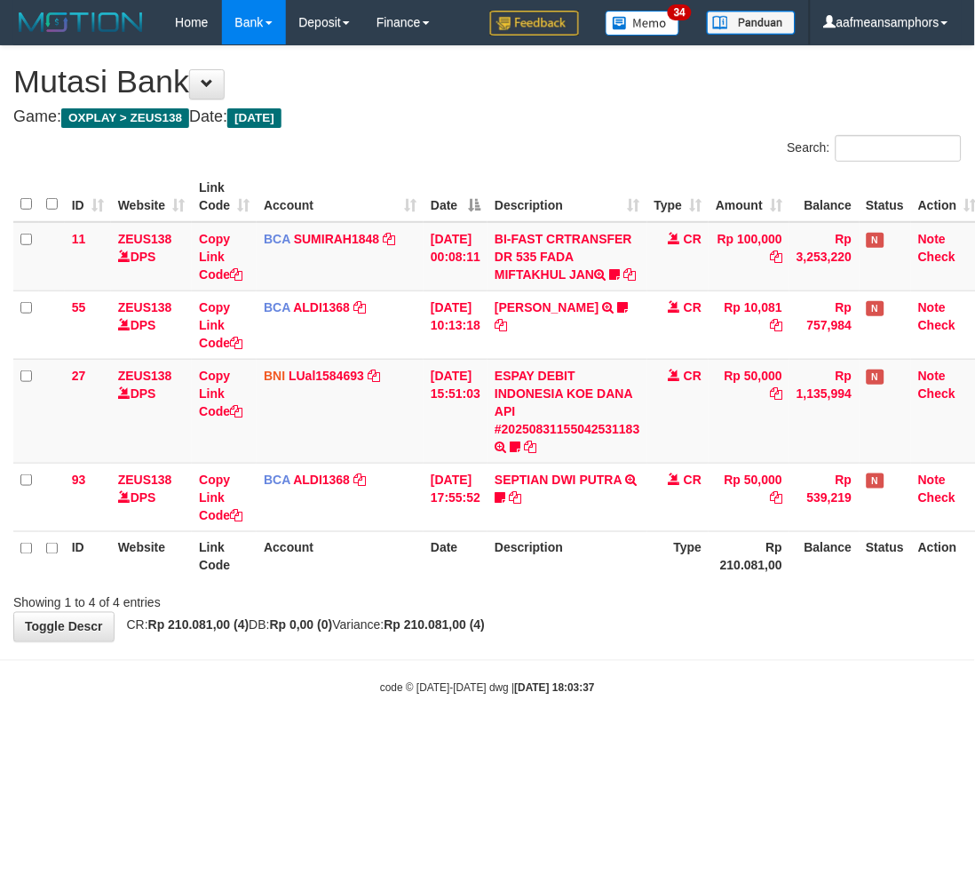
click at [521, 716] on body "Toggle navigation Home Bank Account List Load By Website Group [OXPLAY] ZEUS138…" at bounding box center [487, 370] width 975 height 741
click at [593, 725] on body "Toggle navigation Home Bank Account List Load By Website Group [OXPLAY] ZEUS138…" at bounding box center [487, 370] width 975 height 741
click at [633, 673] on body "Toggle navigation Home Bank Account List Load By Website Group [OXPLAY] ZEUS138…" at bounding box center [487, 370] width 975 height 741
click at [620, 637] on div "**********" at bounding box center [487, 343] width 975 height 595
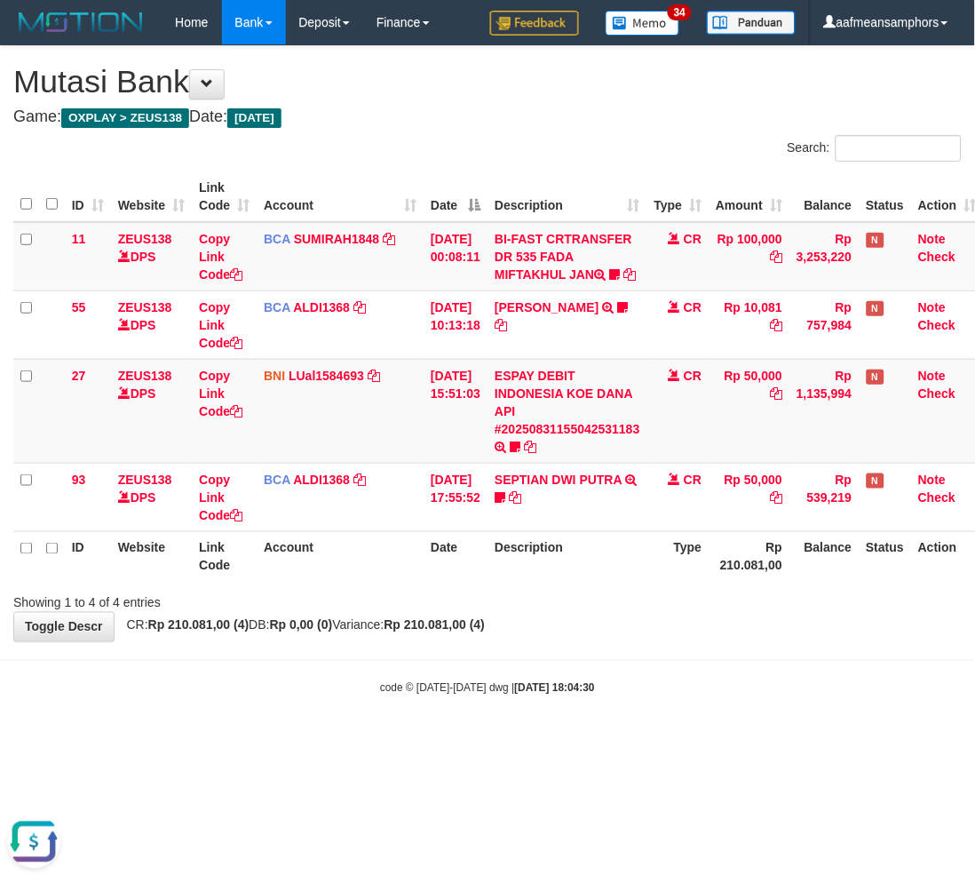
click at [682, 659] on body "Toggle navigation Home Bank Account List Load By Website Group [OXPLAY] ZEUS138…" at bounding box center [487, 370] width 975 height 741
click at [680, 659] on body "Toggle navigation Home Bank Account List Load By Website Group [OXPLAY] ZEUS138…" at bounding box center [487, 370] width 975 height 741
click at [666, 641] on div "**********" at bounding box center [487, 343] width 975 height 595
drag, startPoint x: 620, startPoint y: 680, endPoint x: 609, endPoint y: 681, distance: 10.8
click at [614, 682] on body "Toggle navigation Home Bank Account List Load By Website Group [OXPLAY] ZEUS138…" at bounding box center [487, 370] width 975 height 741
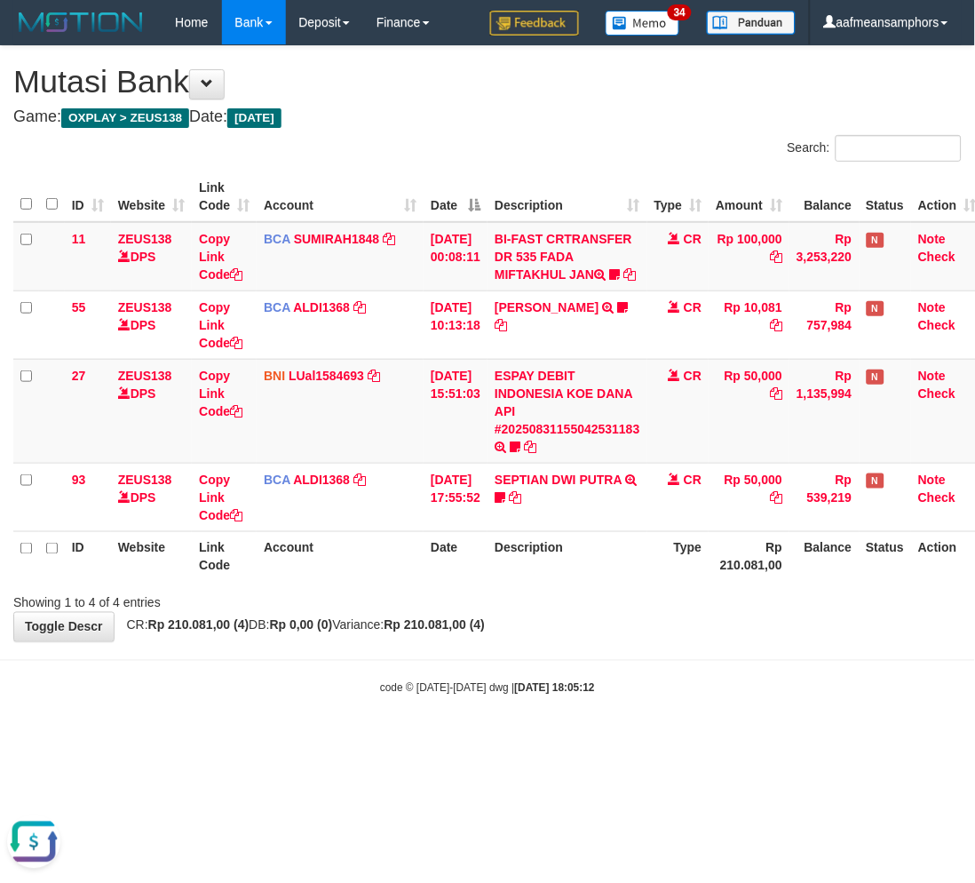
click at [609, 680] on body "Toggle navigation Home Bank Account List Load By Website Group [OXPLAY] ZEUS138…" at bounding box center [487, 370] width 975 height 741
click at [595, 681] on body "Toggle navigation Home Bank Account List Load By Website Group [OXPLAY] ZEUS138…" at bounding box center [487, 370] width 975 height 741
click at [601, 680] on body "Toggle navigation Home Bank Account List Load By Website Group [OXPLAY] ZEUS138…" at bounding box center [487, 370] width 975 height 741
click at [608, 679] on body "Toggle navigation Home Bank Account List Load By Website Group [OXPLAY] ZEUS138…" at bounding box center [487, 370] width 975 height 741
click at [686, 675] on body "Toggle navigation Home Bank Account List Load By Website Group [OXPLAY] ZEUS138…" at bounding box center [487, 370] width 975 height 741
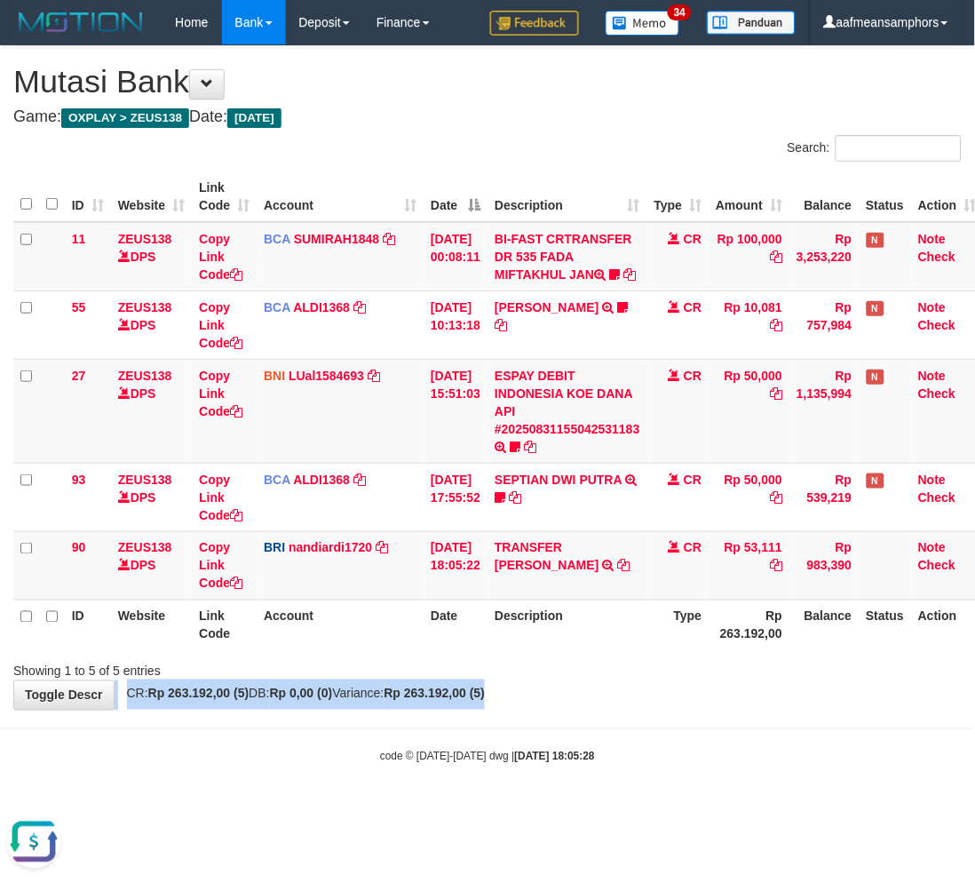
click at [794, 704] on div "**********" at bounding box center [487, 378] width 975 height 664
click at [798, 680] on div "Showing 1 to 5 of 5 entries" at bounding box center [487, 668] width 975 height 25
click at [796, 680] on div "Showing 1 to 5 of 5 entries" at bounding box center [487, 668] width 975 height 25
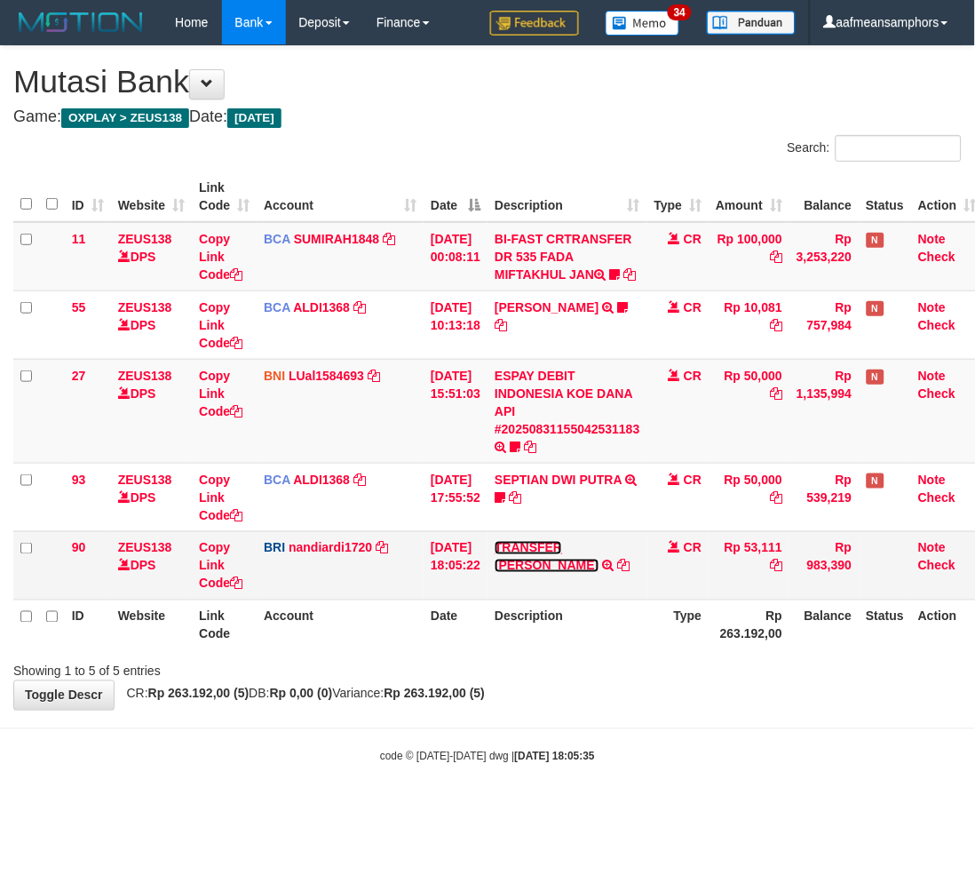
click at [556, 566] on link "TRANSFER [PERSON_NAME]" at bounding box center [547, 557] width 104 height 32
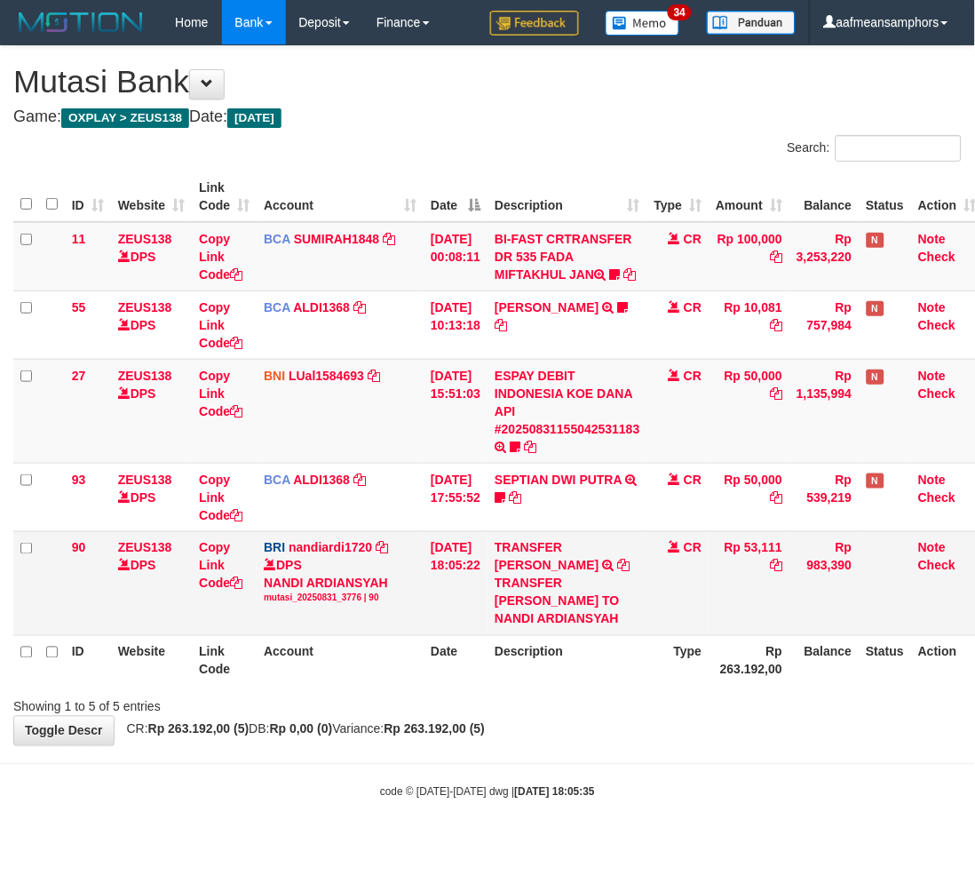
click at [539, 600] on div "TRANSFER [PERSON_NAME] TO NANDI ARDIANSYAH" at bounding box center [568, 601] width 146 height 53
click at [539, 600] on div "TRANSFER DANA ERDAWATI TO NANDI ARDIANSYAH" at bounding box center [568, 601] width 146 height 53
copy div "ERDAWATI"
drag, startPoint x: 206, startPoint y: 576, endPoint x: 314, endPoint y: 562, distance: 109.2
click at [206, 576] on link "Copy Link Code" at bounding box center [221, 566] width 44 height 50
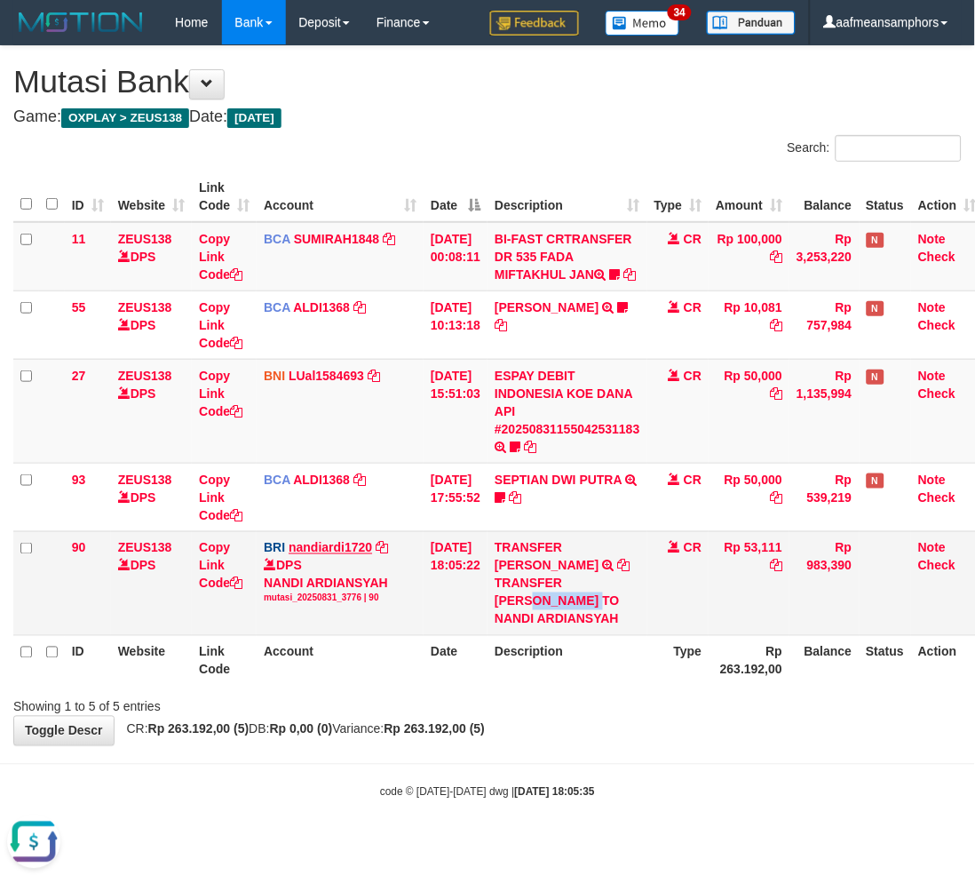
copy div "ERDAWATI"
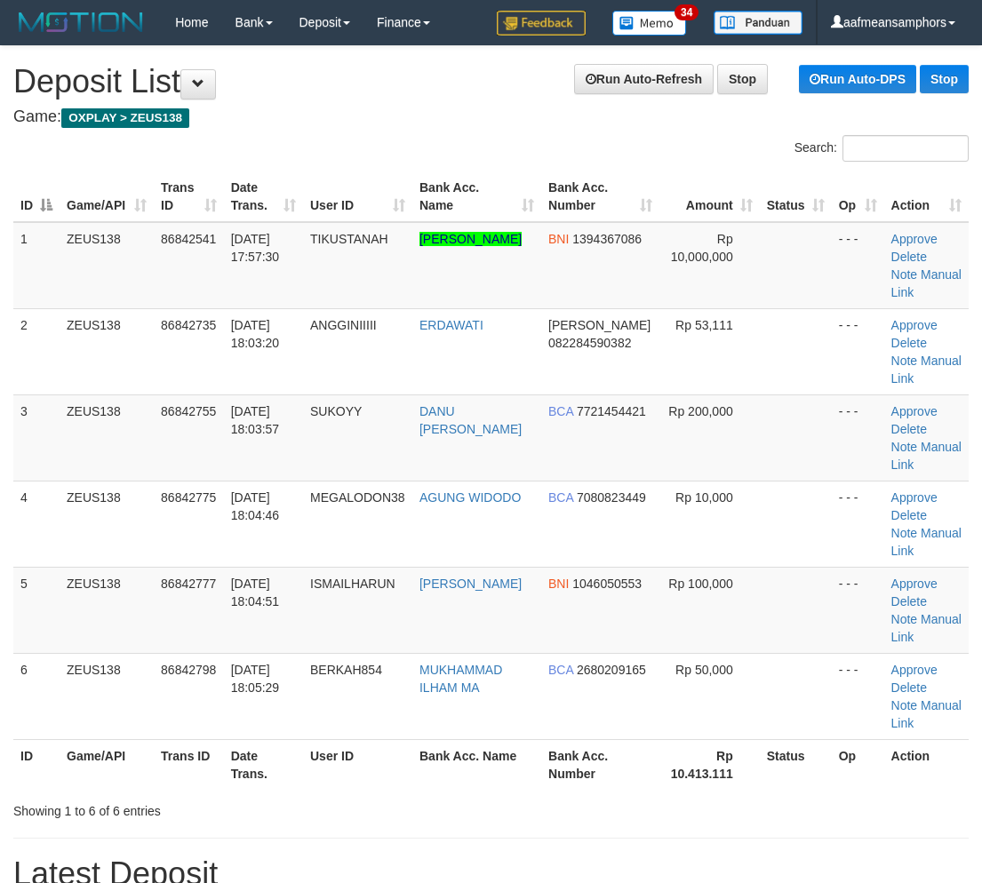
scroll to position [53, 3]
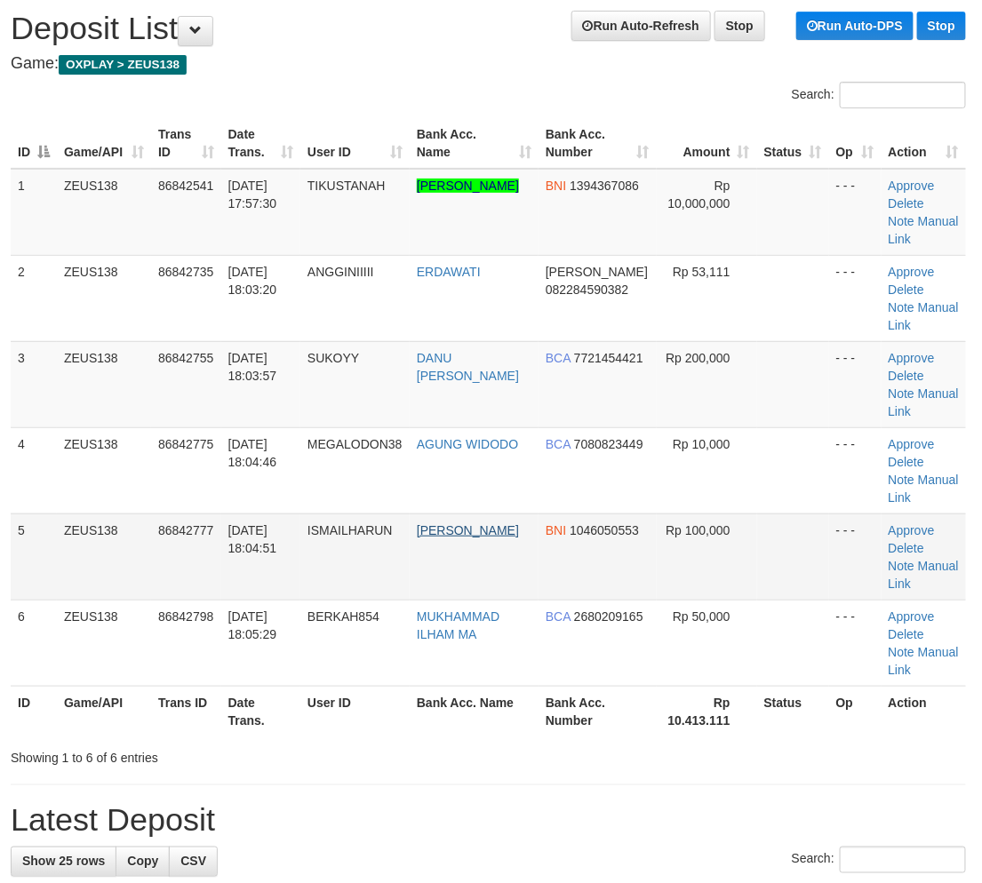
drag, startPoint x: 405, startPoint y: 751, endPoint x: 489, endPoint y: 527, distance: 239.7
click at [413, 732] on tr "ID Game/API Trans ID Date Trans. User ID Bank Acc. Name Bank Acc. Number Rp 10.…" at bounding box center [488, 711] width 955 height 51
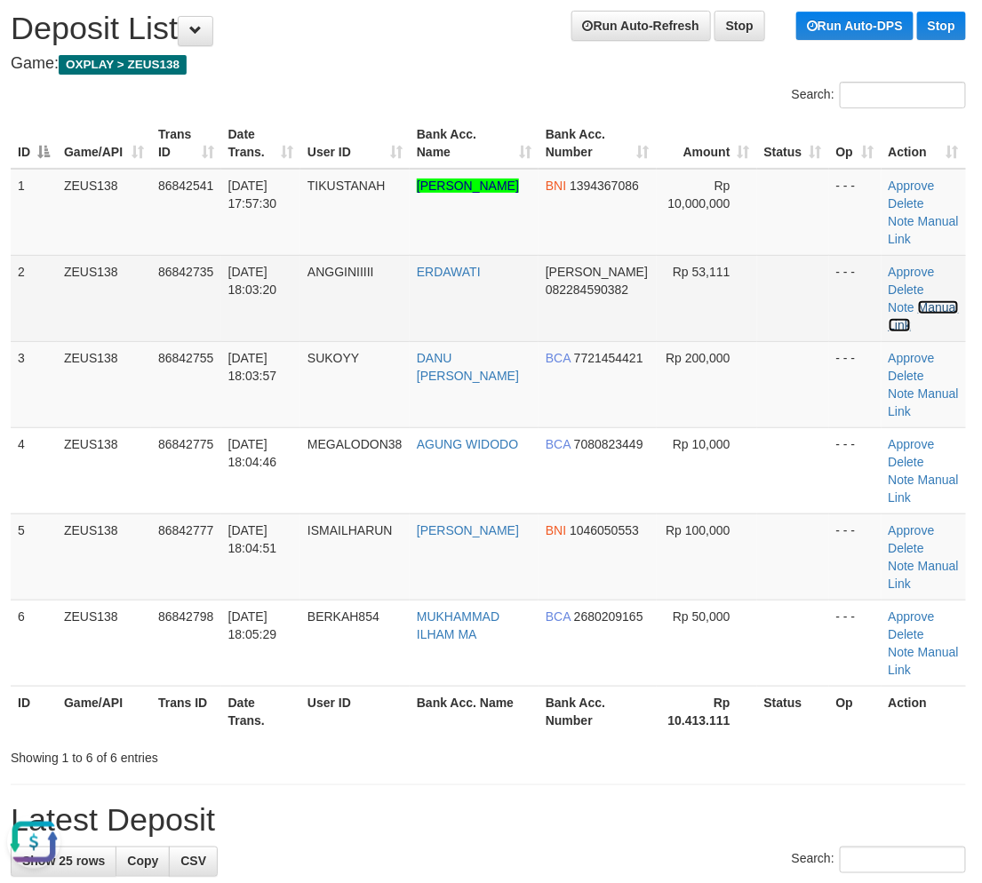
scroll to position [0, 0]
click at [931, 304] on link "Manual Link" at bounding box center [923, 316] width 70 height 32
click at [931, 302] on link "Manual Link" at bounding box center [923, 316] width 70 height 32
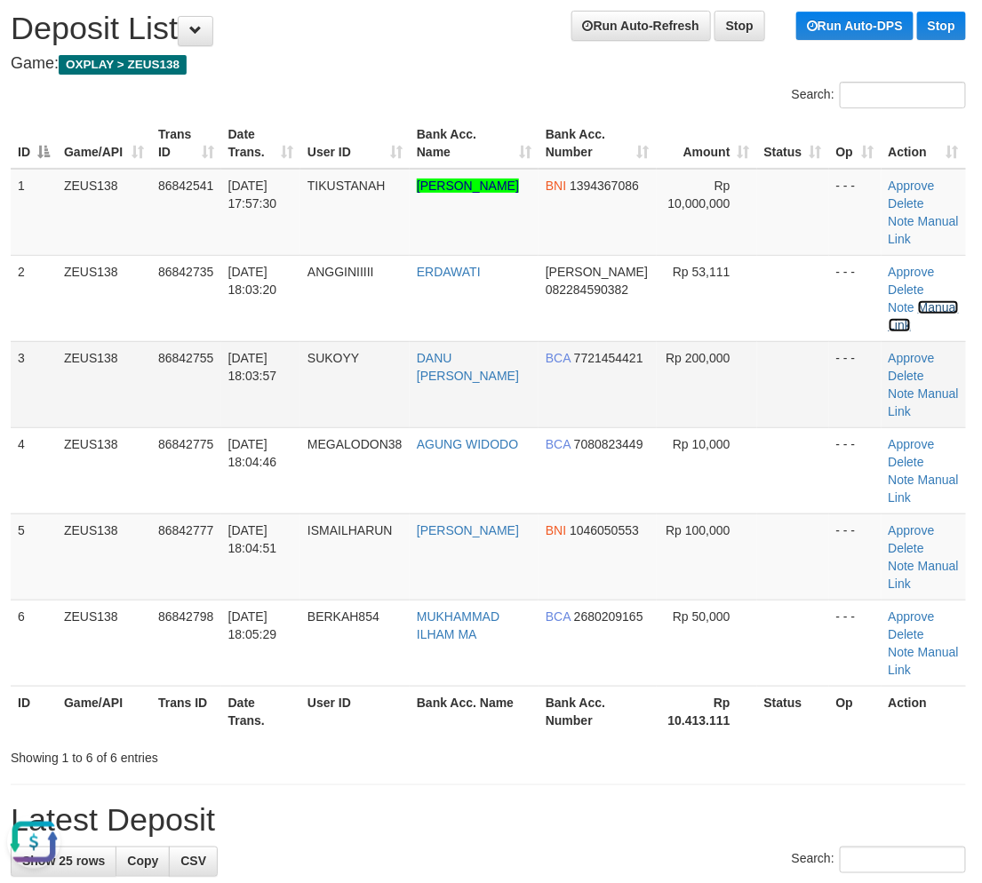
click at [888, 300] on link "Manual Link" at bounding box center [923, 316] width 70 height 32
click at [300, 406] on td "31/08/2025 18:03:57" at bounding box center [260, 384] width 79 height 86
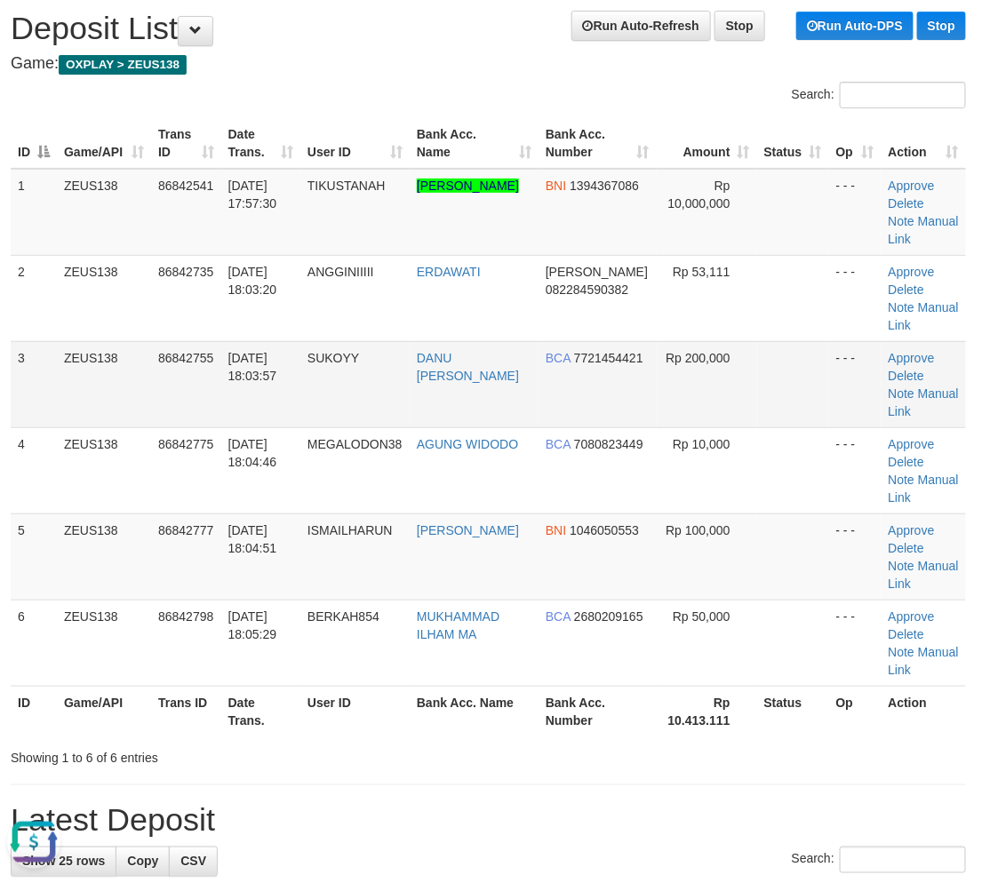
drag, startPoint x: 308, startPoint y: 406, endPoint x: 317, endPoint y: 407, distance: 8.9
click at [317, 407] on tr "3 ZEUS138 86842755 31/08/2025 18:03:57 SUKOYY DANU ARI NUGRAHA BCA 7721454421 R…" at bounding box center [488, 384] width 955 height 86
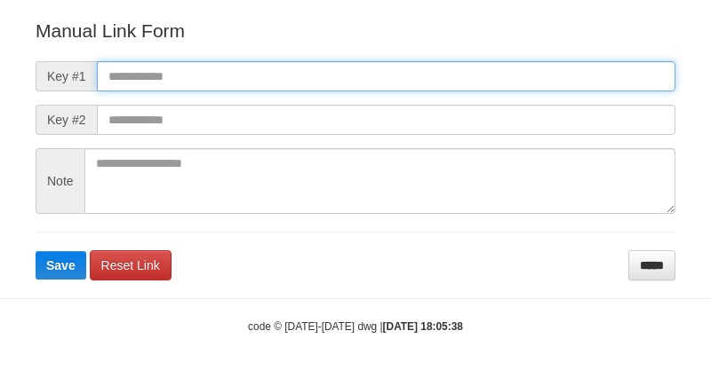
scroll to position [197, 0]
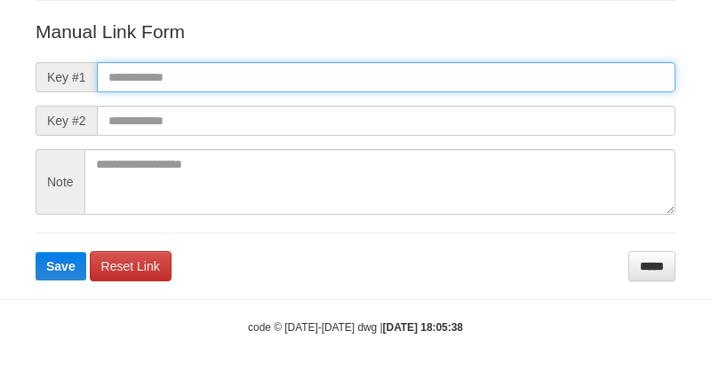
click at [503, 68] on input "text" at bounding box center [386, 77] width 578 height 30
paste input "**********"
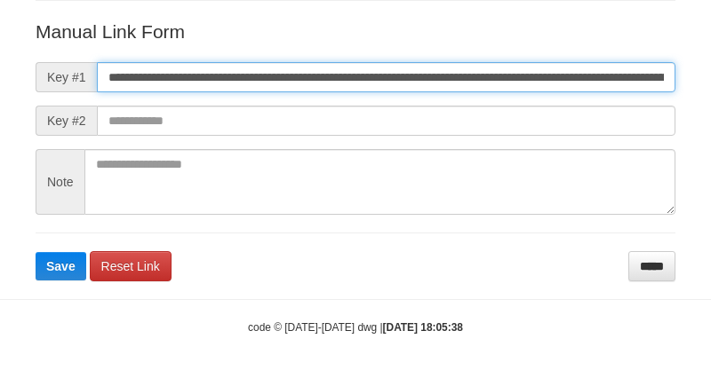
scroll to position [0, 1016]
type input "**********"
click at [36, 252] on button "Save" at bounding box center [61, 266] width 51 height 28
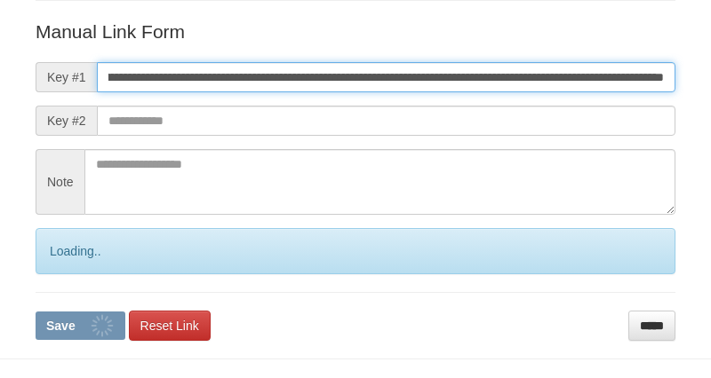
click at [36, 312] on button "Save" at bounding box center [81, 326] width 90 height 28
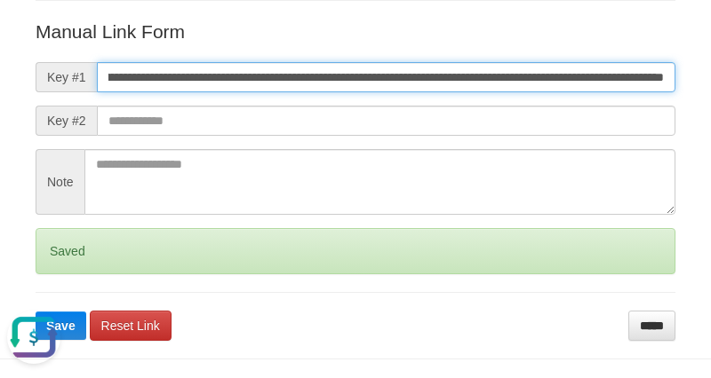
click at [36, 312] on button "Save" at bounding box center [61, 326] width 51 height 28
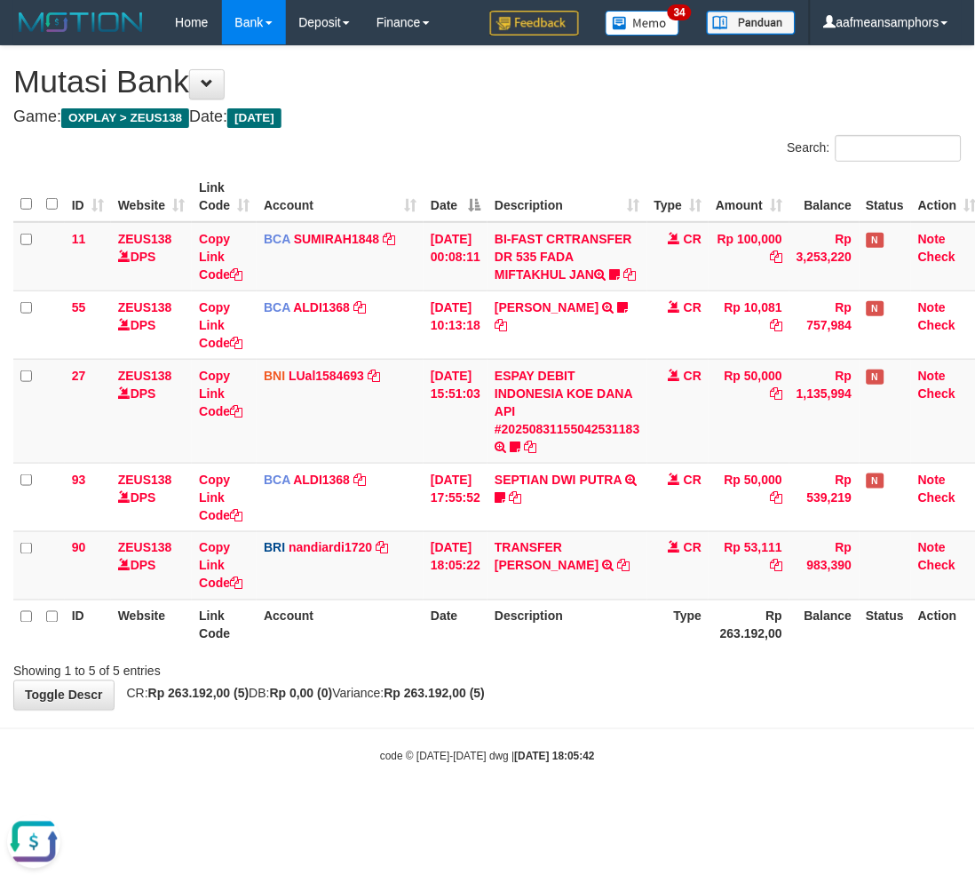
click at [670, 785] on body "Toggle navigation Home Bank Account List Load By Website Group [OXPLAY] ZEUS138…" at bounding box center [487, 404] width 975 height 809
click at [664, 785] on body "Toggle navigation Home Bank Account List Load By Website Group [OXPLAY] ZEUS138…" at bounding box center [487, 404] width 975 height 809
click at [680, 765] on div "code © 2012-2018 dwg | 2025/08/31 18:05:42" at bounding box center [487, 756] width 975 height 18
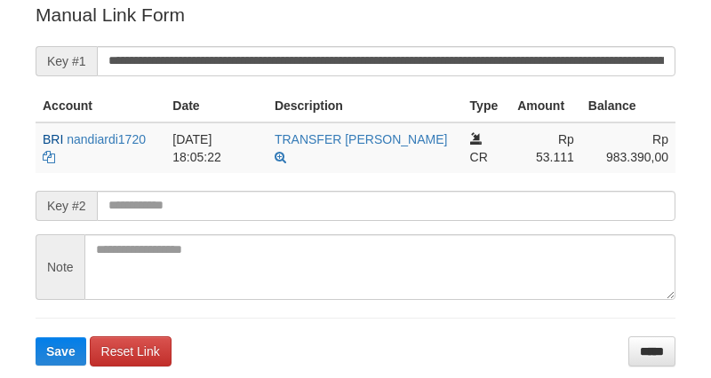
click at [482, 72] on input "**********" at bounding box center [386, 61] width 578 height 30
click at [36, 338] on button "Save" at bounding box center [61, 352] width 51 height 28
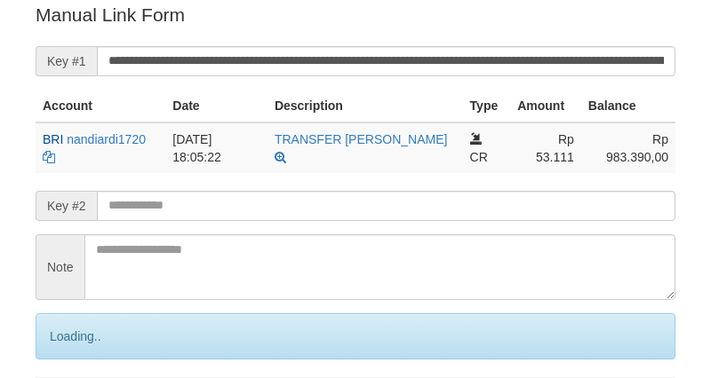
click at [482, 72] on input "**********" at bounding box center [386, 61] width 578 height 30
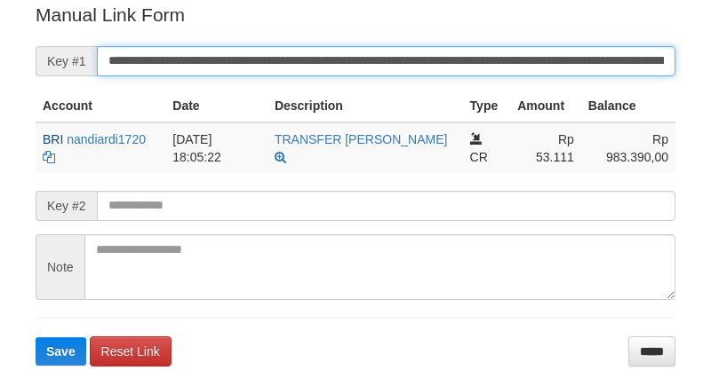
click at [480, 60] on input "**********" at bounding box center [386, 61] width 578 height 30
click at [36, 338] on button "Save" at bounding box center [61, 352] width 51 height 28
click at [480, 60] on input "**********" at bounding box center [386, 61] width 578 height 30
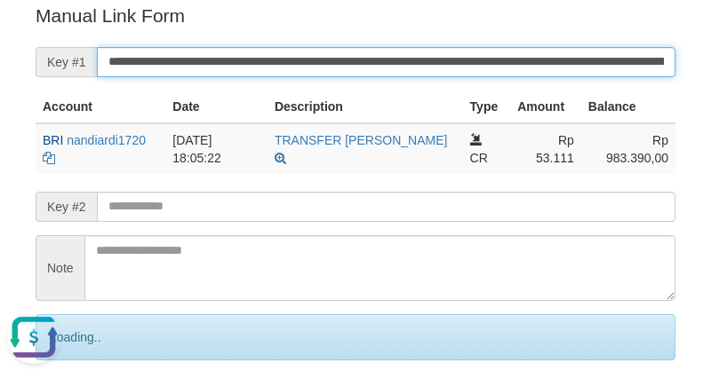
scroll to position [0, 0]
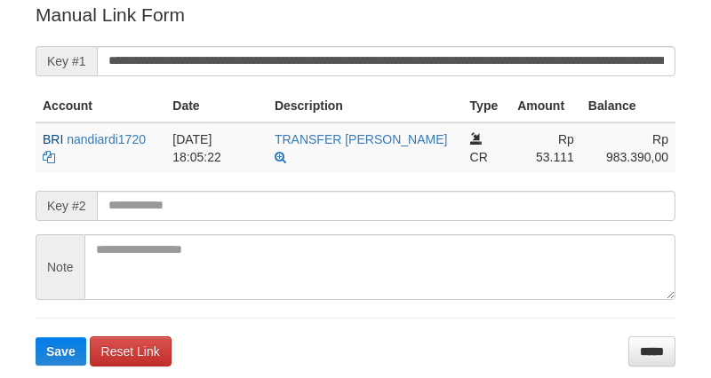
click at [36, 338] on button "Save" at bounding box center [61, 352] width 51 height 28
click at [480, 60] on input "**********" at bounding box center [386, 61] width 578 height 30
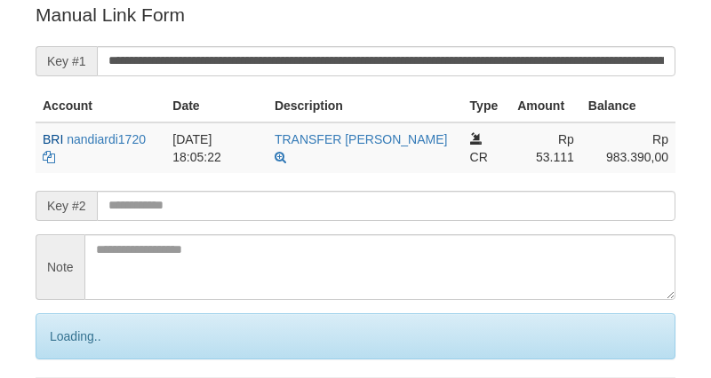
scroll to position [359, 0]
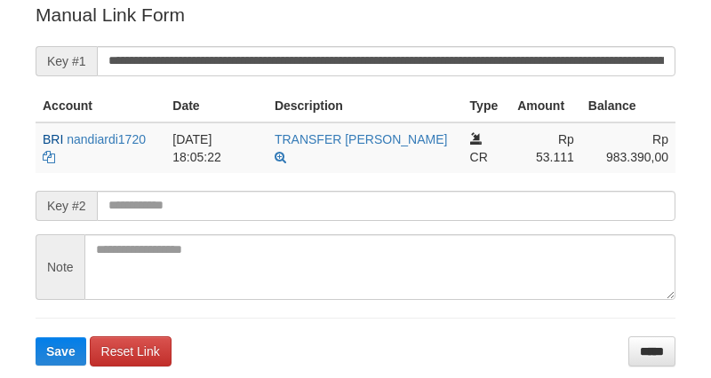
click at [36, 338] on button "Save" at bounding box center [61, 352] width 51 height 28
click at [480, 60] on input "**********" at bounding box center [386, 61] width 578 height 30
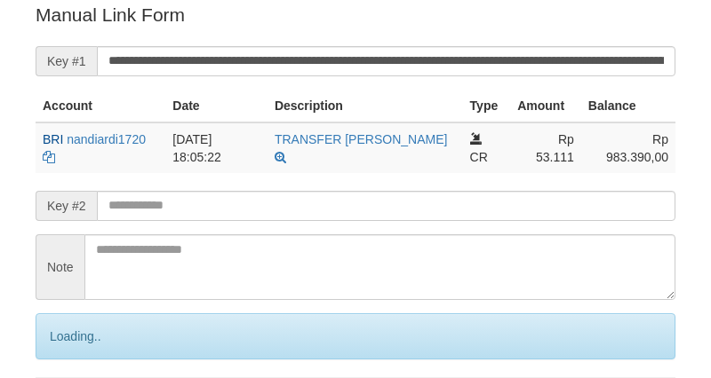
scroll to position [359, 0]
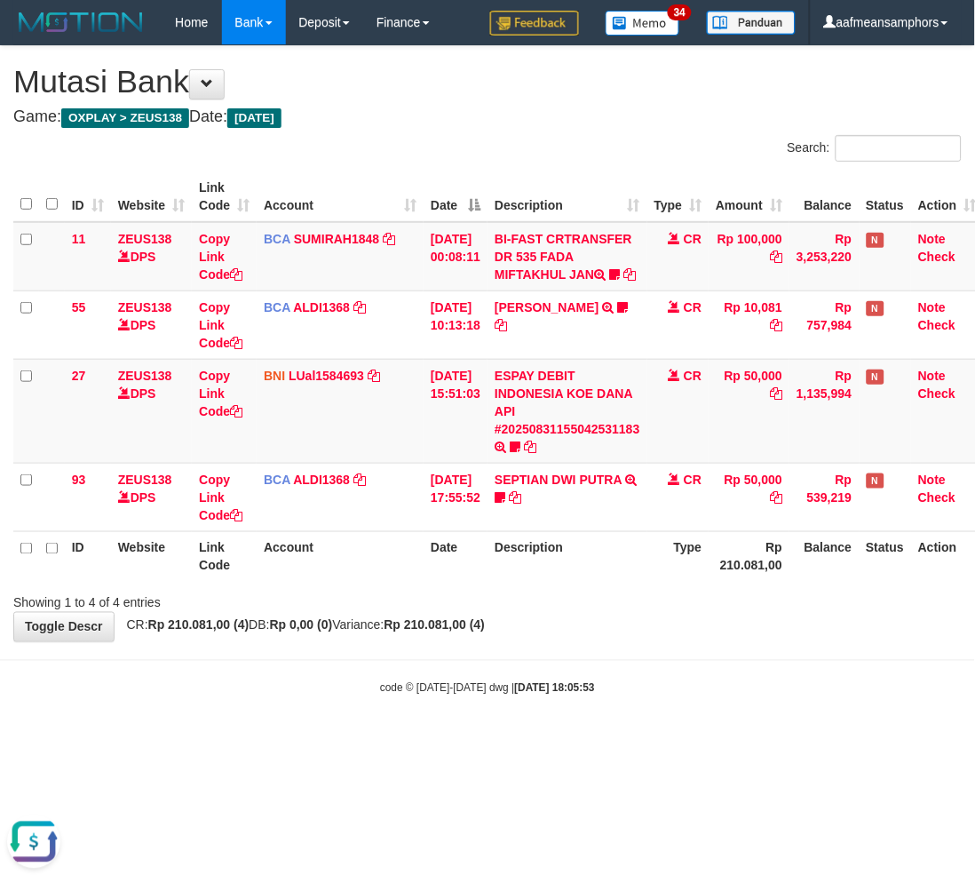
click at [404, 696] on div "code © [DATE]-[DATE] dwg | [DATE] 18:05:53" at bounding box center [487, 688] width 975 height 18
click at [428, 695] on small "code © [DATE]-[DATE] dwg | [DATE] 18:05:53" at bounding box center [487, 688] width 215 height 12
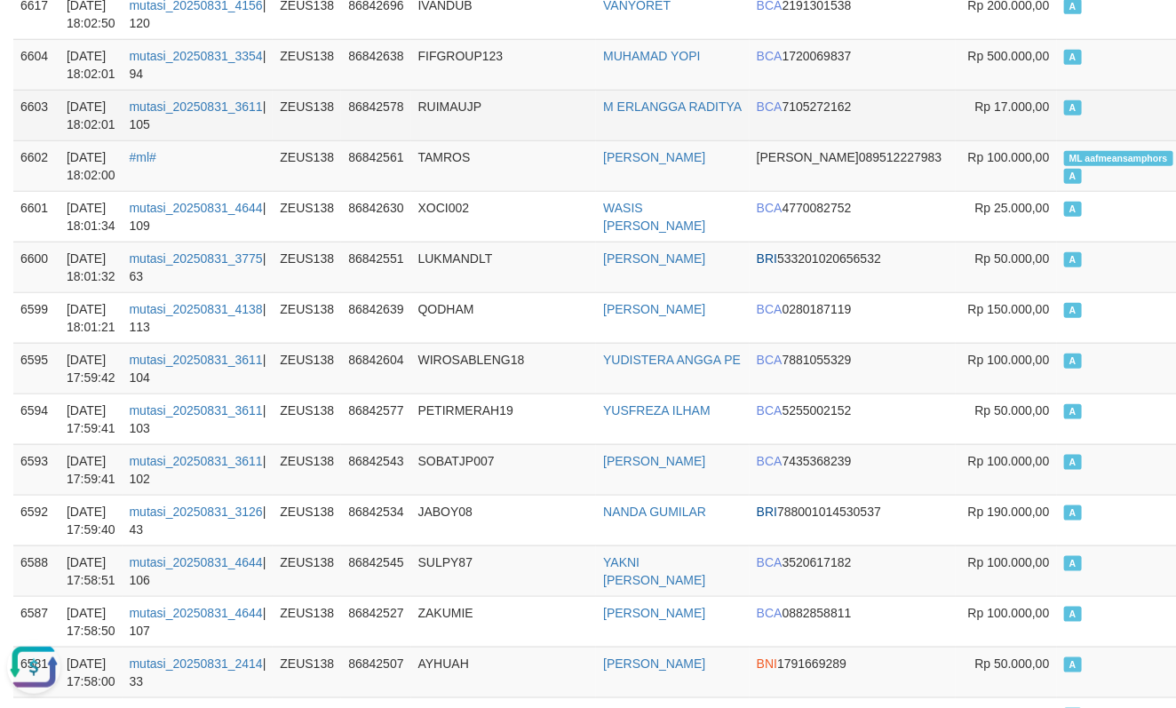
scroll to position [592, 0]
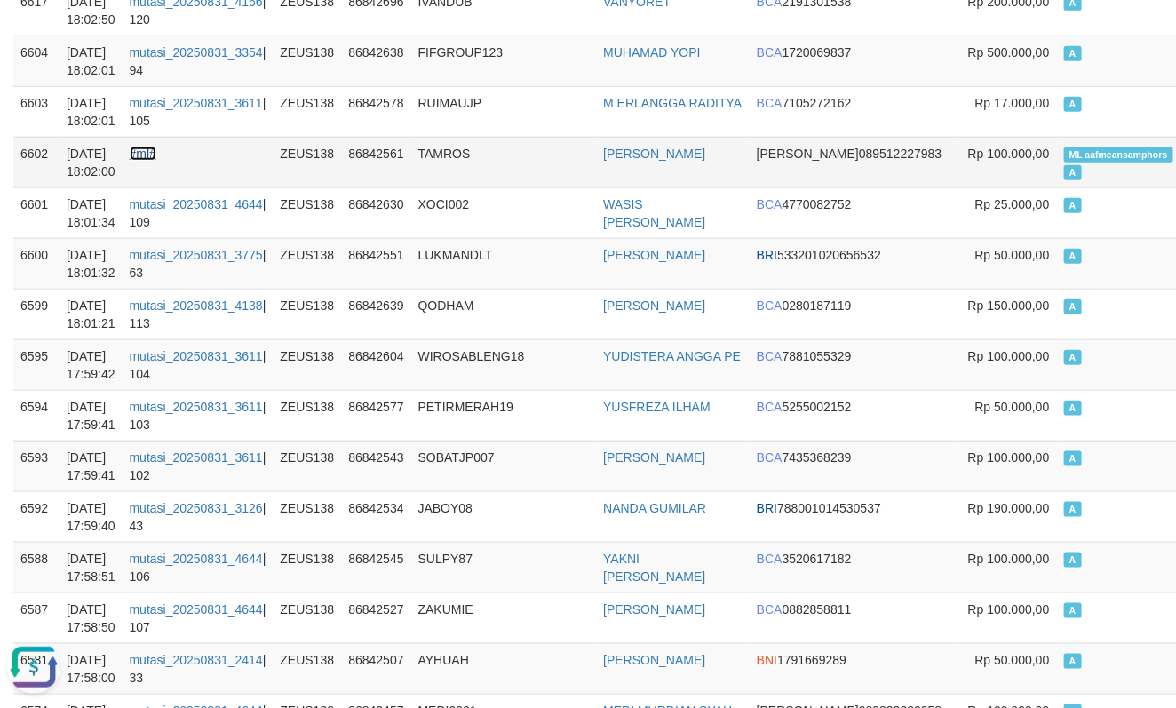
click at [156, 154] on link "#ml#" at bounding box center [143, 154] width 27 height 14
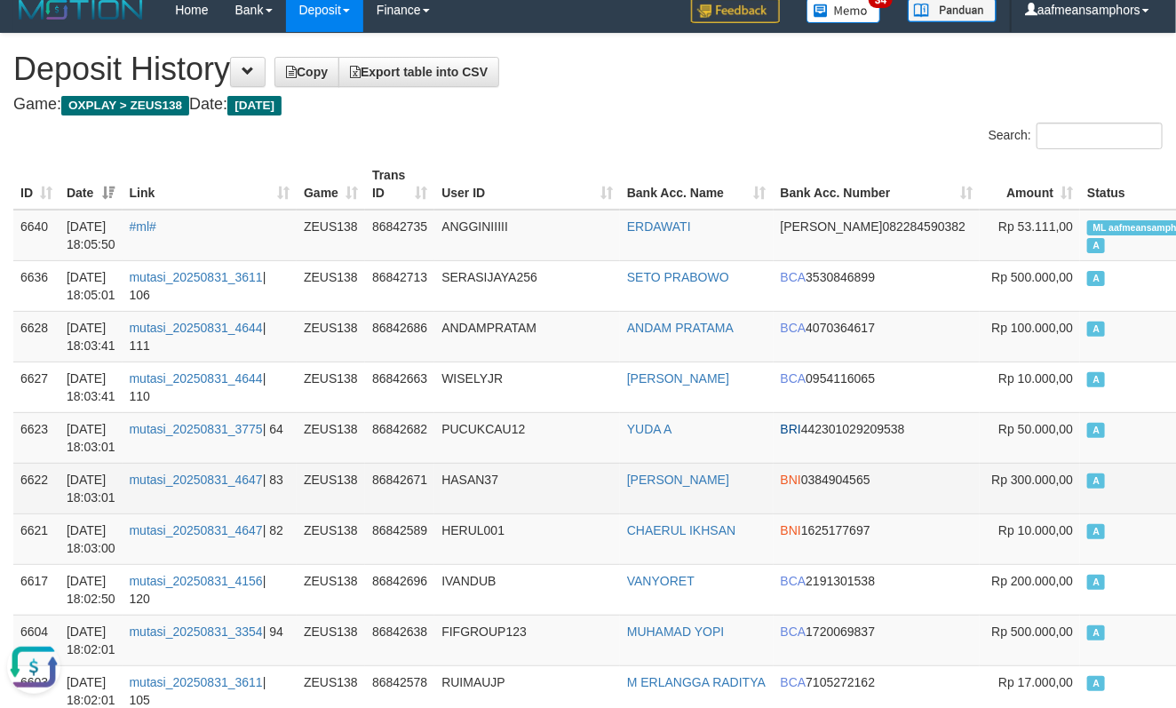
scroll to position [0, 0]
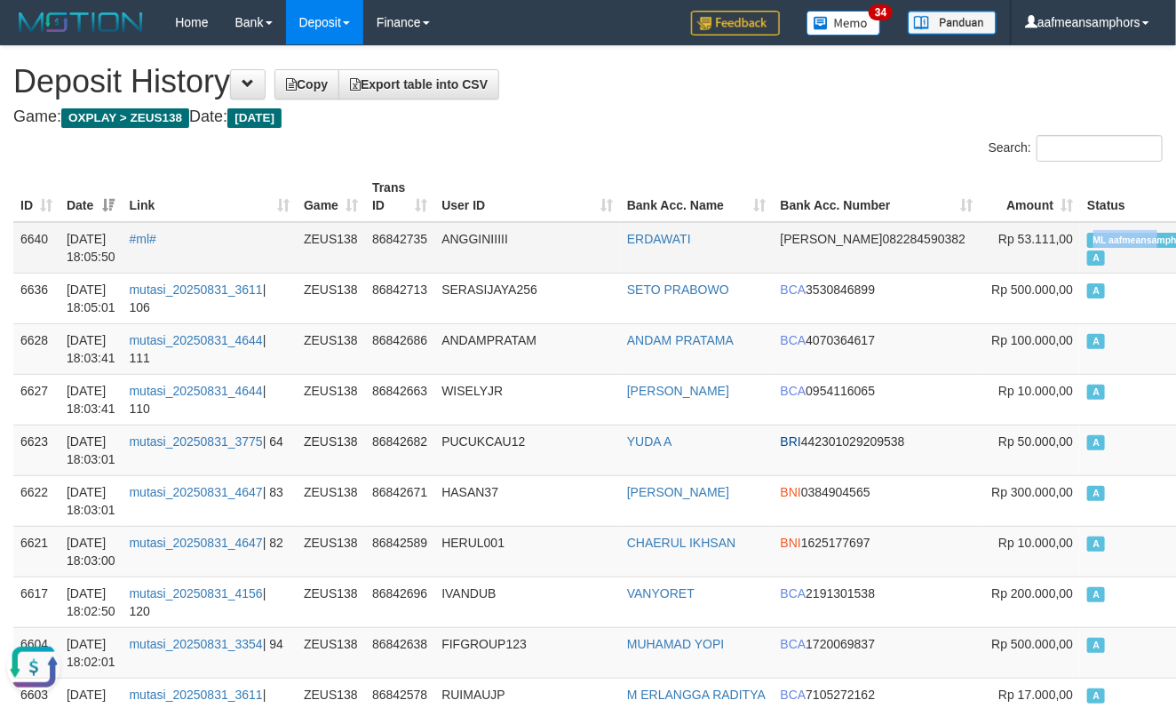
drag, startPoint x: 974, startPoint y: 232, endPoint x: 1043, endPoint y: 231, distance: 69.3
click at [1087, 233] on span "ML aafmeansamphors" at bounding box center [1141, 240] width 109 height 15
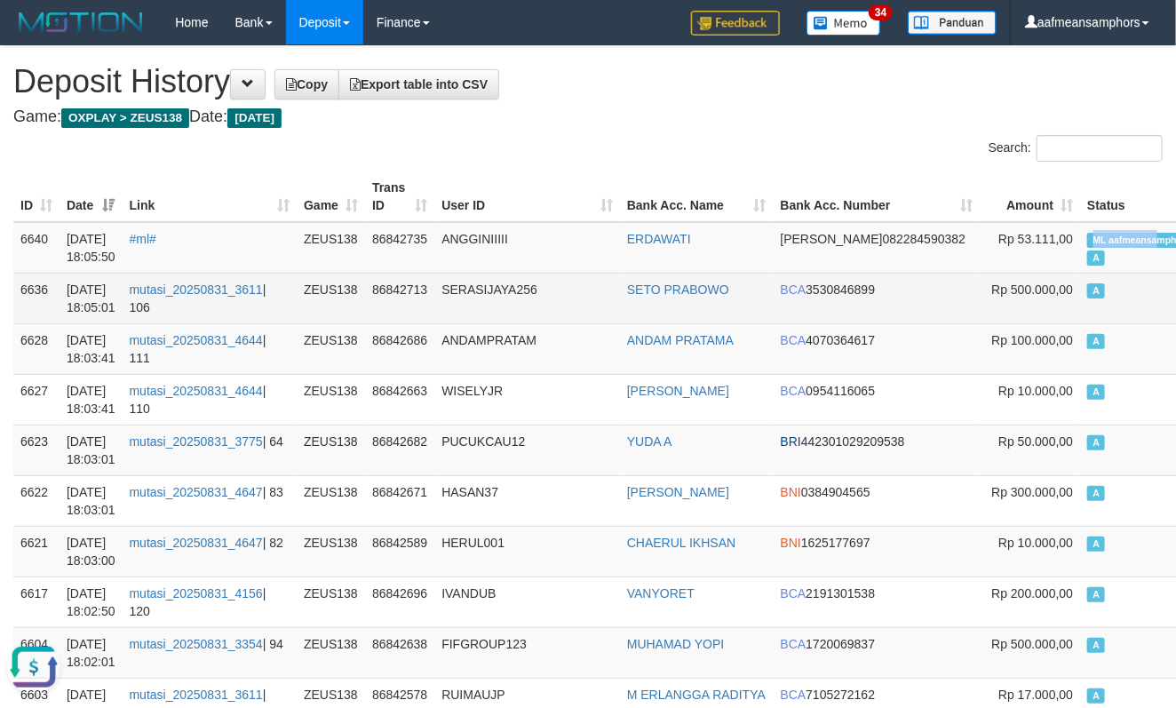
copy span "ML aafmeansa"
click at [1080, 320] on td "A" at bounding box center [1141, 298] width 123 height 51
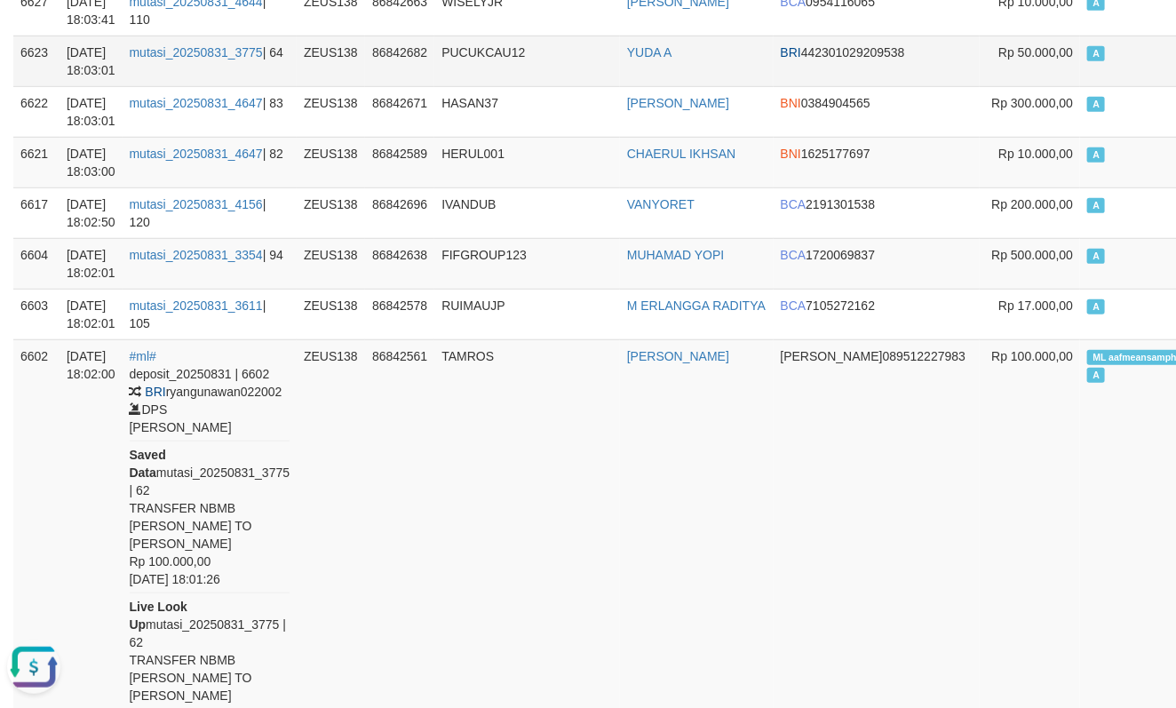
click at [493, 51] on td "PUCUKCAU12" at bounding box center [527, 61] width 186 height 51
click at [492, 51] on td "PUCUKCAU12" at bounding box center [527, 61] width 186 height 51
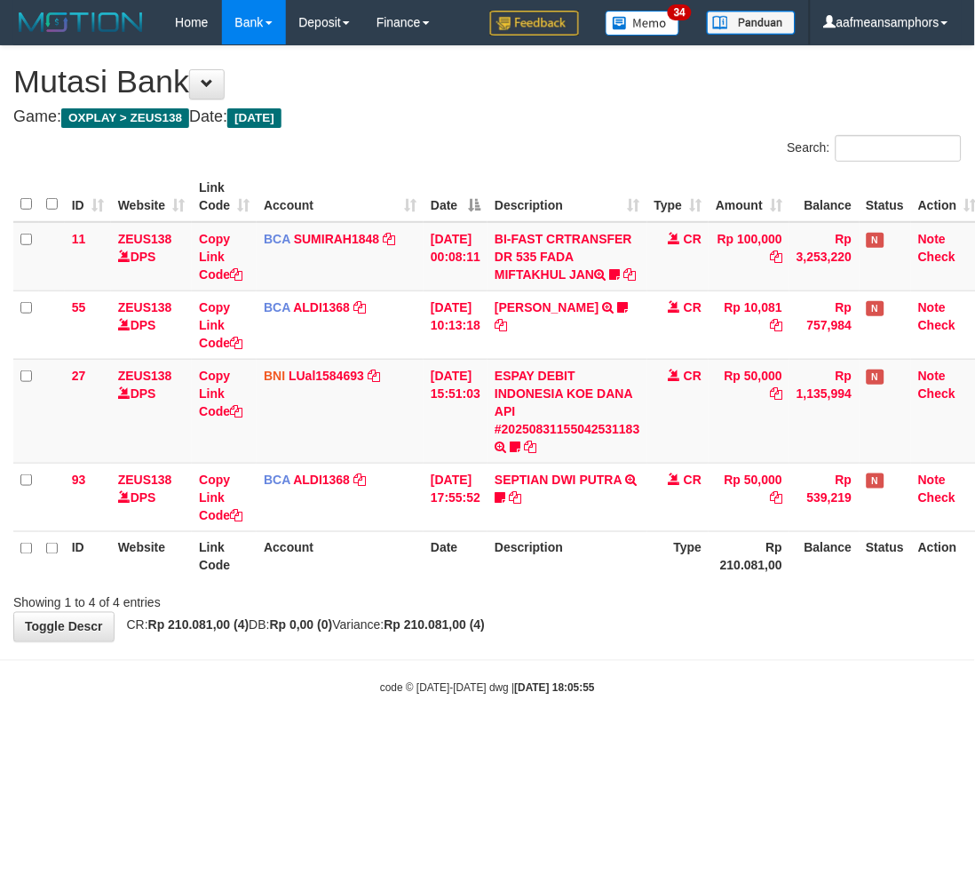
click at [667, 696] on div "code © 2012-2018 dwg | 2025/08/31 18:05:55" at bounding box center [487, 688] width 975 height 18
click at [672, 696] on div "code © 2012-2018 dwg | 2025/08/31 18:05:55" at bounding box center [487, 688] width 975 height 18
drag, startPoint x: 569, startPoint y: 723, endPoint x: 556, endPoint y: 724, distance: 13.4
click at [561, 724] on body "Toggle navigation Home Bank Account List Load By Website Group [OXPLAY] ZEUS138…" at bounding box center [487, 370] width 975 height 741
drag, startPoint x: 556, startPoint y: 724, endPoint x: 565, endPoint y: 725, distance: 8.9
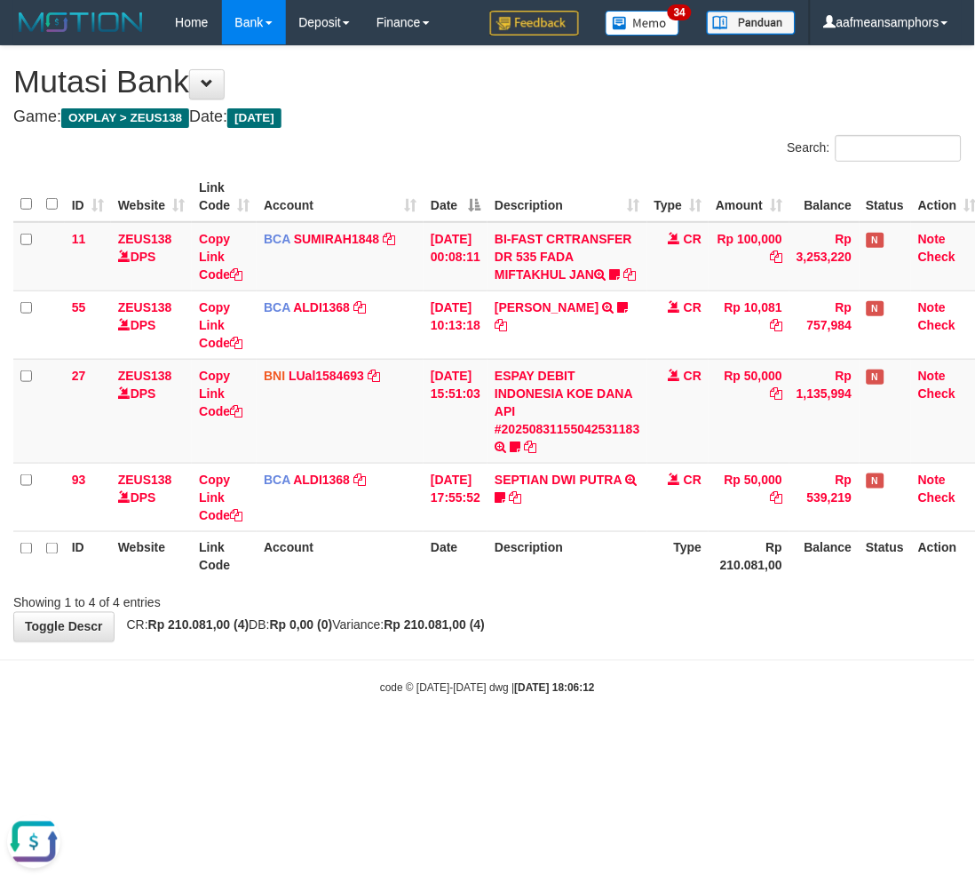
click at [556, 725] on body "Toggle navigation Home Bank Account List Load By Website Group [OXPLAY] ZEUS138…" at bounding box center [487, 370] width 975 height 741
click at [588, 734] on body "Toggle navigation Home Bank Account List Load By Website Group [OXPLAY] ZEUS138…" at bounding box center [487, 370] width 975 height 741
click at [584, 741] on body "Toggle navigation Home Bank Account List Load By Website Group [OXPLAY] ZEUS138…" at bounding box center [487, 370] width 975 height 741
click at [358, 641] on div "**********" at bounding box center [487, 343] width 975 height 595
click at [364, 632] on span "CR: Rp 210.081,00 (4) DB: Rp 0,00 (0) Variance: Rp 210.081,00 (4)" at bounding box center [302, 625] width 368 height 14
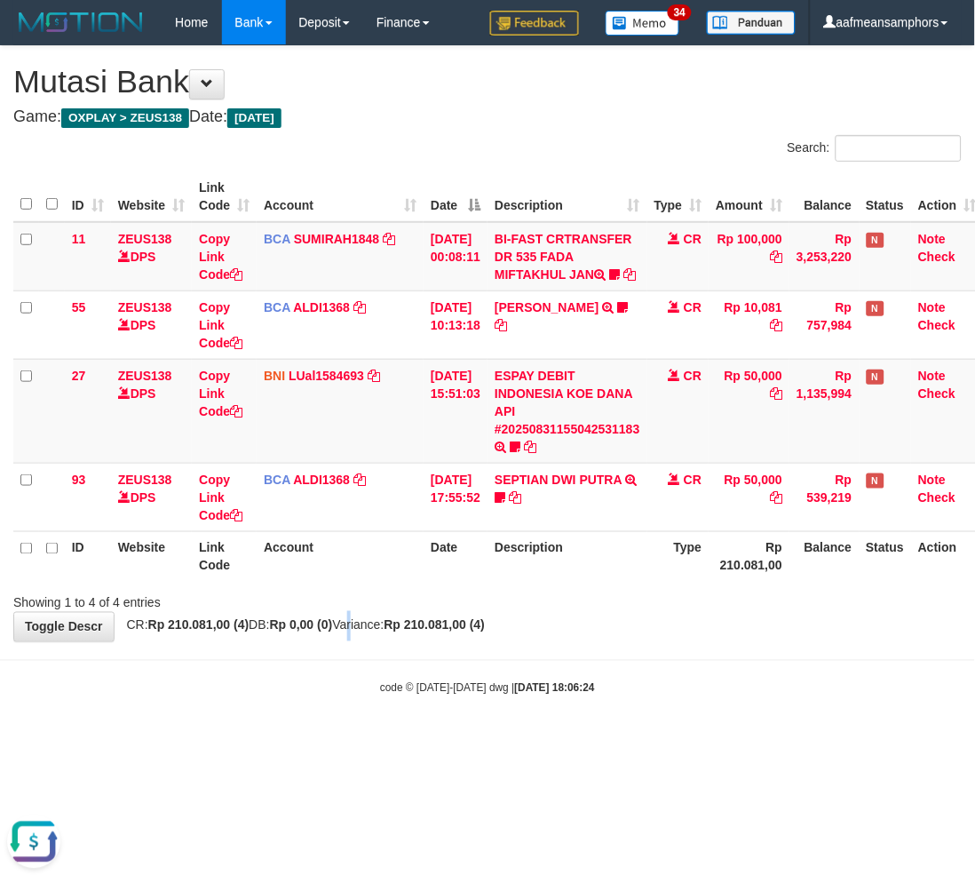
drag, startPoint x: 367, startPoint y: 632, endPoint x: 391, endPoint y: 642, distance: 25.9
click at [362, 636] on div "**********" at bounding box center [487, 343] width 975 height 595
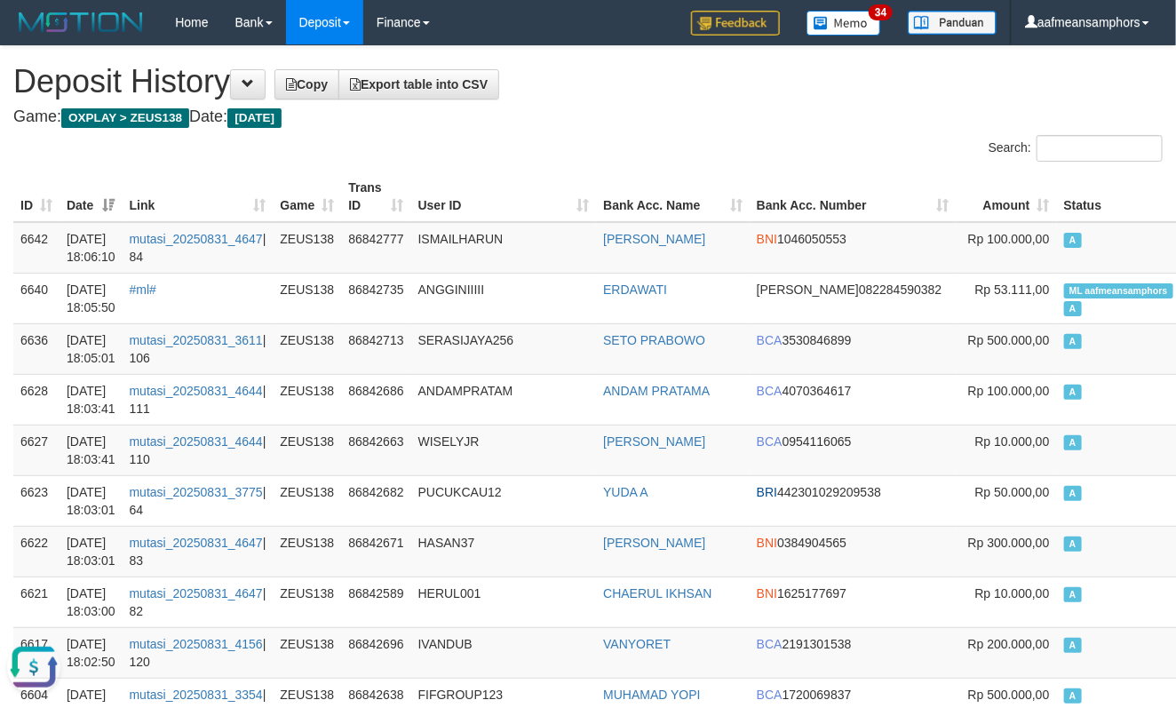
drag, startPoint x: 576, startPoint y: 179, endPoint x: 560, endPoint y: 165, distance: 20.8
click at [574, 174] on th "User ID" at bounding box center [504, 196] width 186 height 51
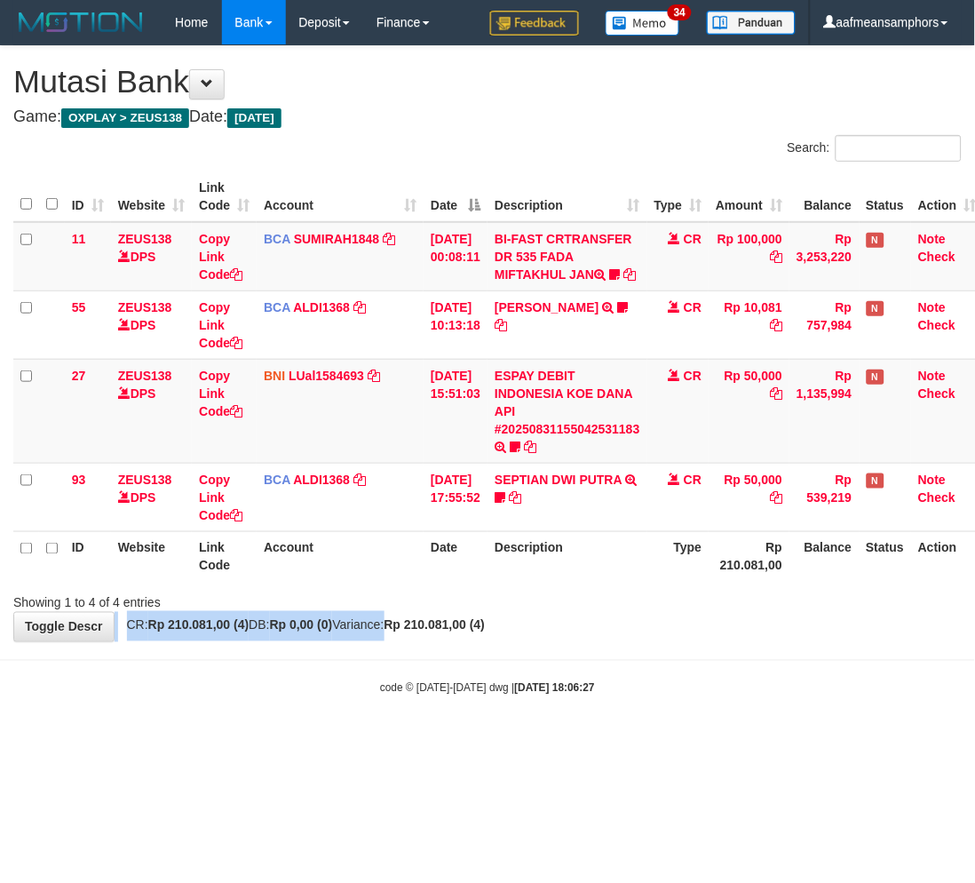
drag, startPoint x: 406, startPoint y: 627, endPoint x: 589, endPoint y: 614, distance: 183.5
click at [394, 632] on div "**********" at bounding box center [487, 343] width 975 height 595
drag, startPoint x: 588, startPoint y: 685, endPoint x: 610, endPoint y: 688, distance: 22.4
click at [584, 688] on body "Toggle navigation Home Bank Account List Load By Website Group [OXPLAY] ZEUS138…" at bounding box center [487, 370] width 975 height 741
click at [592, 694] on body "Toggle navigation Home Bank Account List Load By Website Group [OXPLAY] ZEUS138…" at bounding box center [487, 370] width 975 height 741
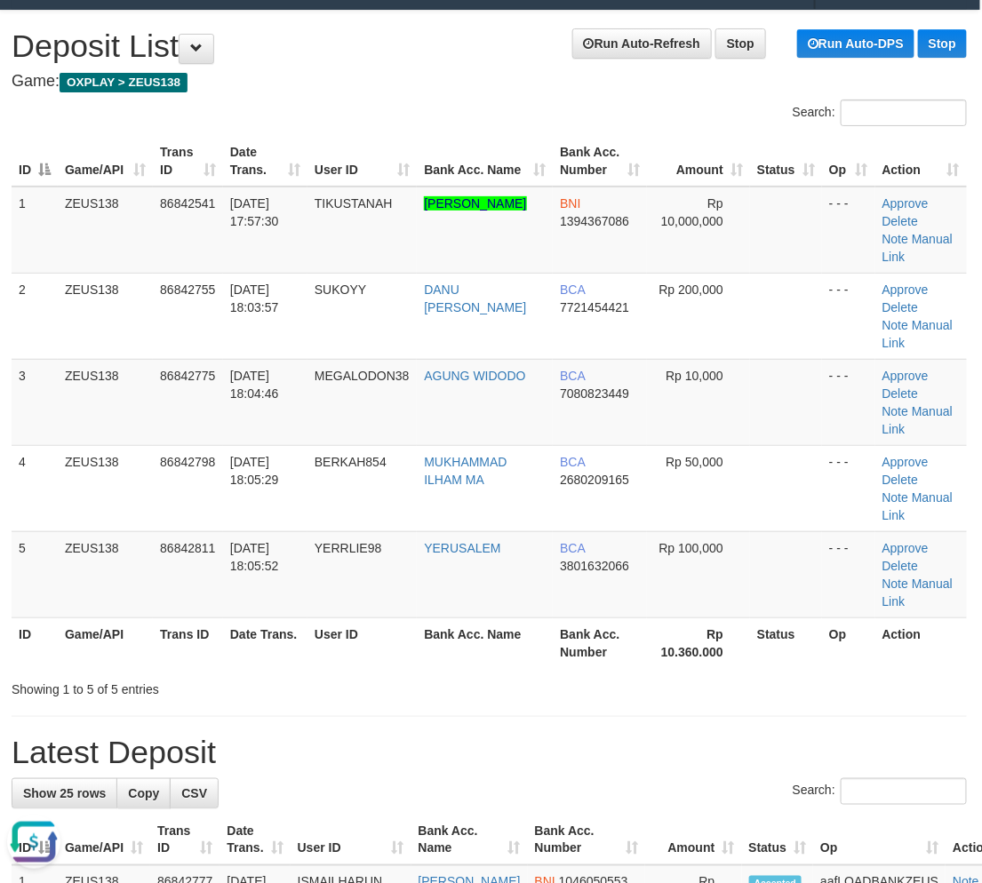
drag, startPoint x: 934, startPoint y: 616, endPoint x: 512, endPoint y: 608, distance: 422.0
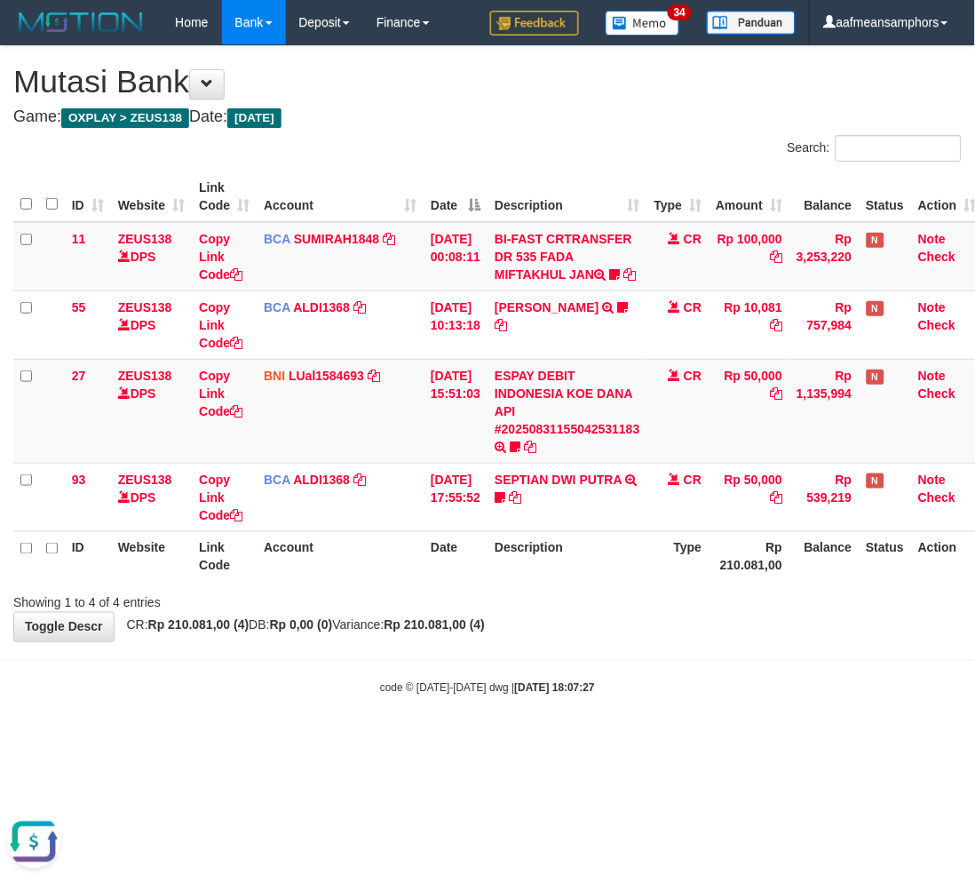
drag, startPoint x: 773, startPoint y: 742, endPoint x: 759, endPoint y: 743, distance: 13.4
click at [767, 741] on body "Toggle navigation Home Bank Account List Load By Website Group [OXPLAY] ZEUS138…" at bounding box center [487, 370] width 975 height 741
drag, startPoint x: 759, startPoint y: 743, endPoint x: 729, endPoint y: 732, distance: 32.0
click at [764, 741] on body "Toggle navigation Home Bank Account List Load By Website Group [OXPLAY] ZEUS138…" at bounding box center [487, 370] width 975 height 741
drag, startPoint x: 687, startPoint y: 699, endPoint x: 678, endPoint y: 696, distance: 9.6
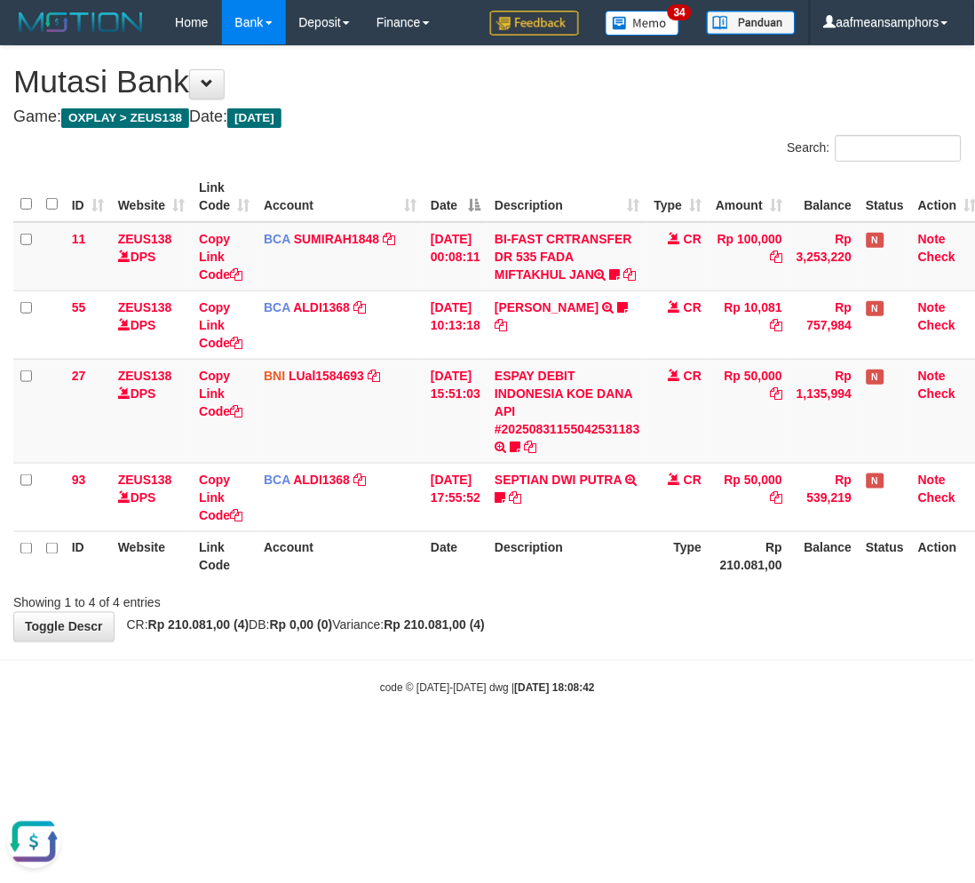
click at [687, 696] on div "code © [DATE]-[DATE] dwg | [DATE] 18:08:42" at bounding box center [487, 688] width 975 height 18
click at [668, 693] on body "Toggle navigation Home Bank Account List Load By Website Group [OXPLAY] ZEUS138…" at bounding box center [487, 370] width 975 height 741
click at [598, 637] on div "**********" at bounding box center [487, 343] width 975 height 595
drag, startPoint x: 597, startPoint y: 638, endPoint x: 633, endPoint y: 622, distance: 39.8
click at [596, 638] on div "**********" at bounding box center [487, 343] width 975 height 595
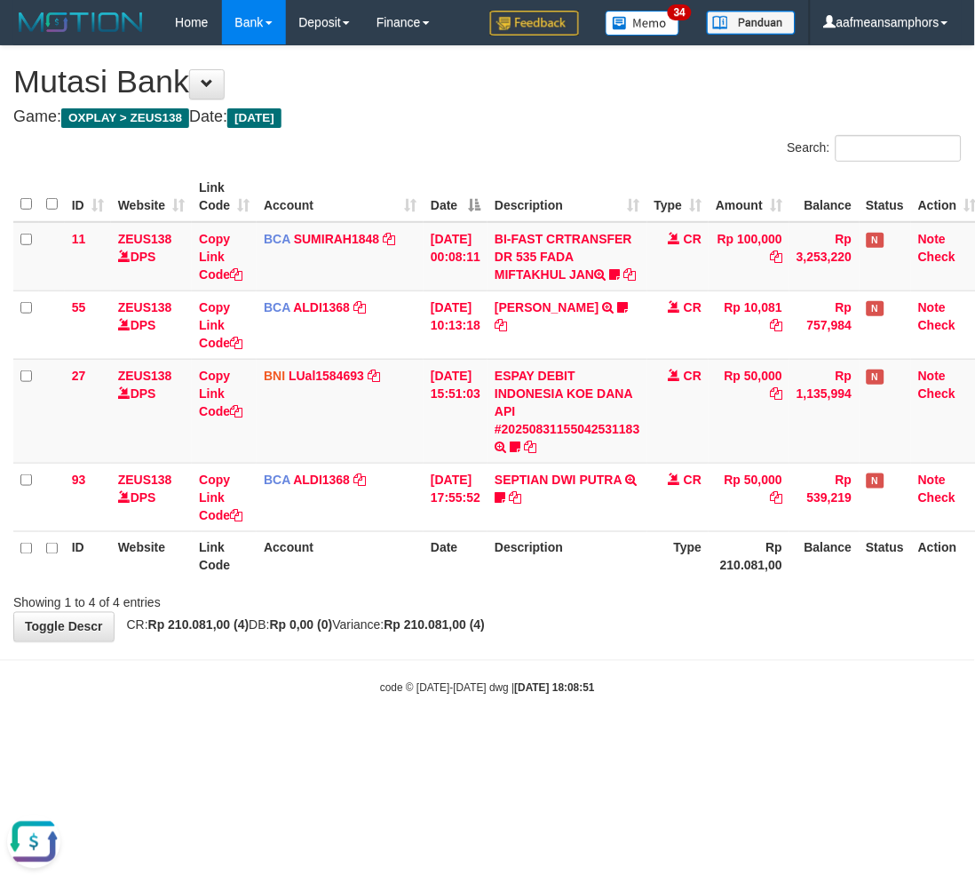
click at [643, 612] on div "Showing 1 to 4 of 4 entries" at bounding box center [487, 599] width 975 height 25
click at [669, 606] on div "Showing 1 to 4 of 4 entries" at bounding box center [487, 599] width 975 height 25
drag, startPoint x: 786, startPoint y: 633, endPoint x: 773, endPoint y: 632, distance: 13.4
click at [785, 633] on div "**********" at bounding box center [487, 343] width 975 height 595
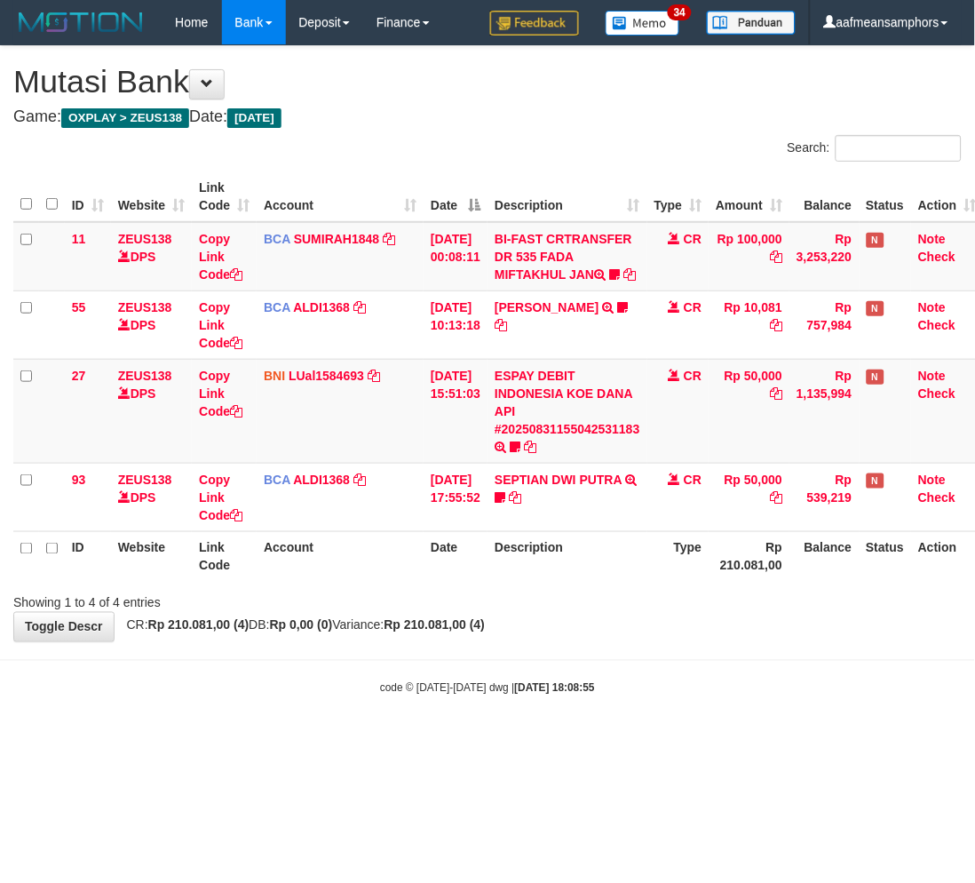
click at [760, 632] on div "**********" at bounding box center [487, 343] width 975 height 595
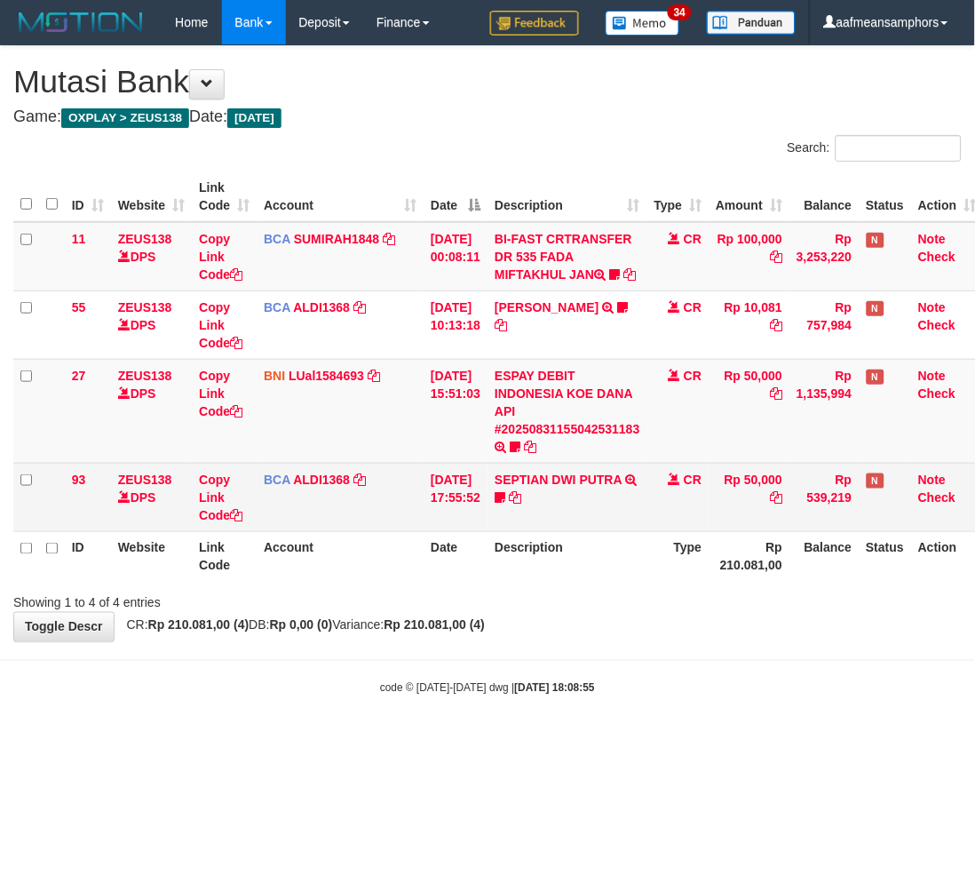
drag, startPoint x: 744, startPoint y: 619, endPoint x: 972, endPoint y: 517, distance: 249.3
click at [730, 612] on div "Showing 1 to 4 of 4 entries" at bounding box center [487, 599] width 975 height 25
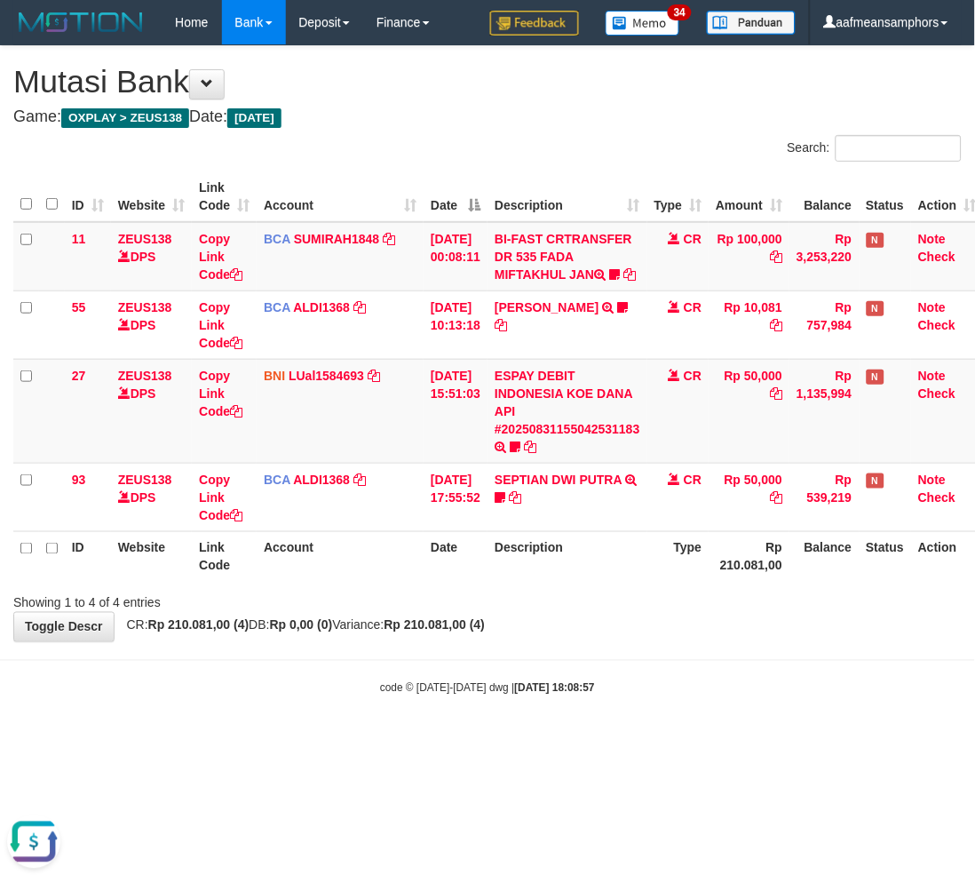
click at [727, 694] on body "Toggle navigation Home Bank Account List Load By Website Group [OXPLAY] ZEUS138…" at bounding box center [487, 370] width 975 height 741
click at [722, 694] on body "Toggle navigation Home Bank Account List Load By Website Group [OXPLAY] ZEUS138…" at bounding box center [487, 370] width 975 height 741
click at [700, 686] on body "Toggle navigation Home Bank Account List Load By Website Group [OXPLAY] ZEUS138…" at bounding box center [487, 370] width 975 height 741
click at [644, 685] on body "Toggle navigation Home Bank Account List Load By Website Group [OXPLAY] ZEUS138…" at bounding box center [487, 370] width 975 height 741
click at [611, 672] on body "Toggle navigation Home Bank Account List Load By Website Group [OXPLAY] ZEUS138…" at bounding box center [487, 370] width 975 height 741
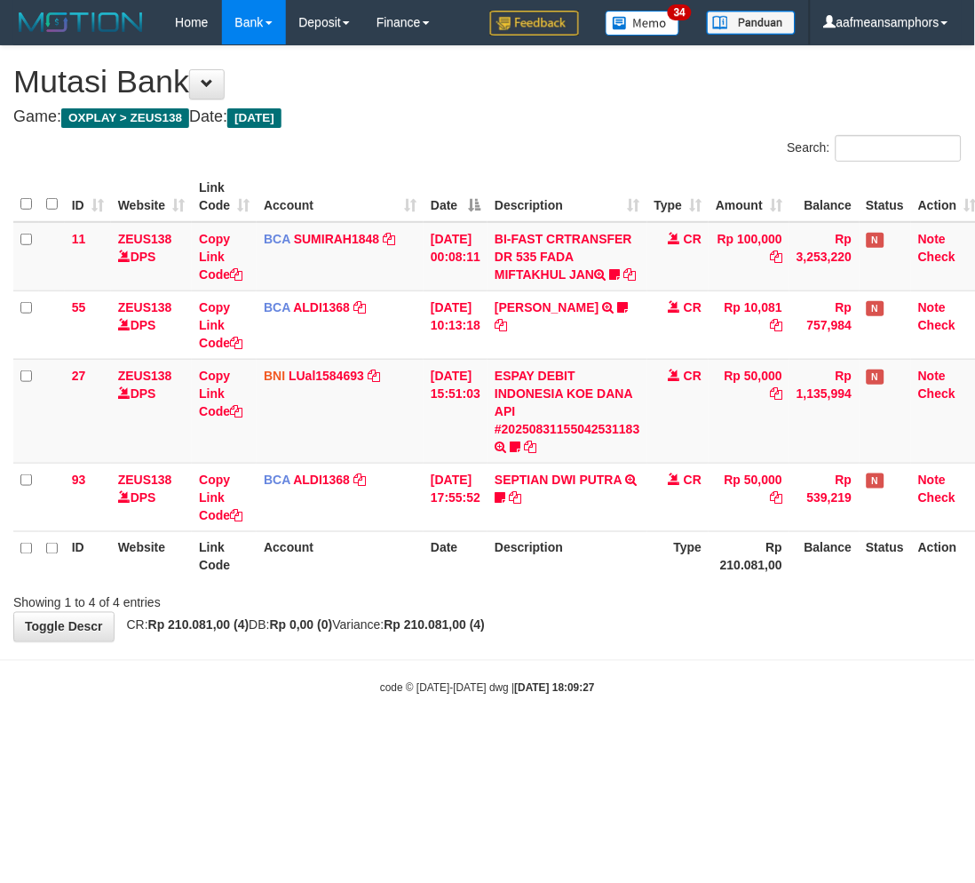
click at [675, 741] on html "Toggle navigation Home Bank Account List Load By Website Group [OXPLAY] ZEUS138…" at bounding box center [487, 370] width 975 height 741
click at [717, 741] on body "Toggle navigation Home Bank Account List Load By Website Group [OXPLAY] ZEUS138…" at bounding box center [487, 370] width 975 height 741
click at [721, 741] on body "Toggle navigation Home Bank Account List Load By Website Group [OXPLAY] ZEUS138…" at bounding box center [487, 370] width 975 height 741
click at [709, 741] on body "Toggle navigation Home Bank Account List Load By Website Group [OXPLAY] ZEUS138…" at bounding box center [487, 370] width 975 height 741
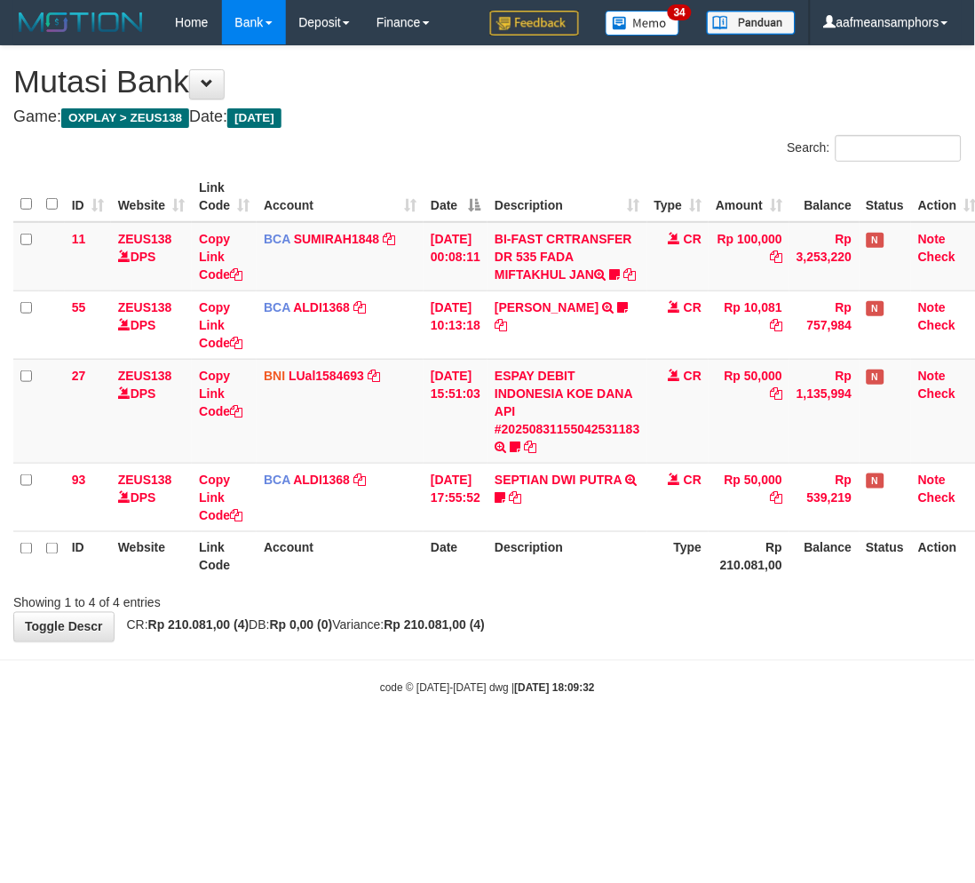
click at [690, 666] on body "Toggle navigation Home Bank Account List Load By Website Group [OXPLAY] ZEUS138…" at bounding box center [487, 370] width 975 height 741
click at [732, 641] on div "**********" at bounding box center [487, 343] width 975 height 595
drag, startPoint x: 718, startPoint y: 638, endPoint x: 706, endPoint y: 644, distance: 13.1
click at [708, 641] on div "**********" at bounding box center [487, 343] width 975 height 595
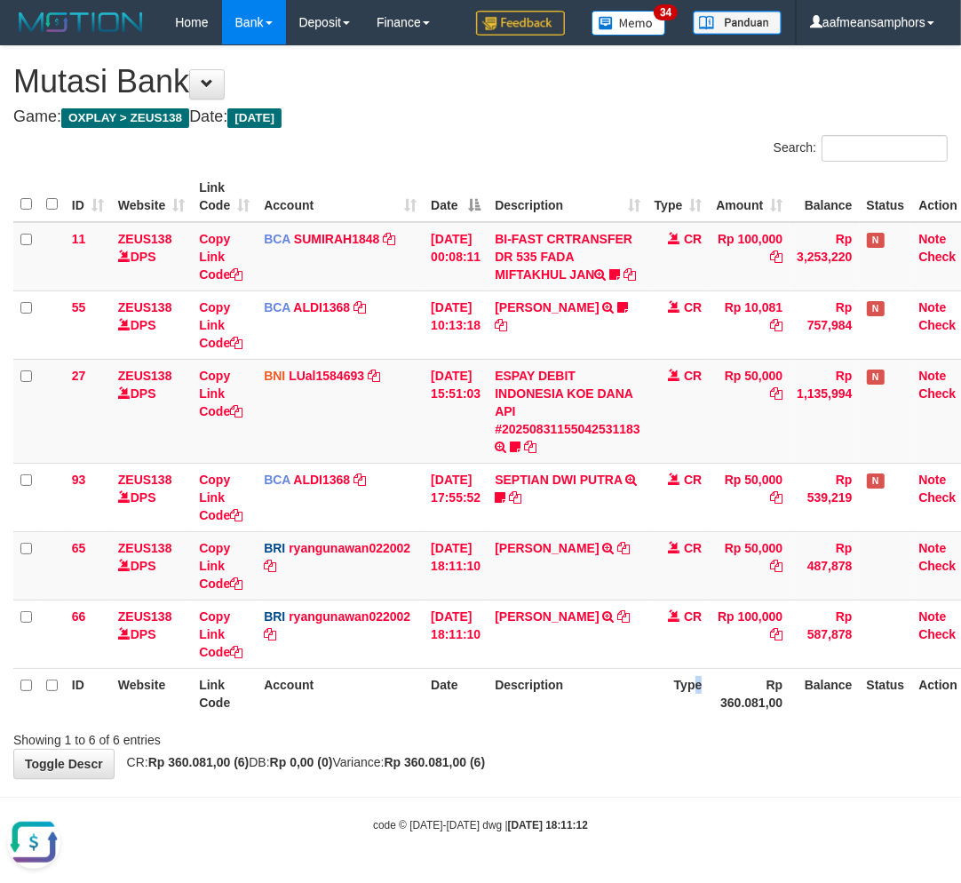
drag, startPoint x: 711, startPoint y: 697, endPoint x: 702, endPoint y: 705, distance: 12.0
click at [702, 705] on th "Type" at bounding box center [679, 693] width 62 height 51
drag, startPoint x: 685, startPoint y: 700, endPoint x: 696, endPoint y: 694, distance: 13.1
click at [675, 704] on th "Type" at bounding box center [679, 693] width 62 height 51
click at [676, 699] on th "Type" at bounding box center [679, 693] width 62 height 51
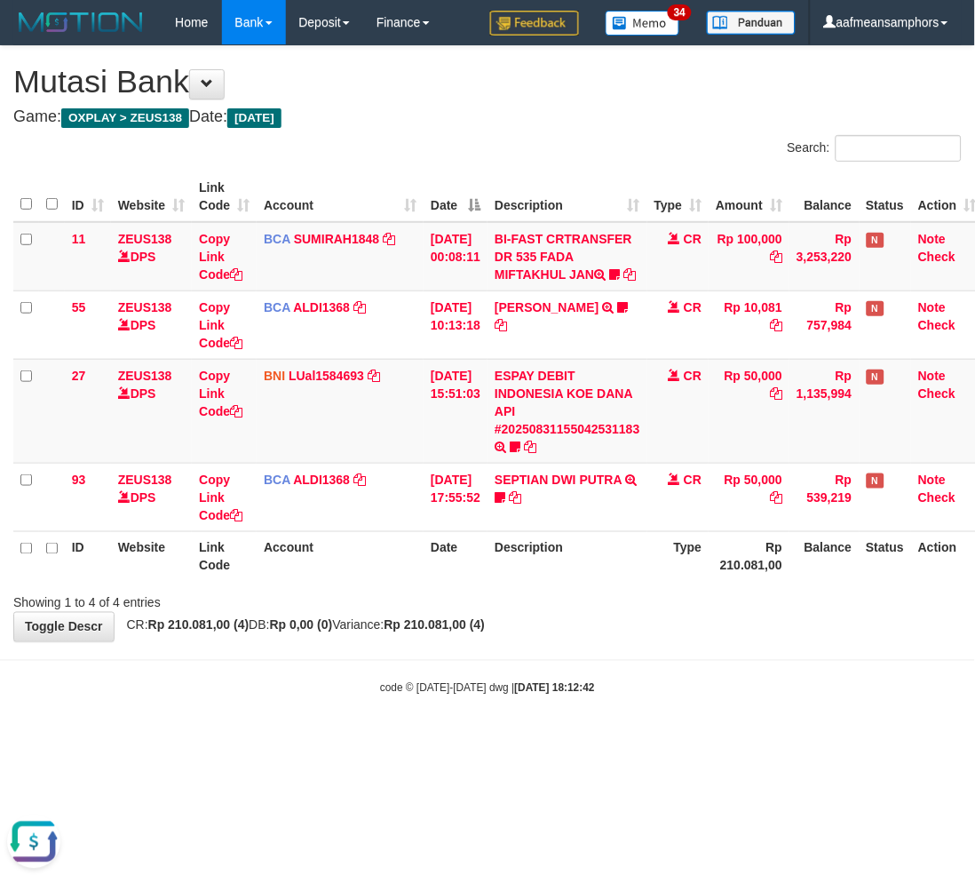
drag, startPoint x: 771, startPoint y: 663, endPoint x: 800, endPoint y: 640, distance: 37.3
click at [775, 672] on body "Toggle navigation Home Bank Account List Load By Website Group [OXPLAY] ZEUS138…" at bounding box center [487, 370] width 975 height 741
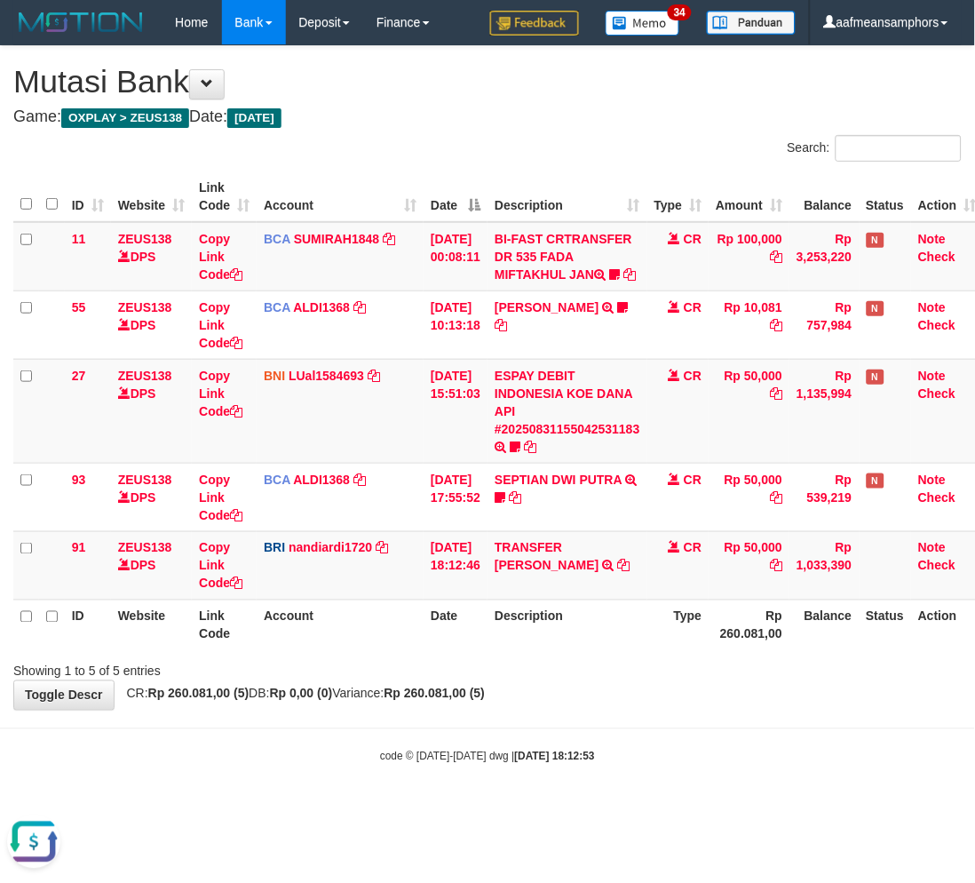
click at [642, 747] on body "Toggle navigation Home Bank Account List Load By Website Group [OXPLAY] ZEUS138…" at bounding box center [487, 404] width 975 height 809
drag, startPoint x: 597, startPoint y: 685, endPoint x: 695, endPoint y: 671, distance: 98.7
click at [597, 680] on div "Showing 1 to 5 of 5 entries" at bounding box center [487, 668] width 975 height 25
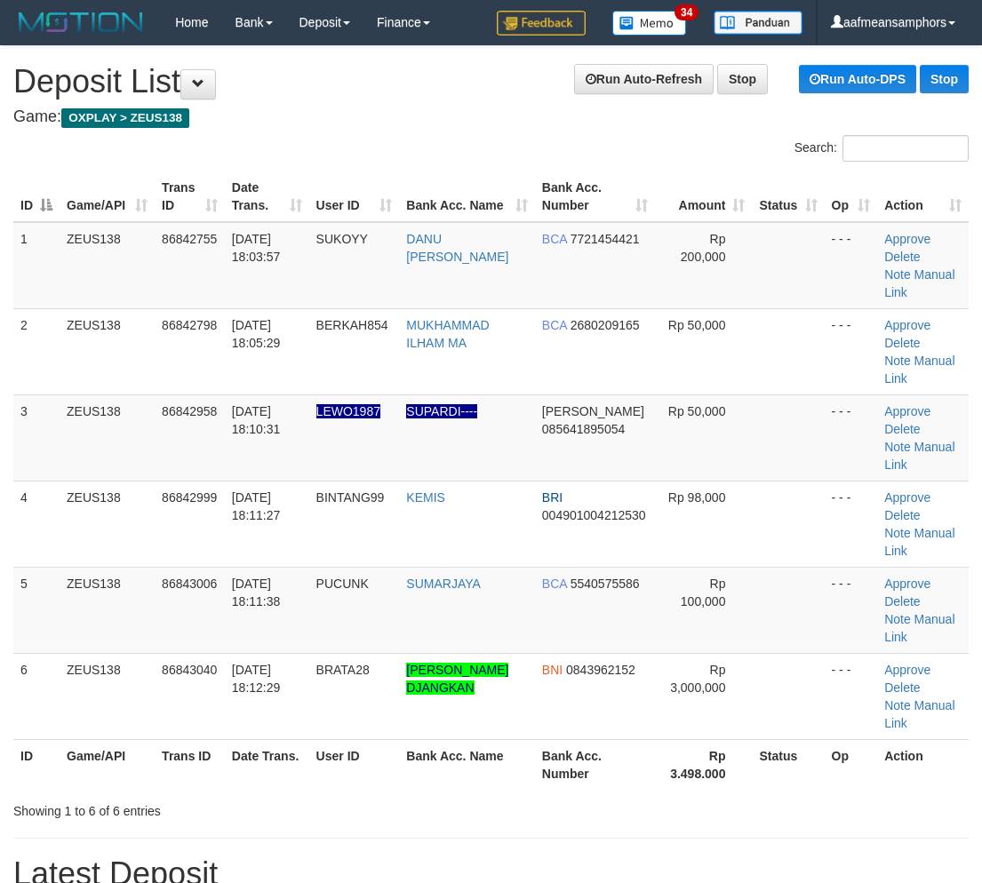
scroll to position [36, 2]
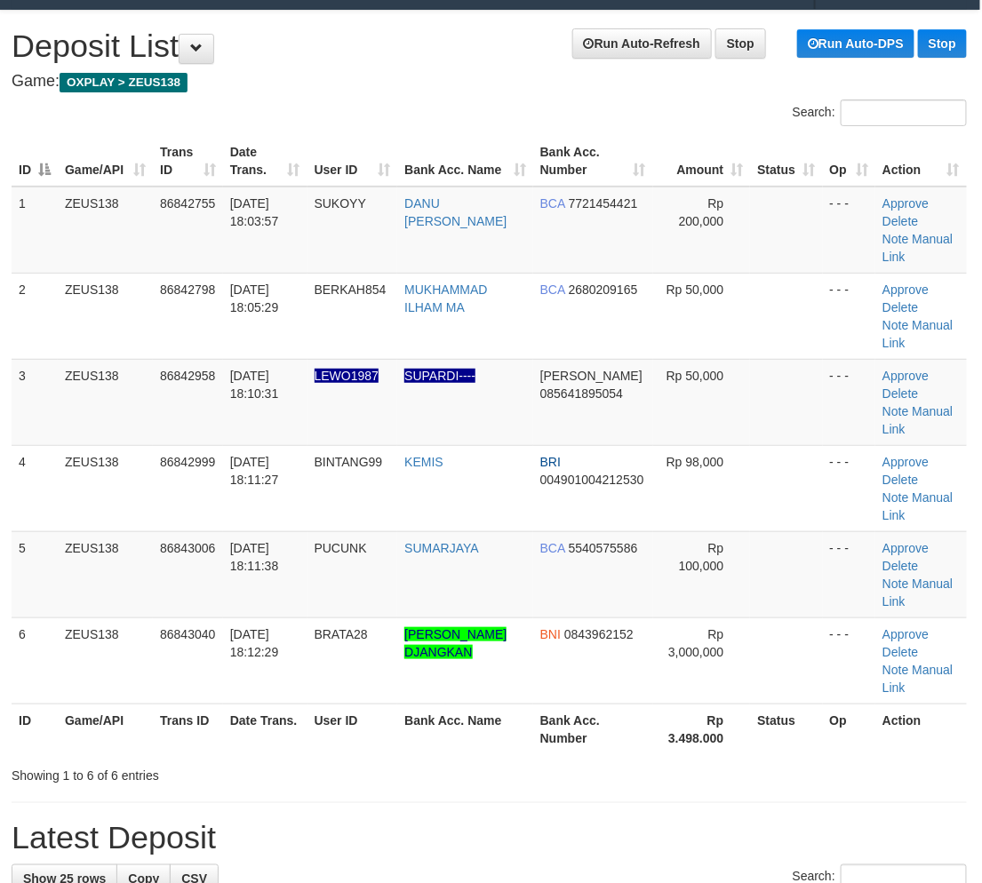
click at [625, 759] on div "Showing 1 to 6 of 6 entries" at bounding box center [489, 771] width 982 height 25
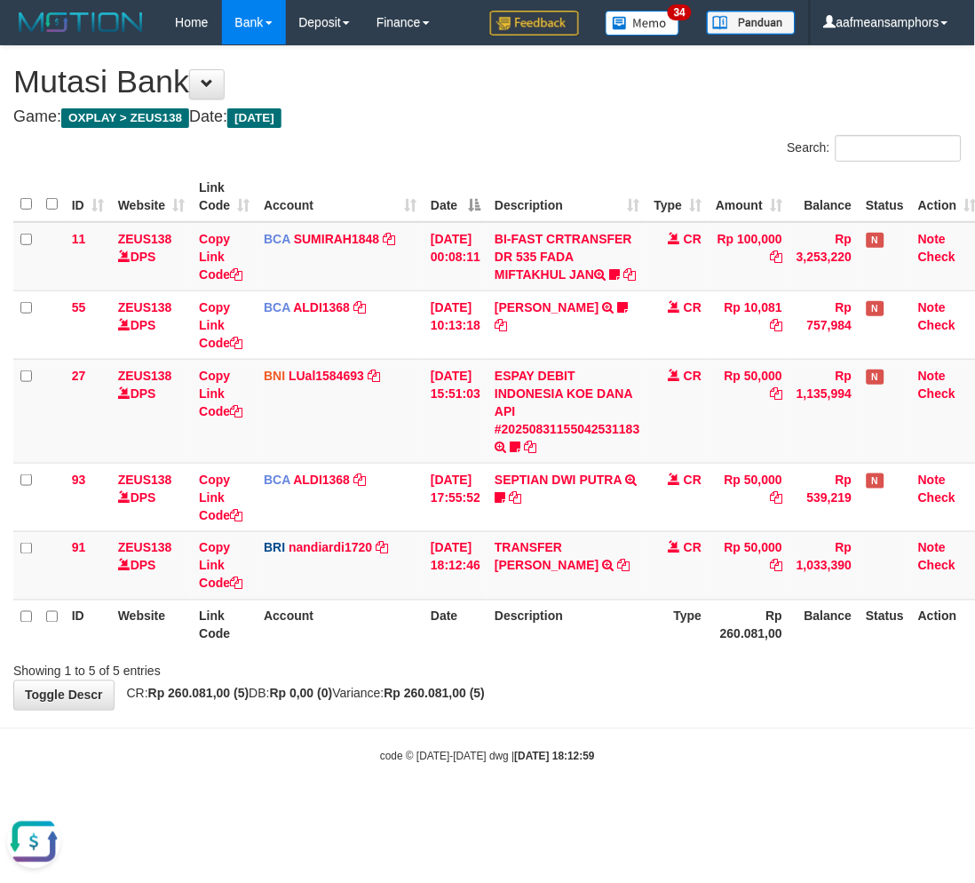
click at [591, 742] on body "Toggle navigation Home Bank Account List Load By Website Group [OXPLAY] ZEUS138…" at bounding box center [487, 404] width 975 height 809
click at [577, 743] on body "Toggle navigation Home Bank Account List Load By Website Group [OXPLAY] ZEUS138…" at bounding box center [487, 404] width 975 height 809
click at [628, 751] on body "Toggle navigation Home Bank Account List Load By Website Group [OXPLAY] ZEUS138…" at bounding box center [487, 404] width 975 height 809
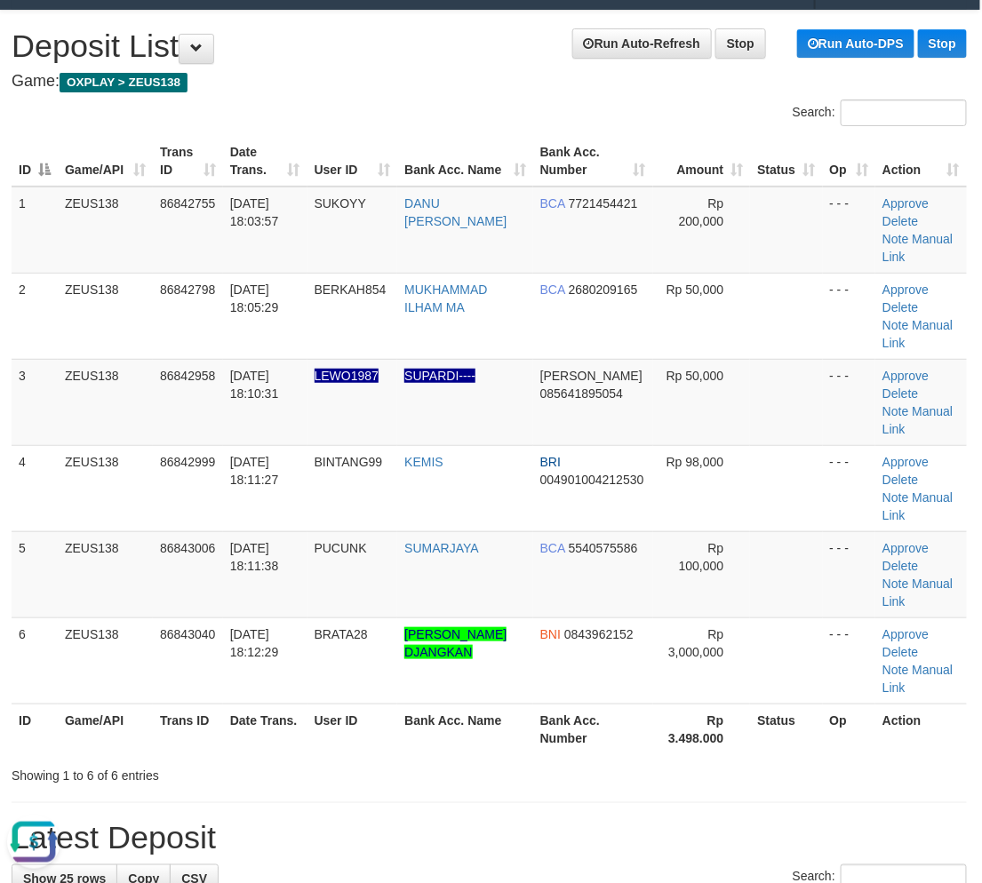
drag, startPoint x: 427, startPoint y: 698, endPoint x: 5, endPoint y: 735, distance: 423.5
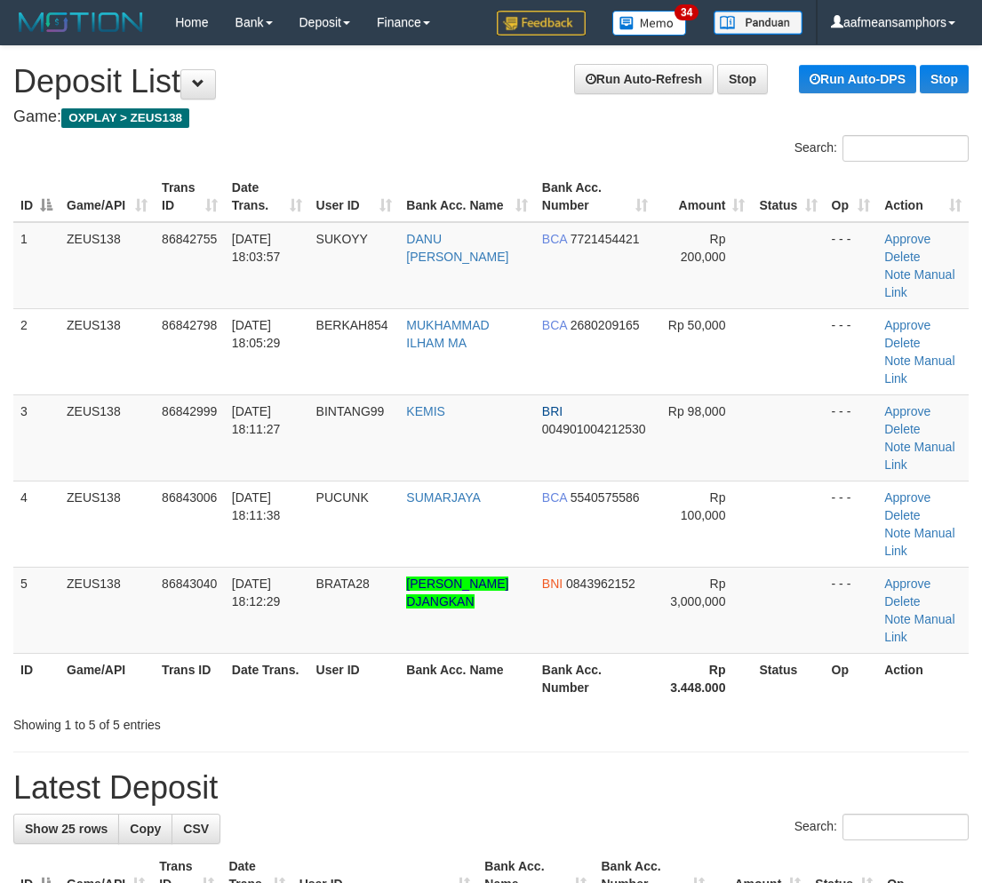
scroll to position [36, 2]
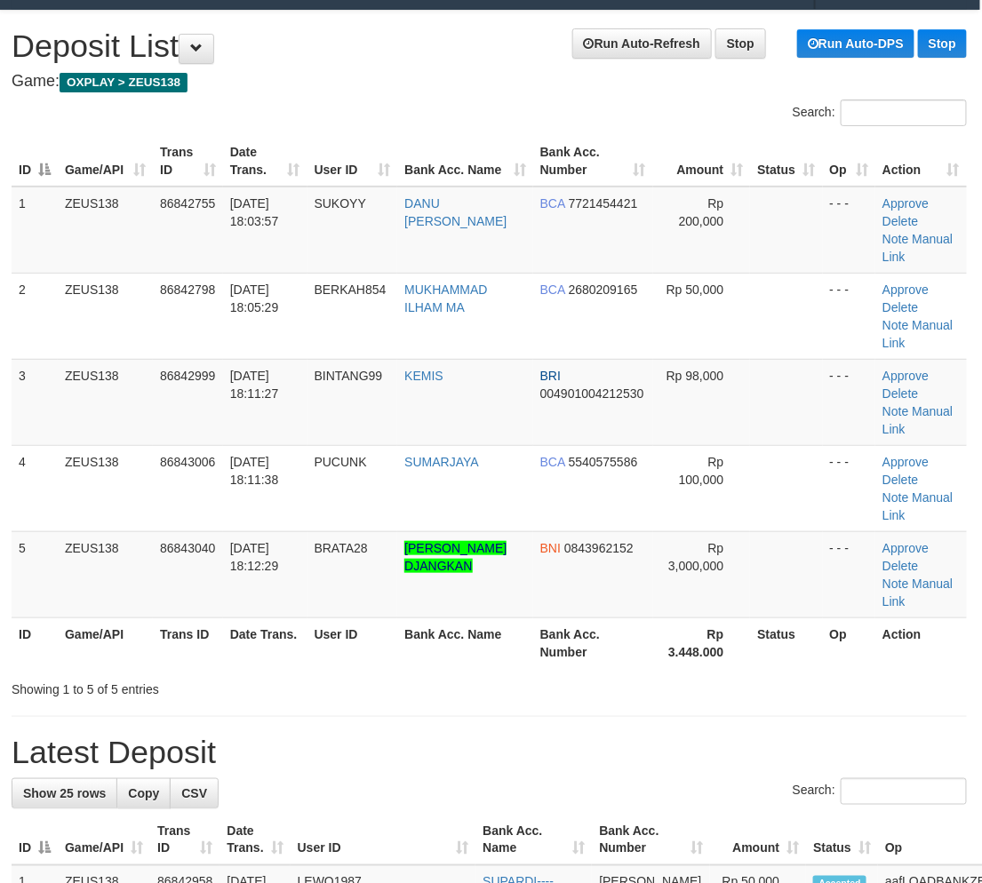
click at [389, 735] on h1 "Latest Deposit" at bounding box center [489, 753] width 955 height 36
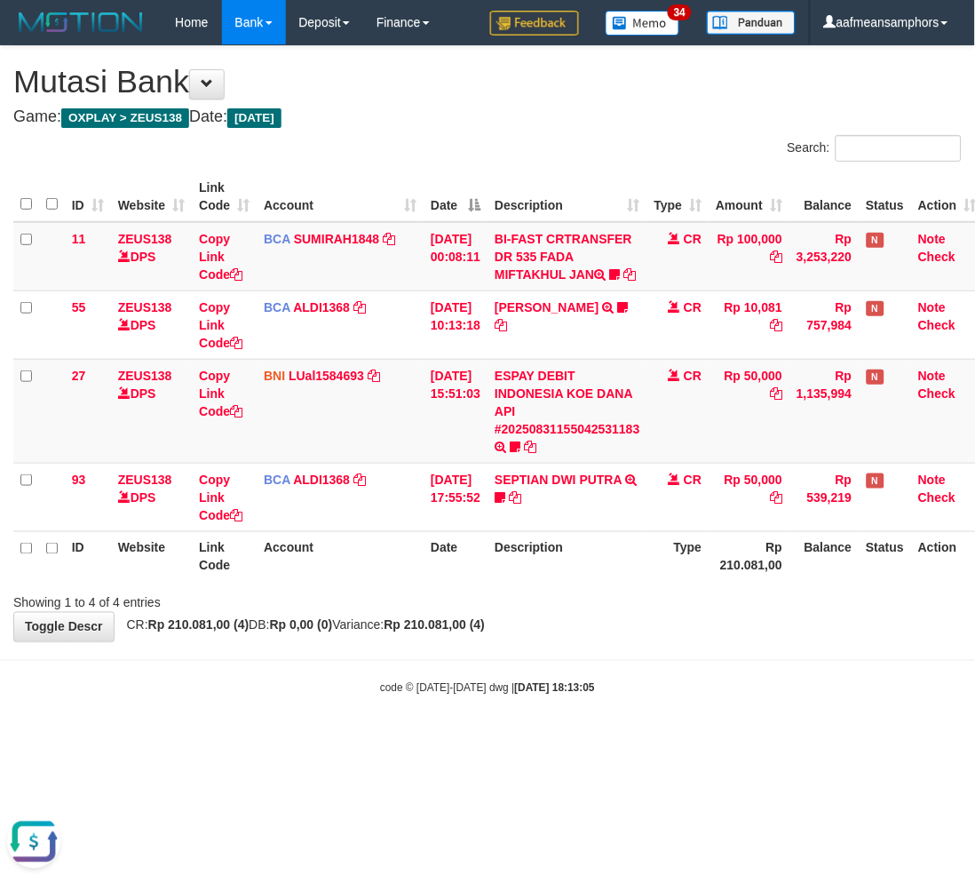
click at [533, 741] on html "Toggle navigation Home Bank Account List Load By Website Group [OXPLAY] ZEUS138…" at bounding box center [487, 370] width 975 height 741
click at [529, 741] on html "Toggle navigation Home Bank Account List Load By Website Group [OXPLAY] ZEUS138…" at bounding box center [487, 370] width 975 height 741
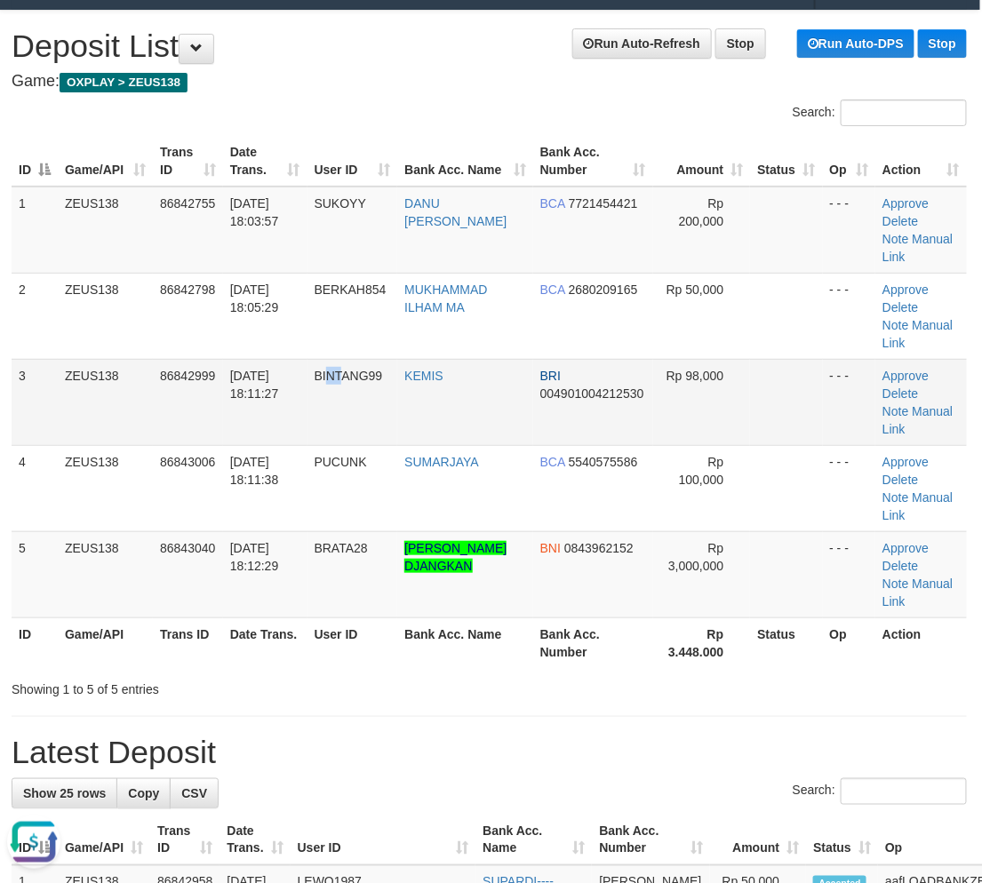
drag, startPoint x: 350, startPoint y: 378, endPoint x: 331, endPoint y: 380, distance: 18.7
click at [331, 380] on td "BINTANG99" at bounding box center [352, 402] width 91 height 86
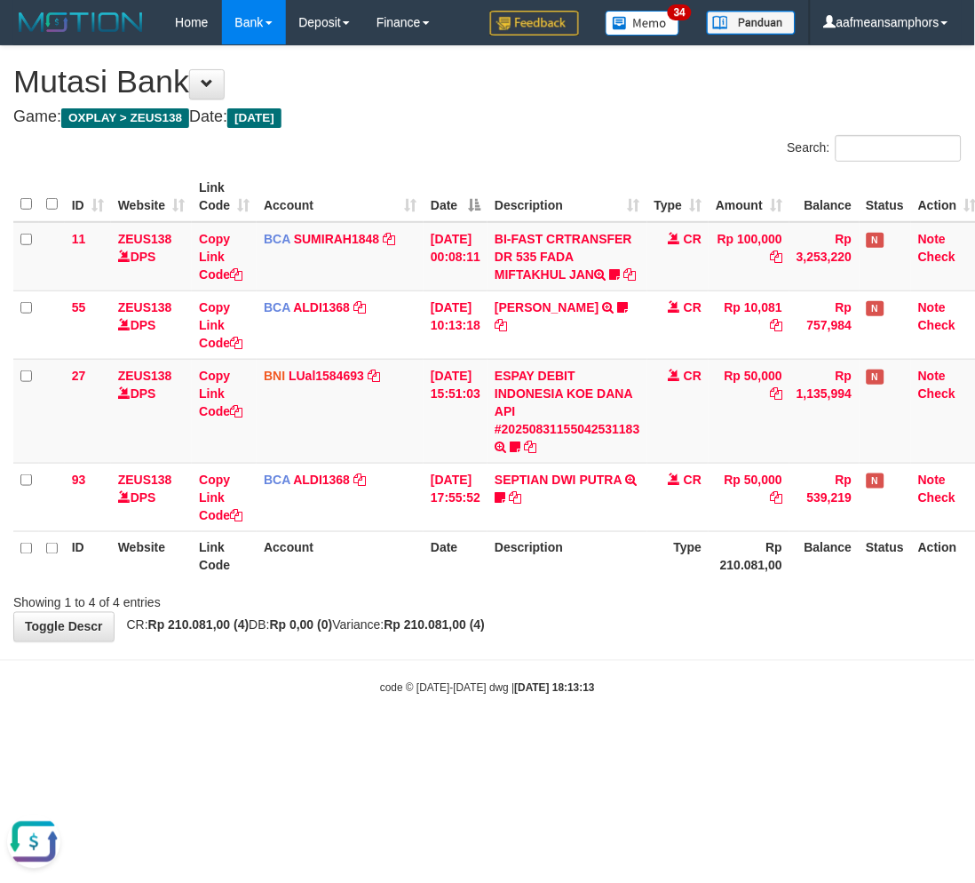
click at [598, 693] on body "Toggle navigation Home Bank Account List Load By Website Group [OXPLAY] ZEUS138…" at bounding box center [487, 370] width 975 height 741
click at [599, 694] on body "Toggle navigation Home Bank Account List Load By Website Group [OXPLAY] ZEUS138…" at bounding box center [487, 370] width 975 height 741
drag, startPoint x: 540, startPoint y: 586, endPoint x: 515, endPoint y: 586, distance: 24.9
click at [535, 582] on th "Description" at bounding box center [568, 556] width 160 height 51
click at [513, 582] on th "Description" at bounding box center [568, 556] width 160 height 51
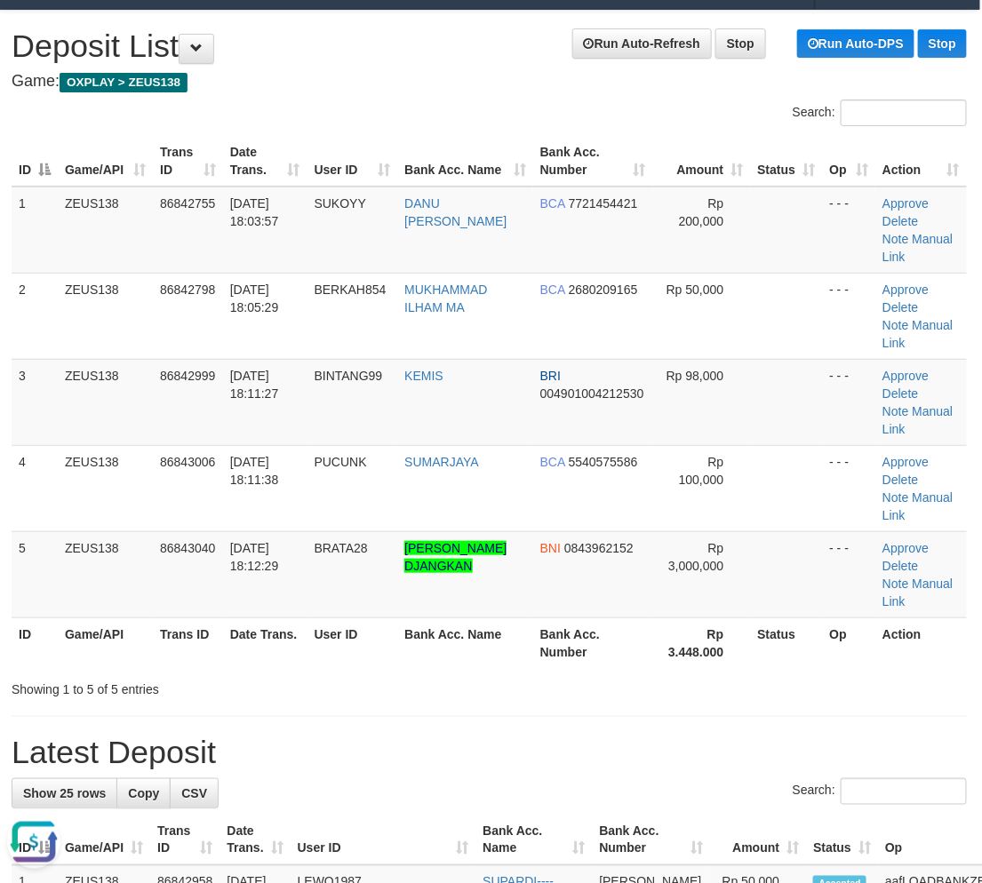
click at [910, 673] on div "Showing 1 to 5 of 5 entries" at bounding box center [489, 685] width 982 height 25
drag, startPoint x: 909, startPoint y: 600, endPoint x: 922, endPoint y: 607, distance: 15.1
click at [922, 673] on div "Showing 1 to 5 of 5 entries" at bounding box center [489, 685] width 982 height 25
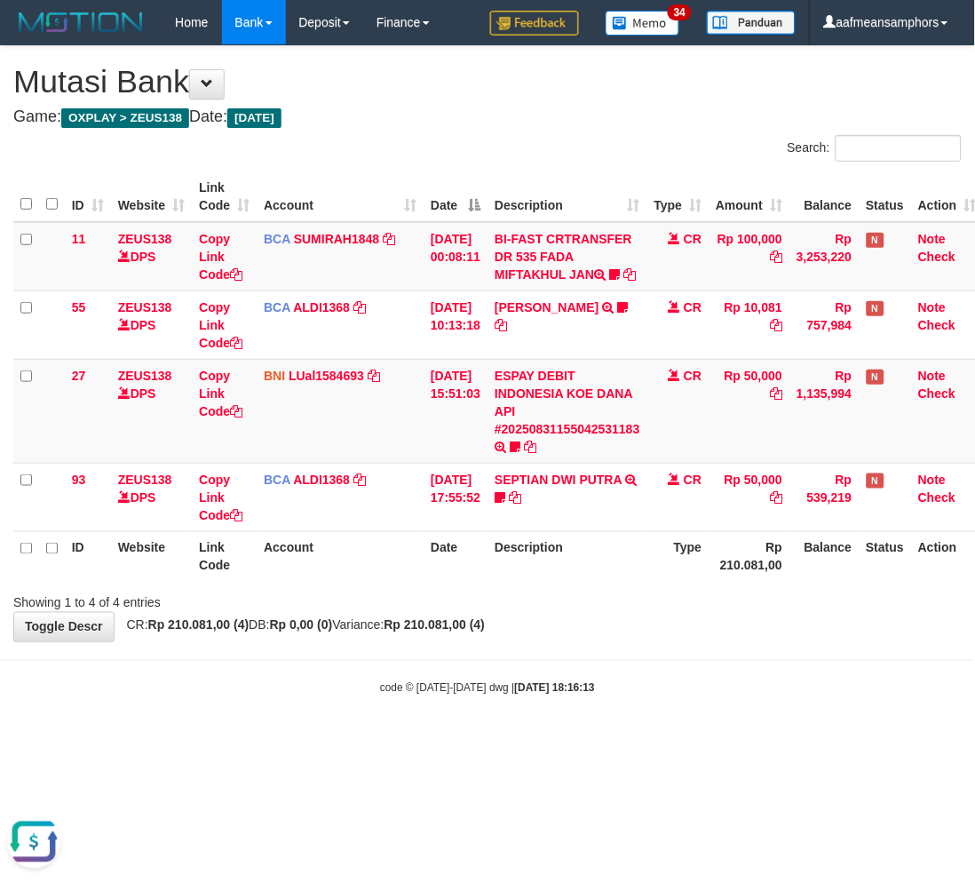
click at [495, 663] on body "Toggle navigation Home Bank Account List Load By Website Group [OXPLAY] ZEUS138…" at bounding box center [487, 370] width 975 height 741
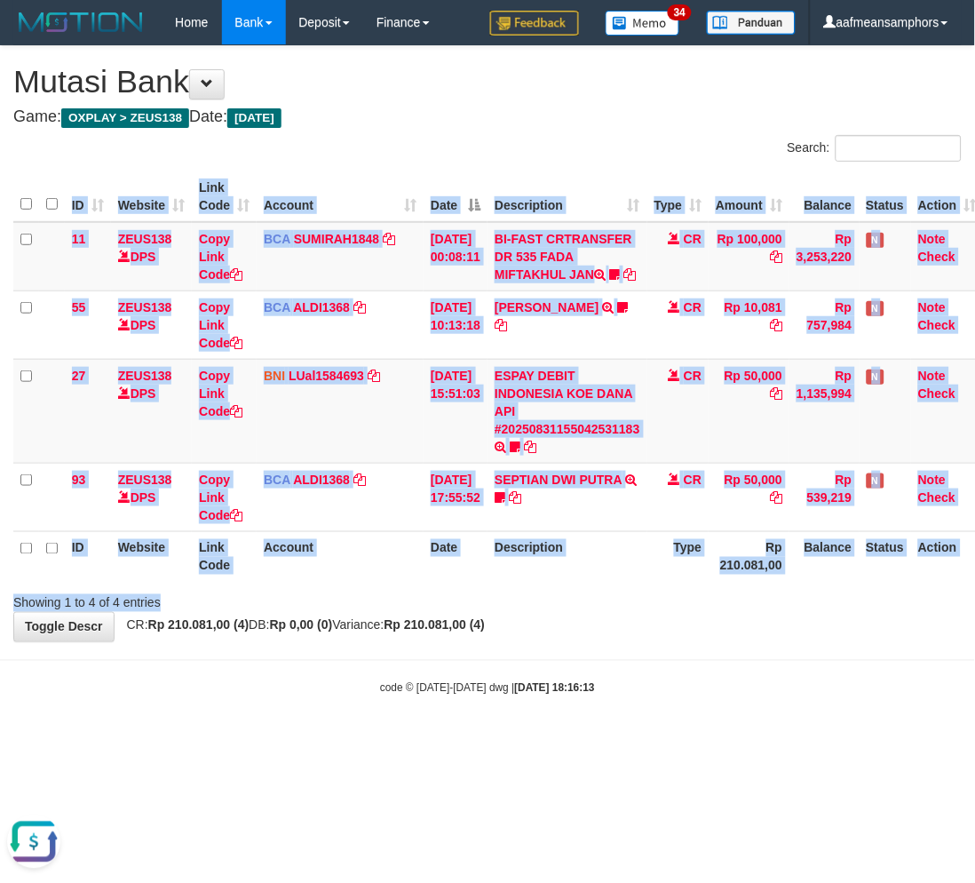
click at [635, 629] on div "**********" at bounding box center [487, 343] width 975 height 595
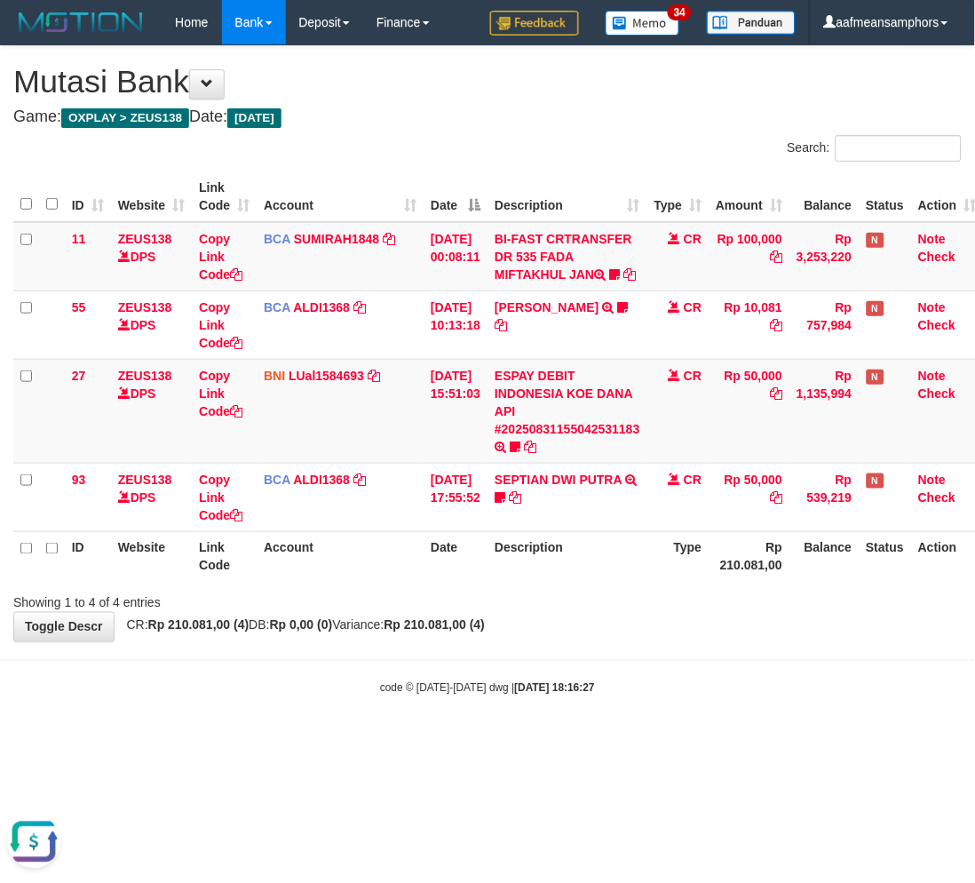
click at [633, 612] on div "Showing 1 to 4 of 4 entries" at bounding box center [487, 599] width 975 height 25
click at [648, 582] on th "Description" at bounding box center [568, 556] width 160 height 51
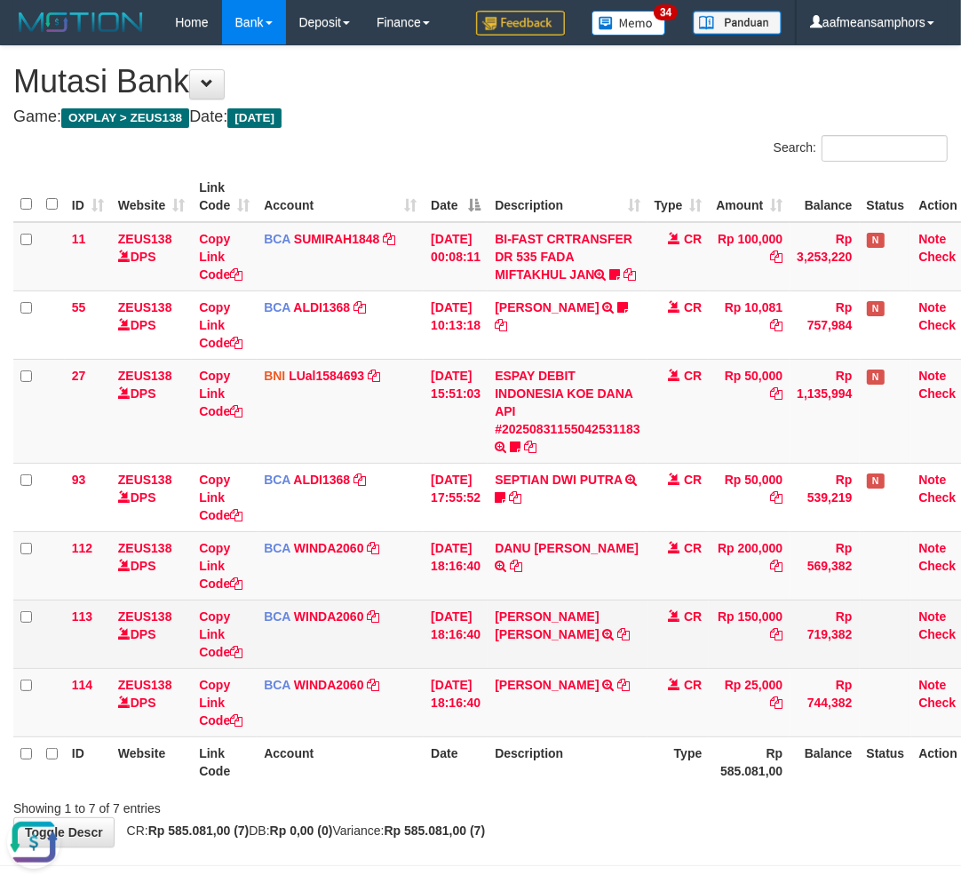
click at [592, 688] on td "ANTONIUS PRANOWO TRSF E-BANKING CR 3108/FTSCY/WS95031 25000.00ANTONIUS PRANOWO" at bounding box center [568, 702] width 160 height 68
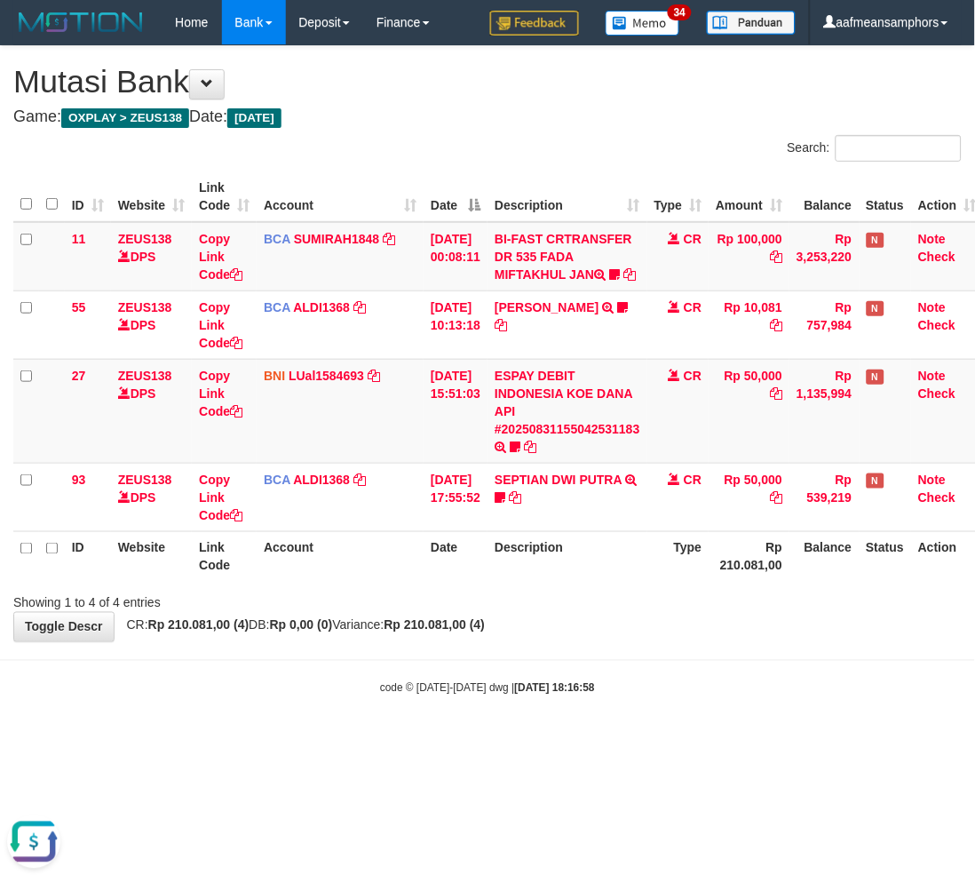
click at [573, 675] on body "Toggle navigation Home Bank Account List Load By Website Group [OXPLAY] ZEUS138…" at bounding box center [487, 370] width 975 height 741
click at [590, 641] on div "**********" at bounding box center [487, 343] width 975 height 595
click at [595, 637] on div "**********" at bounding box center [487, 343] width 975 height 595
click at [605, 632] on div "**********" at bounding box center [487, 343] width 975 height 595
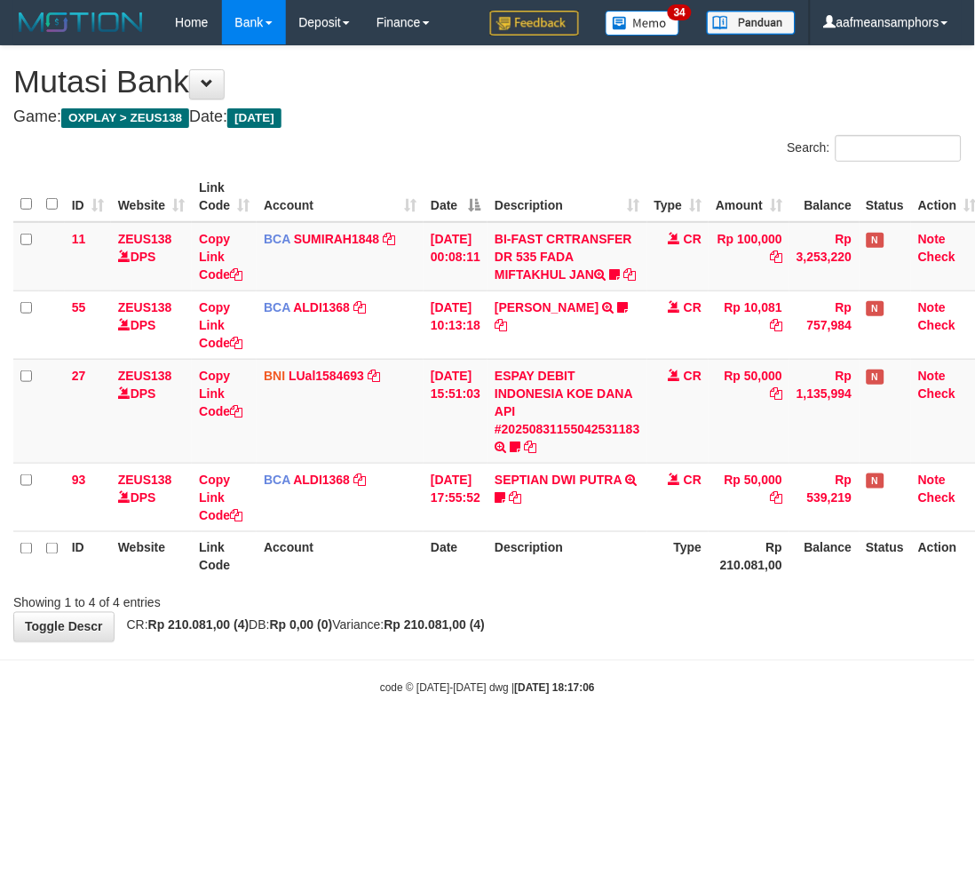
drag, startPoint x: 599, startPoint y: 633, endPoint x: 752, endPoint y: 722, distance: 177.5
click at [595, 638] on div "**********" at bounding box center [487, 343] width 975 height 595
click at [590, 641] on div "**********" at bounding box center [487, 343] width 975 height 595
drag, startPoint x: 456, startPoint y: 753, endPoint x: 529, endPoint y: 744, distance: 74.3
click at [450, 741] on html "Toggle navigation Home Bank Account List Load By Website Group [OXPLAY] ZEUS138…" at bounding box center [487, 370] width 975 height 741
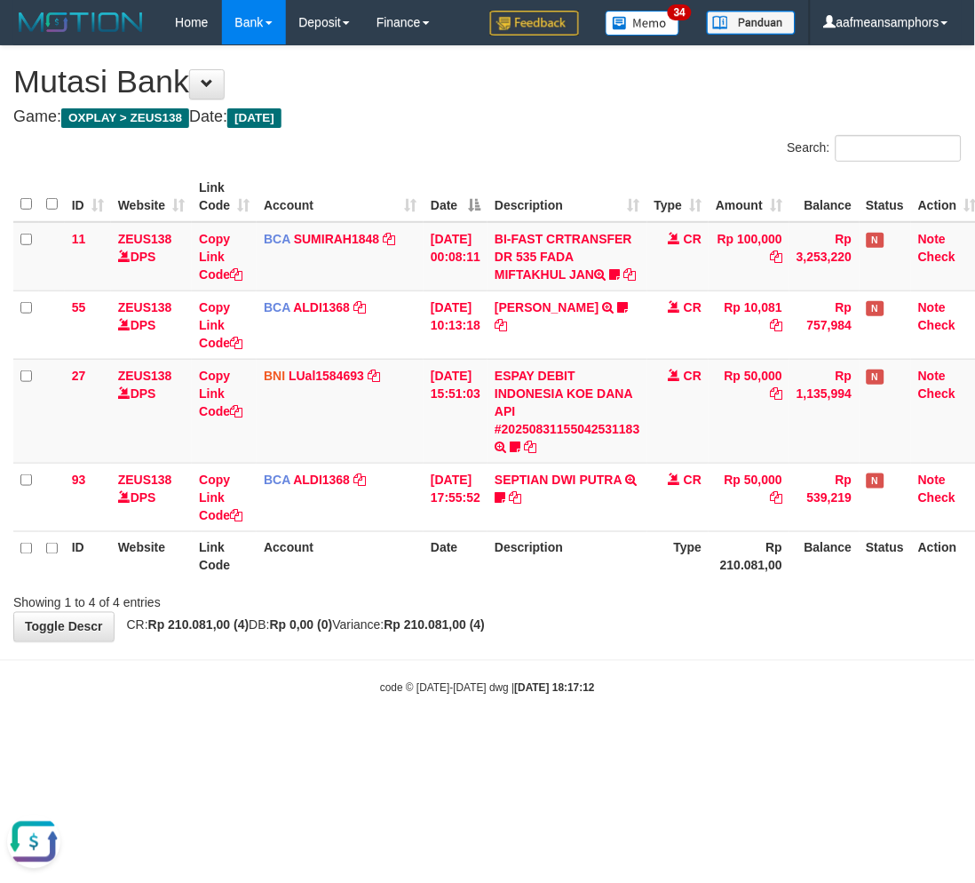
click at [542, 735] on body "Toggle navigation Home Bank Account List Load By Website Group [OXPLAY] ZEUS138…" at bounding box center [487, 370] width 975 height 741
click at [619, 725] on body "Toggle navigation Home Bank Account List Load By Website Group [OXPLAY] ZEUS138…" at bounding box center [487, 370] width 975 height 741
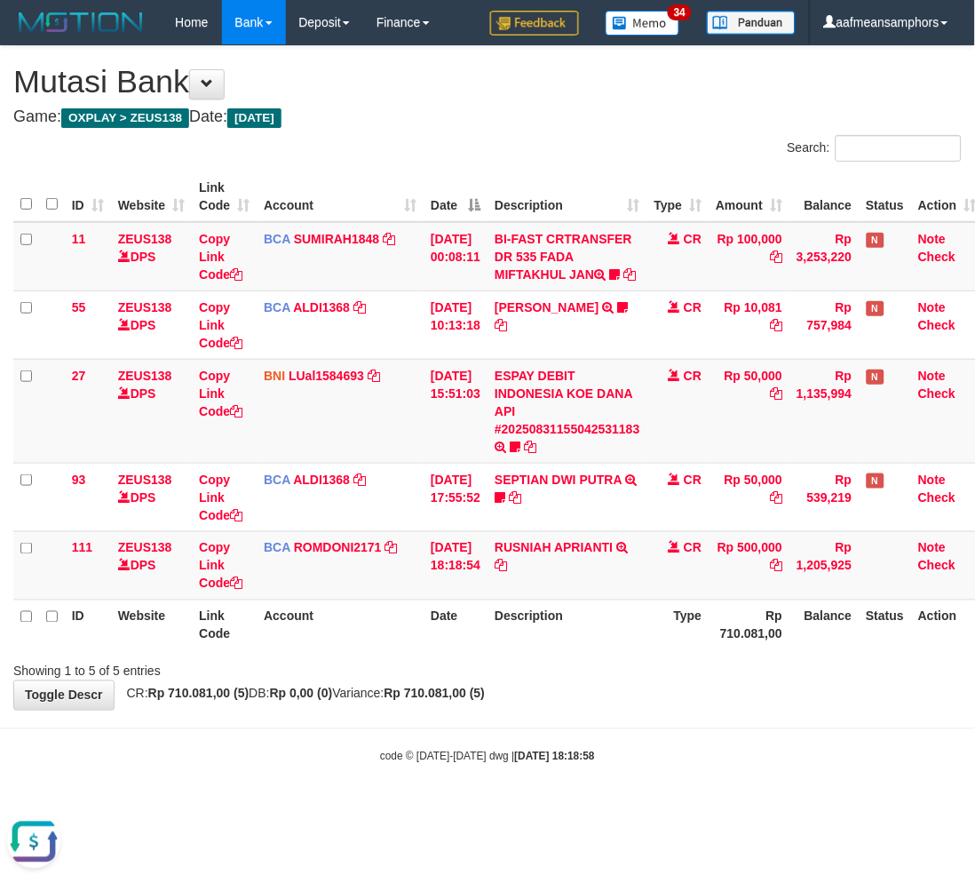
click at [627, 710] on div "**********" at bounding box center [487, 378] width 975 height 664
click at [623, 710] on div "**********" at bounding box center [487, 378] width 975 height 664
click at [648, 700] on div "**********" at bounding box center [487, 378] width 975 height 664
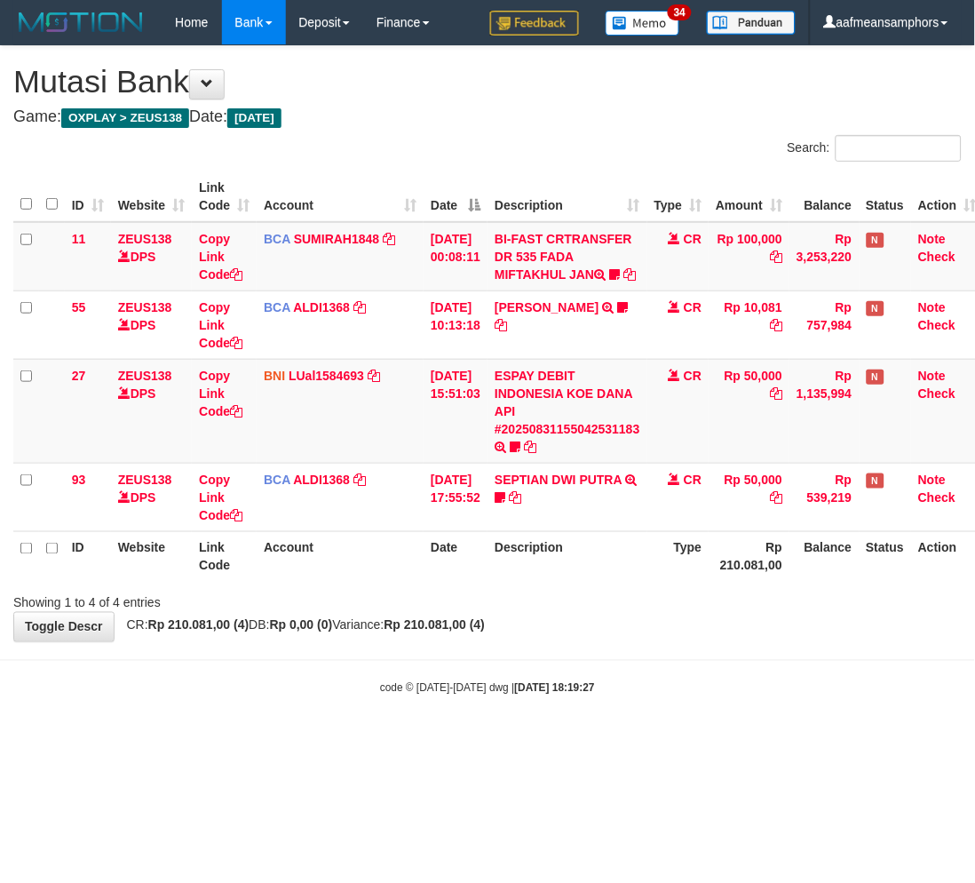
click at [733, 696] on div "code © 2012-2018 dwg | 2025/08/31 18:19:27" at bounding box center [487, 688] width 975 height 18
click at [715, 678] on body "Toggle navigation Home Bank Account List Load By Website Group [OXPLAY] ZEUS138…" at bounding box center [487, 370] width 975 height 741
drag, startPoint x: 703, startPoint y: 656, endPoint x: 689, endPoint y: 661, distance: 14.4
click at [694, 659] on body "Toggle navigation Home Bank Account List Load By Website Group [OXPLAY] ZEUS138…" at bounding box center [487, 370] width 975 height 741
click at [687, 662] on body "Toggle navigation Home Bank Account List Load By Website Group [OXPLAY] ZEUS138…" at bounding box center [487, 370] width 975 height 741
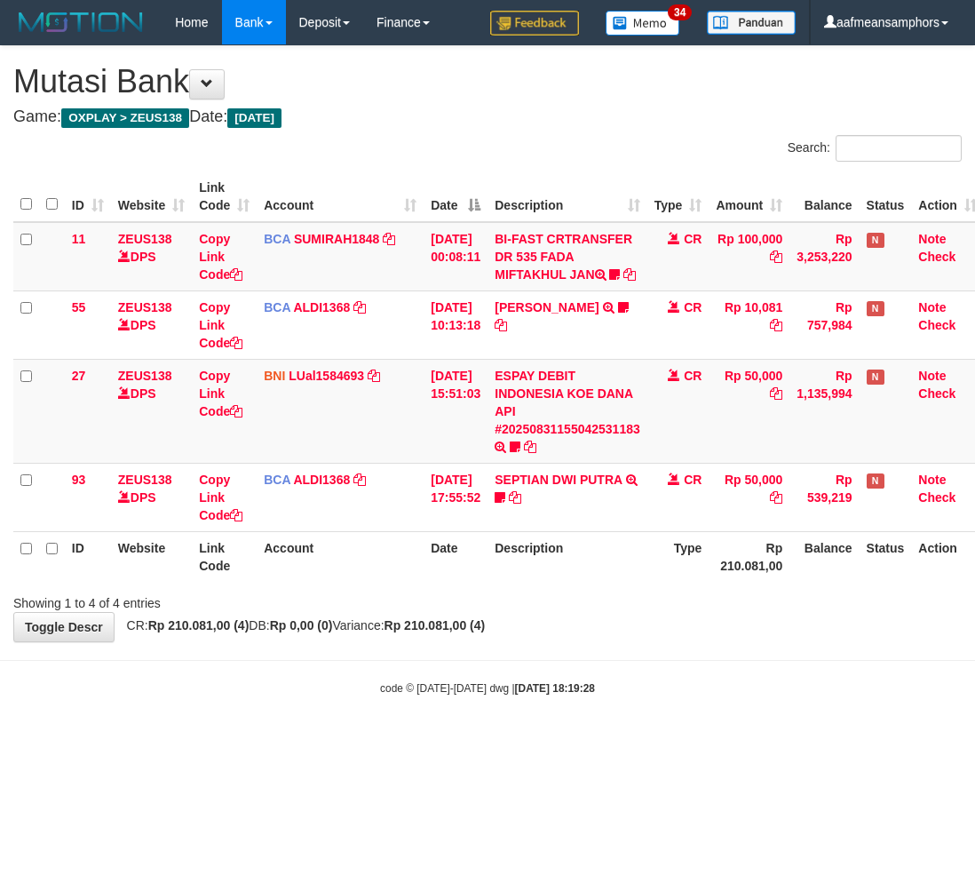
click at [672, 672] on body "Toggle navigation Home Bank Account List Load By Website Group [OXPLAY] ZEUS138…" at bounding box center [487, 370] width 975 height 741
drag, startPoint x: 678, startPoint y: 666, endPoint x: 693, endPoint y: 706, distance: 42.7
click at [672, 678] on body "Toggle navigation Home Bank Account List Load By Website Group [OXPLAY] ZEUS138…" at bounding box center [487, 370] width 975 height 741
click at [677, 610] on div "Showing 1 to 4 of 4 entries" at bounding box center [487, 599] width 975 height 25
click at [675, 610] on div "Showing 1 to 4 of 4 entries" at bounding box center [487, 599] width 975 height 25
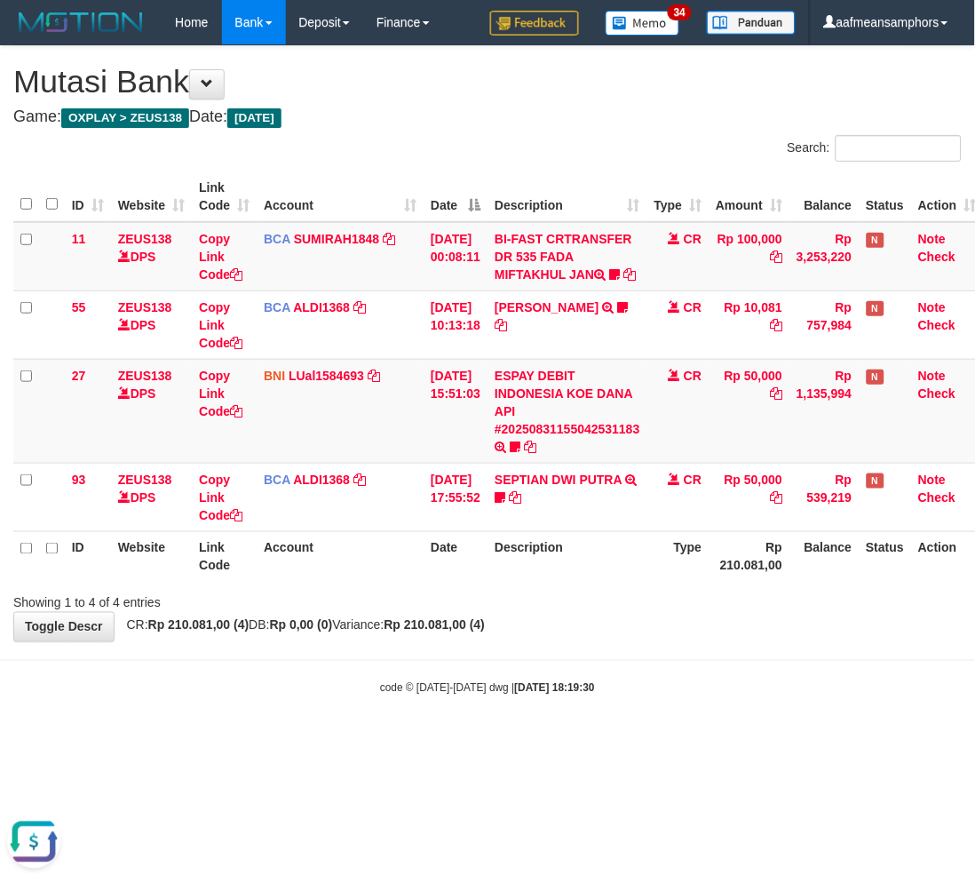
click at [667, 610] on div "Showing 1 to 4 of 4 entries" at bounding box center [487, 599] width 975 height 25
click at [656, 610] on div "Showing 1 to 4 of 4 entries" at bounding box center [487, 599] width 975 height 25
click at [662, 611] on div "Showing 1 to 4 of 4 entries" at bounding box center [487, 599] width 975 height 25
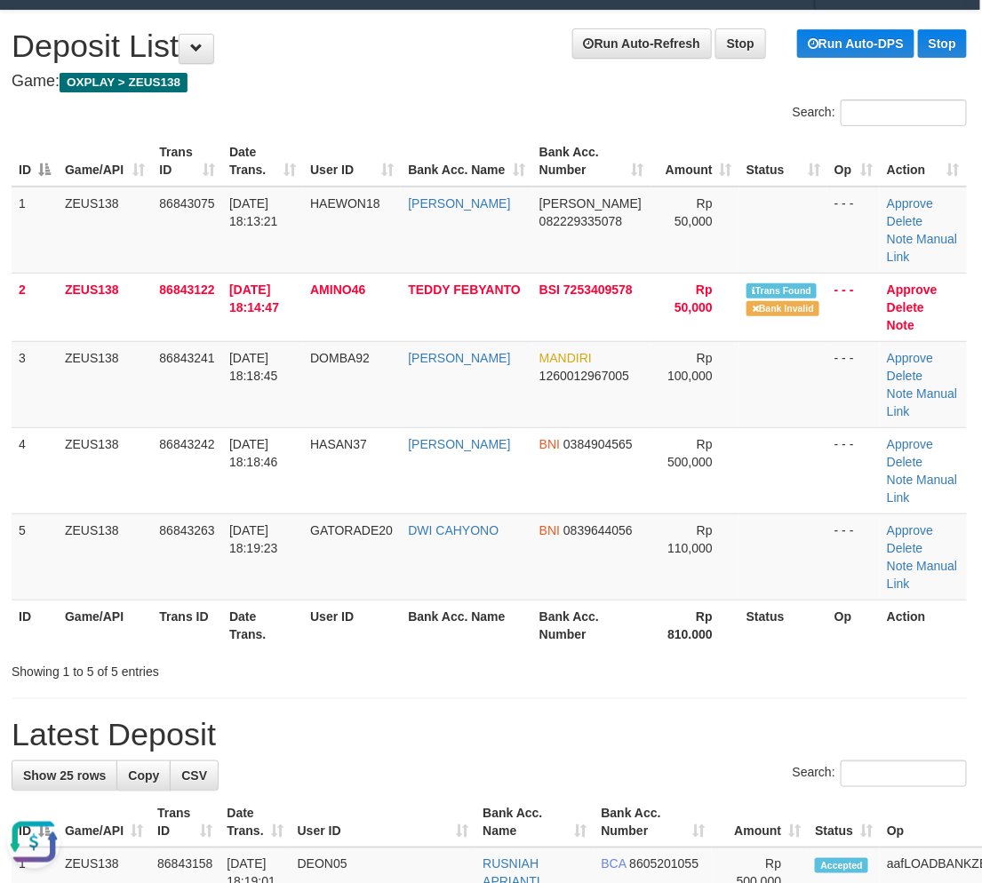
drag, startPoint x: 921, startPoint y: 569, endPoint x: 431, endPoint y: 584, distance: 490.5
click at [919, 600] on th "Action" at bounding box center [922, 625] width 87 height 51
drag, startPoint x: 604, startPoint y: 598, endPoint x: 131, endPoint y: 755, distance: 498.0
click at [584, 656] on div "Showing 1 to 5 of 5 entries" at bounding box center [489, 668] width 982 height 25
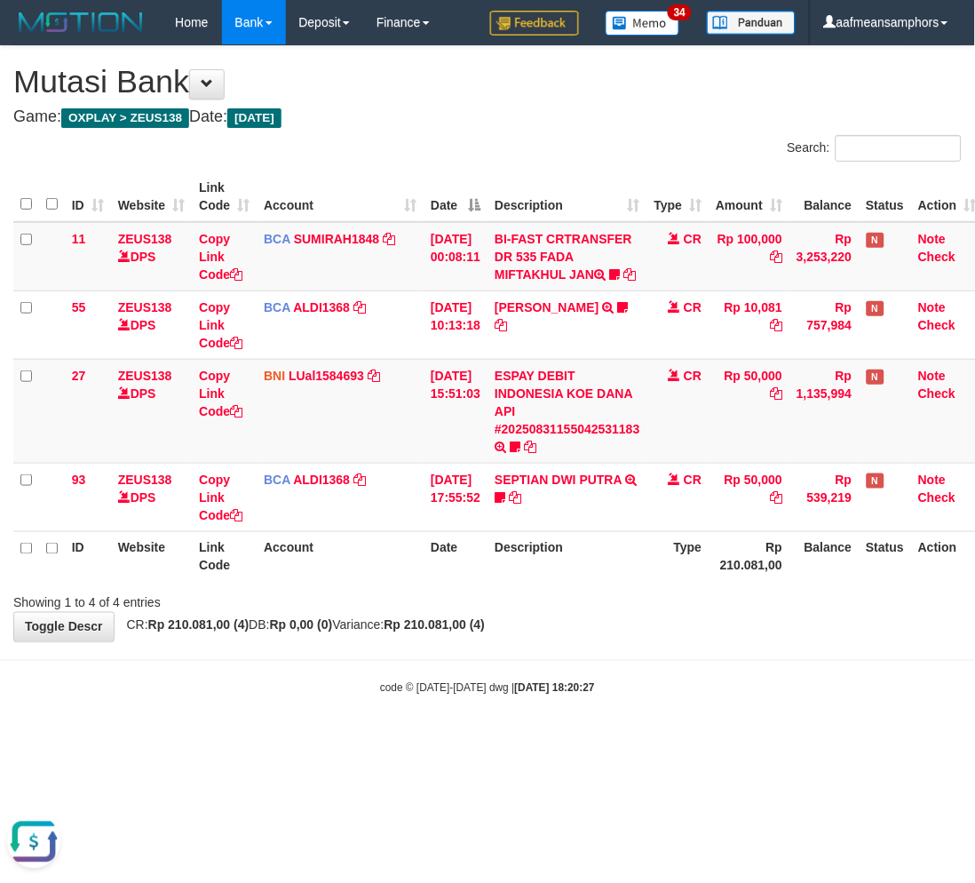
click at [582, 732] on body "Toggle navigation Home Bank Account List Load By Website Group [OXPLAY] ZEUS138…" at bounding box center [487, 370] width 975 height 741
click at [695, 735] on body "Toggle navigation Home Bank Account List Load By Website Group [OXPLAY] ZEUS138…" at bounding box center [487, 370] width 975 height 741
click at [697, 696] on div "code © 2012-2018 dwg | 2025/08/31 18:20:42" at bounding box center [487, 688] width 975 height 18
click at [697, 686] on body "Toggle navigation Home Bank Account List Load By Website Group [OXPLAY] ZEUS138…" at bounding box center [487, 370] width 975 height 741
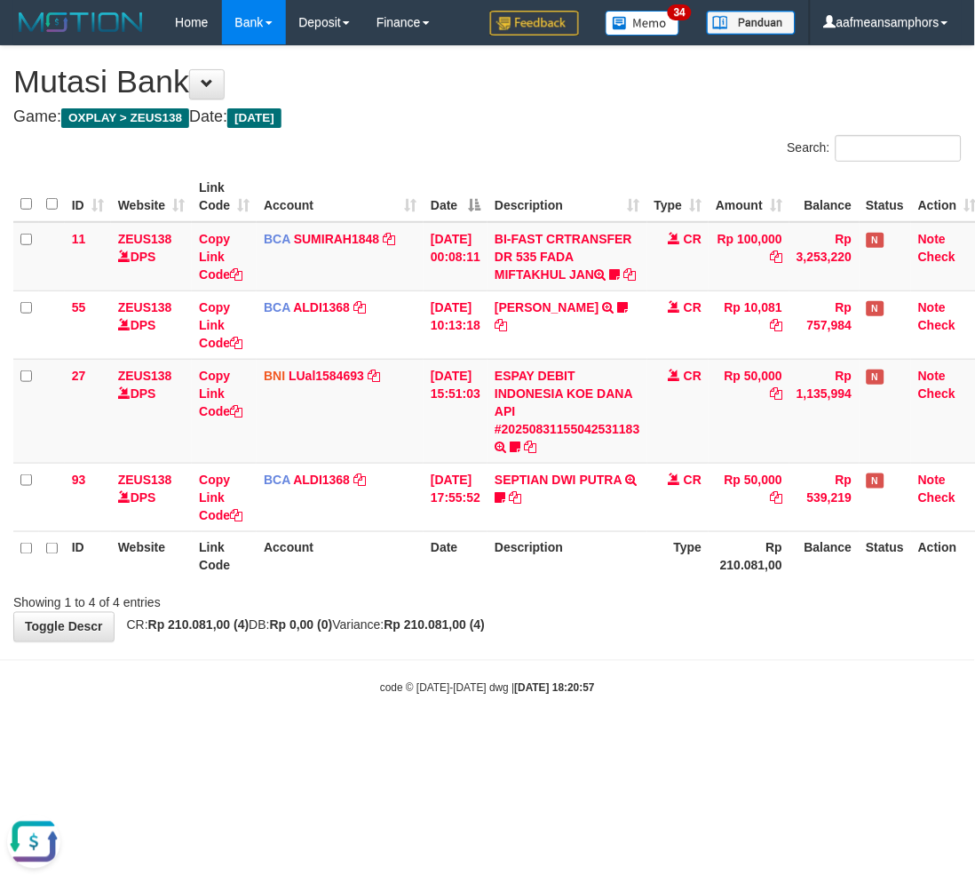
click at [708, 682] on body "Toggle navigation Home Bank Account List Load By Website Group [OXPLAY] ZEUS138…" at bounding box center [487, 370] width 975 height 741
drag, startPoint x: 708, startPoint y: 682, endPoint x: 717, endPoint y: 680, distance: 9.1
click at [715, 682] on body "Toggle navigation Home Bank Account List Load By Website Group [OXPLAY] ZEUS138…" at bounding box center [487, 370] width 975 height 741
click at [718, 673] on body "Toggle navigation Home Bank Account List Load By Website Group [OXPLAY] ZEUS138…" at bounding box center [487, 370] width 975 height 741
click at [529, 717] on body "Toggle navigation Home Bank Account List Load By Website Group [OXPLAY] ZEUS138…" at bounding box center [487, 370] width 975 height 741
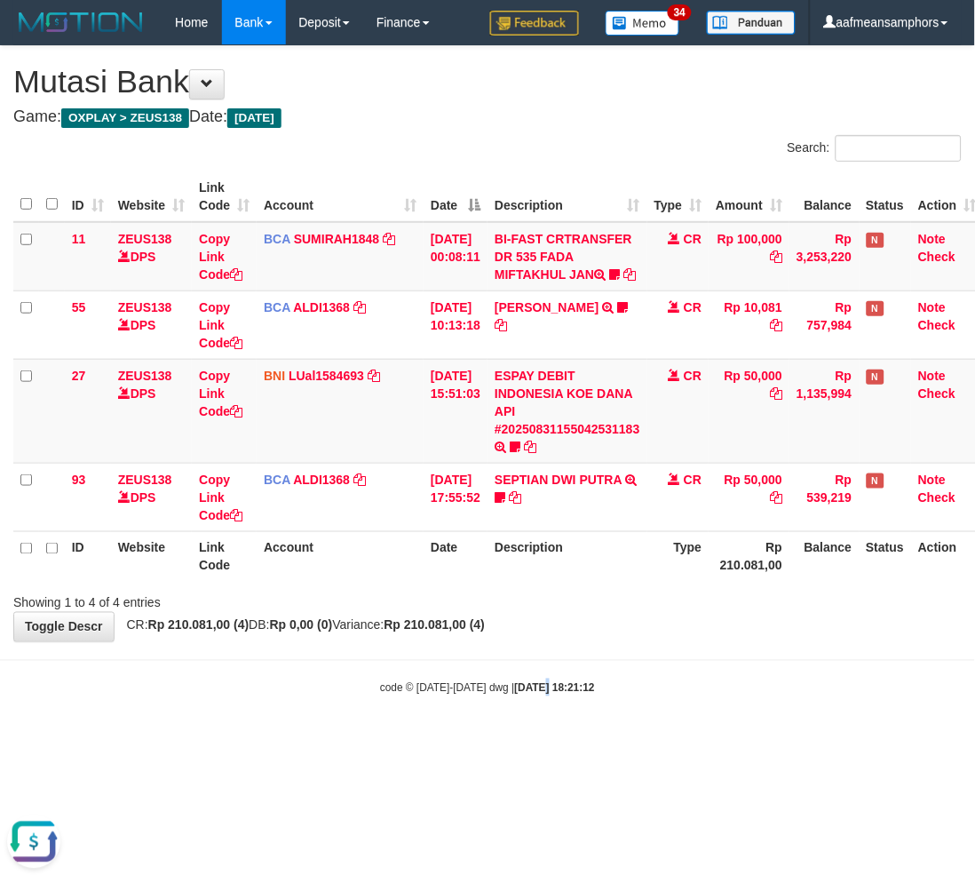
drag, startPoint x: 529, startPoint y: 717, endPoint x: 537, endPoint y: 702, distance: 17.1
click at [528, 717] on body "Toggle navigation Home Bank Account List Load By Website Group [OXPLAY] ZEUS138…" at bounding box center [487, 370] width 975 height 741
click at [537, 695] on strong "2025/08/31 18:21:12" at bounding box center [555, 688] width 80 height 12
drag, startPoint x: 537, startPoint y: 689, endPoint x: 525, endPoint y: 688, distance: 12.5
click at [529, 688] on body "Toggle navigation Home Bank Account List Load By Website Group [OXPLAY] ZEUS138…" at bounding box center [487, 370] width 975 height 741
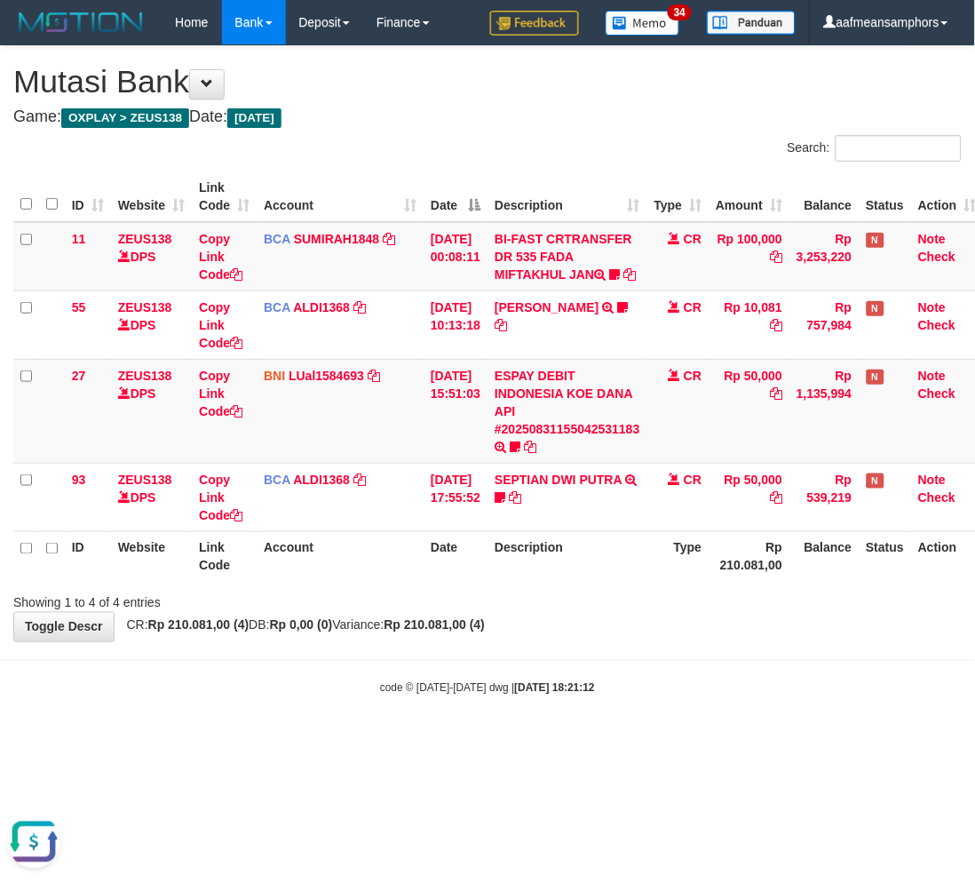
click at [525, 676] on body "Toggle navigation Home Bank Account List Load By Website Group [OXPLAY] ZEUS138…" at bounding box center [487, 370] width 975 height 741
click at [520, 678] on body "Toggle navigation Home Bank Account List Load By Website Group [OXPLAY] ZEUS138…" at bounding box center [487, 370] width 975 height 741
click at [537, 661] on hr at bounding box center [487, 660] width 975 height 1
drag, startPoint x: 538, startPoint y: 675, endPoint x: 549, endPoint y: 676, distance: 10.7
click at [537, 677] on body "Toggle navigation Home Bank Account List Load By Website Group [OXPLAY] ZEUS138…" at bounding box center [487, 370] width 975 height 741
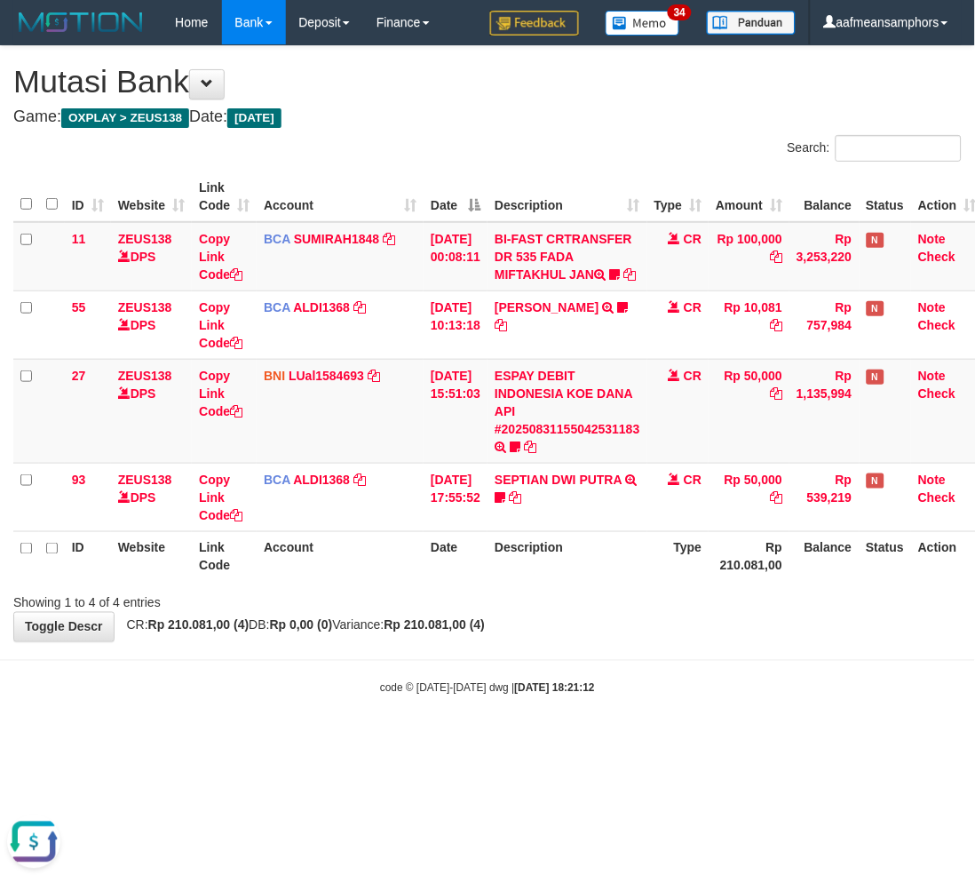
click at [547, 671] on body "Toggle navigation Home Bank Account List Load By Website Group [OXPLAY] ZEUS138…" at bounding box center [487, 370] width 975 height 741
click at [544, 675] on body "Toggle navigation Home Bank Account List Load By Website Group [OXPLAY] ZEUS138…" at bounding box center [487, 370] width 975 height 741
click at [581, 641] on div "**********" at bounding box center [487, 343] width 975 height 595
